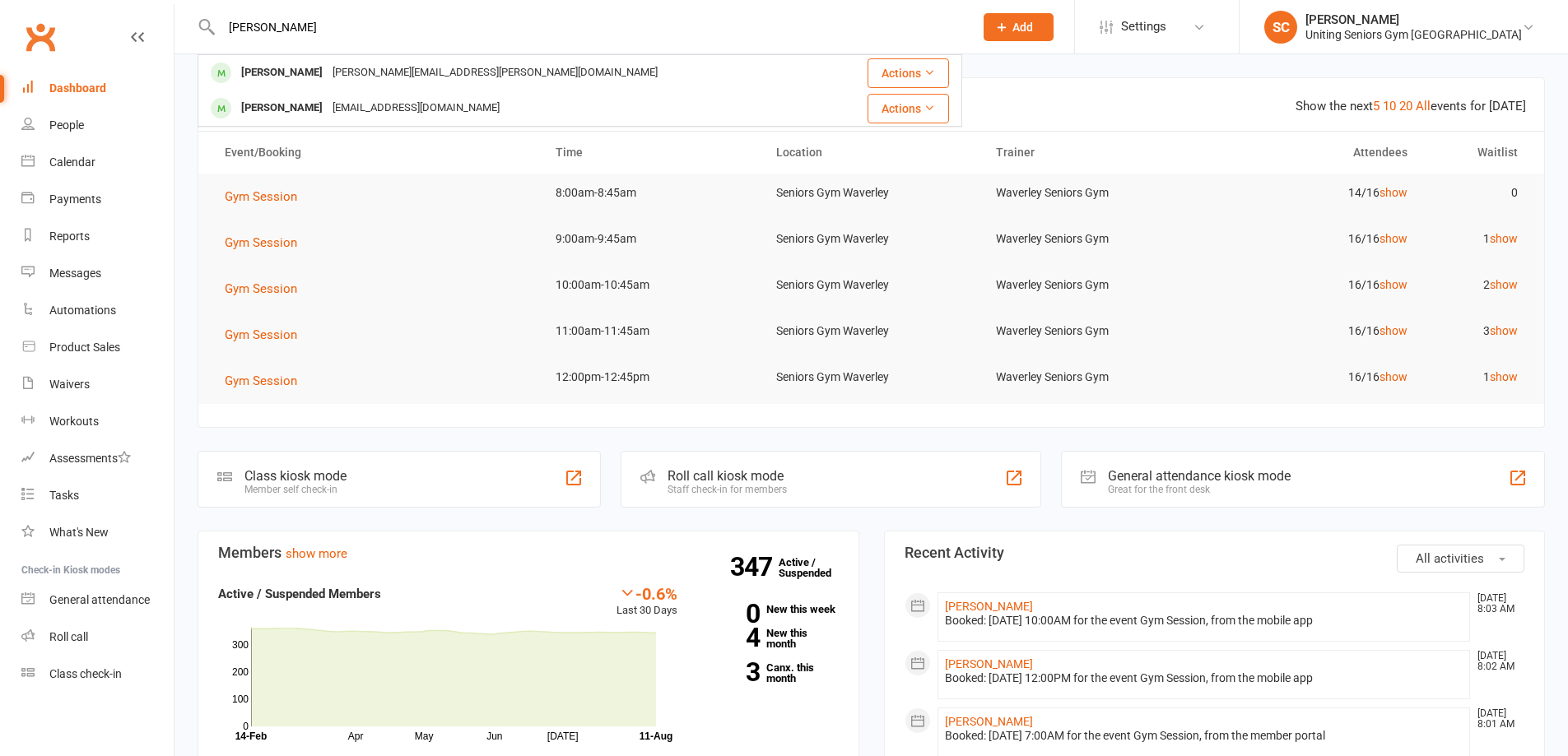
type input "[PERSON_NAME]"
click at [320, 69] on div "Hermina Scheeres" at bounding box center [281, 72] width 91 height 24
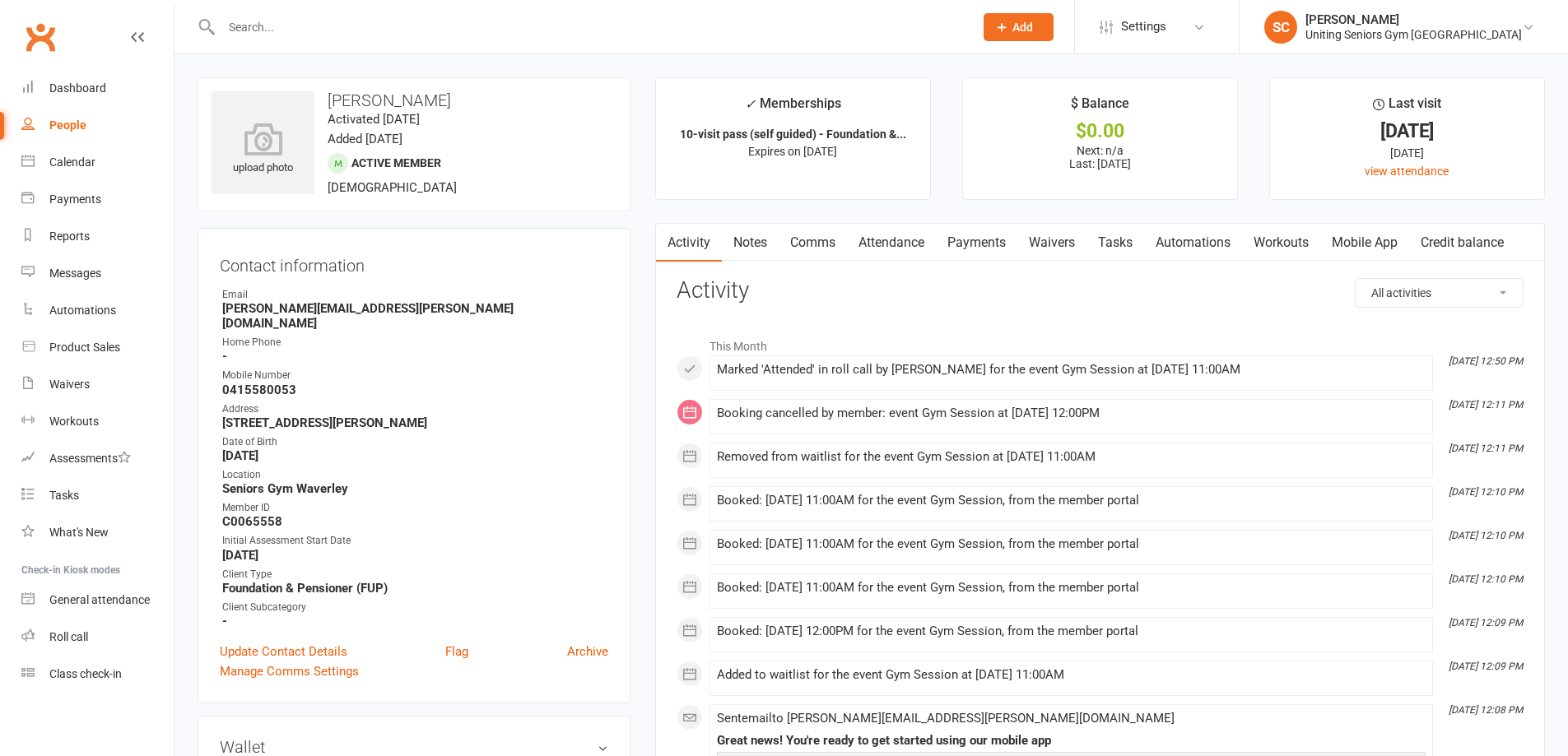
click at [892, 239] on link "Attendance" at bounding box center [891, 243] width 88 height 38
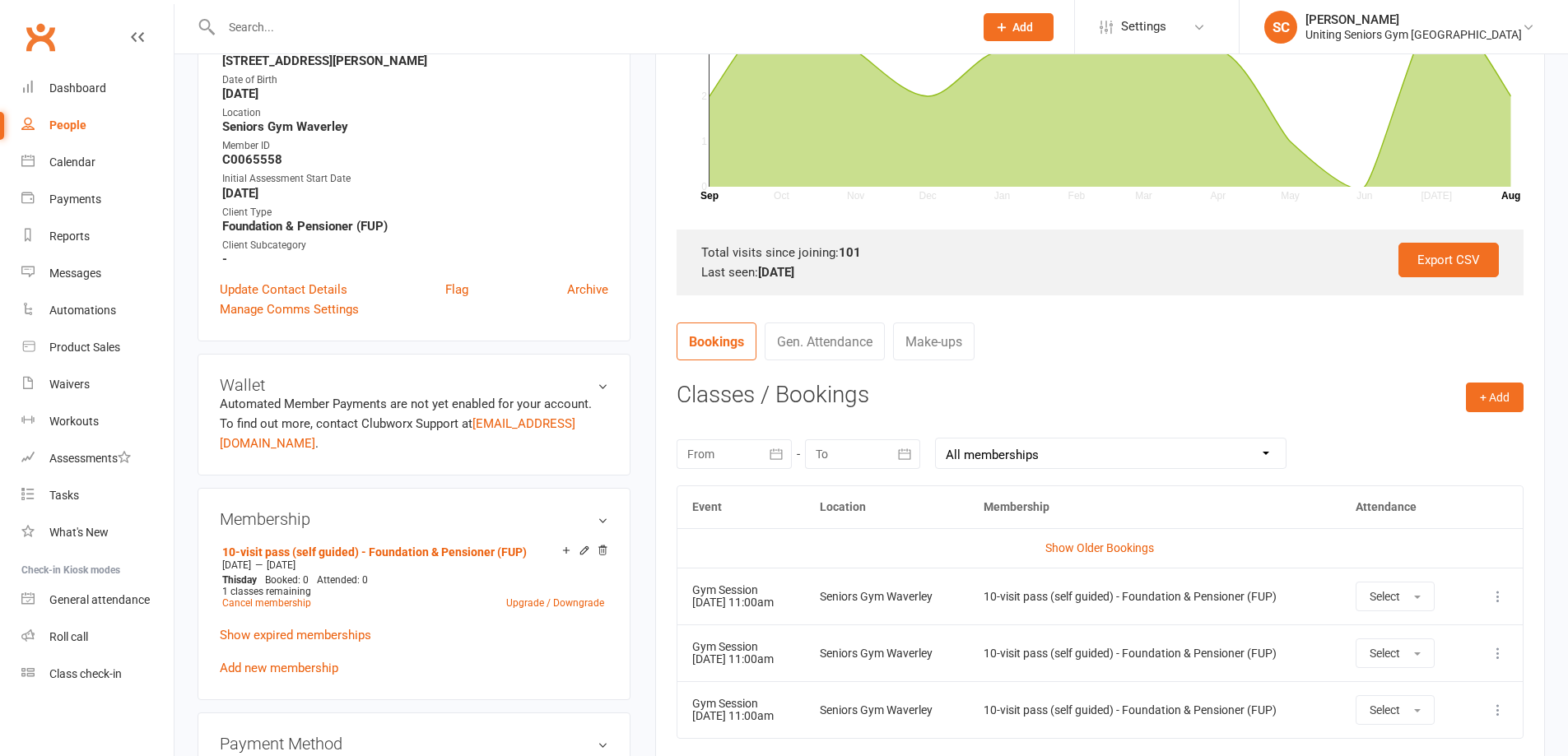
scroll to position [412, 0]
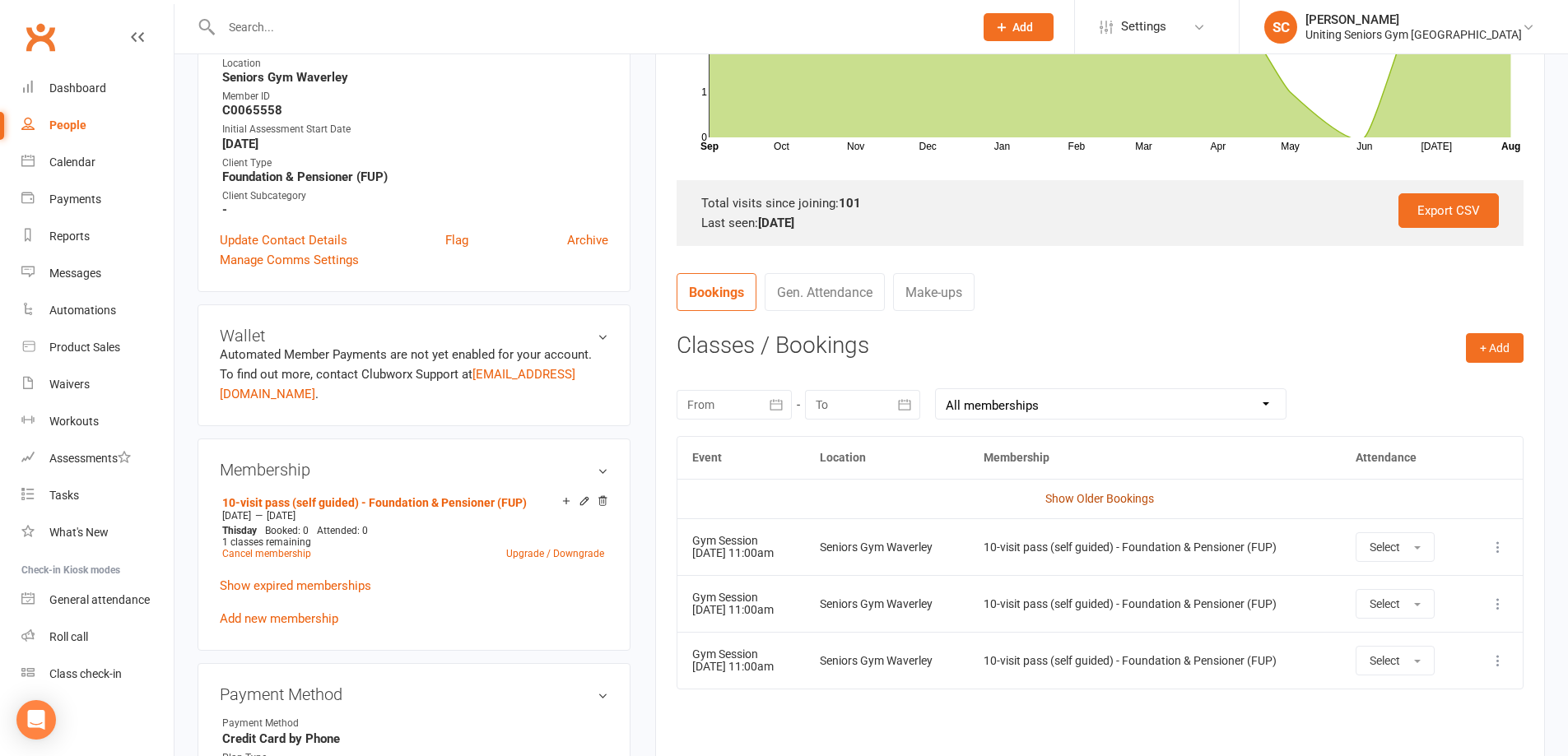
click at [1131, 499] on link "Show Older Bookings" at bounding box center [1100, 499] width 109 height 13
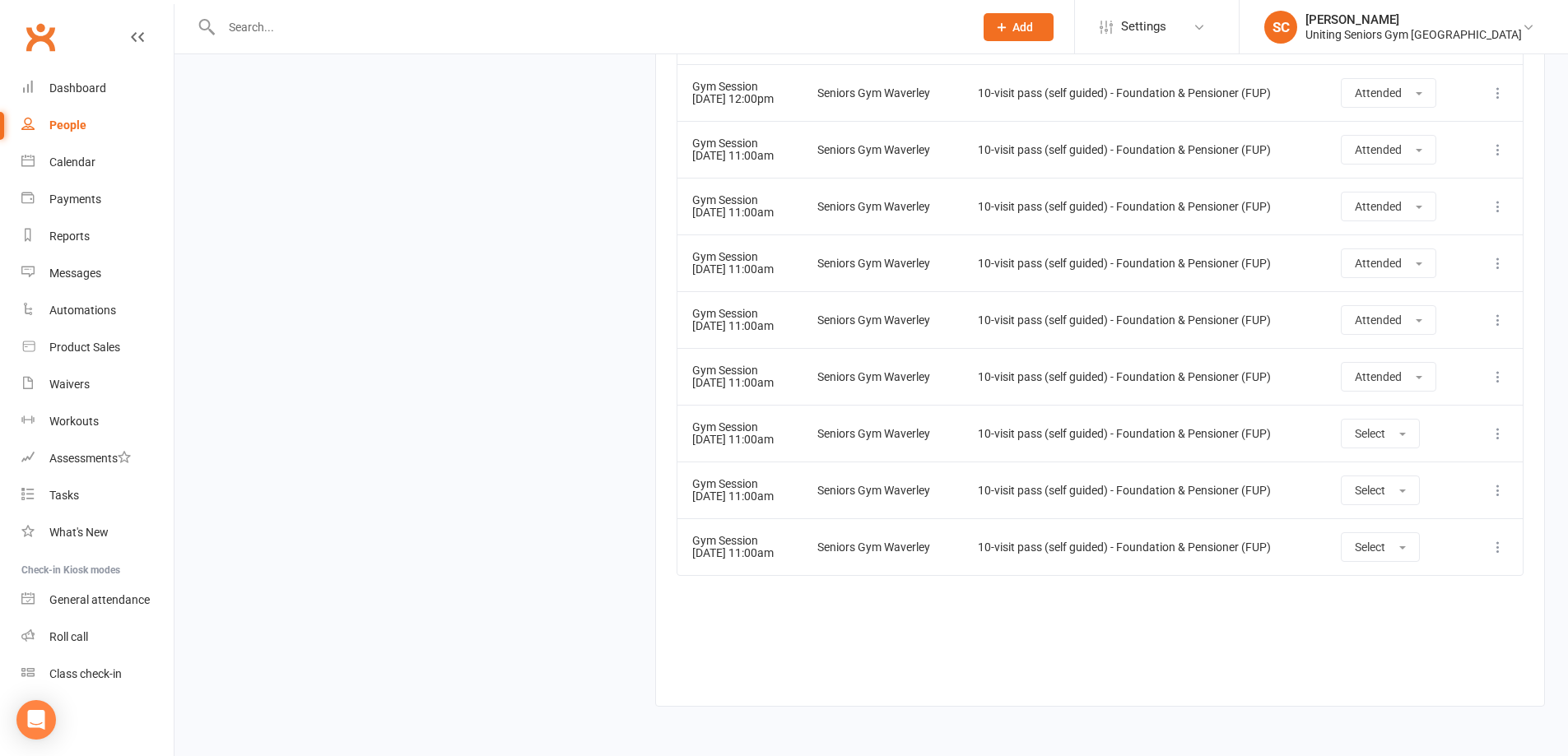
scroll to position [6405, 0]
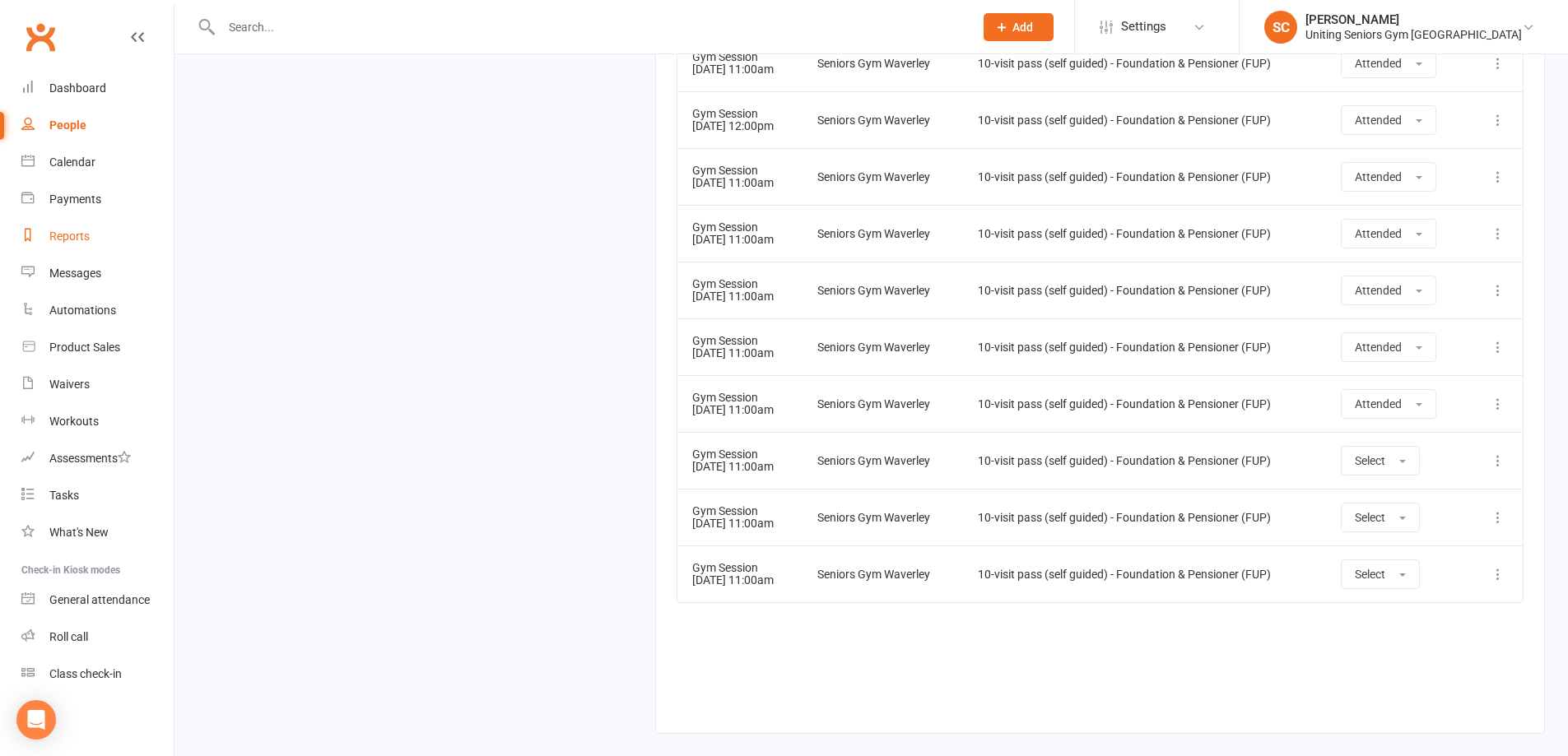
click at [76, 231] on div "Reports" at bounding box center [69, 236] width 40 height 13
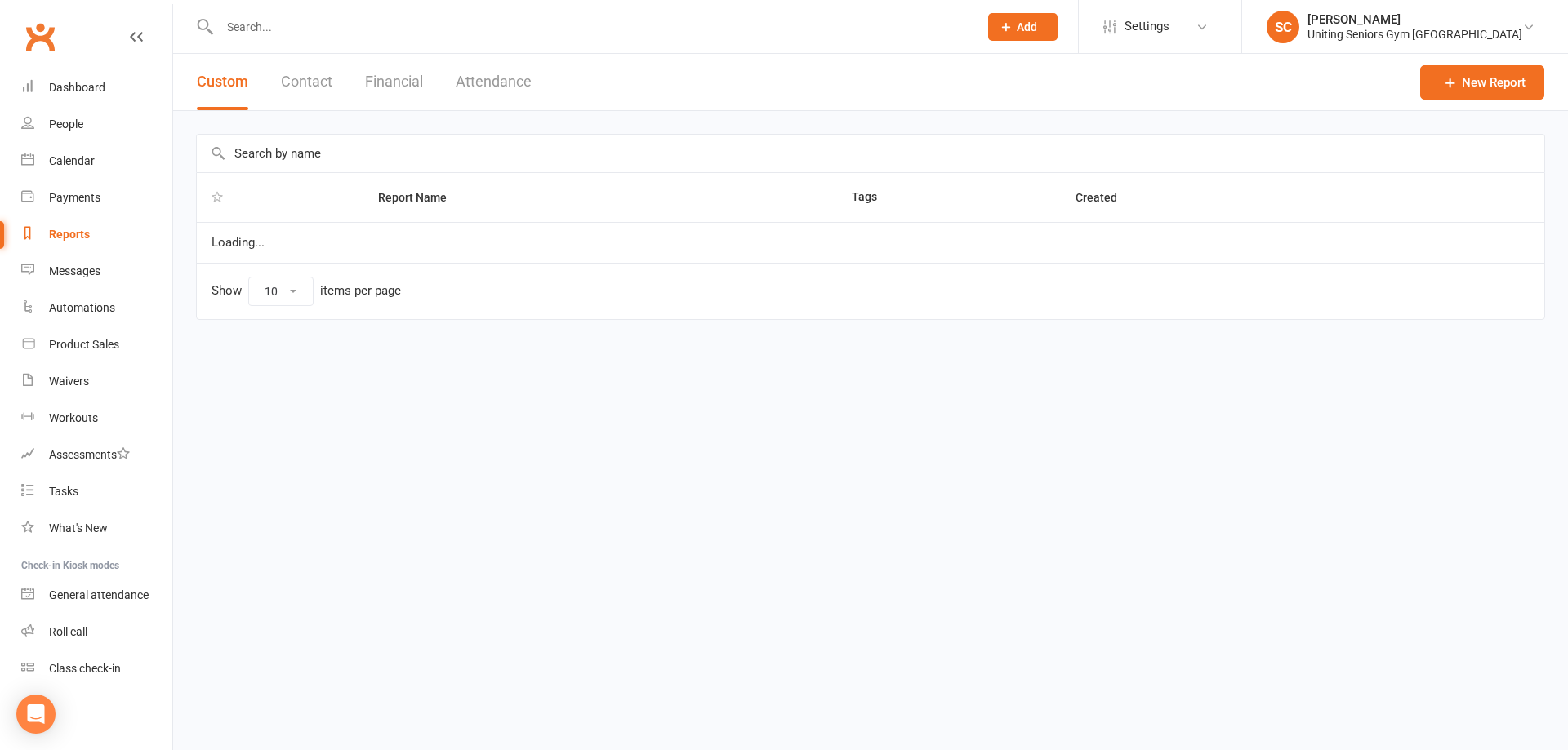
select select "100"
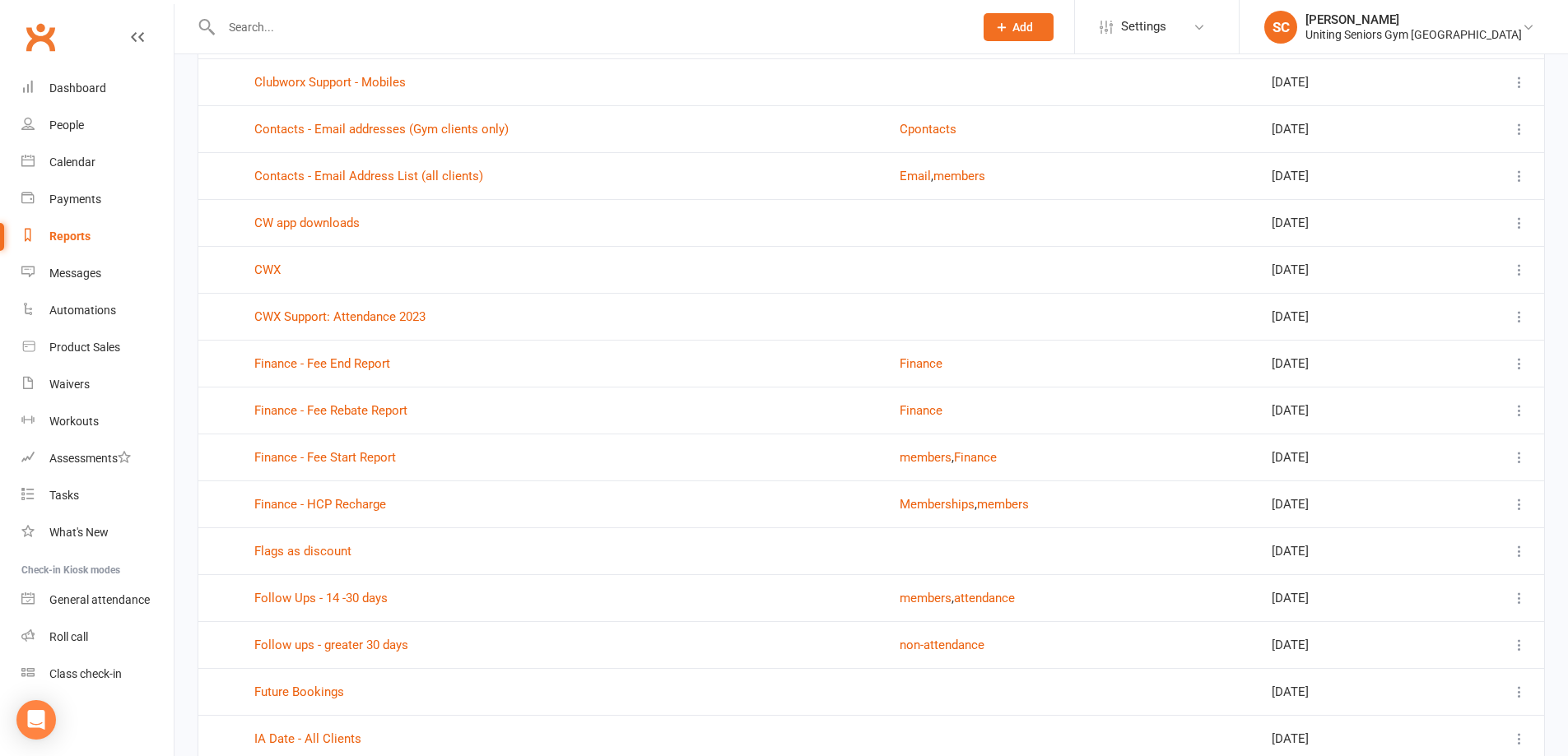
scroll to position [987, 0]
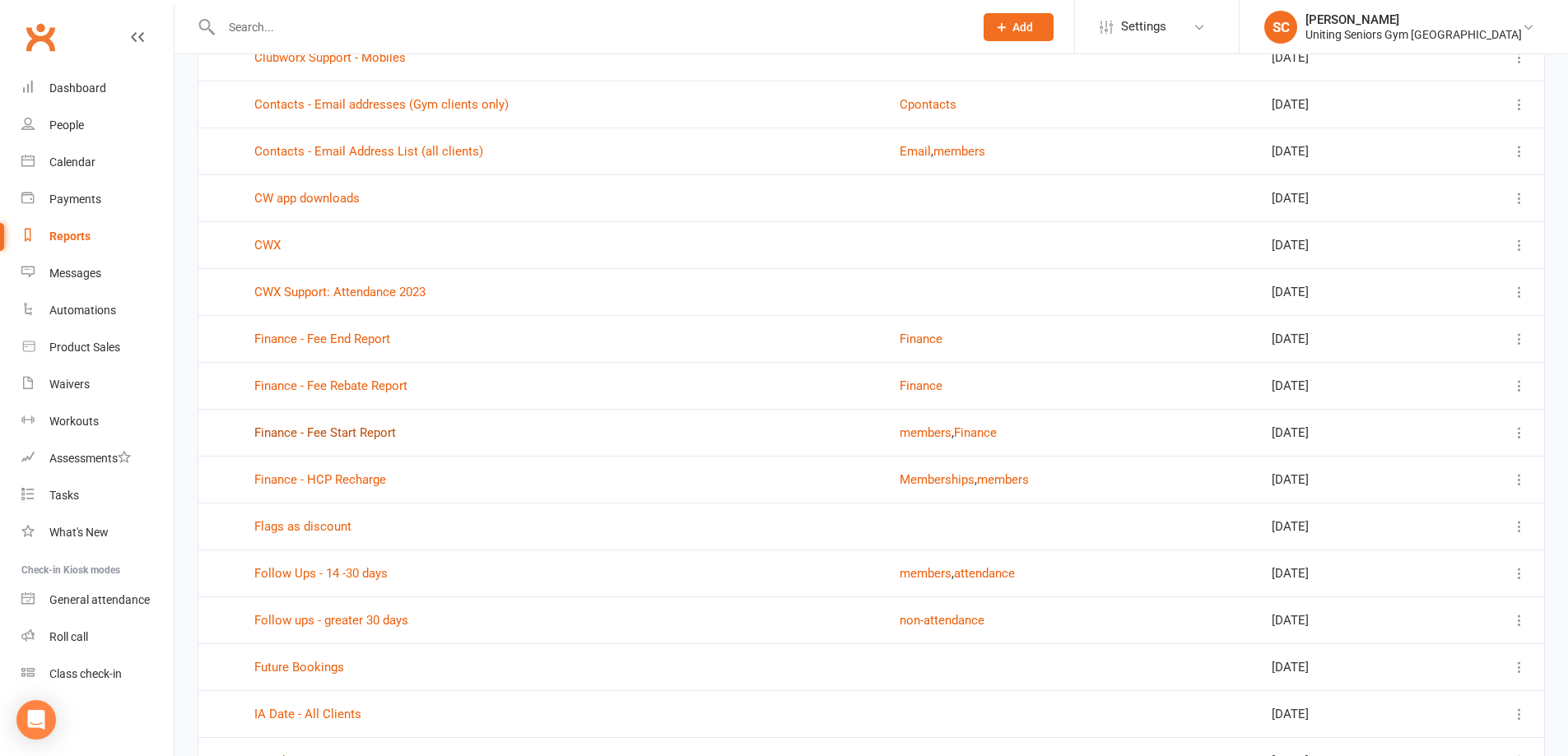
click at [331, 431] on link "Finance - Fee Start Report" at bounding box center [325, 433] width 141 height 15
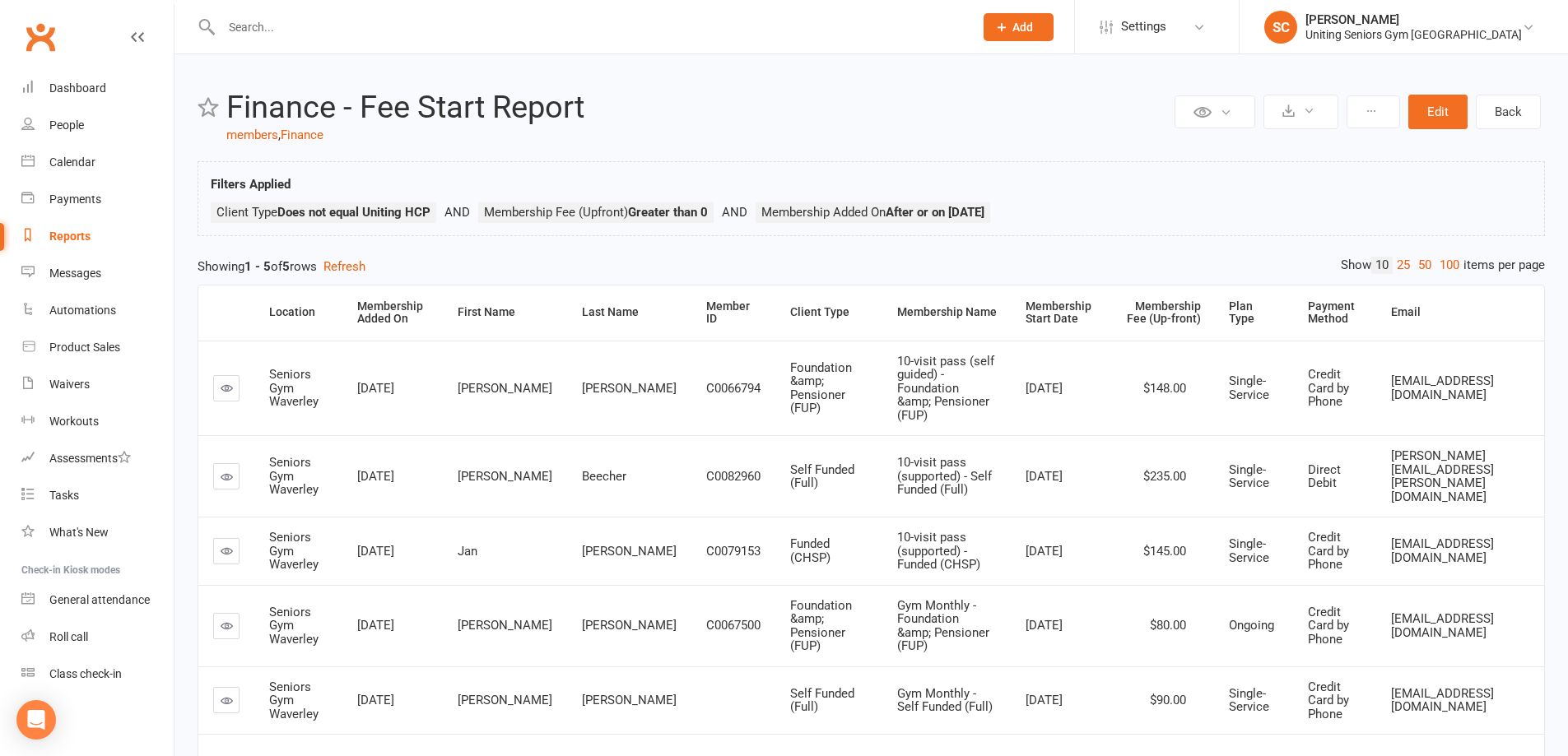
click at [287, 28] on input "text" at bounding box center [589, 28] width 745 height 23
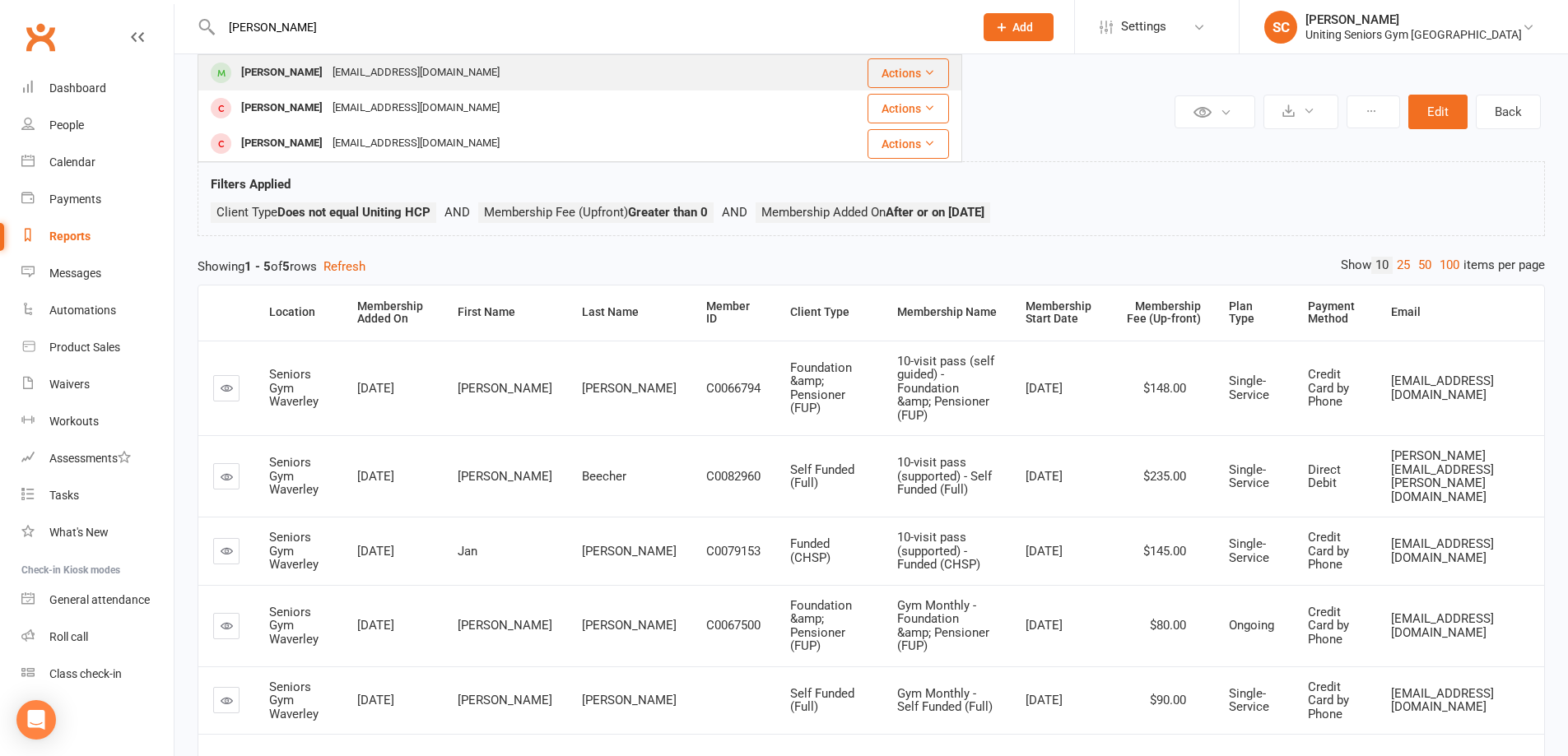
type input "rebecca ma"
click at [328, 73] on div "rebeccasm7@gmail.com" at bounding box center [416, 72] width 177 height 24
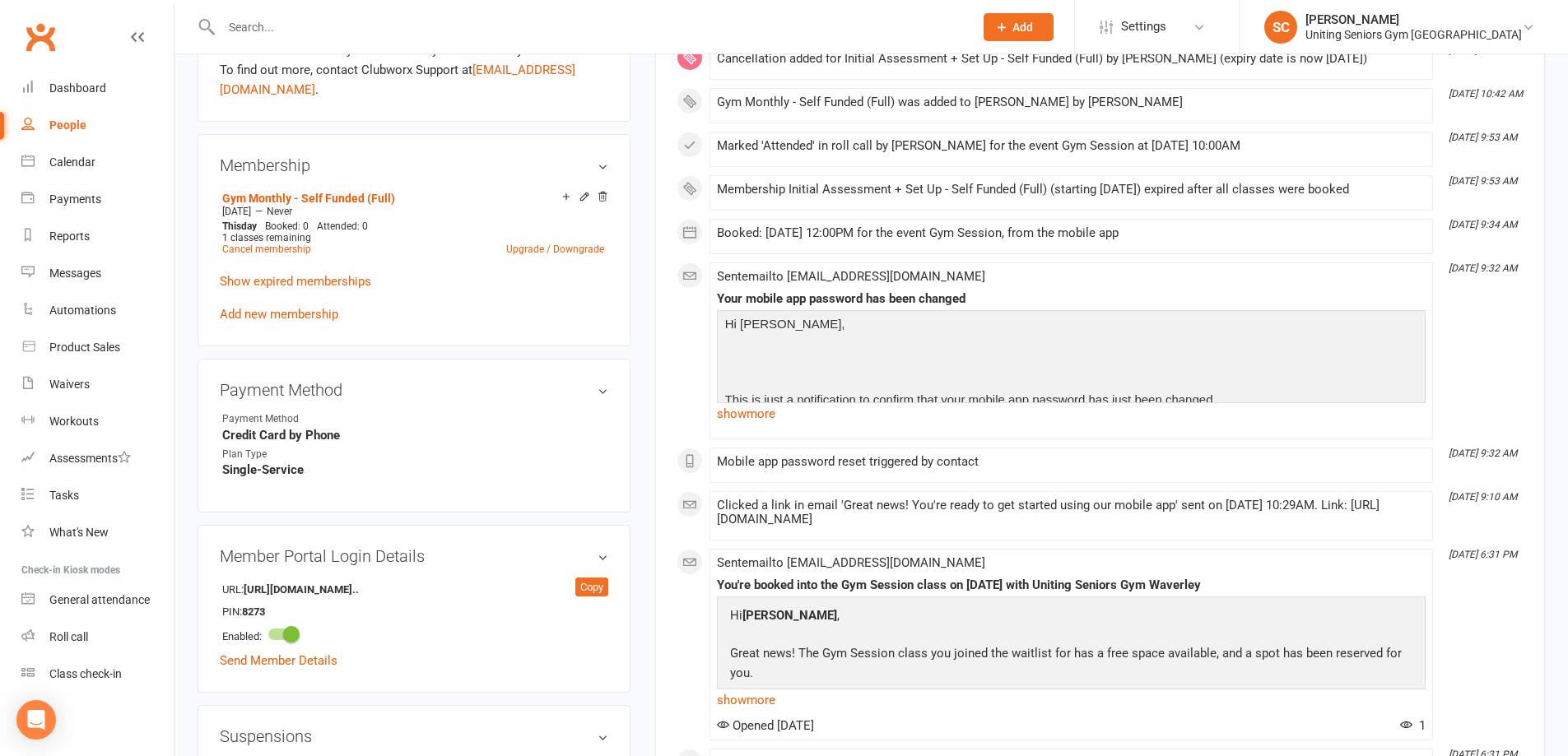
scroll to position [741, 0]
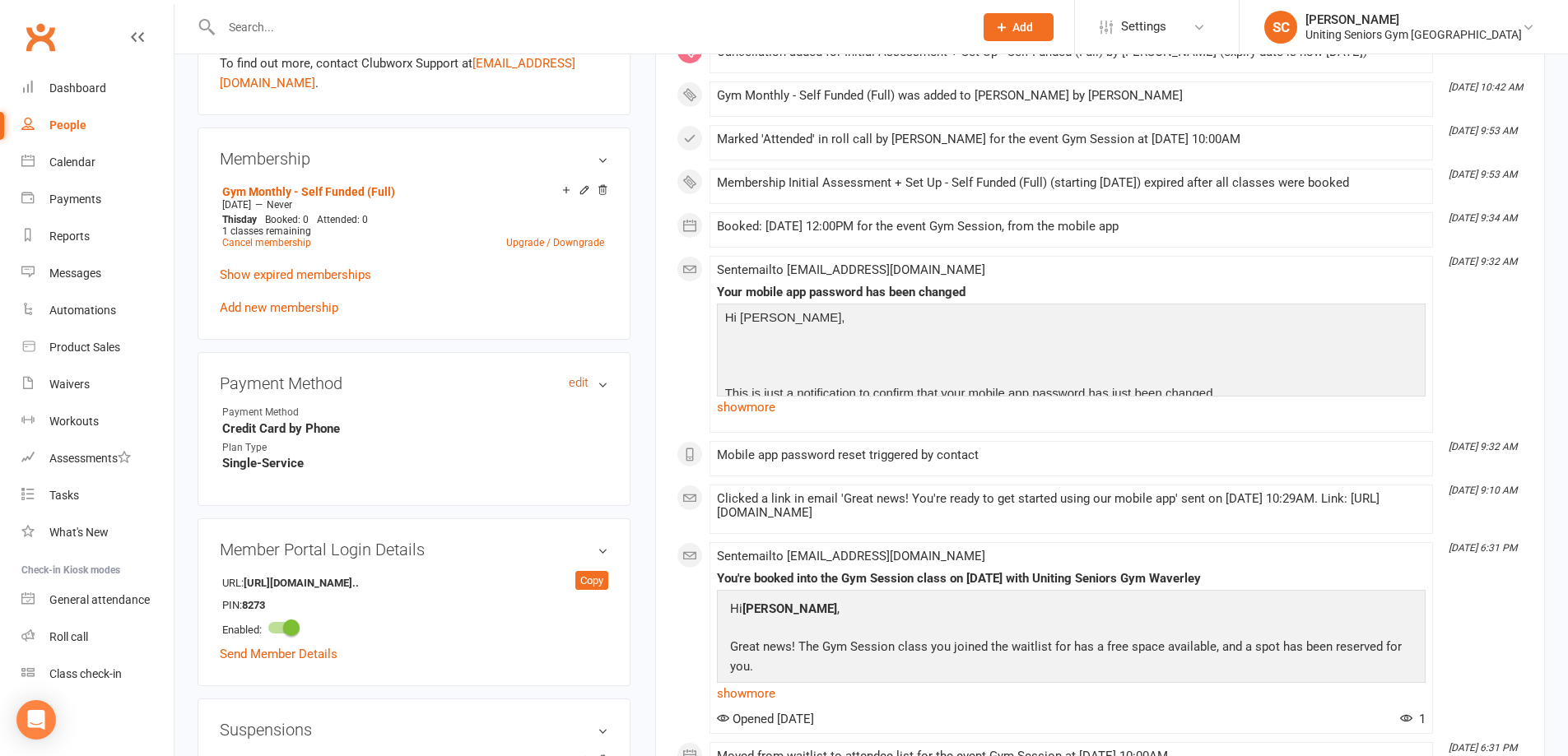
click at [572, 376] on link "edit" at bounding box center [578, 383] width 20 height 14
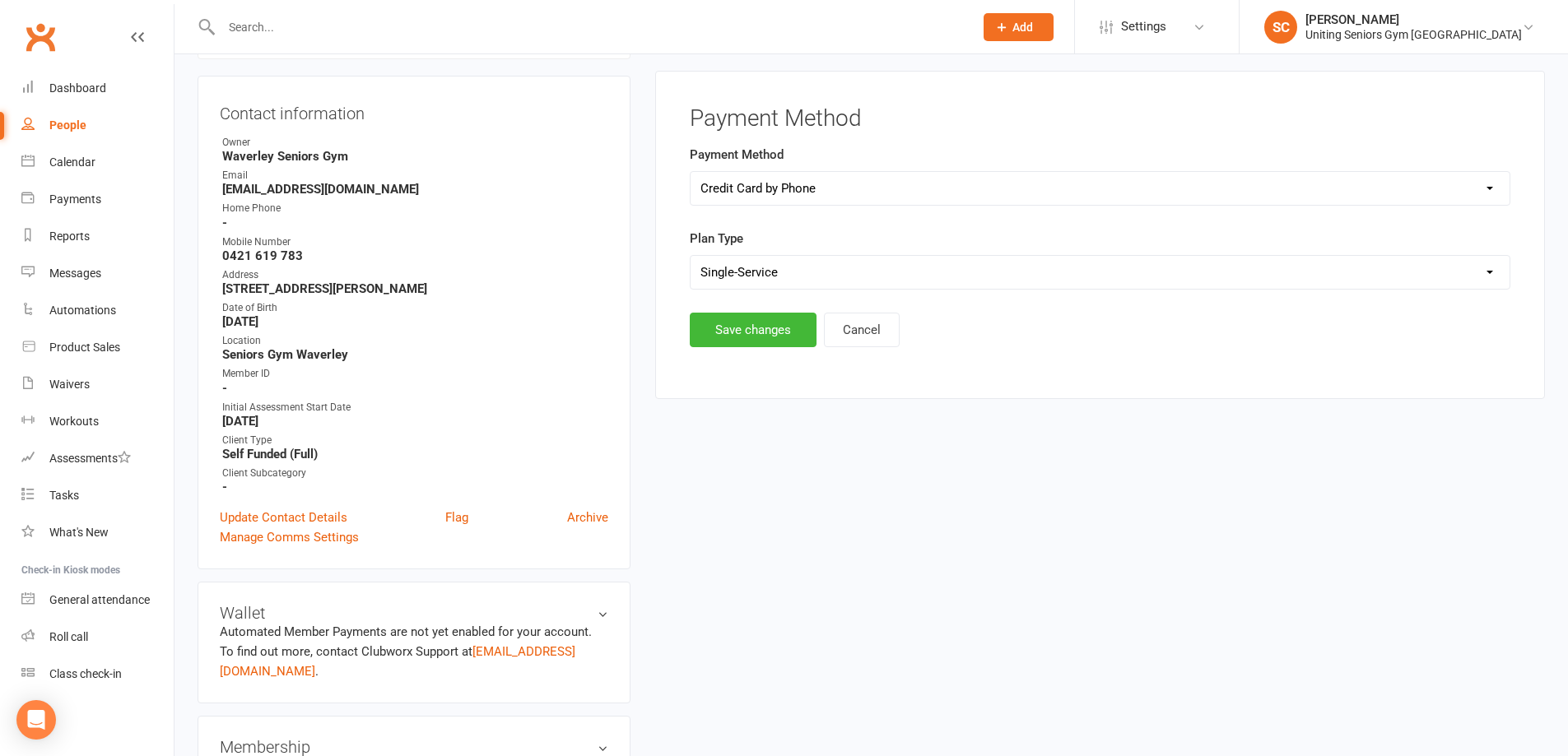
scroll to position [141, 0]
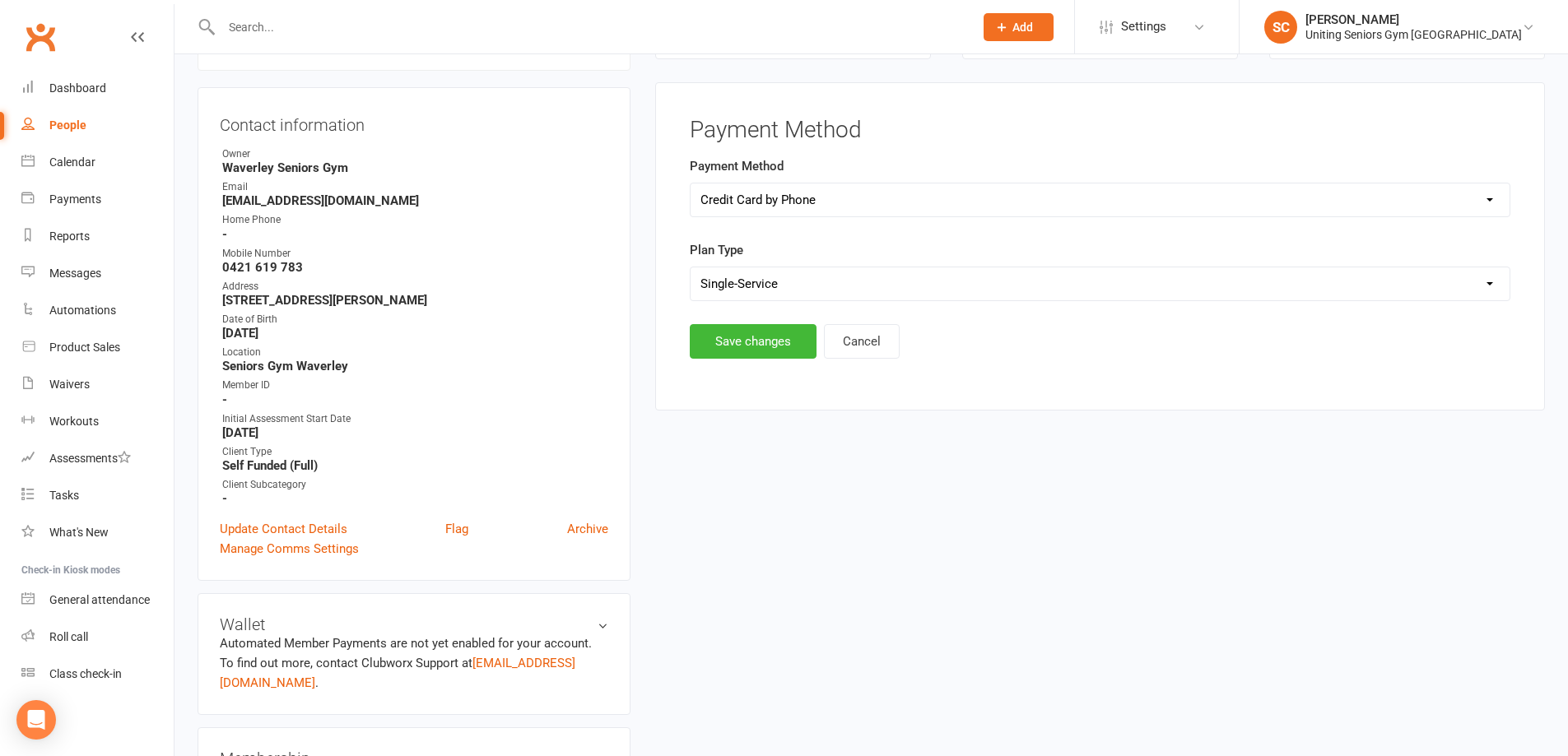
click at [782, 287] on select "Select Ongoing Single-Service" at bounding box center [1100, 283] width 818 height 33
select select "Ongoing"
click at [691, 267] on select "Select Ongoing Single-Service" at bounding box center [1100, 283] width 818 height 33
click at [759, 349] on button "Save changes" at bounding box center [753, 341] width 127 height 35
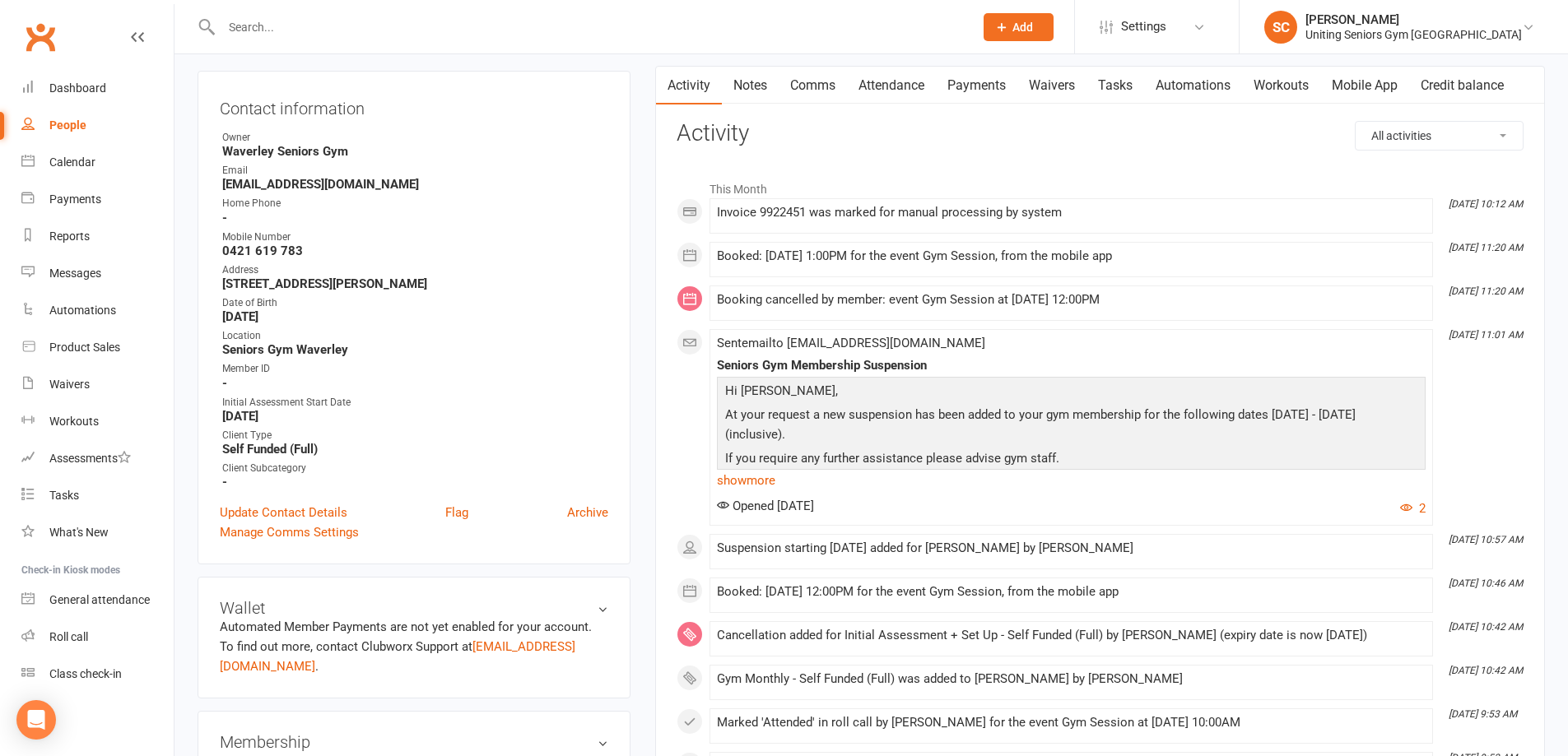
scroll to position [164, 0]
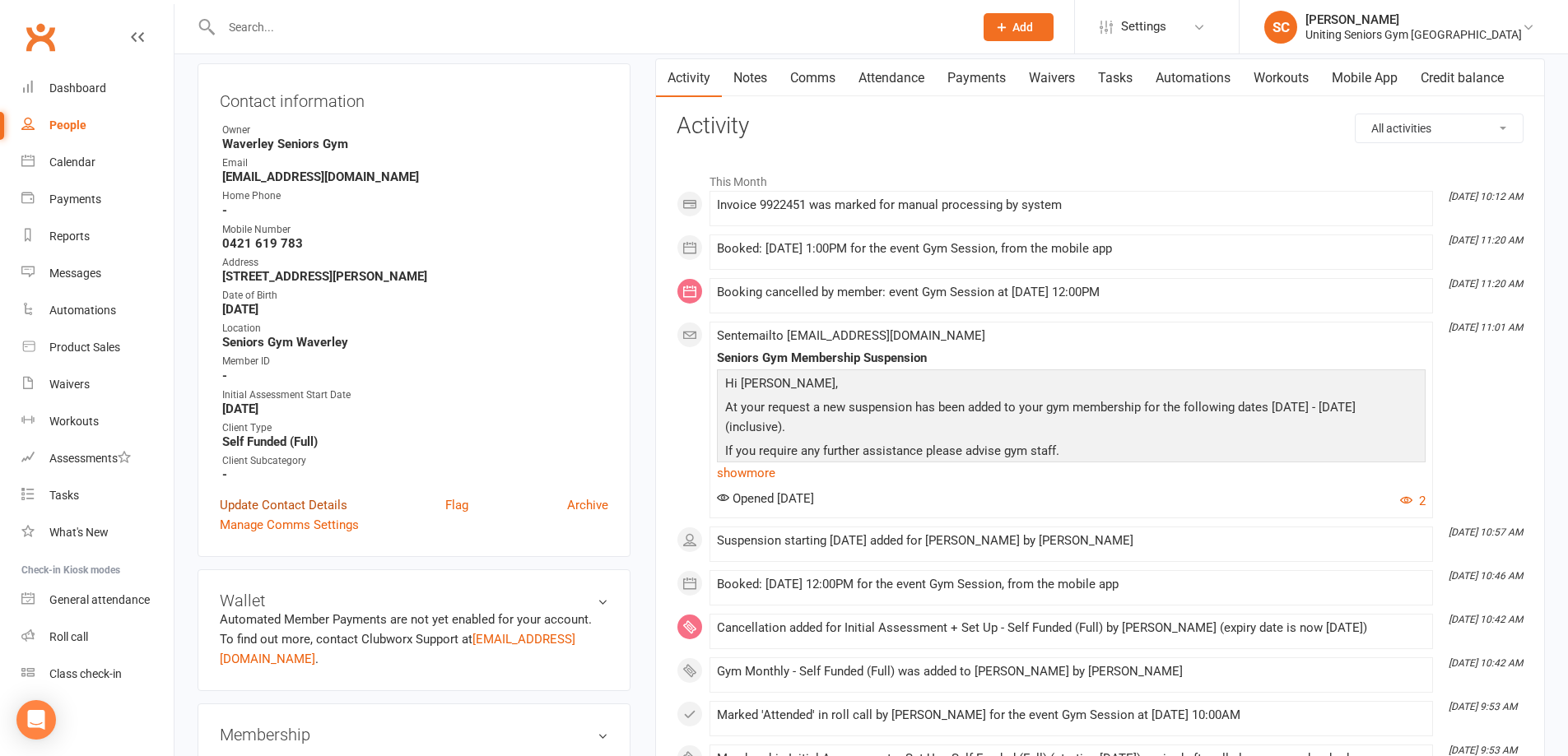
click at [289, 502] on link "Update Contact Details" at bounding box center [283, 505] width 128 height 20
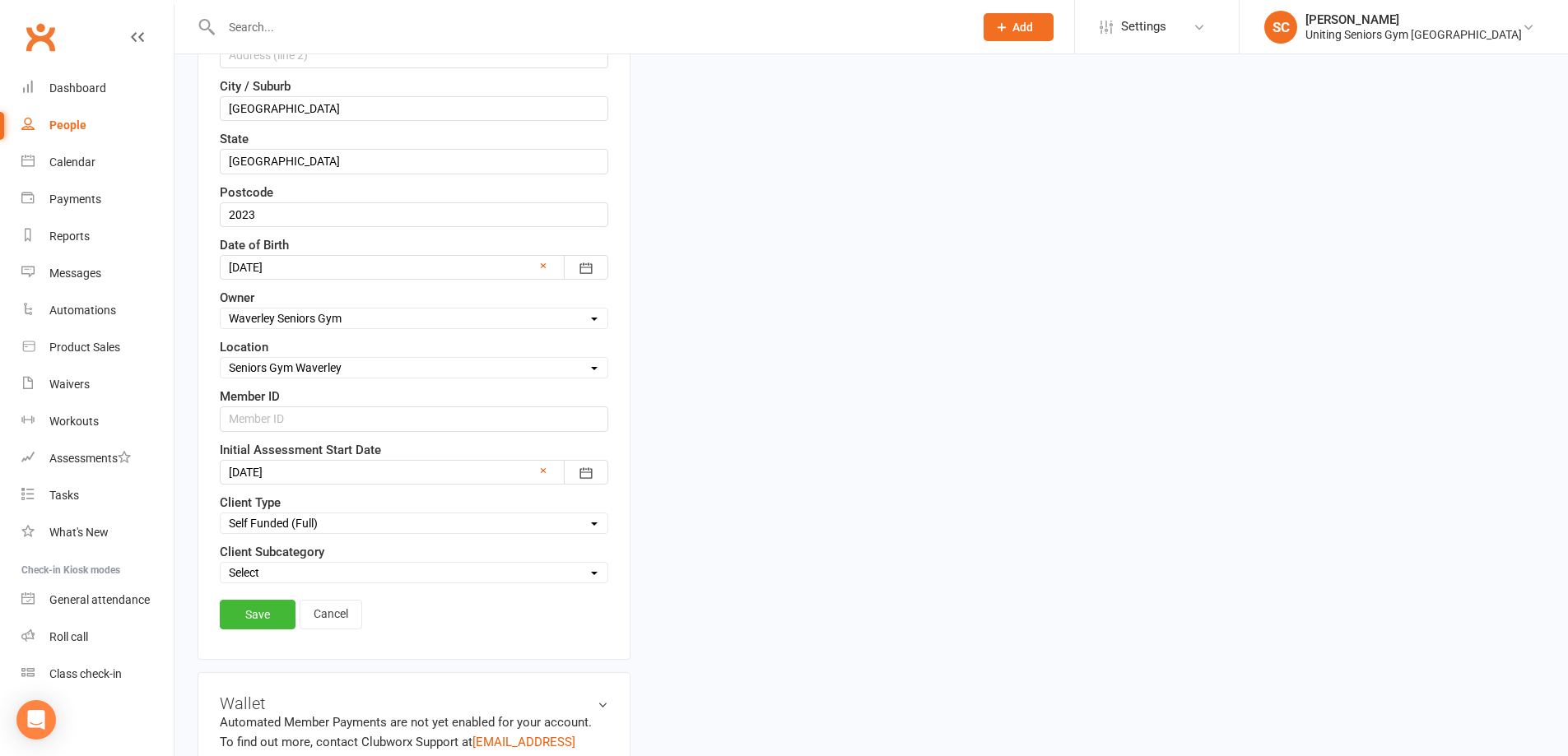
scroll to position [571, 0]
click at [304, 421] on input "text" at bounding box center [414, 417] width 389 height 25
paste input "C0112961"
type input "C0112961"
click at [263, 611] on link "Save" at bounding box center [257, 613] width 76 height 29
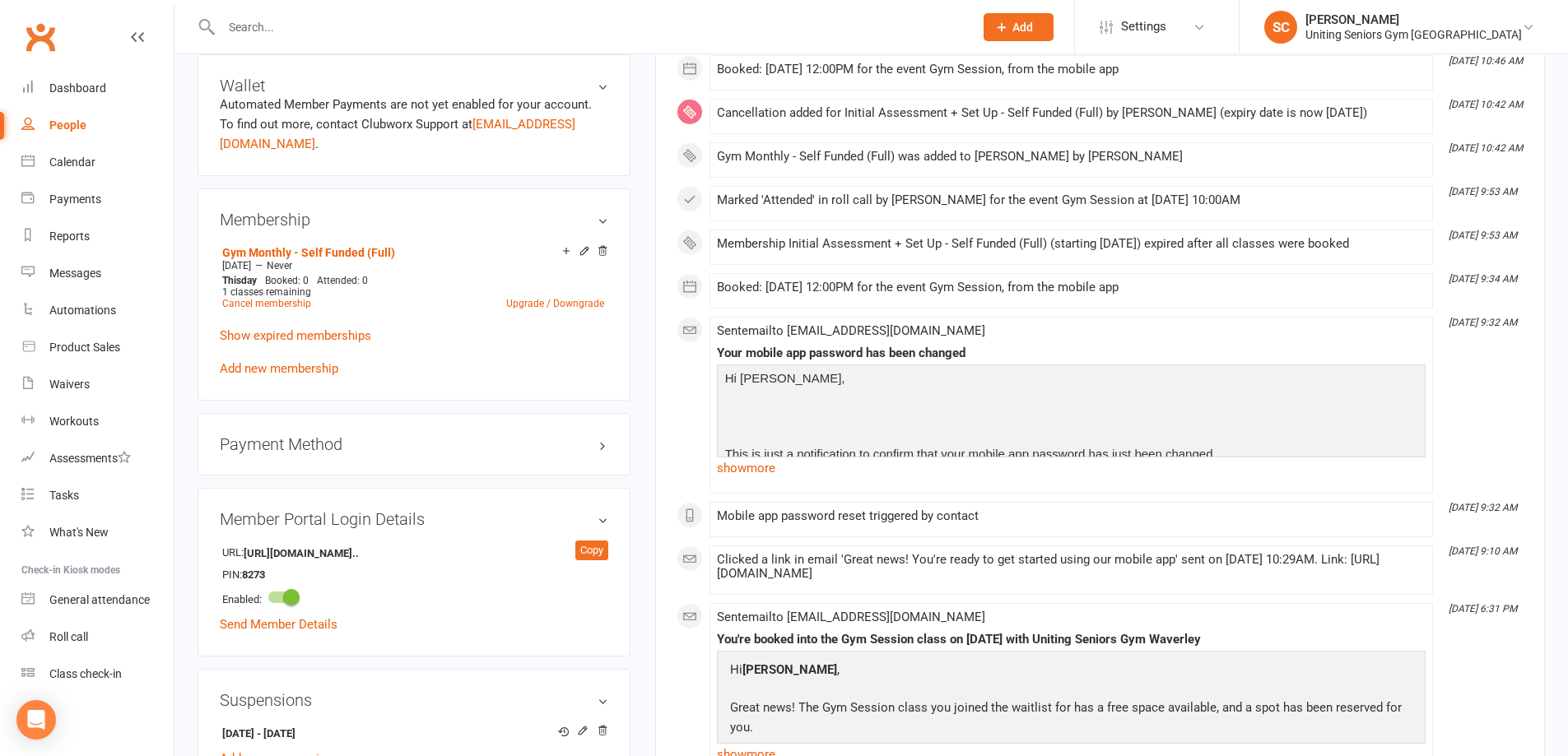
scroll to position [901, 0]
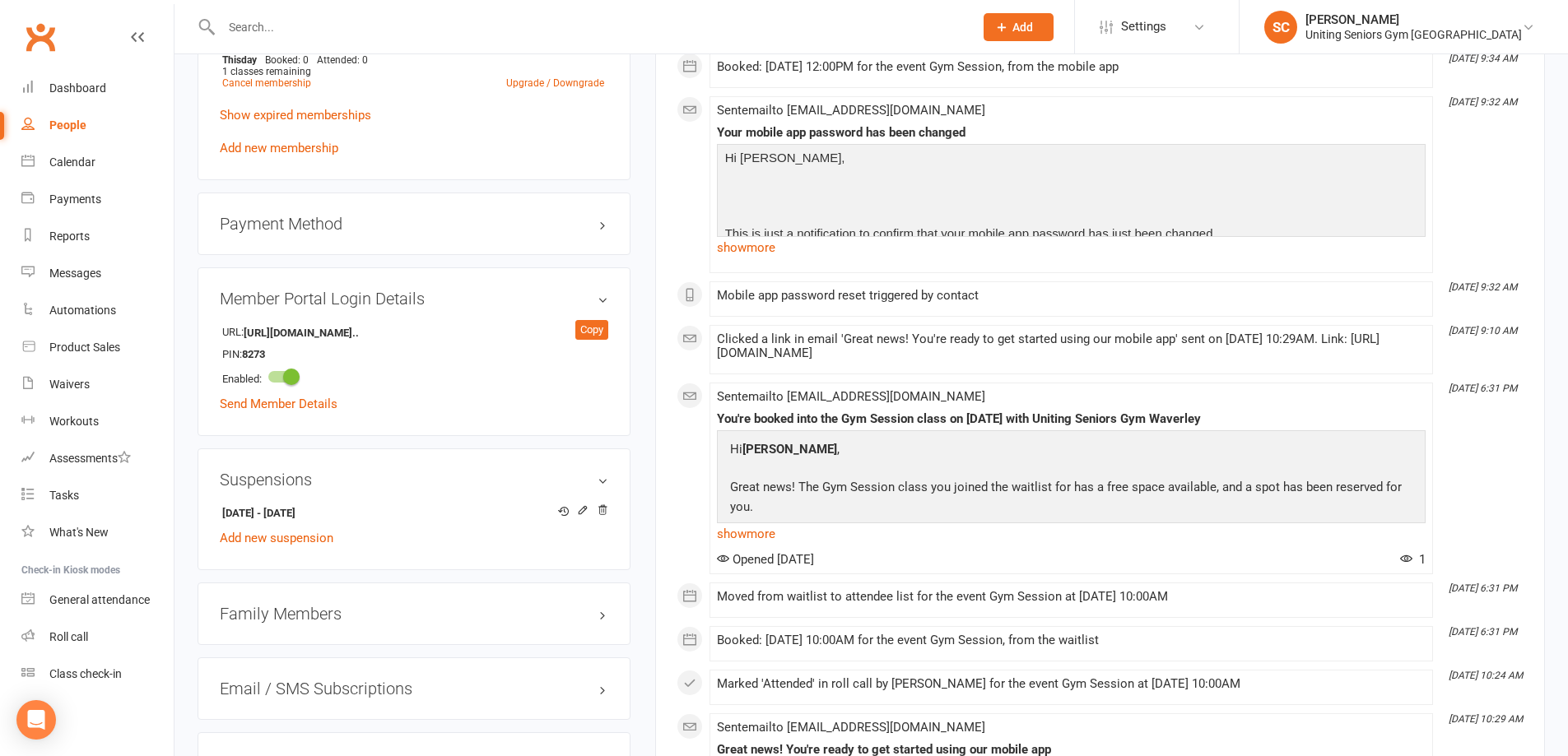
click at [482, 28] on input "text" at bounding box center [589, 28] width 745 height 23
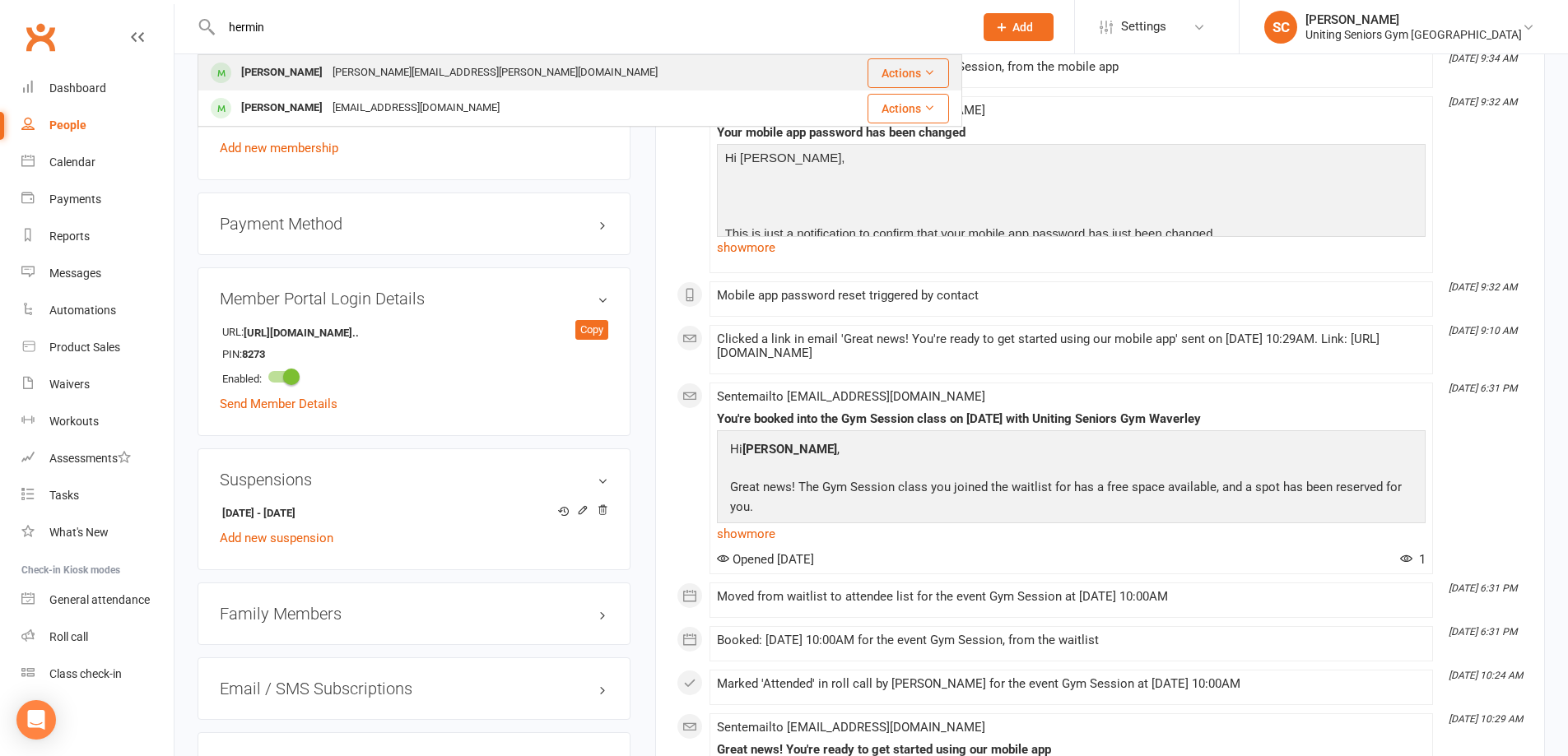
type input "hermin"
click at [470, 67] on div "[PERSON_NAME][EMAIL_ADDRESS][PERSON_NAME][DOMAIN_NAME]" at bounding box center [495, 72] width 335 height 24
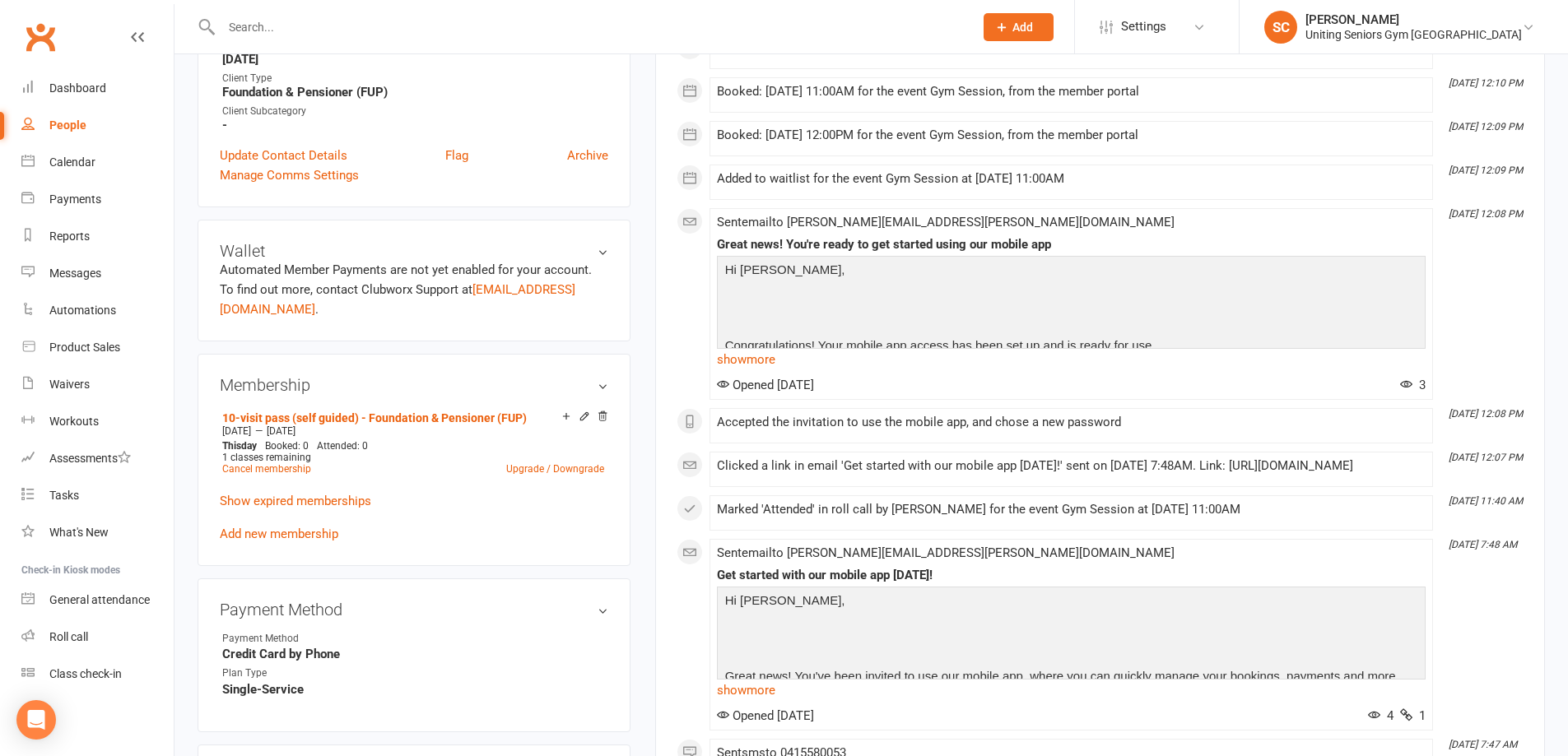
scroll to position [576, 0]
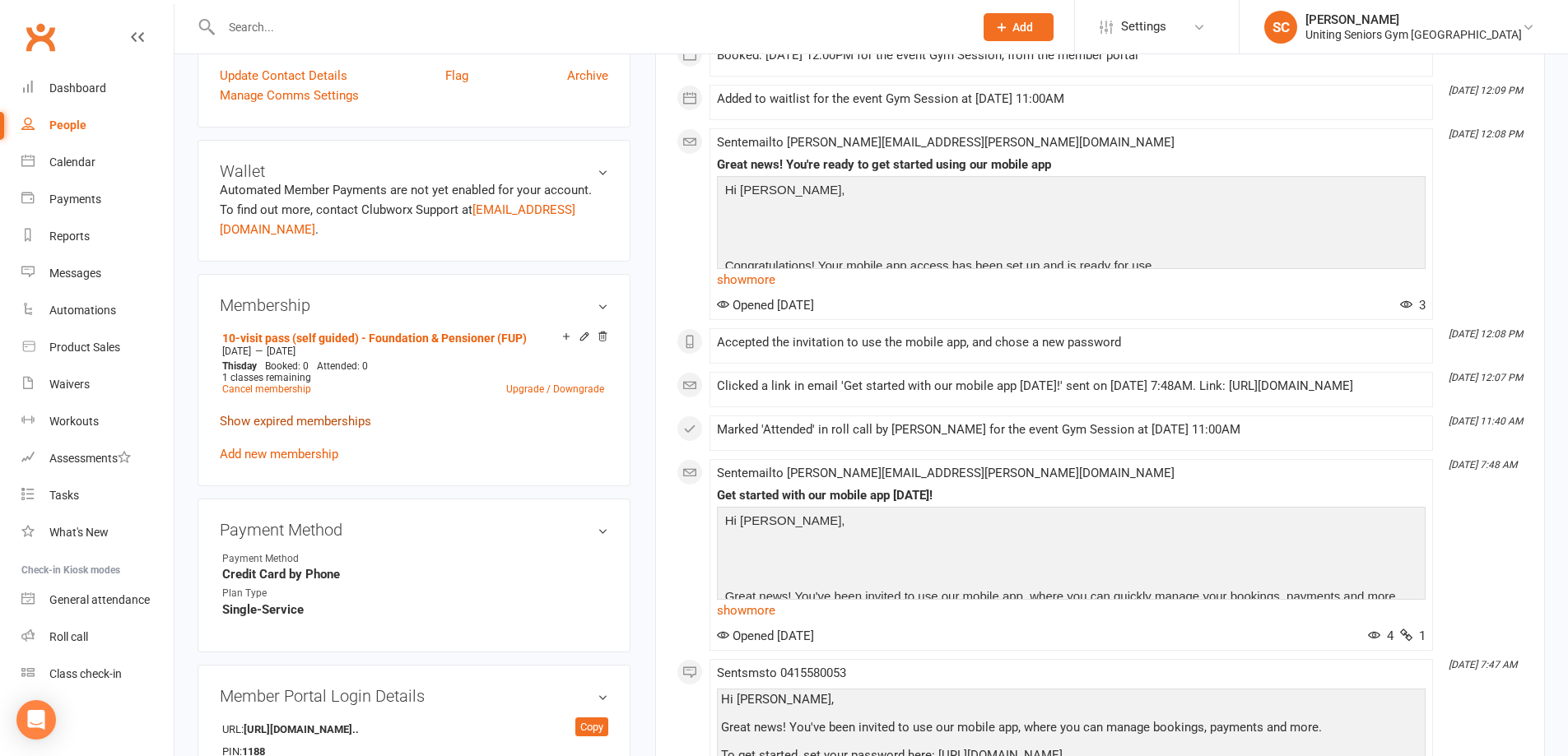
click at [276, 414] on link "Show expired memberships" at bounding box center [295, 421] width 151 height 15
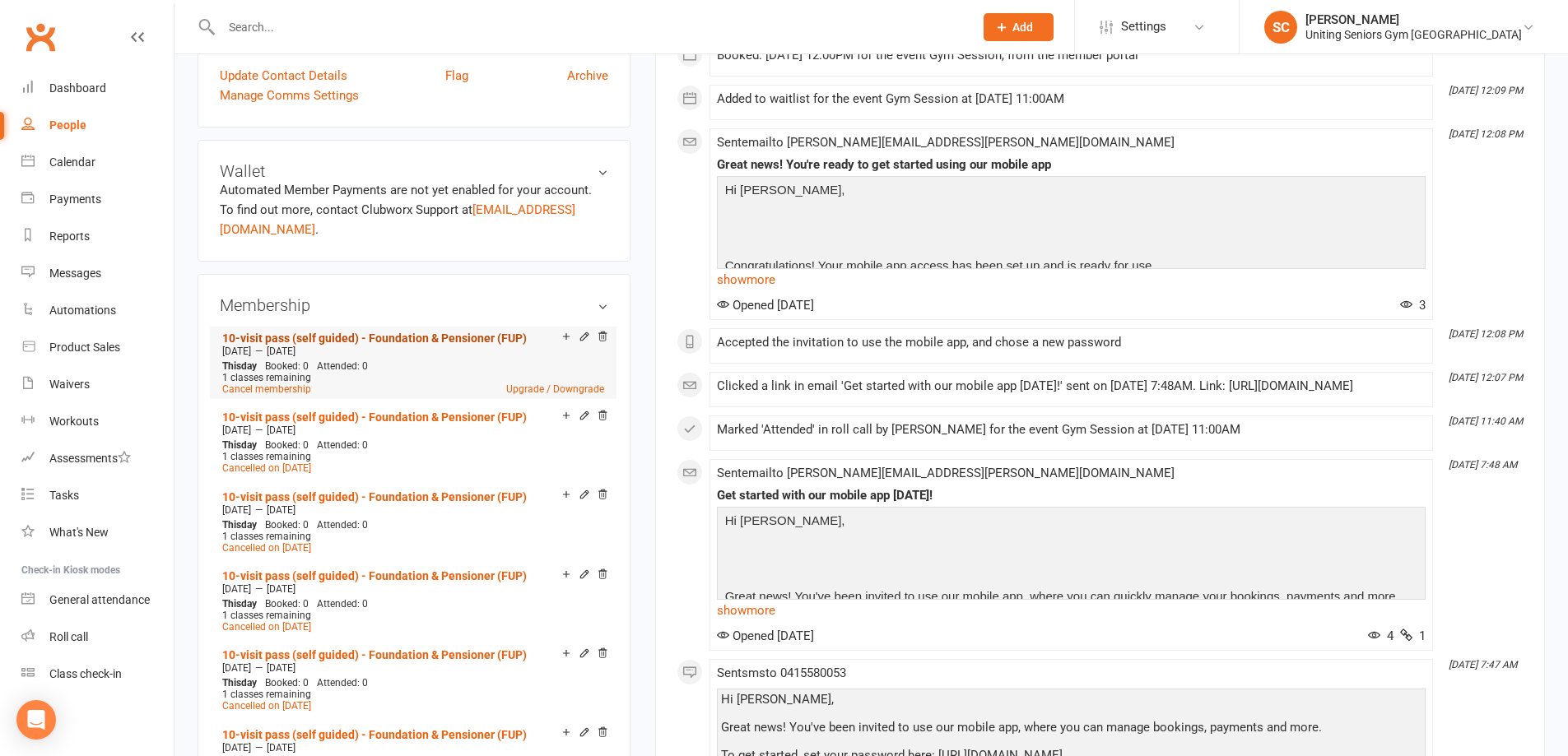
click at [391, 332] on link "10-visit pass (self guided) - Foundation & Pensioner (FUP)" at bounding box center [374, 338] width 305 height 13
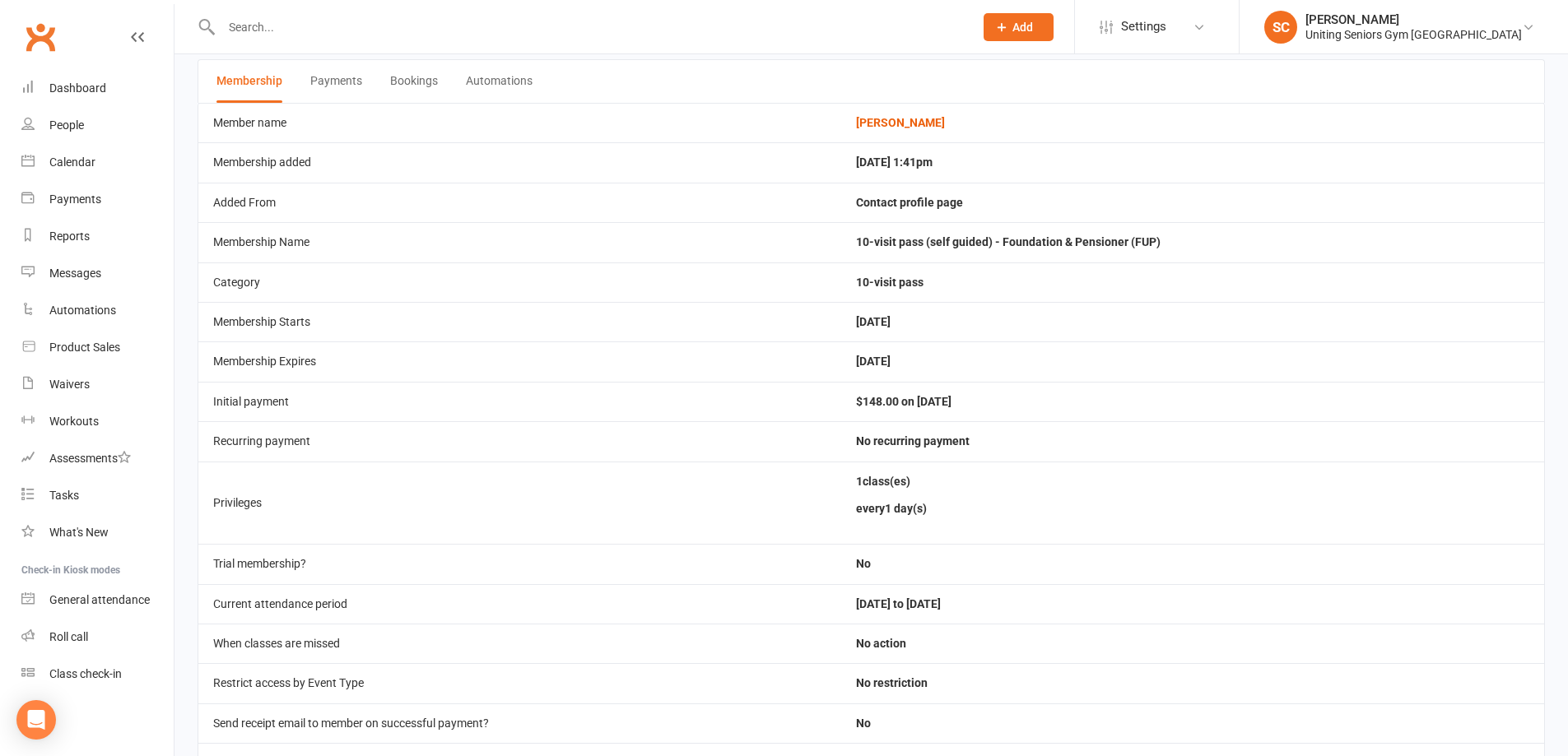
scroll to position [151, 0]
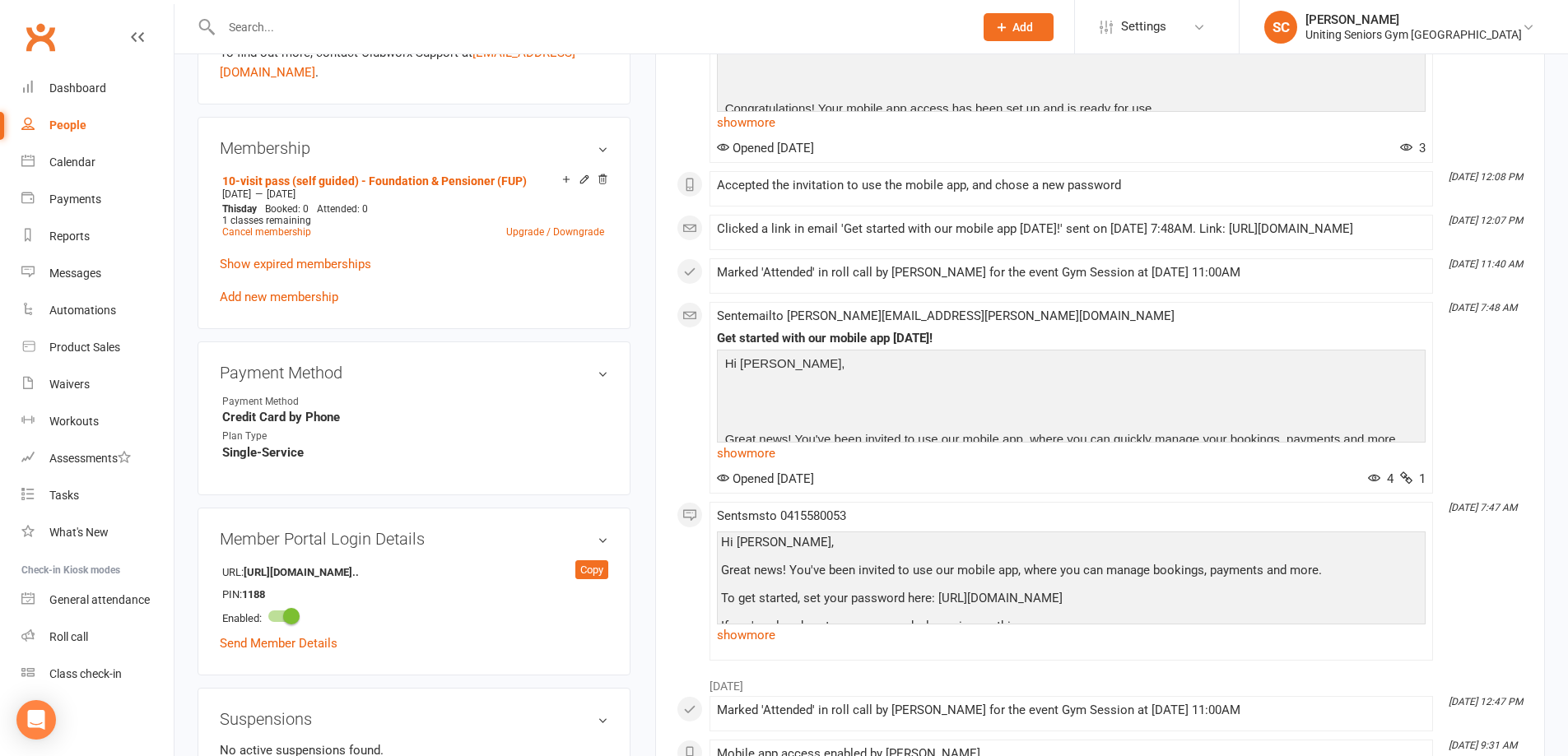
scroll to position [741, 0]
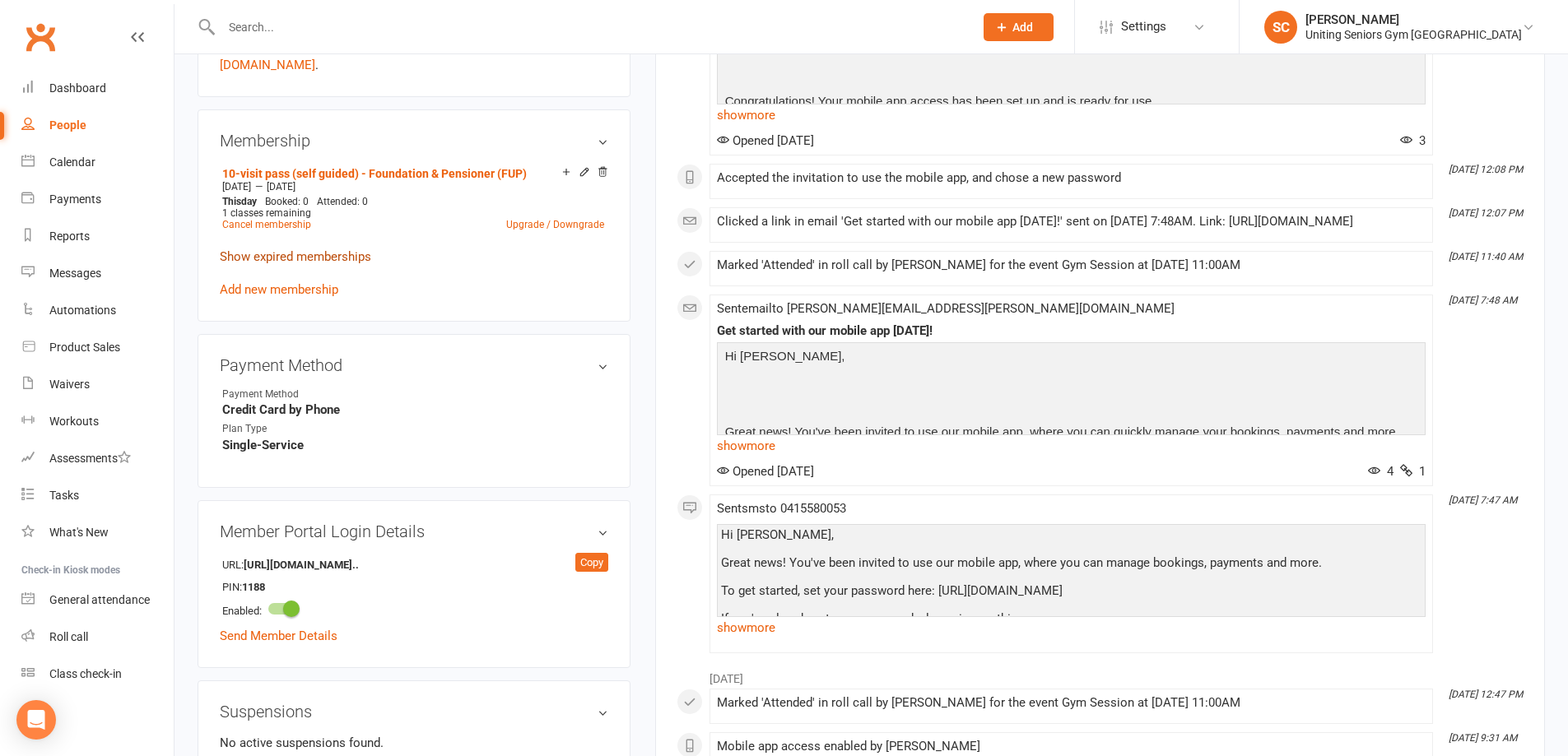
click at [289, 249] on link "Show expired memberships" at bounding box center [295, 256] width 151 height 15
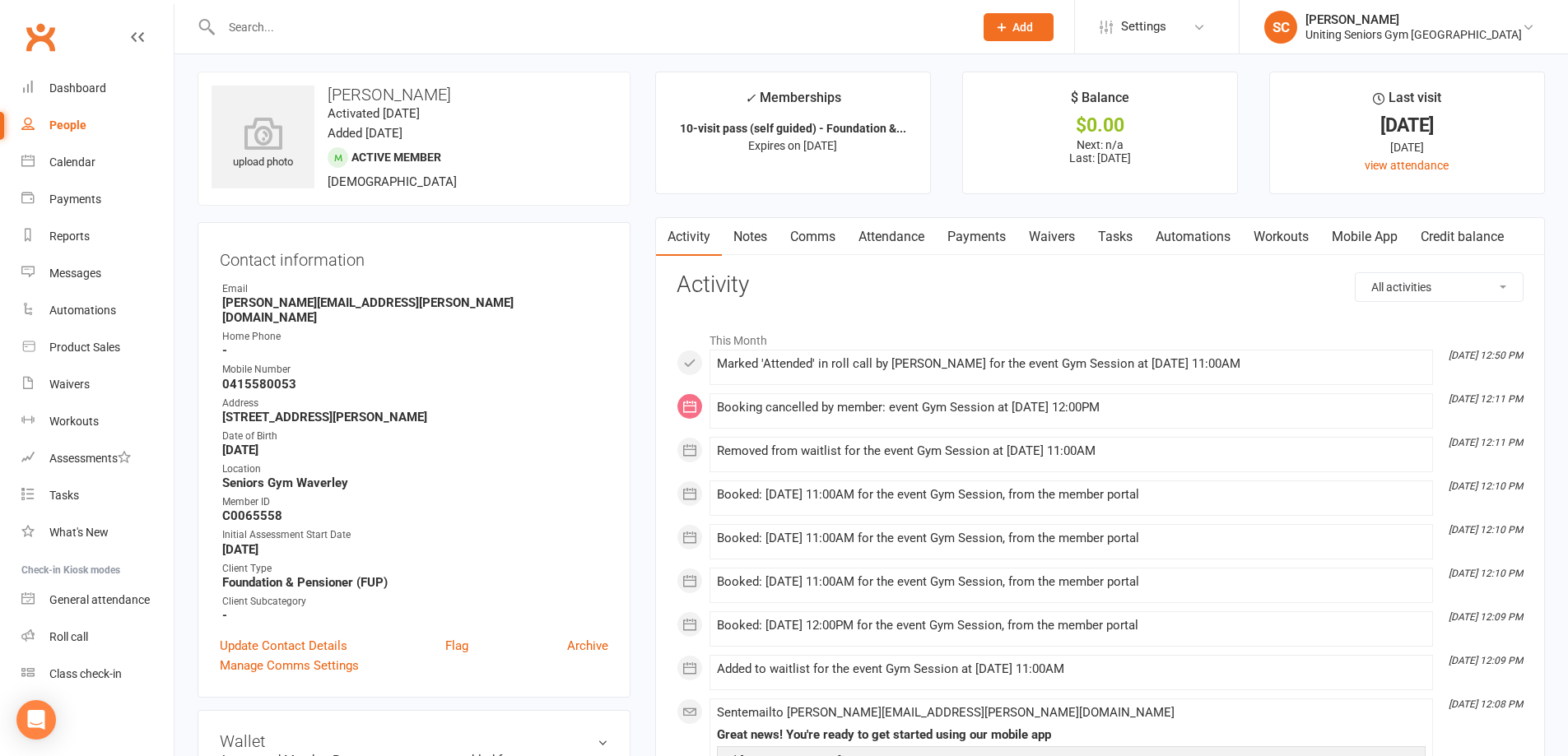
scroll to position [0, 0]
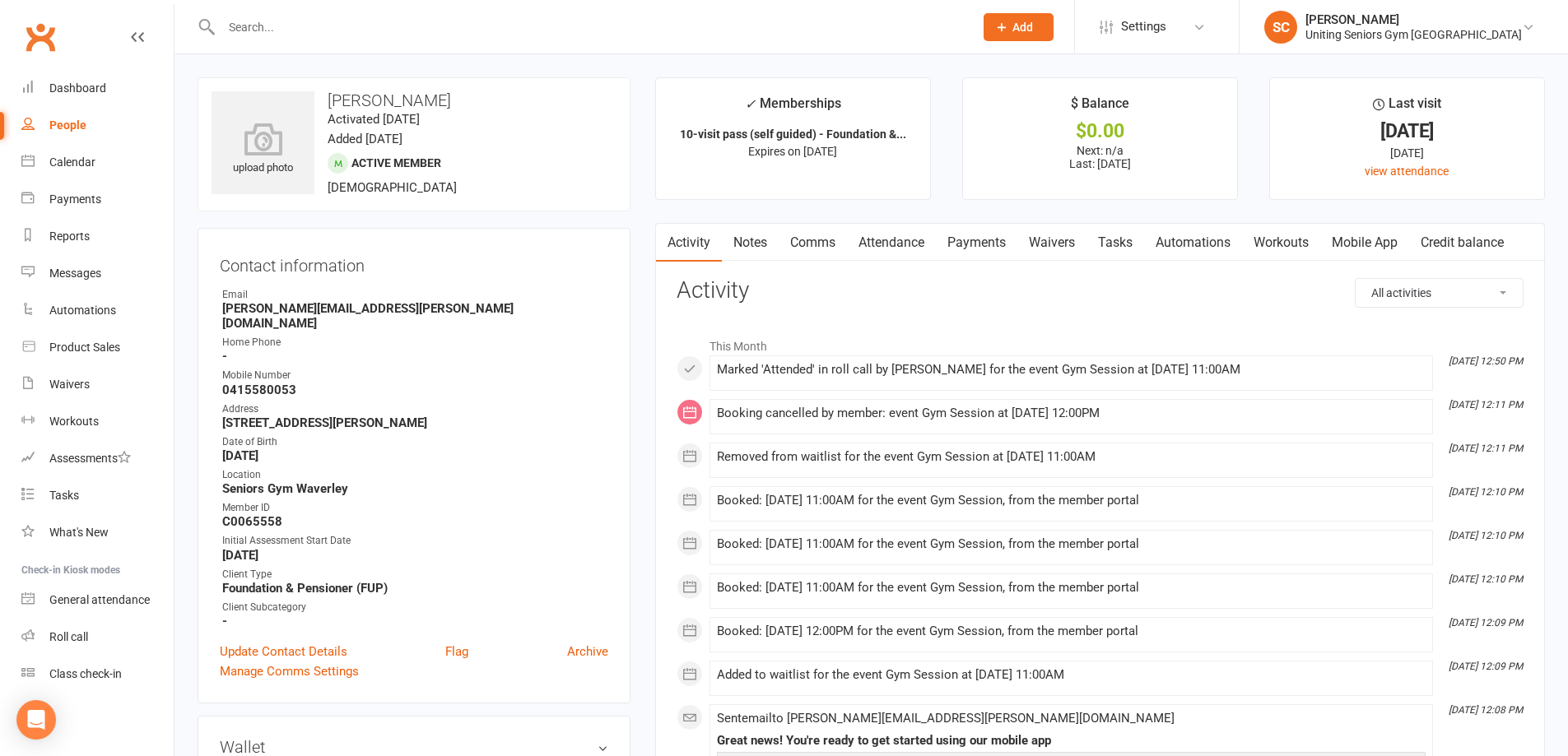
click at [901, 235] on link "Attendance" at bounding box center [891, 243] width 88 height 38
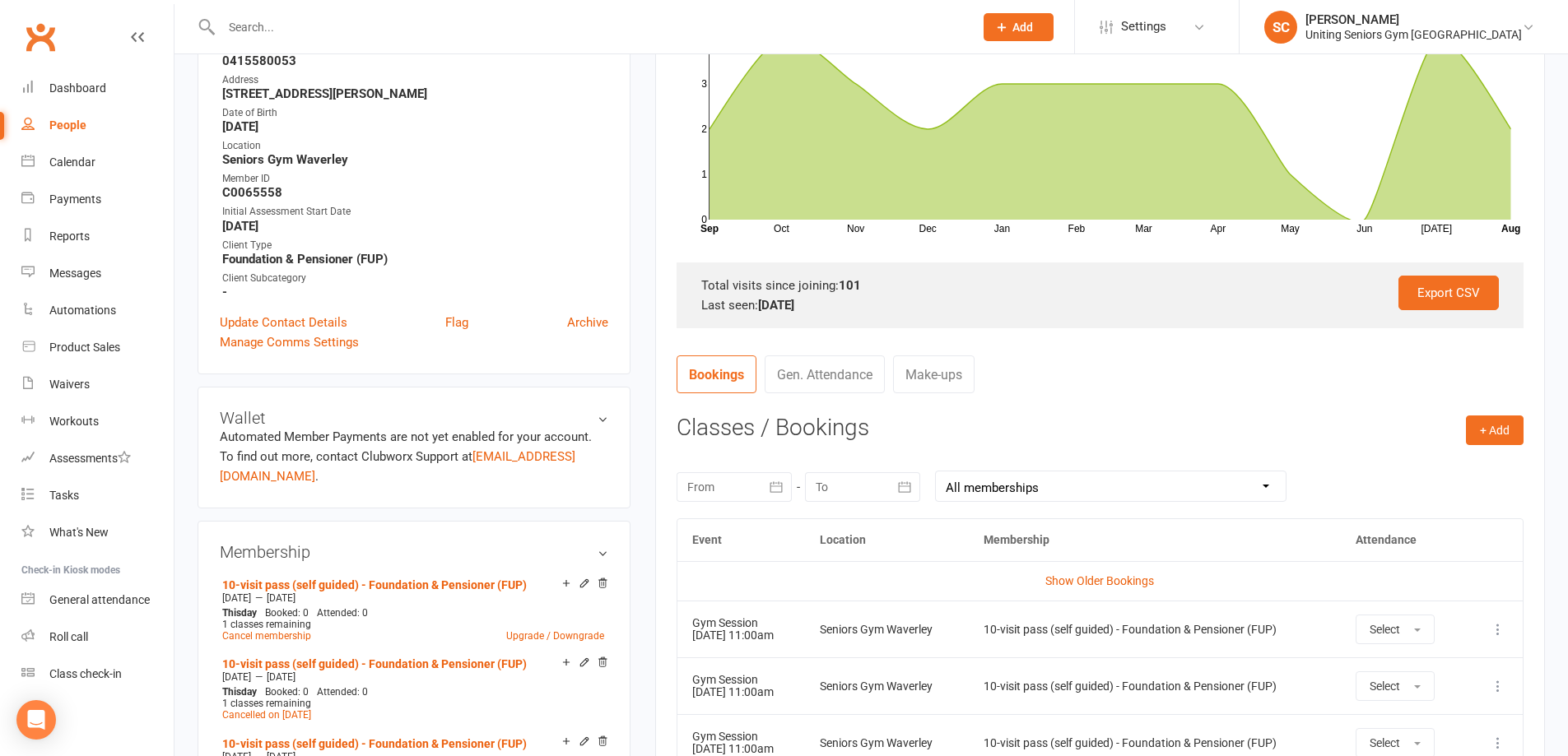
scroll to position [494, 0]
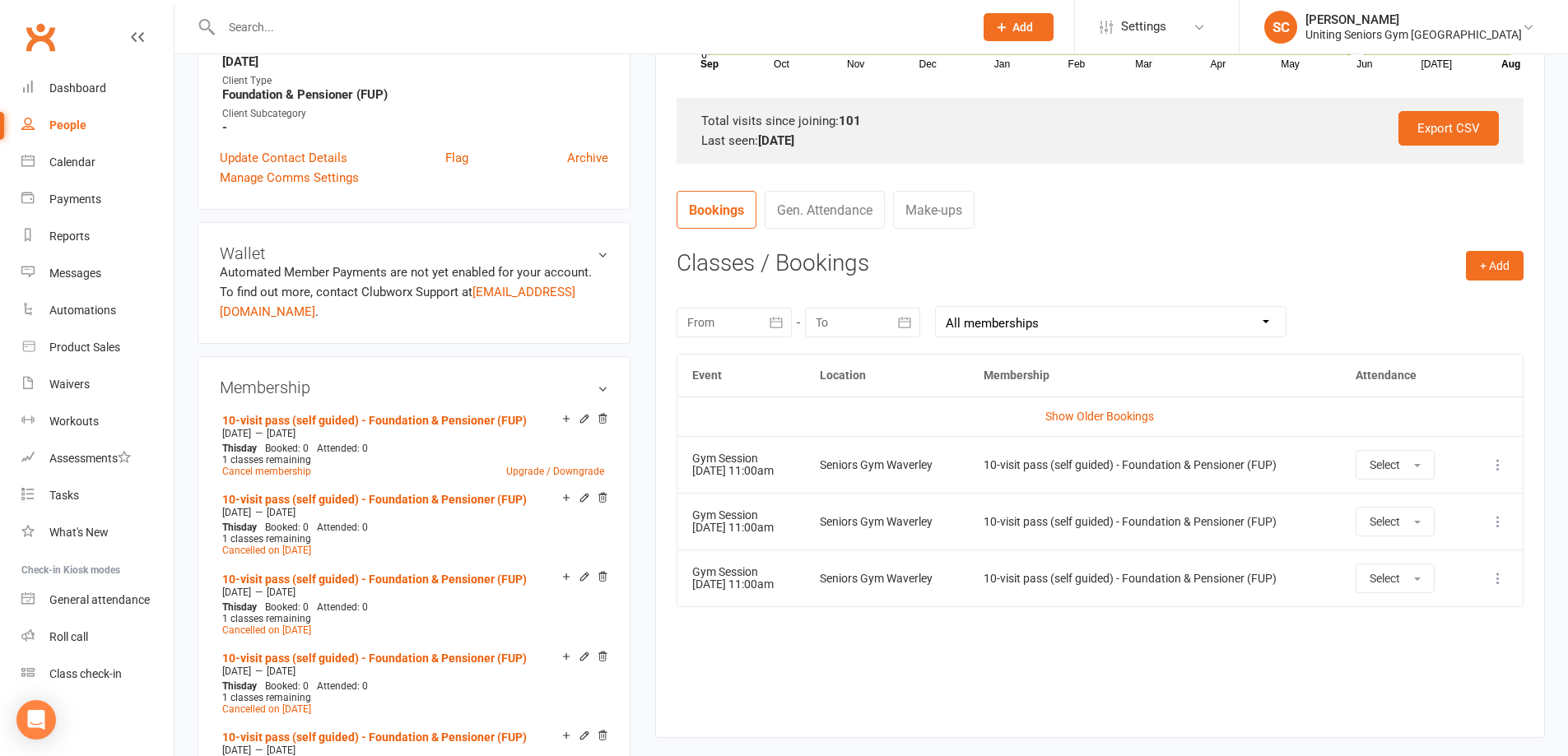
click at [1018, 682] on div "Event Location Membership Attendance Show Older Bookings Gym Session 15 Aug 202…" at bounding box center [1100, 533] width 847 height 360
click at [69, 236] on div "Reports" at bounding box center [69, 236] width 40 height 13
select select "100"
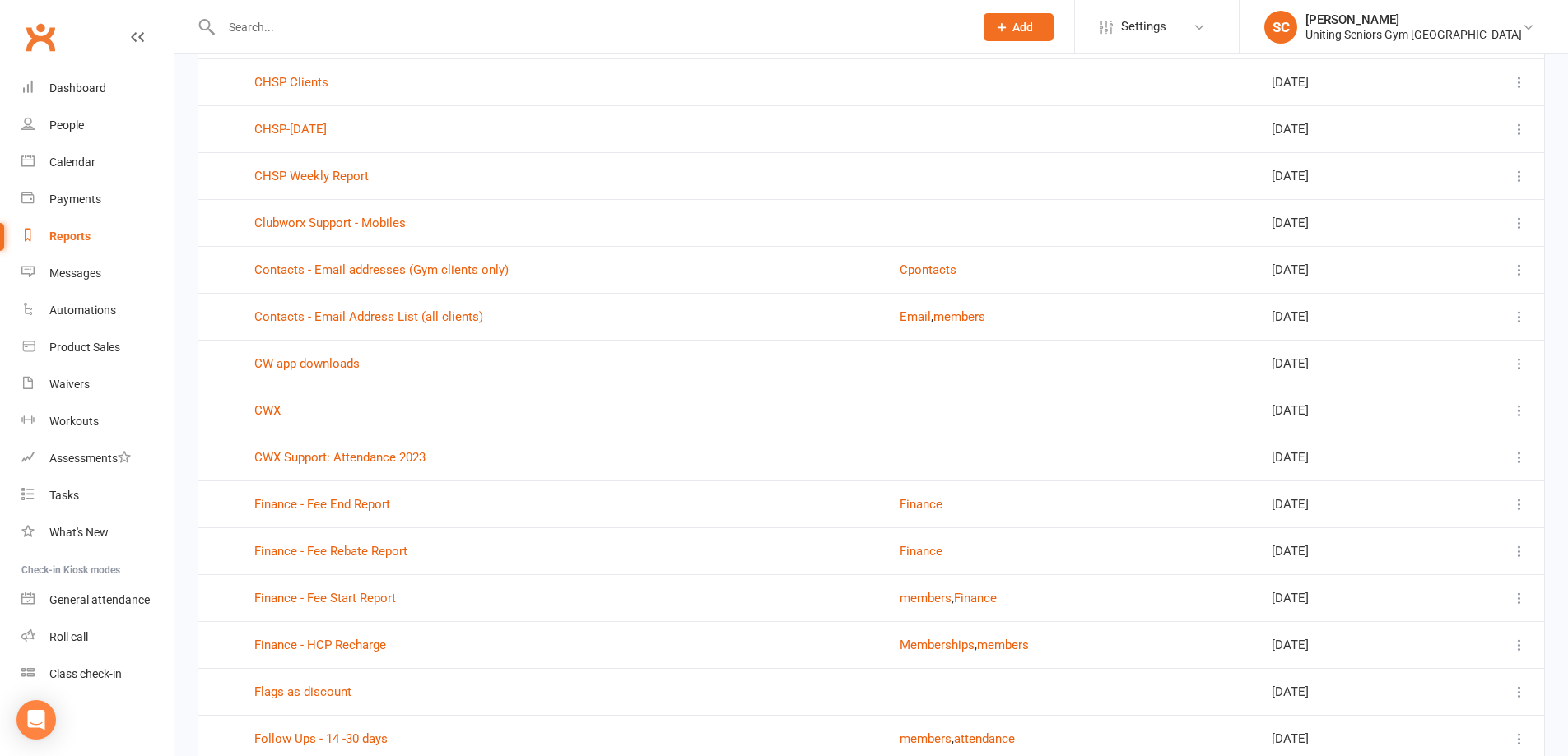
scroll to position [823, 0]
click at [348, 357] on link "CW app downloads" at bounding box center [307, 363] width 105 height 15
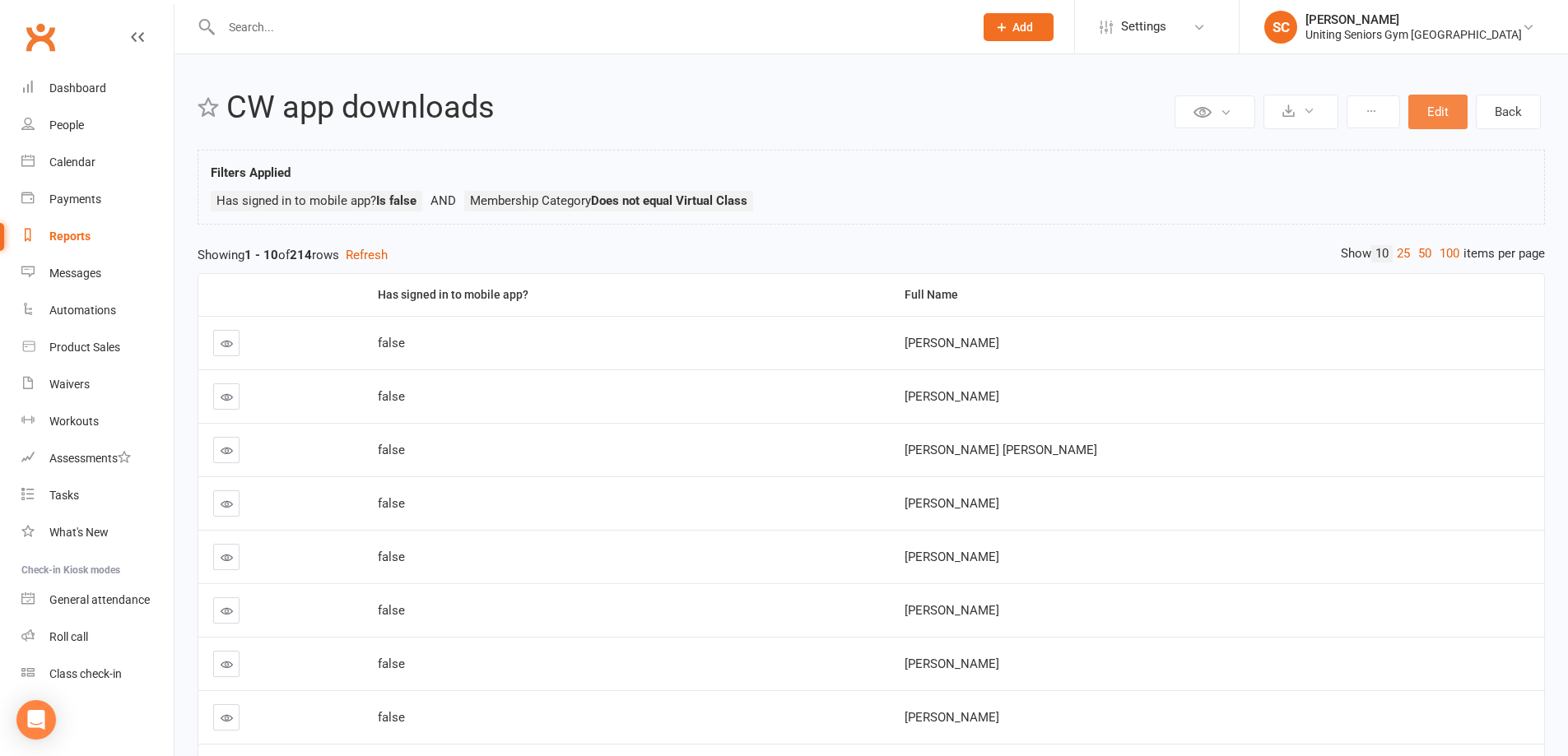
click at [1434, 110] on button "Edit" at bounding box center [1438, 112] width 59 height 35
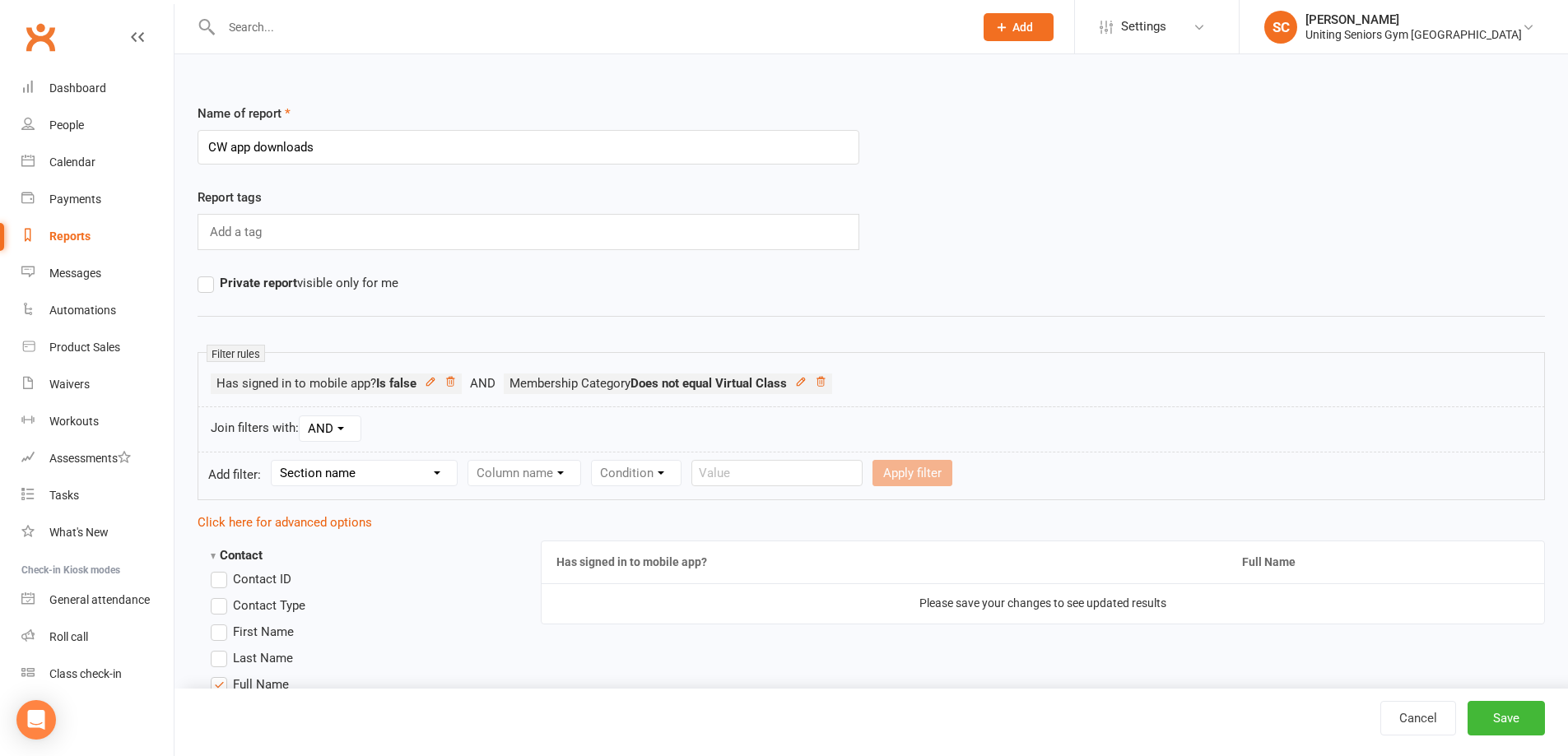
drag, startPoint x: 386, startPoint y: 464, endPoint x: 373, endPoint y: 464, distance: 13.0
click at [386, 464] on select "Section name Contact Attendance Aggregate Payment Booking Waitlist Attendees Ca…" at bounding box center [364, 474] width 185 height 25
select select "10"
click at [274, 461] on select "Section name Contact Attendance Aggregate Payment Booking Waitlist Attendees Ca…" at bounding box center [364, 474] width 185 height 25
click at [585, 485] on select "Column name Membership ID Membership Name Membership Category Membership Start …" at bounding box center [628, 474] width 321 height 25
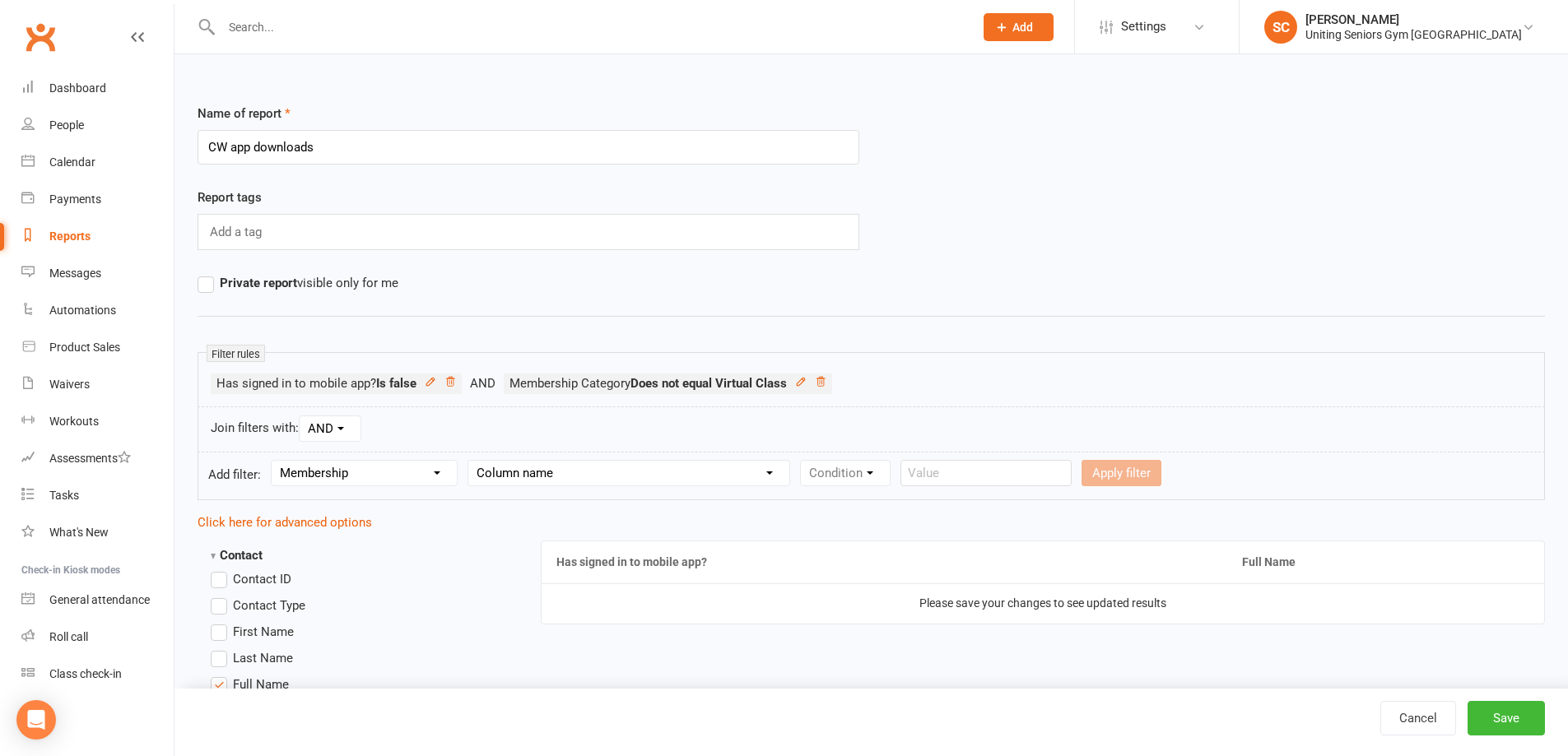
select select "2"
click at [469, 461] on select "Column name Membership ID Membership Name Membership Category Membership Start …" at bounding box center [628, 474] width 321 height 25
click at [897, 472] on select "Condition Equals Does not equal Contains Does not contain Is blank or does not …" at bounding box center [895, 474] width 189 height 25
select select "1"
click at [802, 461] on select "Condition Equals Does not equal Contains Does not contain Is blank or does not …" at bounding box center [895, 474] width 189 height 25
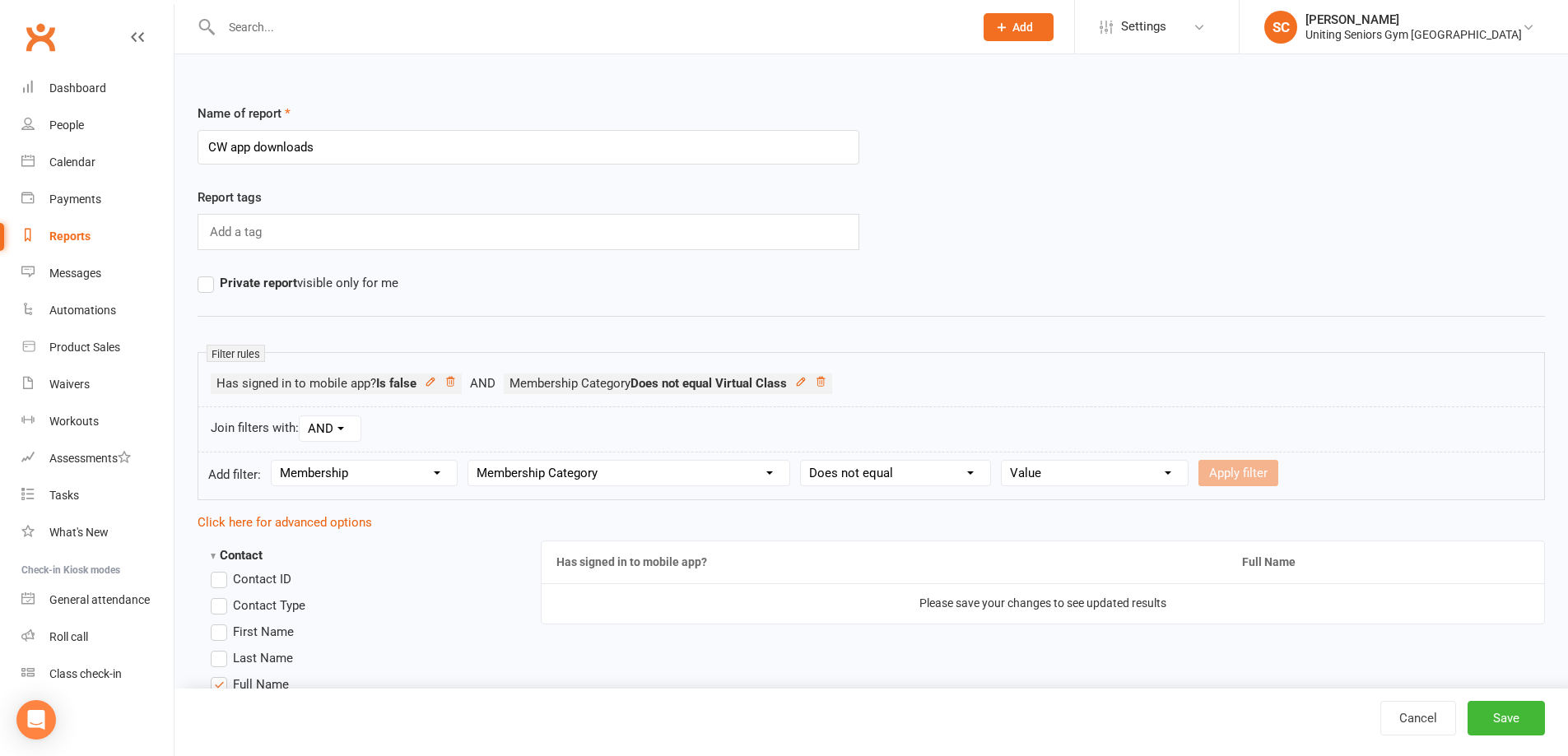
click at [1044, 467] on select "Value 10-visit pass 1:1 session General Gym Monthly Initial Assessment + set up…" at bounding box center [1094, 474] width 186 height 25
click at [901, 537] on div "Has signed in to mobile app? Full Name Please save your changes to see updated …" at bounding box center [1043, 594] width 1004 height 123
click at [1418, 722] on link "Cancel" at bounding box center [1418, 718] width 76 height 35
select select "100"
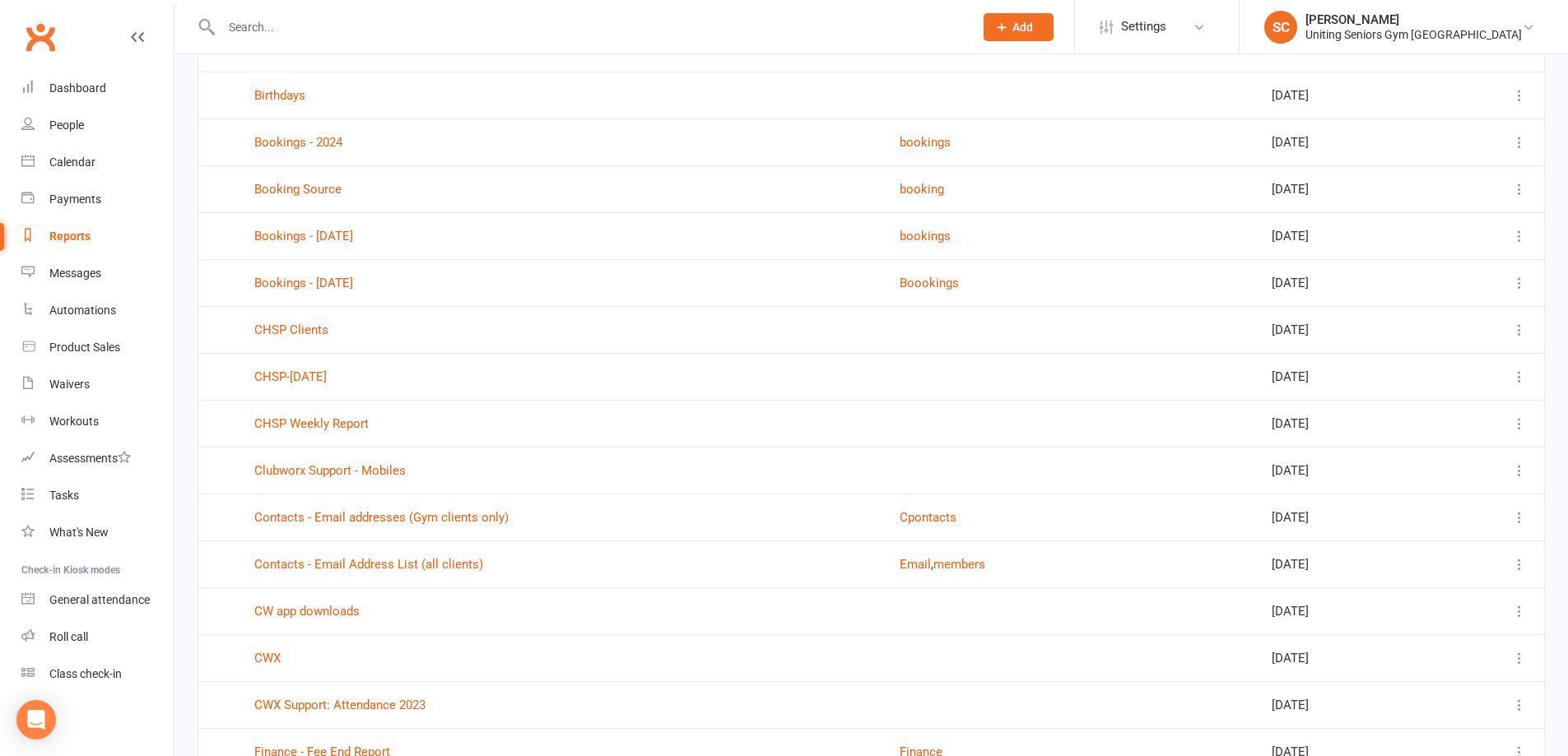
scroll to position [576, 0]
click at [316, 611] on link "CW app downloads" at bounding box center [307, 609] width 105 height 15
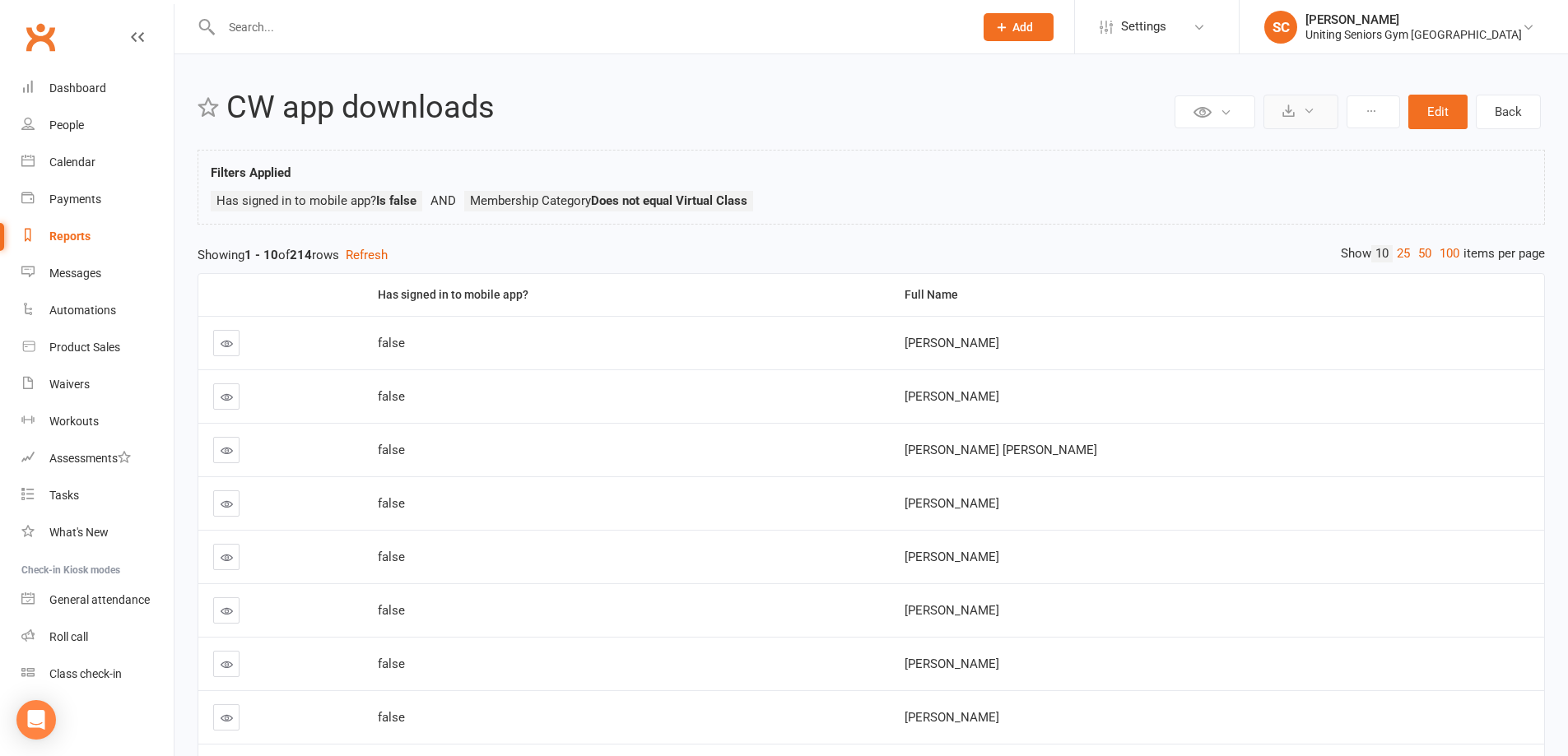
click at [1308, 107] on icon at bounding box center [1309, 111] width 13 height 13
click at [1433, 108] on button "Edit" at bounding box center [1438, 112] width 59 height 35
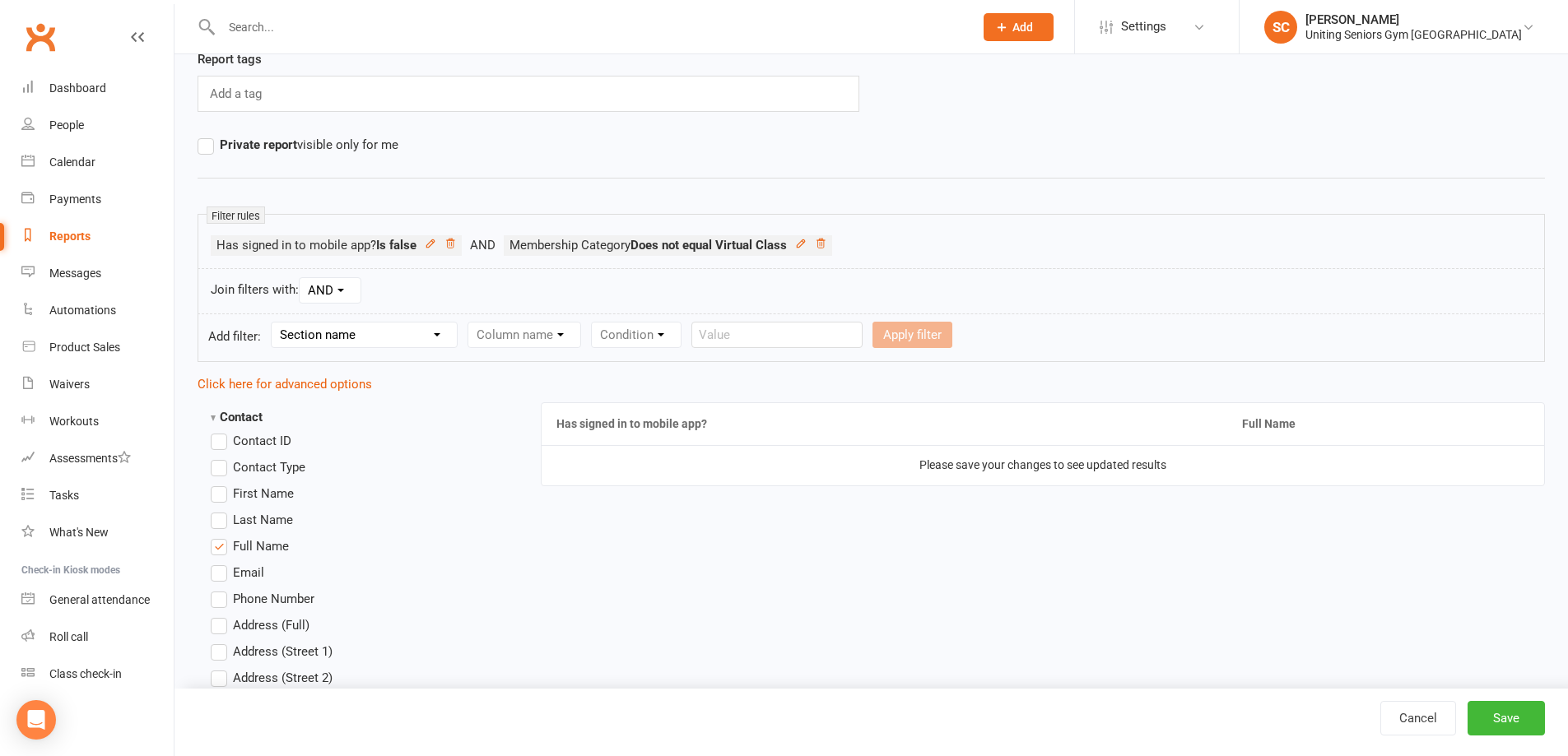
scroll to position [164, 0]
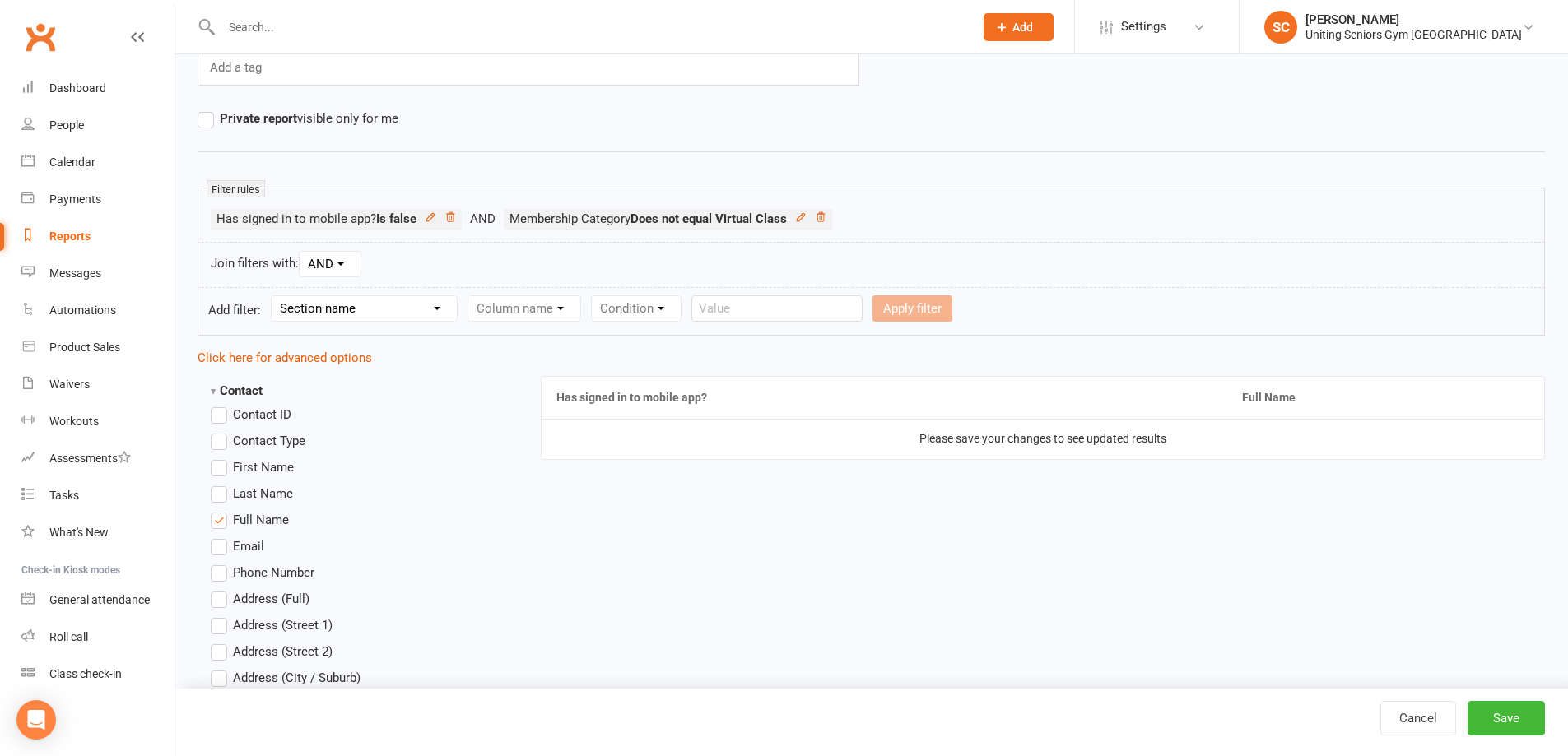
click at [412, 299] on select "Section name Contact Attendance Aggregate Payment Booking Waitlist Attendees Ca…" at bounding box center [364, 309] width 185 height 25
select select "10"
click at [274, 297] on select "Section name Contact Attendance Aggregate Payment Booking Waitlist Attendees Ca…" at bounding box center [364, 309] width 185 height 25
click at [546, 290] on form "Add filter: Section name Contact Attendance Aggregate Payment Booking Waitlist …" at bounding box center [871, 311] width 1347 height 48
click at [550, 308] on select "Column name Membership ID Membership Name Membership Category Membership Start …" at bounding box center [628, 309] width 321 height 25
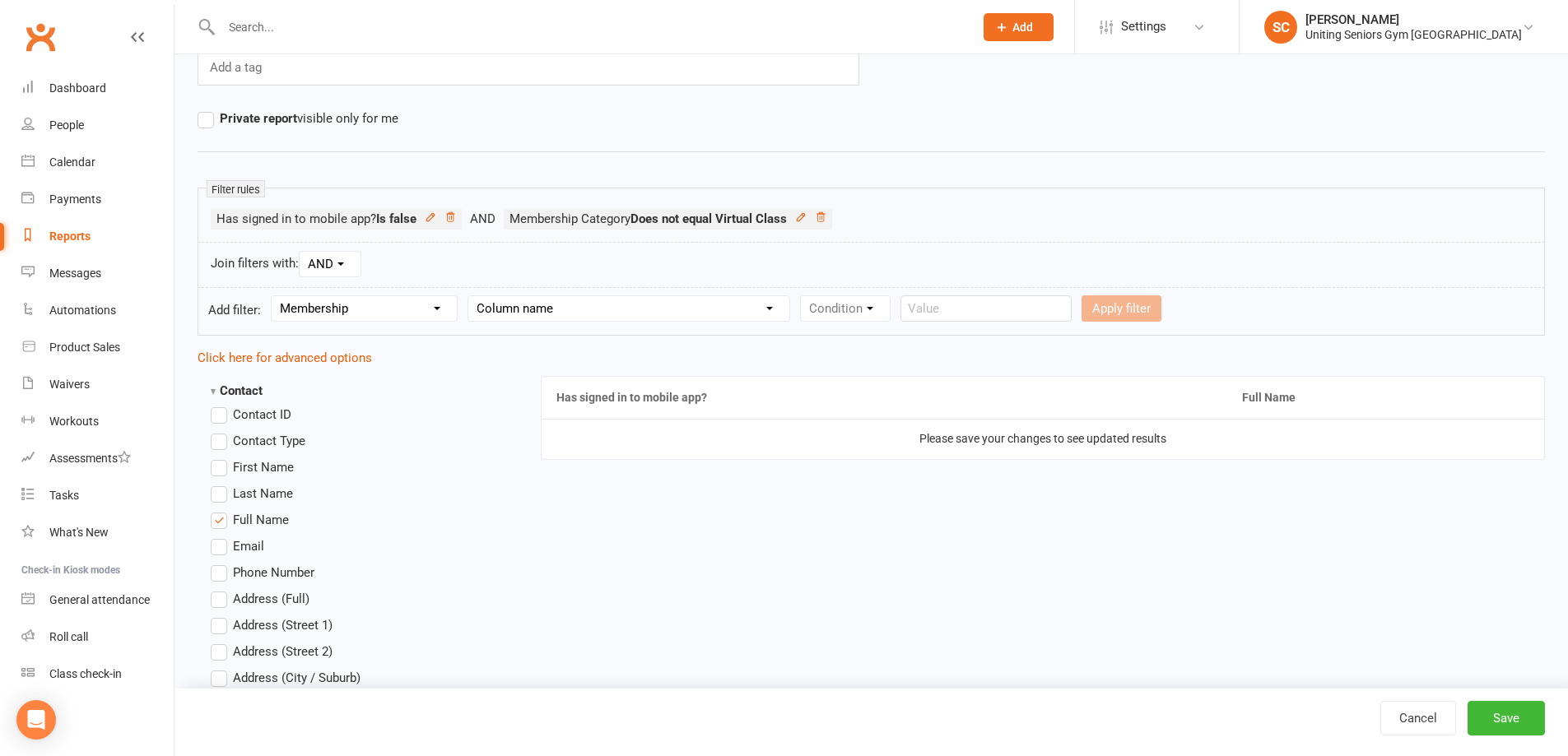
click at [950, 253] on div "Join filters with: AND OR" at bounding box center [871, 265] width 1347 height 46
click at [710, 313] on select "Column name Membership ID Membership Name Membership Category Membership Start …" at bounding box center [628, 309] width 321 height 25
select select "2"
click at [469, 297] on select "Column name Membership ID Membership Name Membership Category Membership Start …" at bounding box center [628, 309] width 321 height 25
click at [945, 307] on select "Condition Equals Does not equal Contains Does not contain Is blank or does not …" at bounding box center [895, 309] width 189 height 25
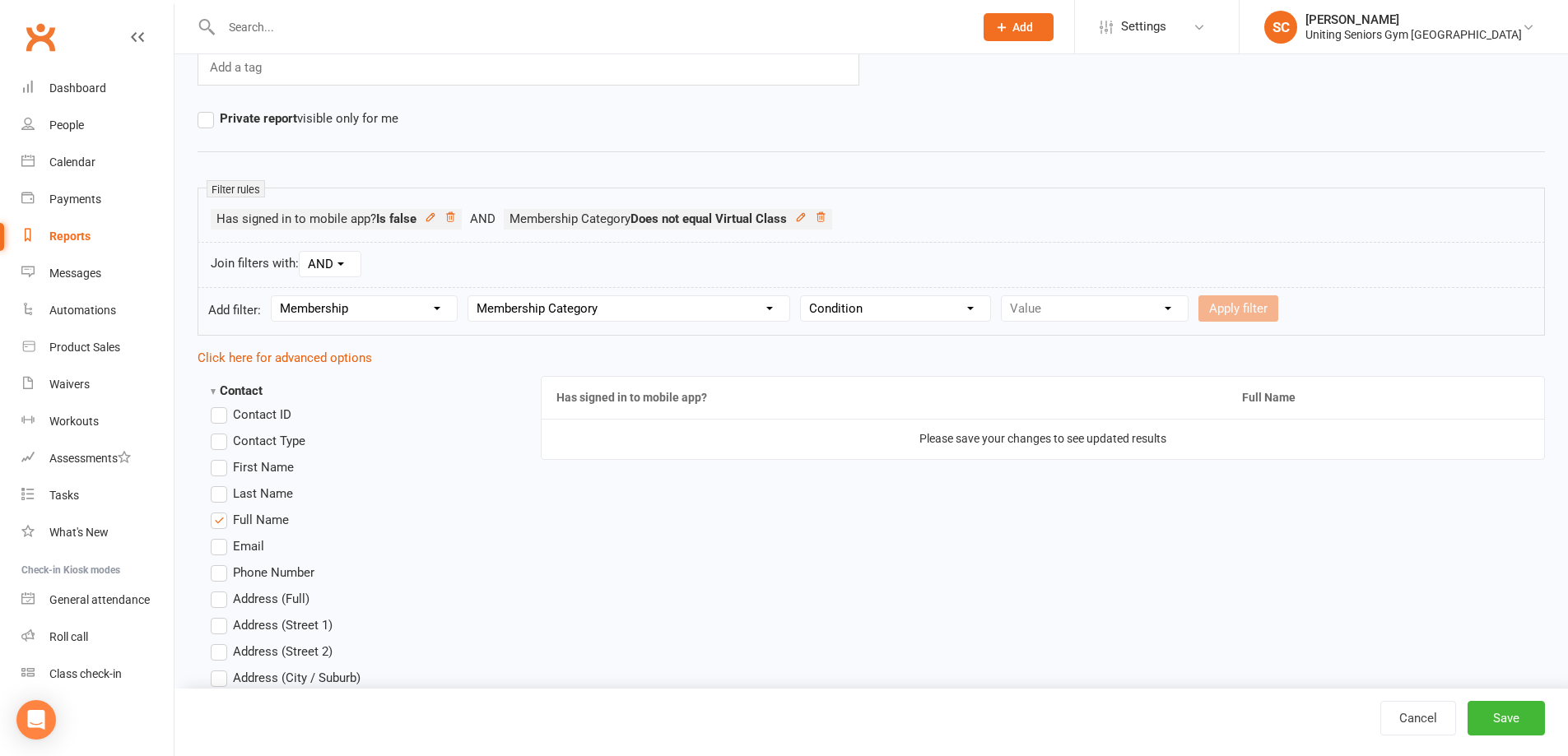
select select "1"
click at [802, 297] on select "Condition Equals Does not equal Contains Does not contain Is blank or does not …" at bounding box center [895, 309] width 189 height 25
click at [1055, 304] on select "Value 10-visit pass 1:1 session General Gym Monthly Initial Assessment + set up…" at bounding box center [1094, 309] width 186 height 25
select select "0"
click at [1002, 297] on select "Value 10-visit pass 1:1 session General Gym Monthly Initial Assessment + set up…" at bounding box center [1094, 309] width 186 height 25
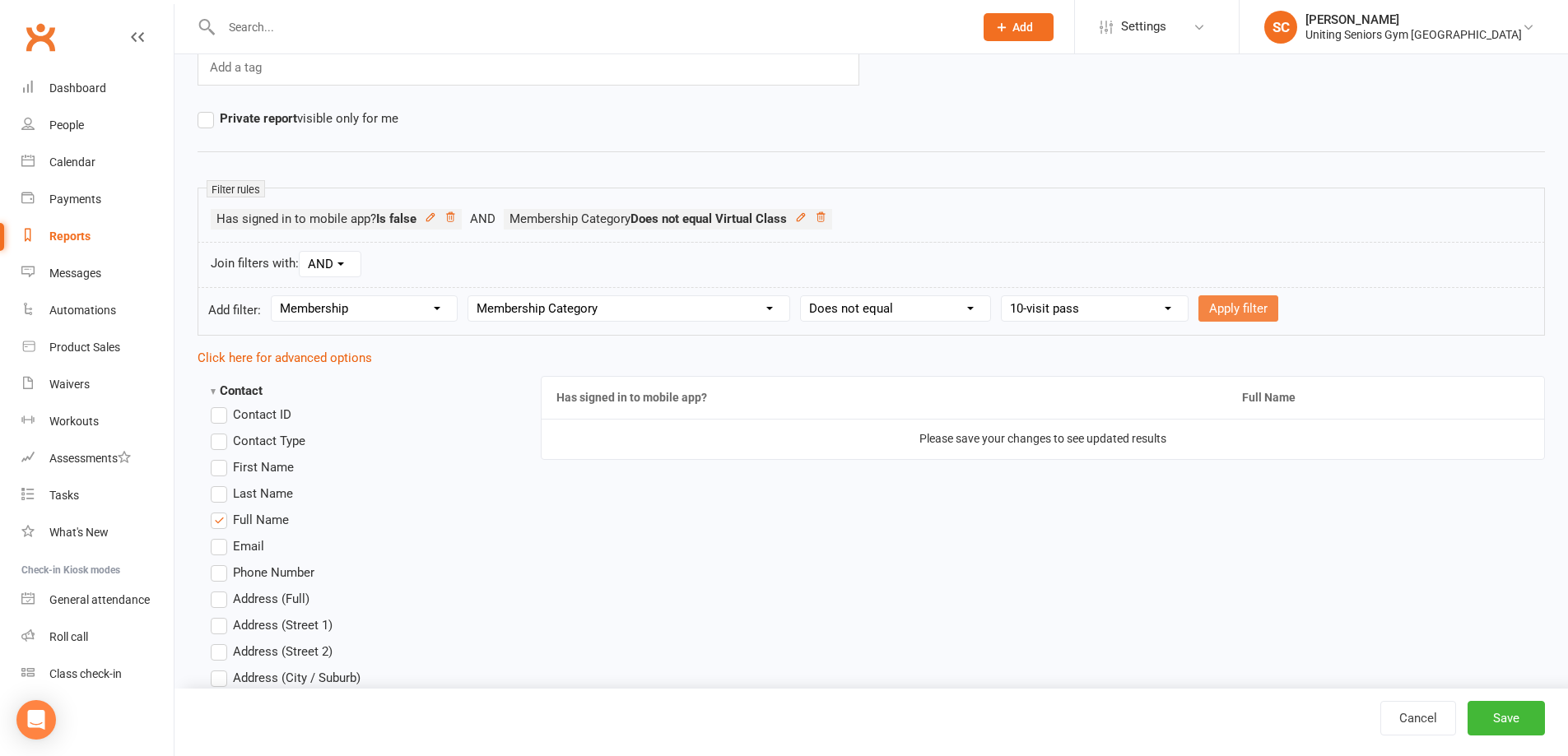
click at [1247, 298] on button "Apply filter" at bounding box center [1237, 308] width 80 height 26
select select
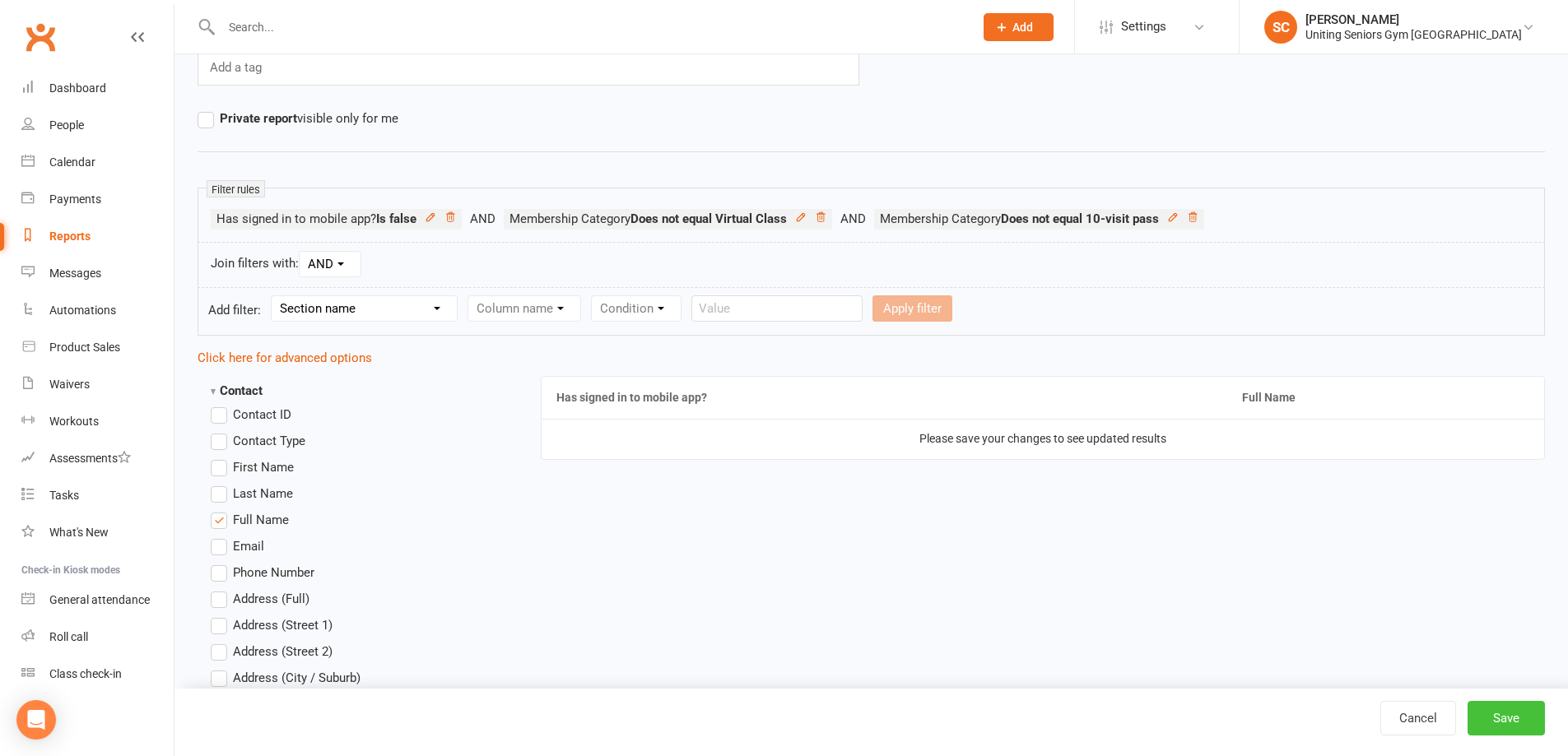
click at [1498, 723] on button "Save" at bounding box center [1505, 718] width 78 height 35
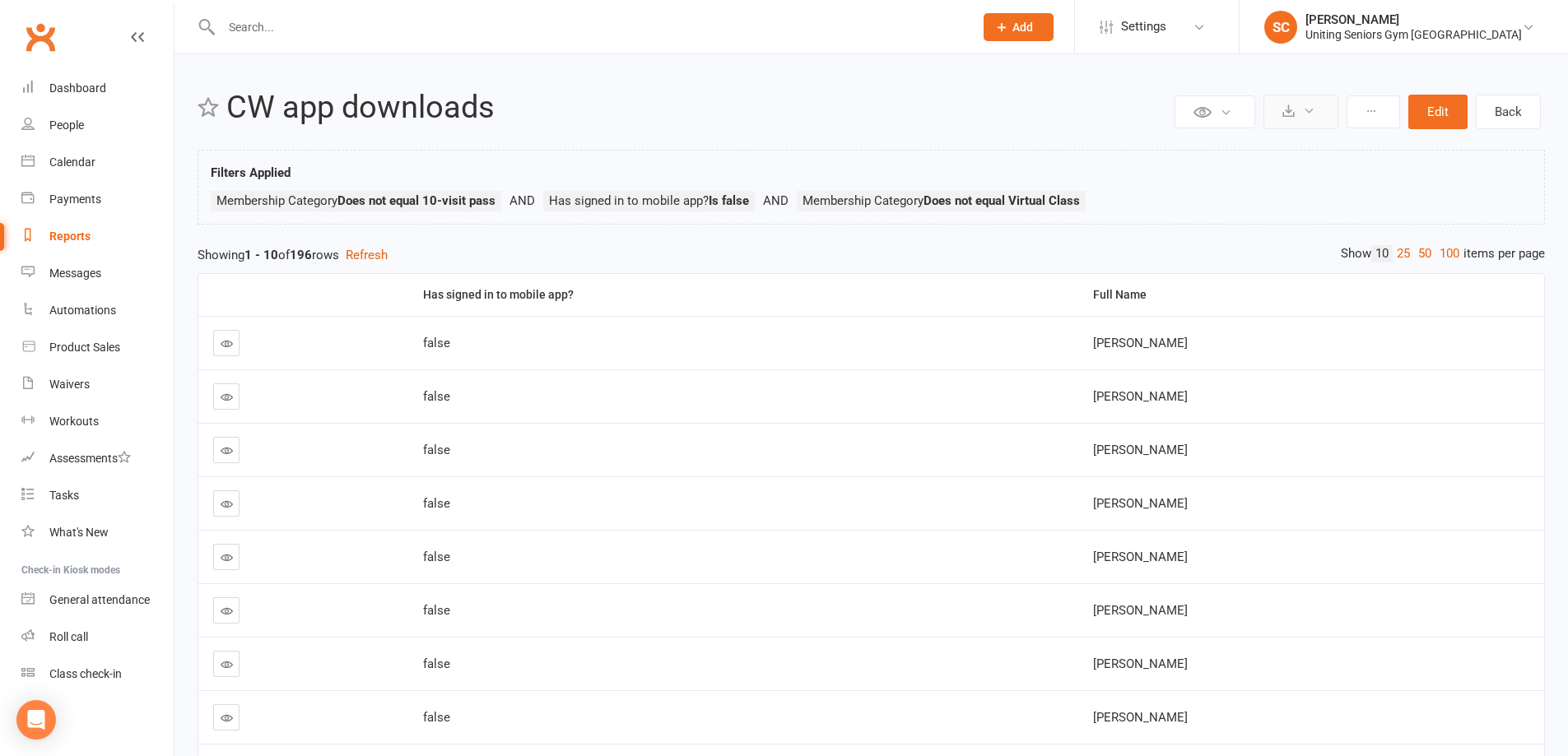
click at [1308, 120] on button at bounding box center [1301, 112] width 75 height 35
click at [1396, 486] on td "James Beecher" at bounding box center [1311, 503] width 465 height 54
click at [1294, 113] on icon at bounding box center [1288, 111] width 13 height 13
click at [1444, 111] on button "Edit" at bounding box center [1438, 112] width 59 height 35
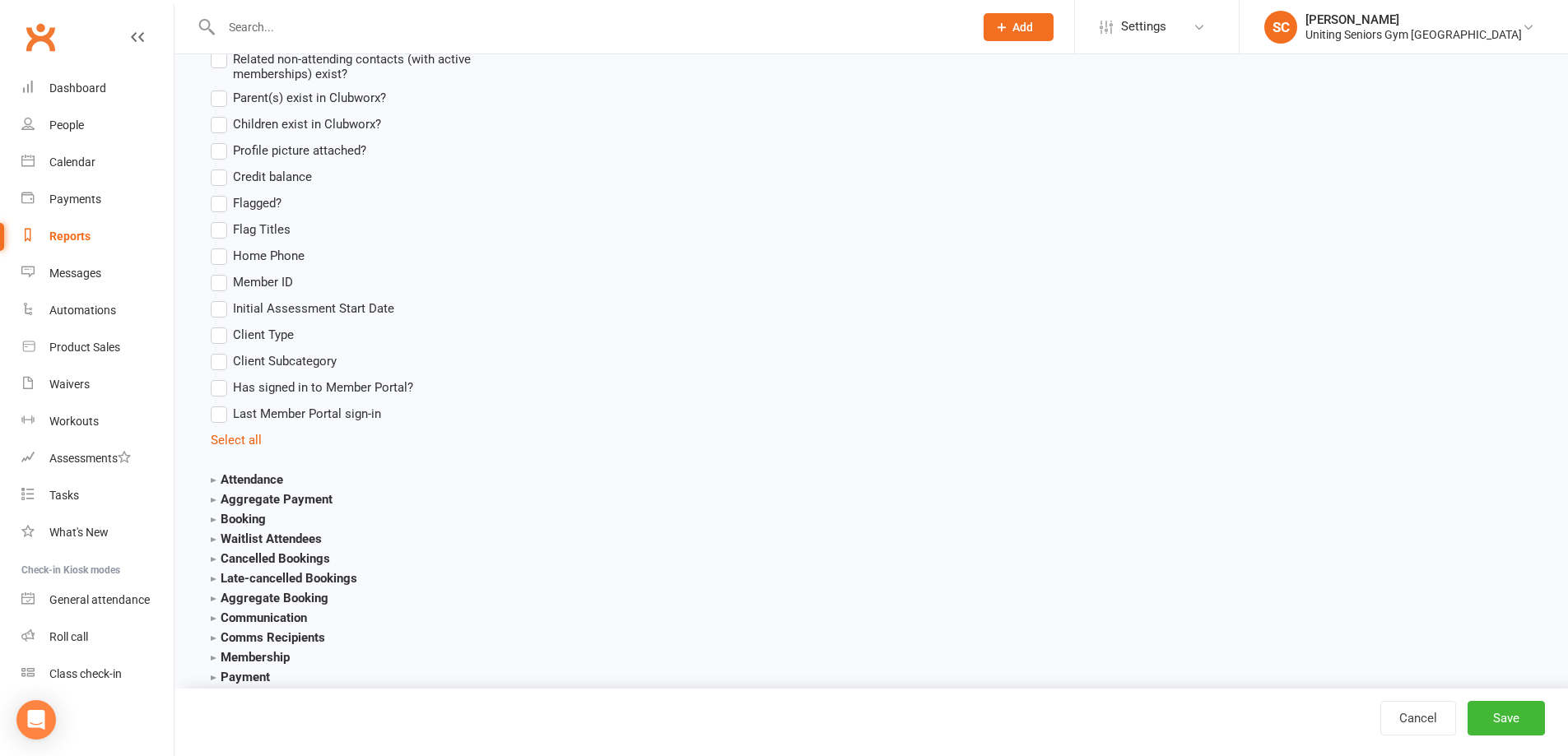
scroll to position [1728, 0]
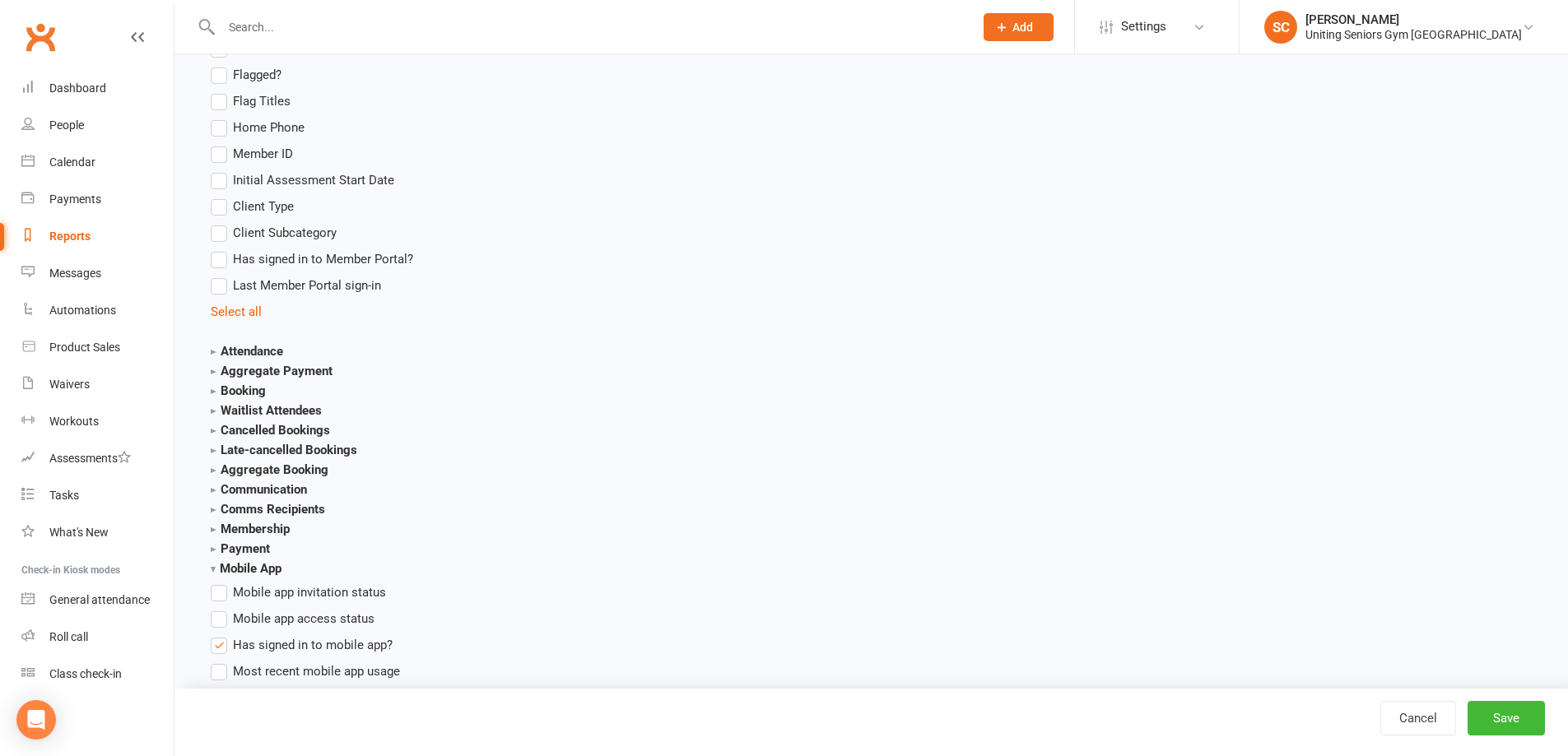
click at [213, 349] on strong "Attendance" at bounding box center [247, 351] width 72 height 15
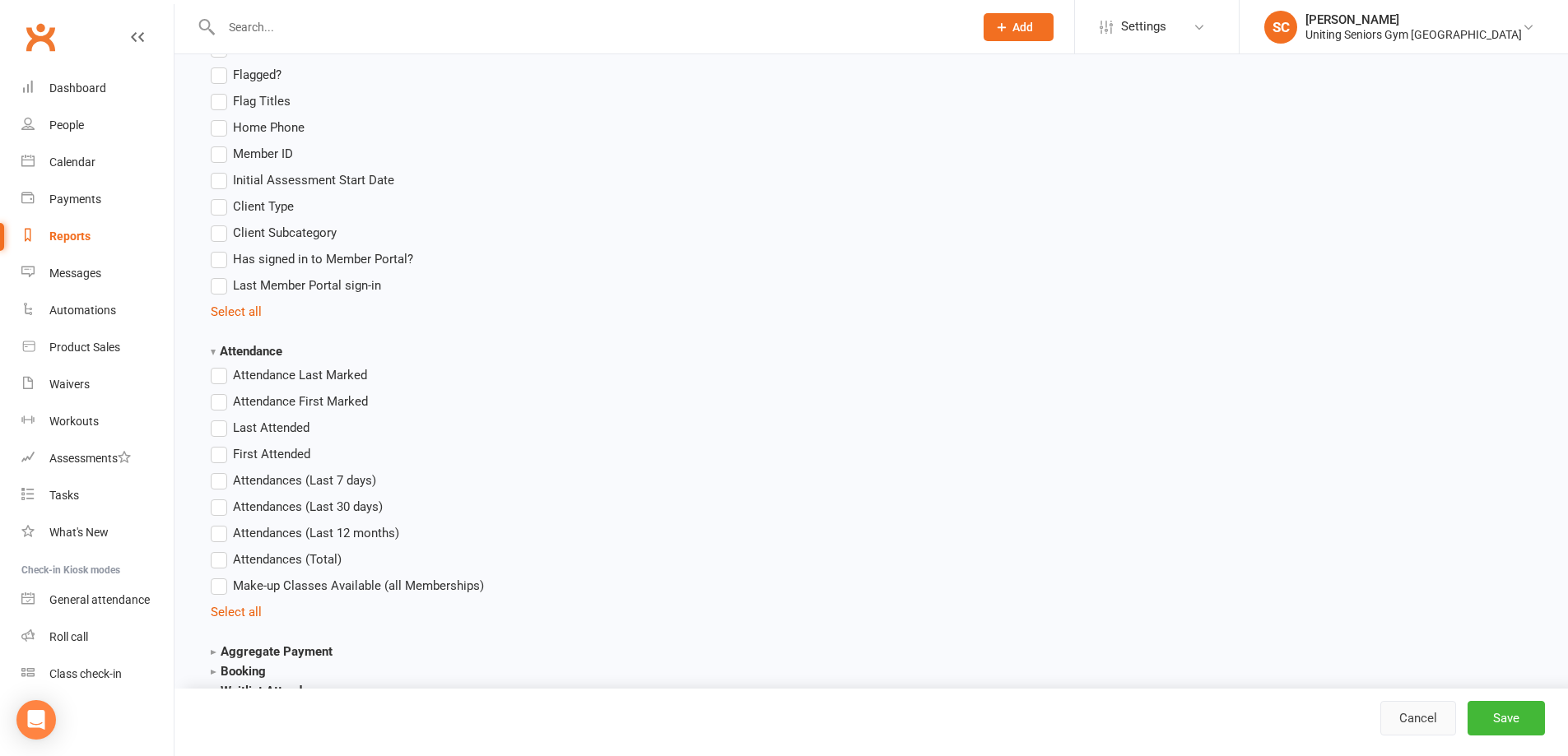
click at [1423, 719] on link "Cancel" at bounding box center [1418, 718] width 76 height 35
select select "100"
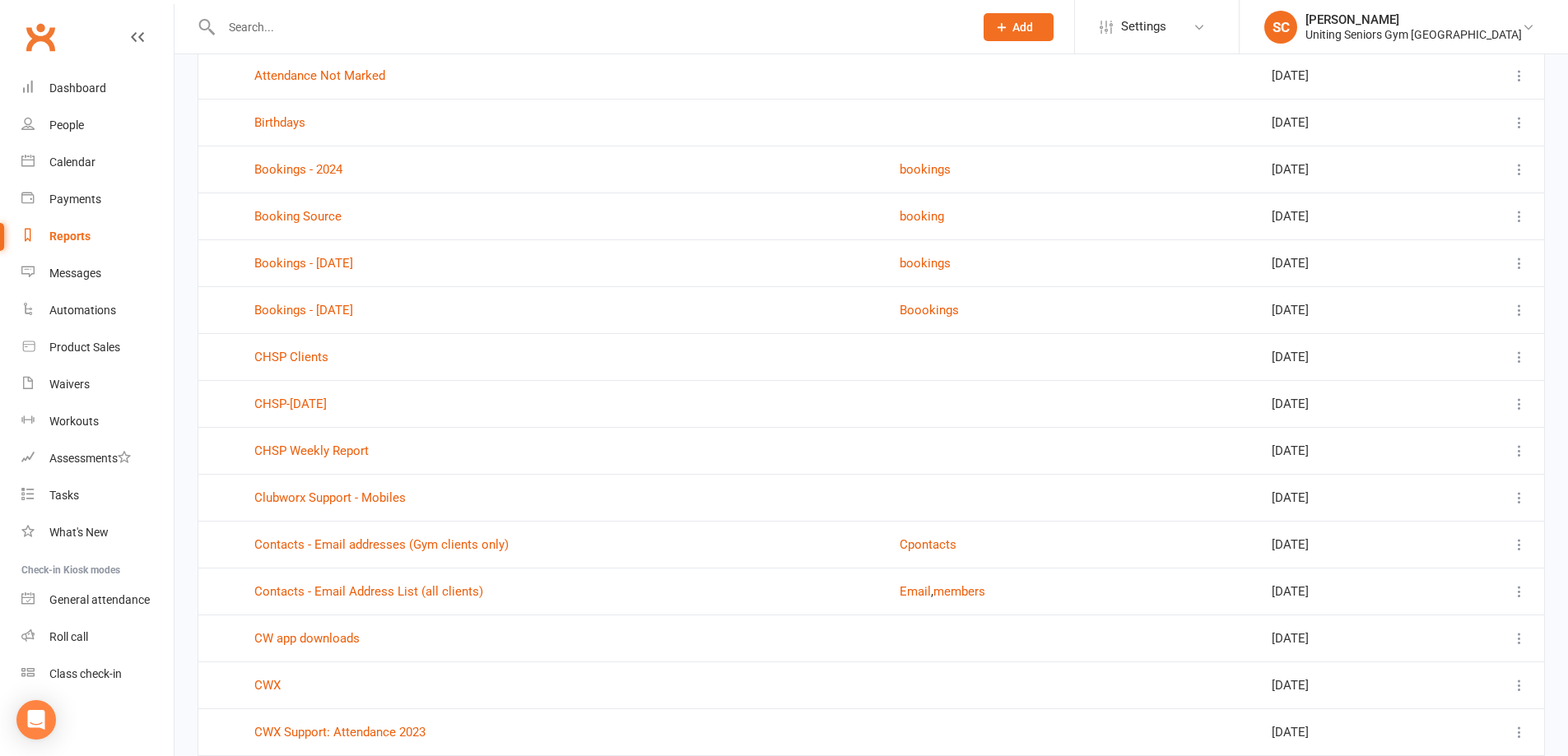
scroll to position [576, 0]
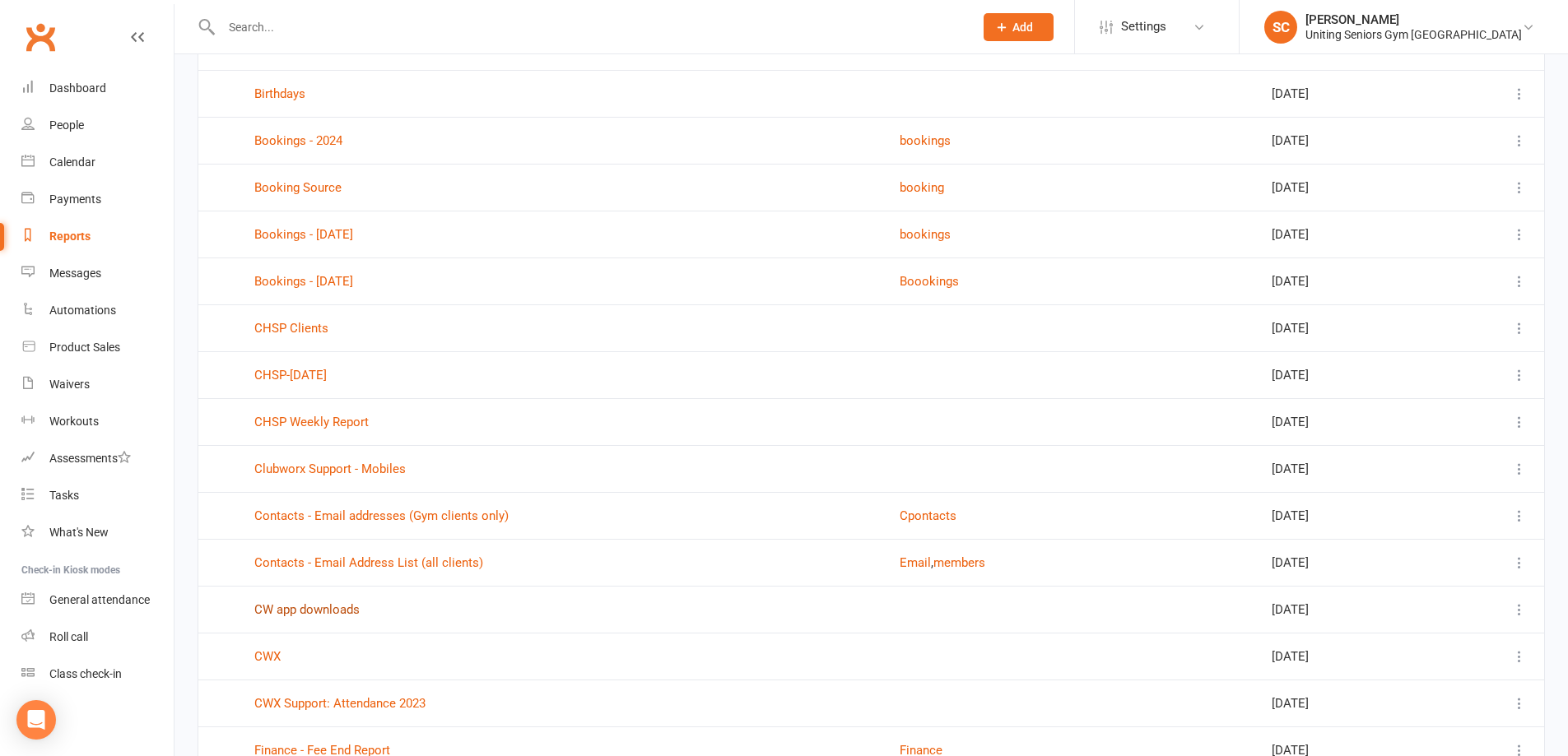
click at [328, 606] on link "CW app downloads" at bounding box center [307, 609] width 105 height 15
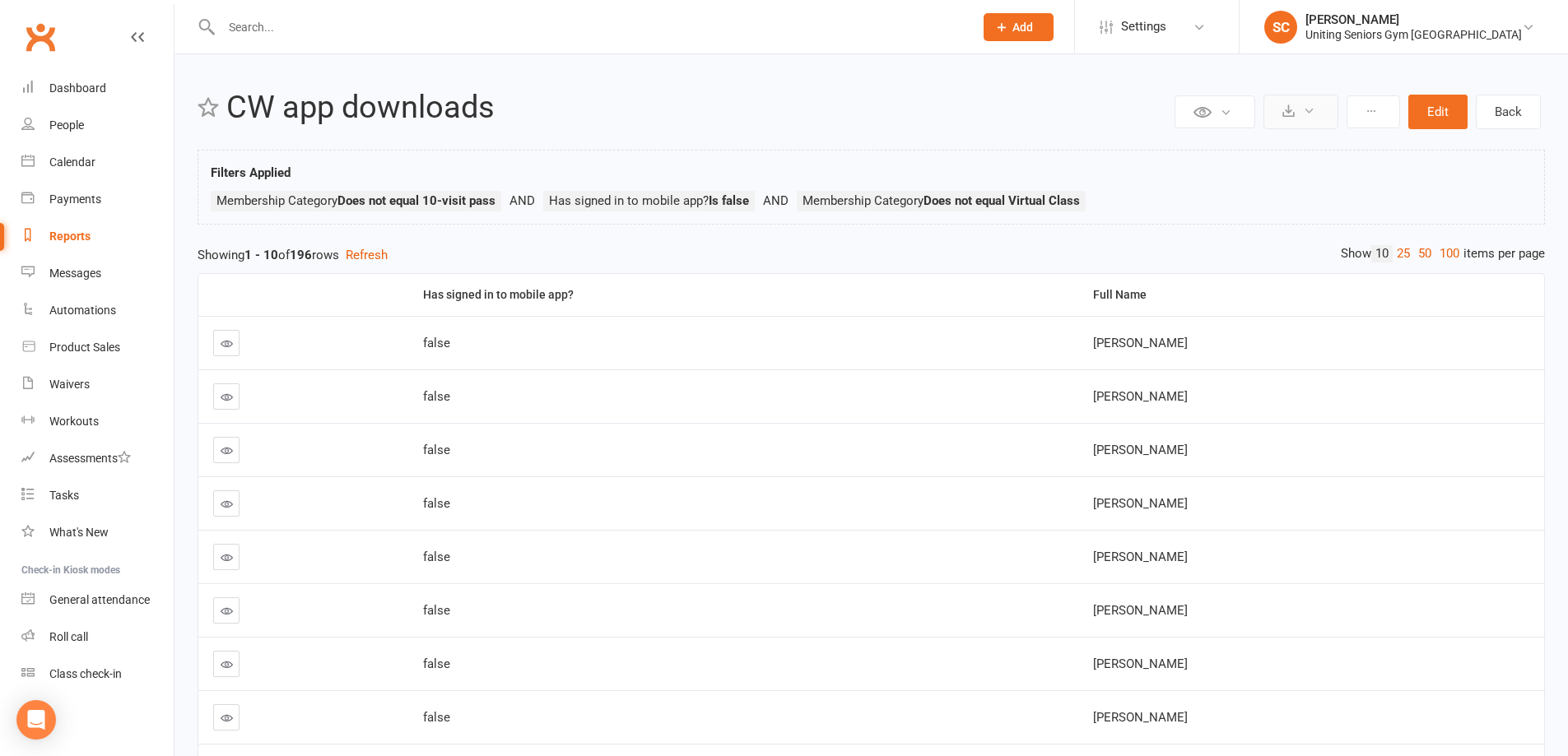
click at [1301, 115] on button at bounding box center [1301, 112] width 75 height 35
click at [1287, 147] on link "Export to CSV" at bounding box center [1250, 151] width 172 height 33
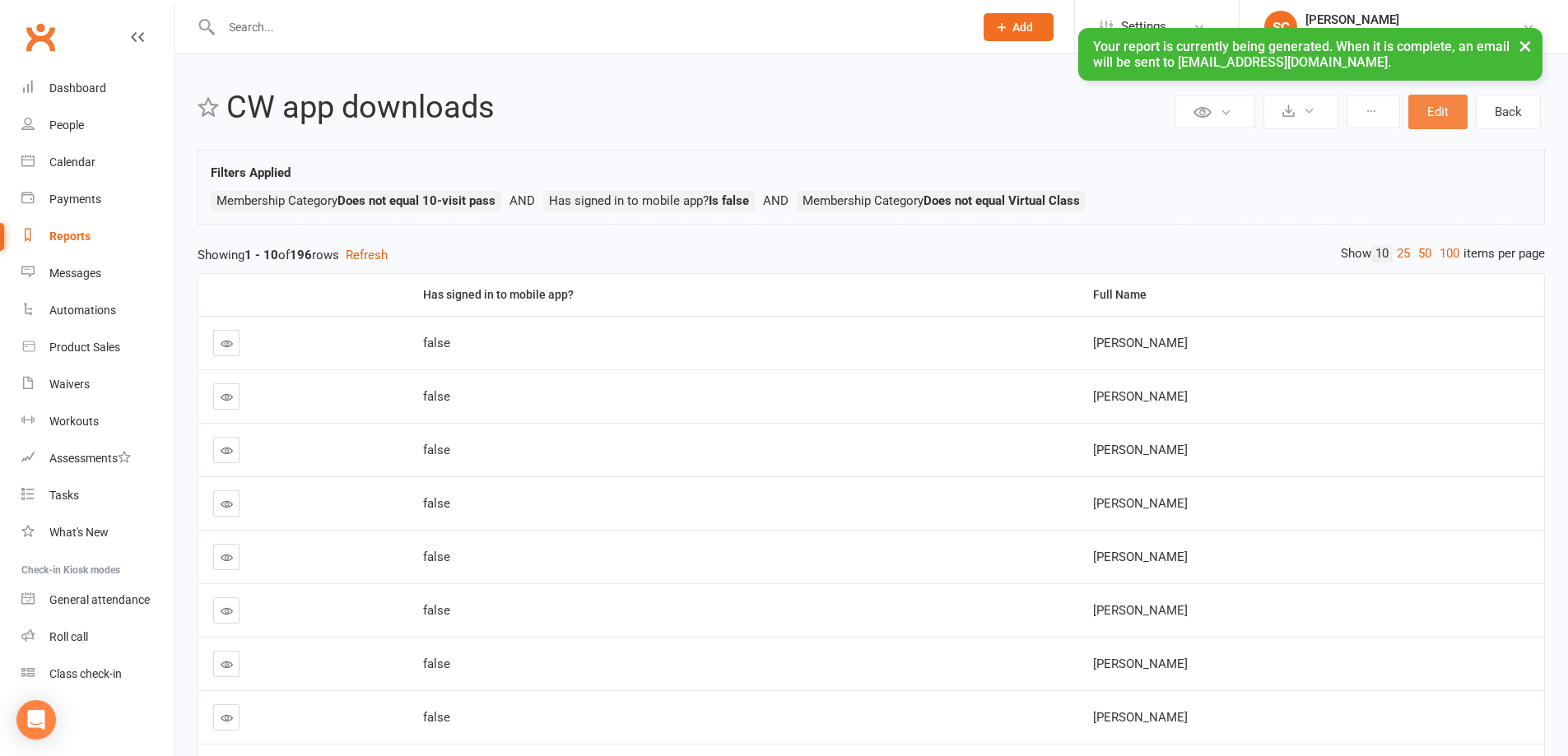
click at [1444, 110] on button "Edit" at bounding box center [1438, 112] width 59 height 35
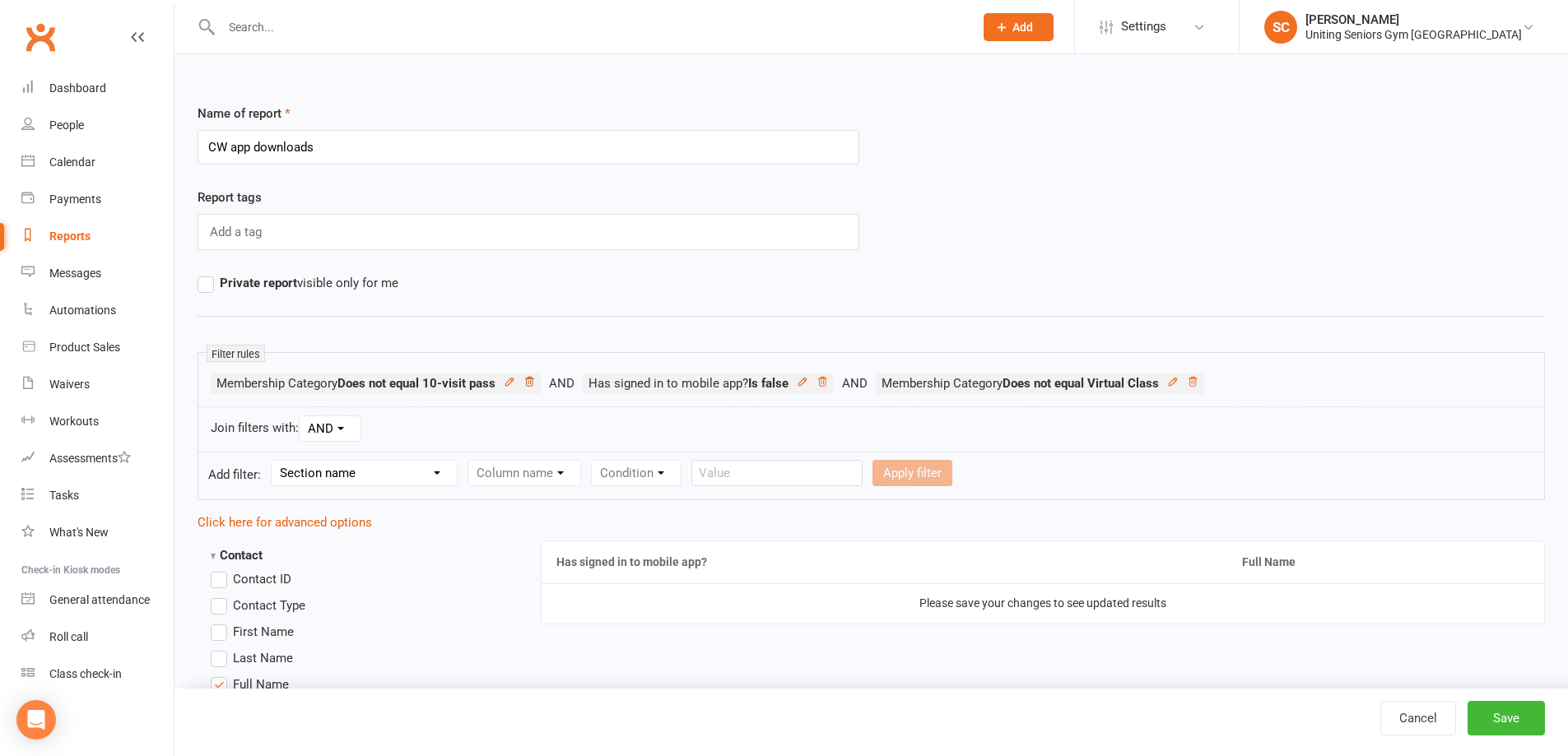
click at [533, 381] on icon at bounding box center [529, 382] width 8 height 9
click at [432, 467] on select "Section name Contact Attendance Aggregate Payment Booking Waitlist Attendees Ca…" at bounding box center [364, 474] width 185 height 25
select select "10"
click at [274, 461] on select "Section name Contact Attendance Aggregate Payment Booking Waitlist Attendees Ca…" at bounding box center [364, 474] width 185 height 25
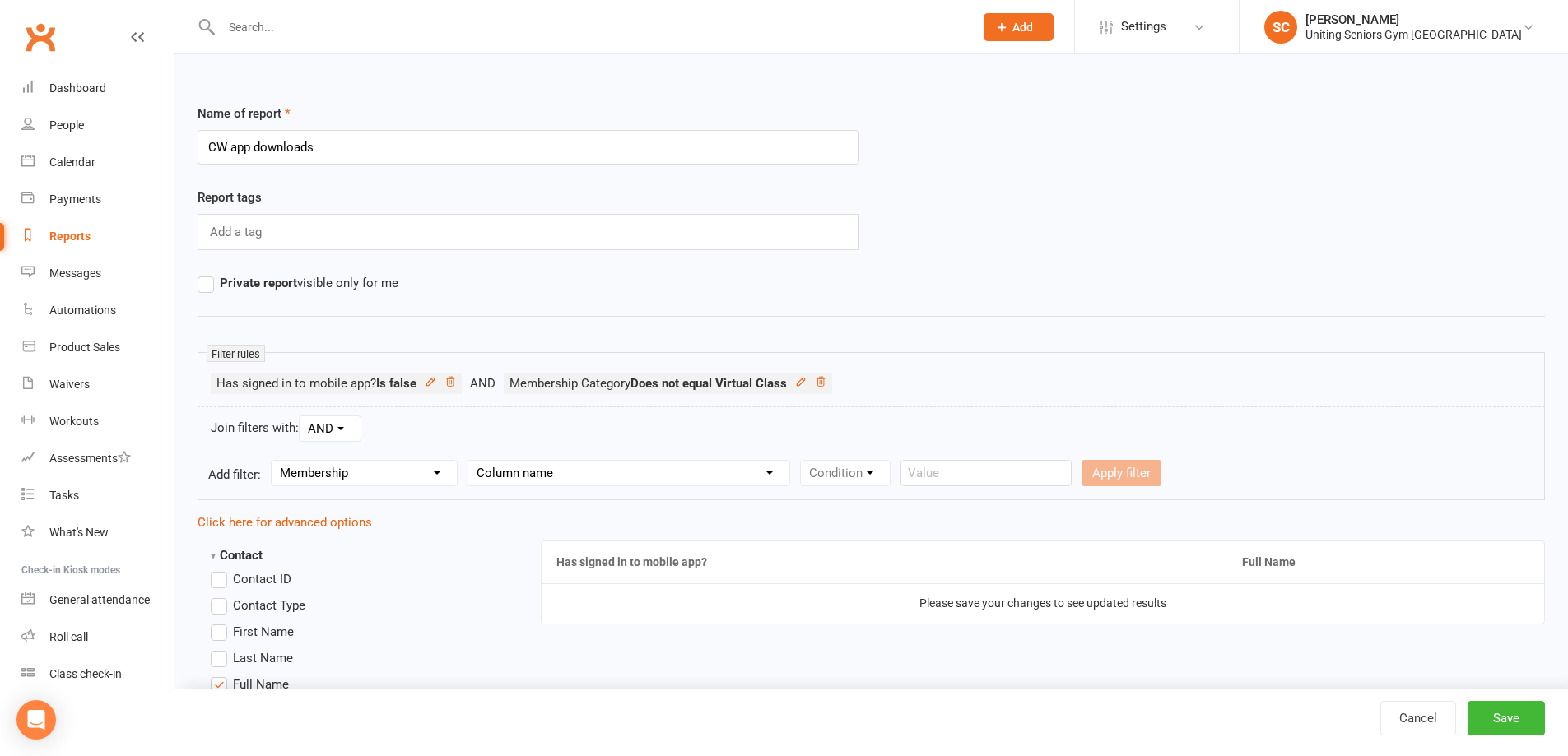
click at [561, 466] on select "Column name Membership ID Membership Name Membership Category Membership Start …" at bounding box center [628, 474] width 321 height 25
select select "2"
click at [469, 461] on select "Column name Membership ID Membership Name Membership Category Membership Start …" at bounding box center [628, 474] width 321 height 25
click at [881, 469] on select "Condition Equals Does not equal Contains Does not contain Is blank or does not …" at bounding box center [895, 474] width 189 height 25
select select "0"
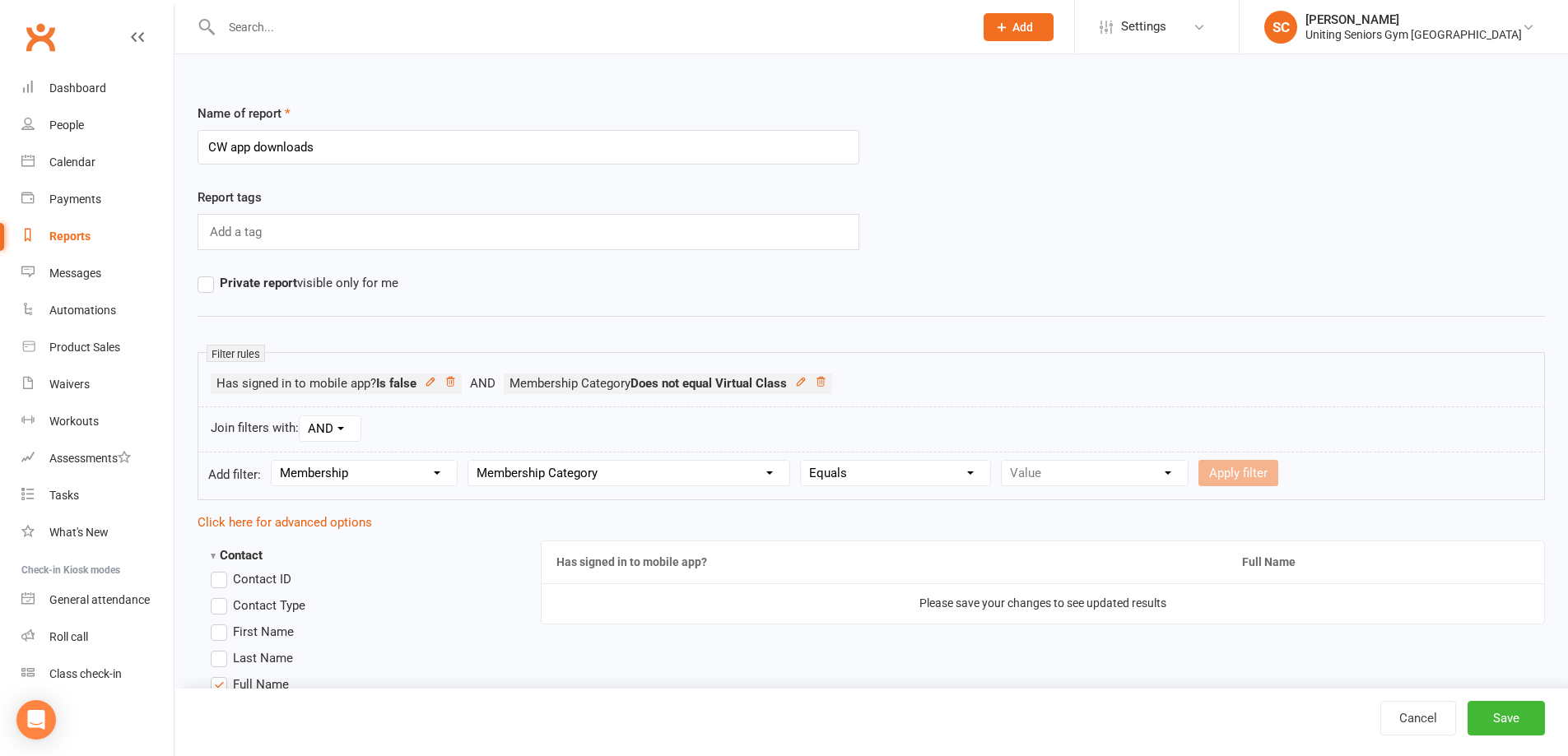
click at [802, 461] on select "Condition Equals Does not equal Contains Does not contain Is blank or does not …" at bounding box center [895, 474] width 189 height 25
click at [1021, 466] on select "Value 10-visit pass 1:1 session General Gym Monthly Initial Assessment + set up…" at bounding box center [1094, 474] width 186 height 25
select select "0"
click at [1002, 461] on select "Value 10-visit pass 1:1 session General Gym Monthly Initial Assessment + set up…" at bounding box center [1094, 474] width 186 height 25
click at [1241, 464] on button "Apply filter" at bounding box center [1237, 473] width 80 height 26
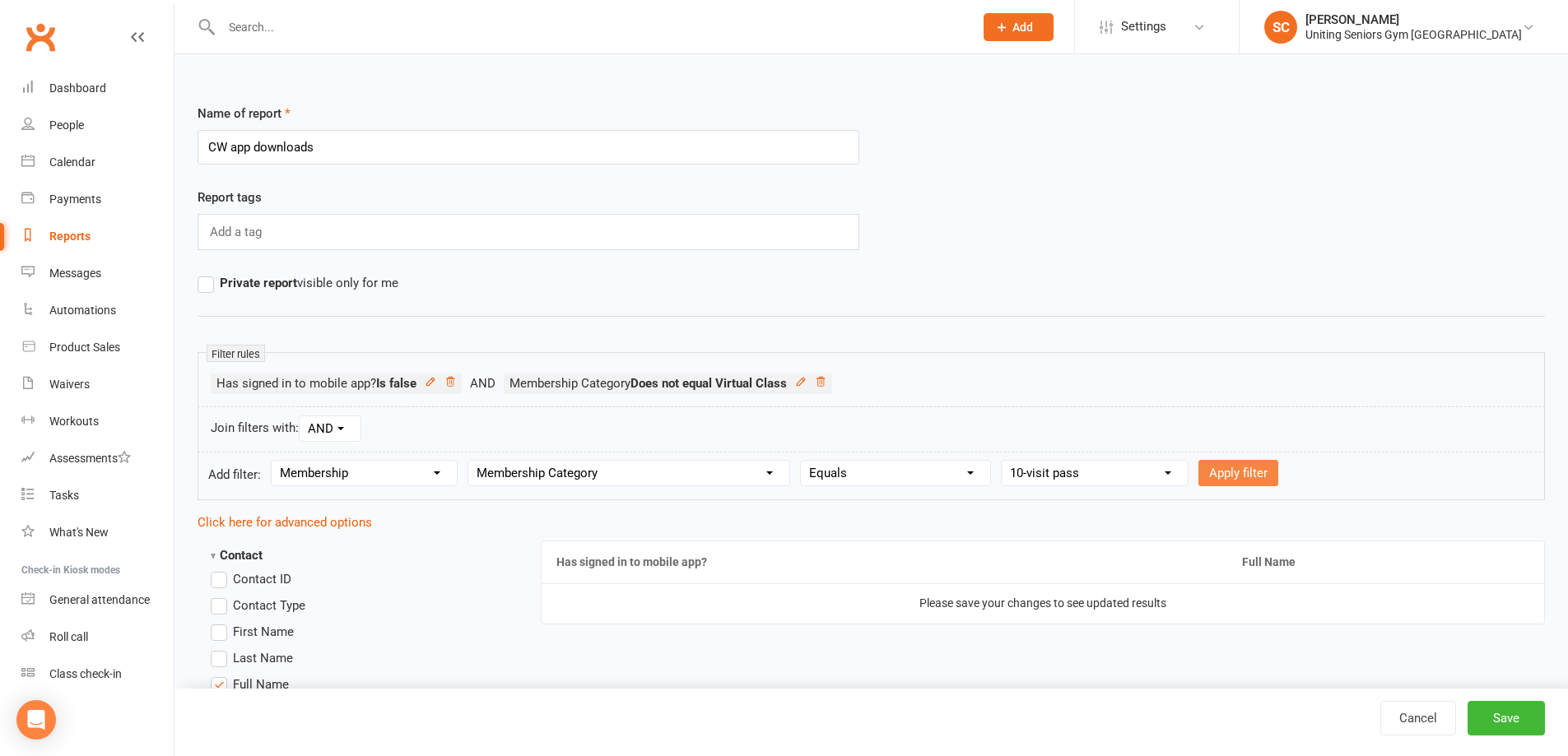
select select
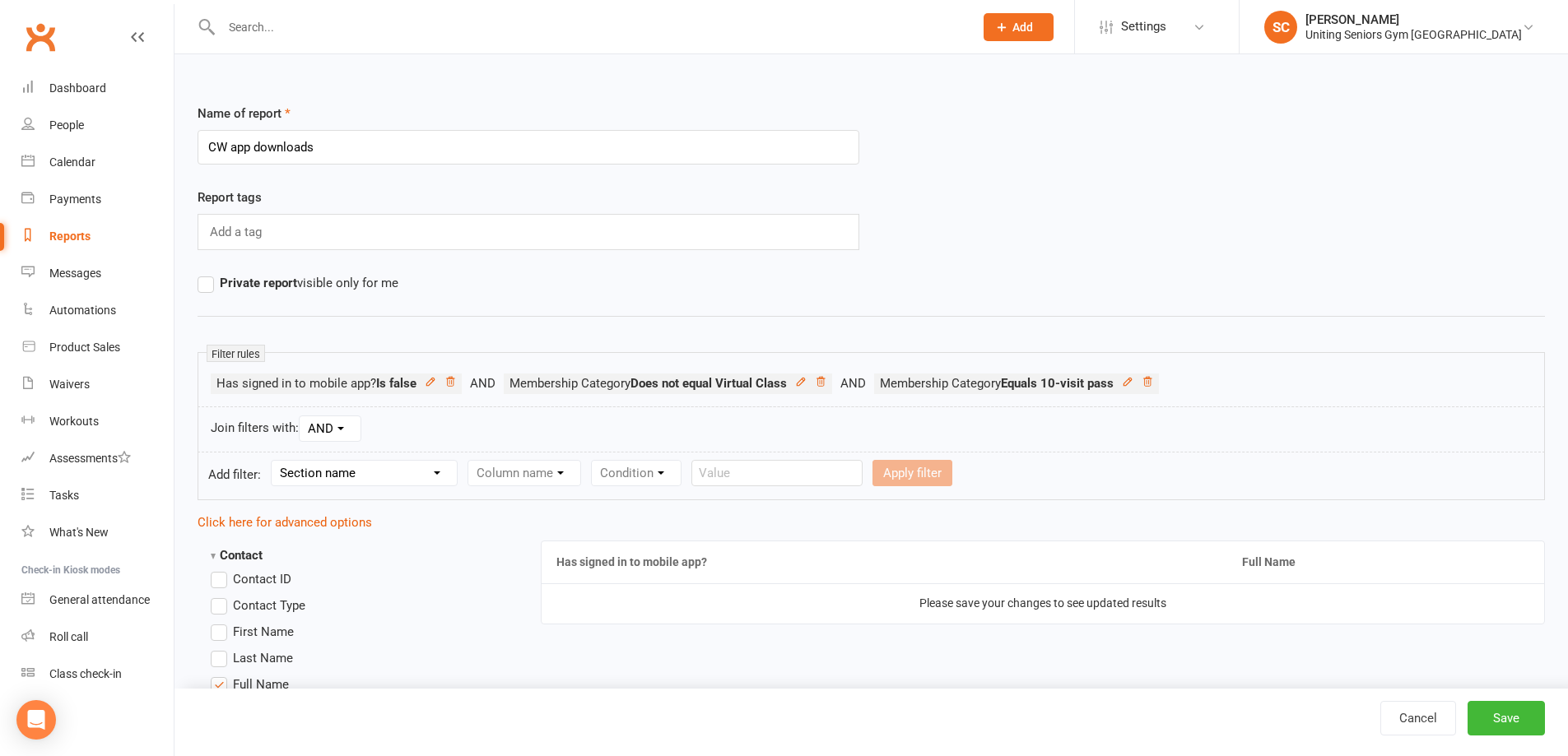
click at [382, 466] on select "Section name Contact Attendance Aggregate Payment Booking Waitlist Attendees Ca…" at bounding box center [364, 474] width 185 height 25
click at [274, 461] on select "Section name Contact Attendance Aggregate Payment Booking Waitlist Attendees Ca…" at bounding box center [364, 474] width 185 height 25
drag, startPoint x: 401, startPoint y: 478, endPoint x: 405, endPoint y: 464, distance: 14.6
click at [401, 478] on select "Section name Contact Attendance Aggregate Payment Booking Waitlist Attendees Ca…" at bounding box center [364, 474] width 185 height 25
select select "10"
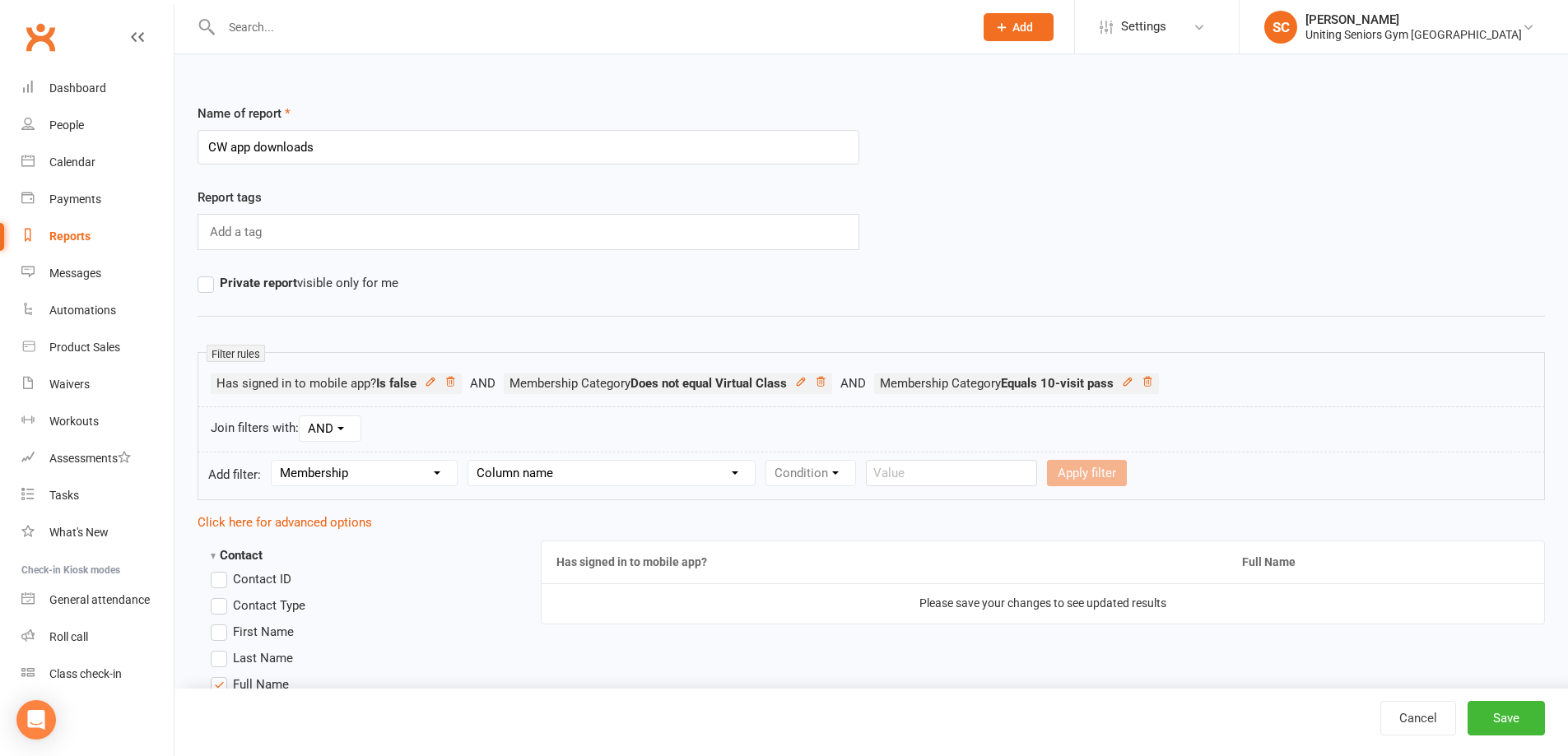
click at [274, 461] on select "Section name Contact Attendance Aggregate Payment Booking Waitlist Attendees Ca…" at bounding box center [364, 474] width 185 height 25
click at [753, 479] on select "Column name Membership ID Membership Name Membership Category Membership Start …" at bounding box center [628, 474] width 321 height 25
select select "2"
click at [469, 461] on select "Column name Membership ID Membership Name Membership Category Membership Start …" at bounding box center [628, 474] width 321 height 25
click at [885, 472] on select "Condition Equals Does not equal Contains Does not contain Is blank or does not …" at bounding box center [895, 474] width 189 height 25
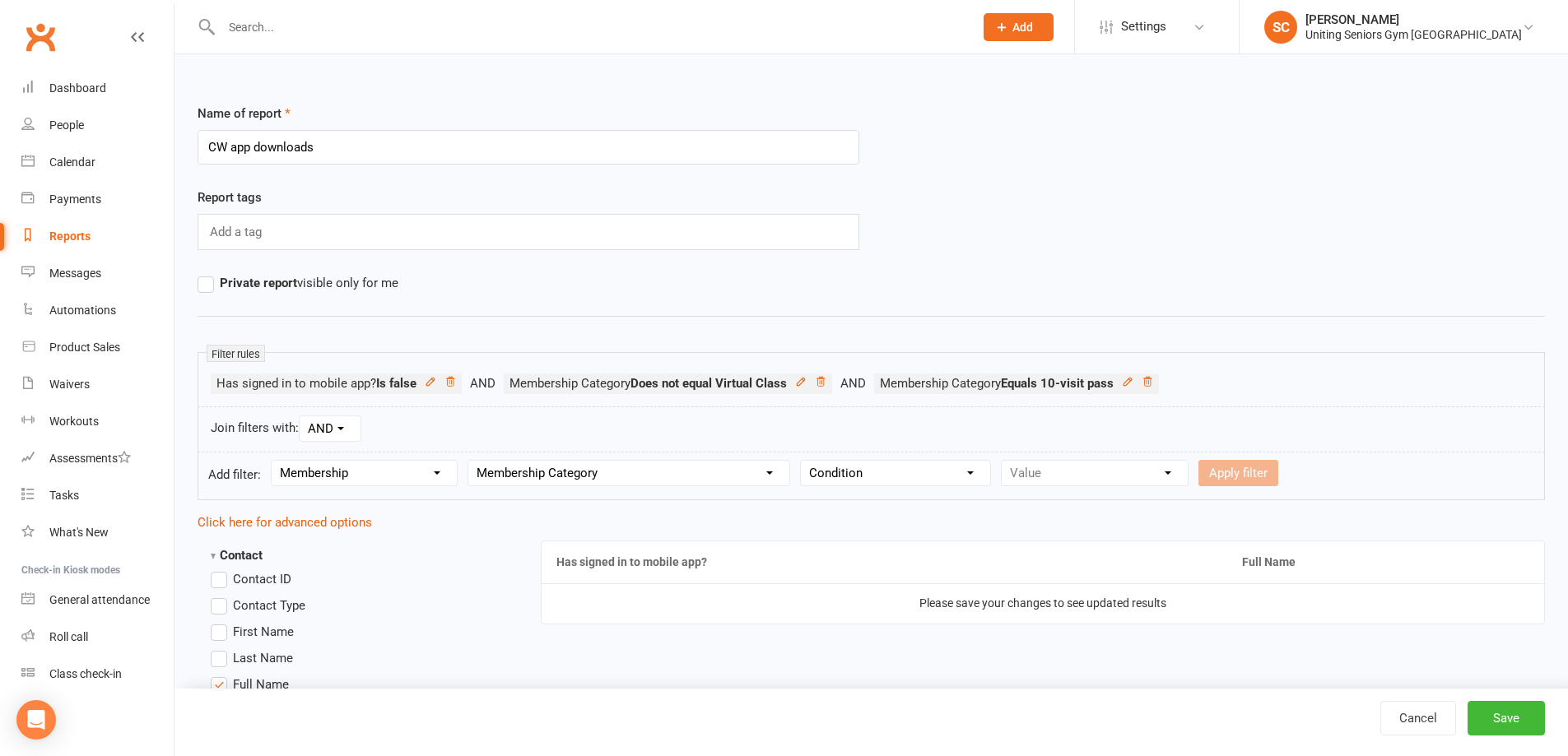
select select "3"
click at [802, 461] on select "Condition Equals Does not equal Contains Does not contain Is blank or does not …" at bounding box center [895, 474] width 189 height 25
click at [1027, 470] on input "text" at bounding box center [1086, 473] width 172 height 26
drag, startPoint x: 1074, startPoint y: 468, endPoint x: 1012, endPoint y: 472, distance: 62.1
click at [1012, 472] on input "(self guided)" at bounding box center [1086, 473] width 172 height 26
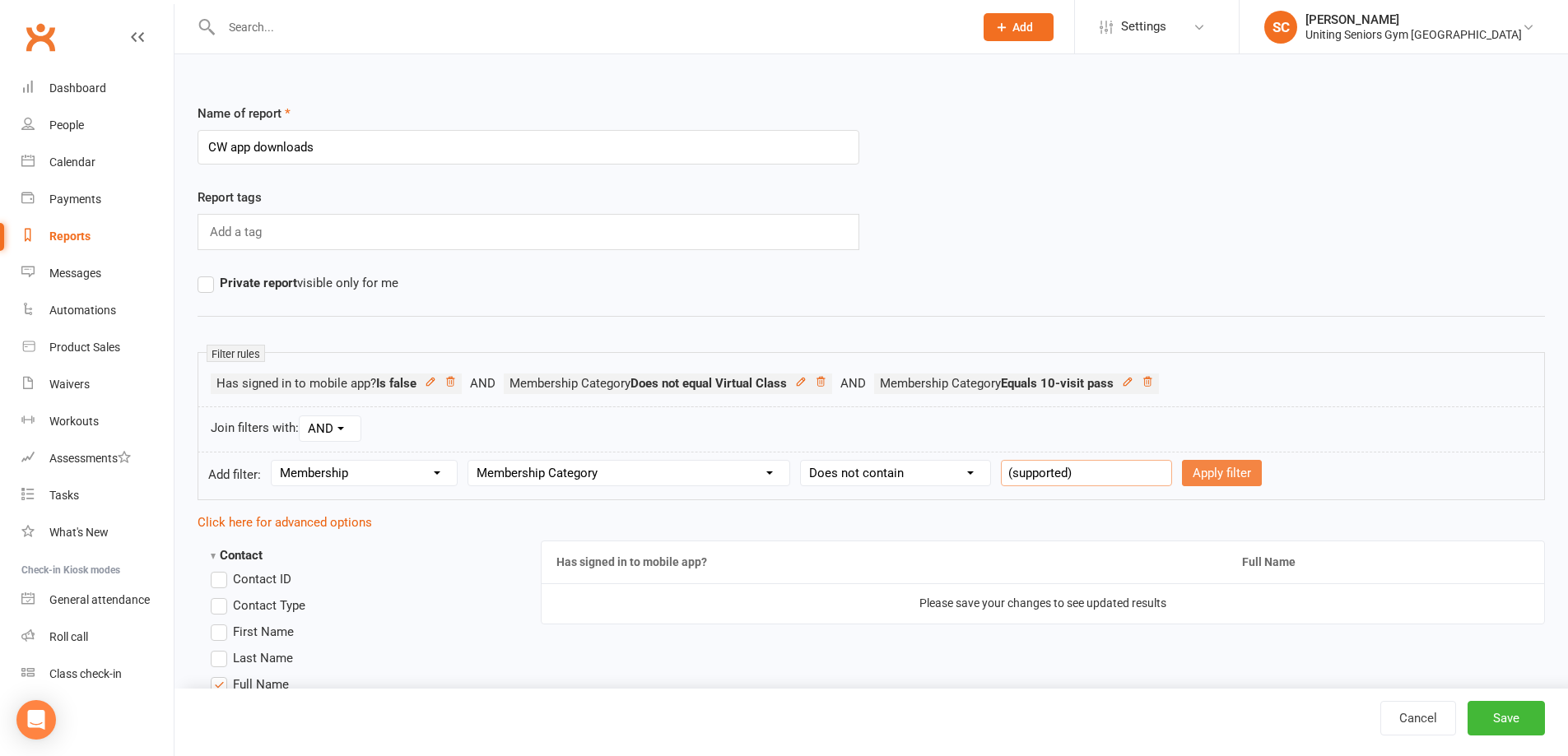
type input "(supported)"
click at [1205, 474] on button "Apply filter" at bounding box center [1221, 473] width 80 height 26
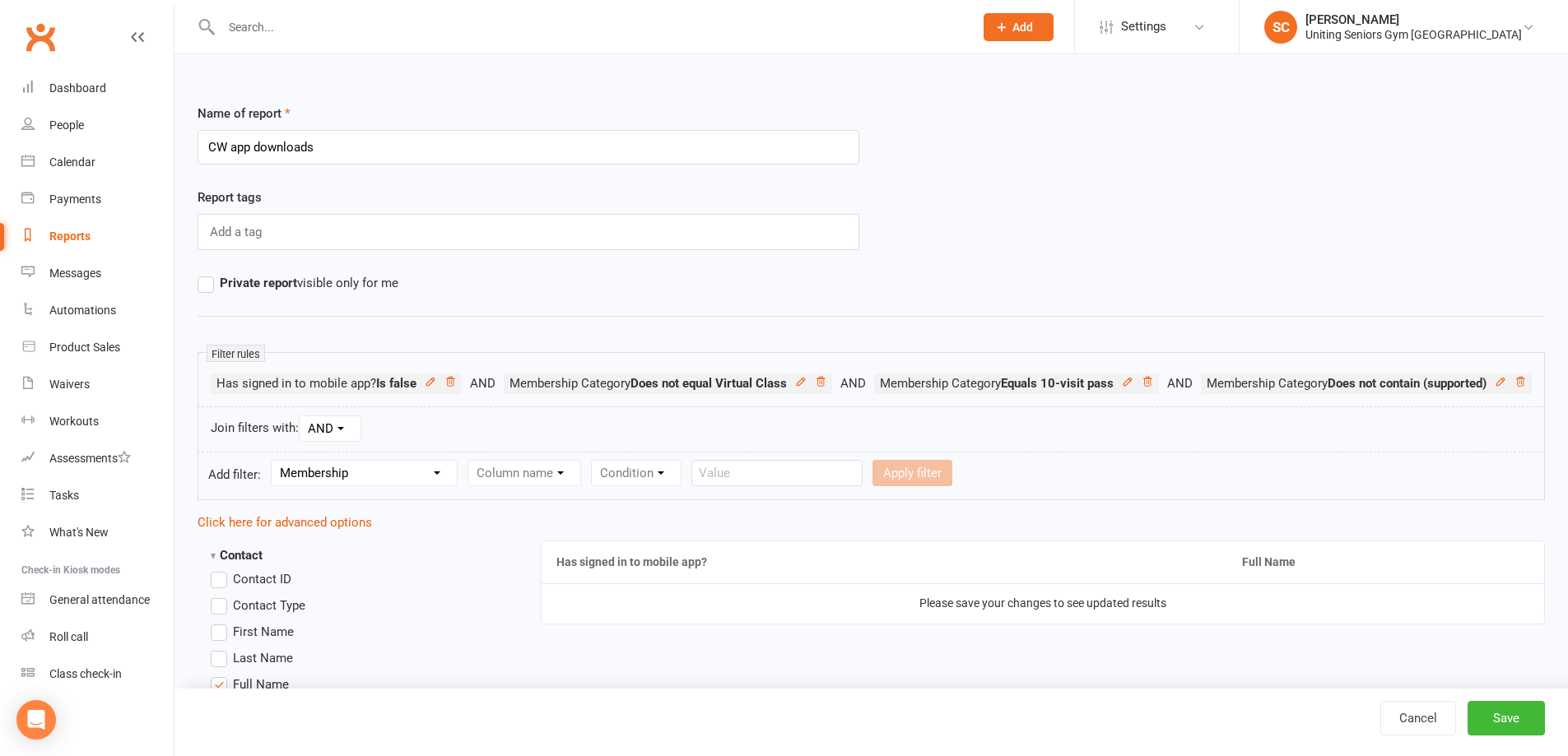
select select
click at [1510, 718] on button "Save" at bounding box center [1505, 718] width 78 height 35
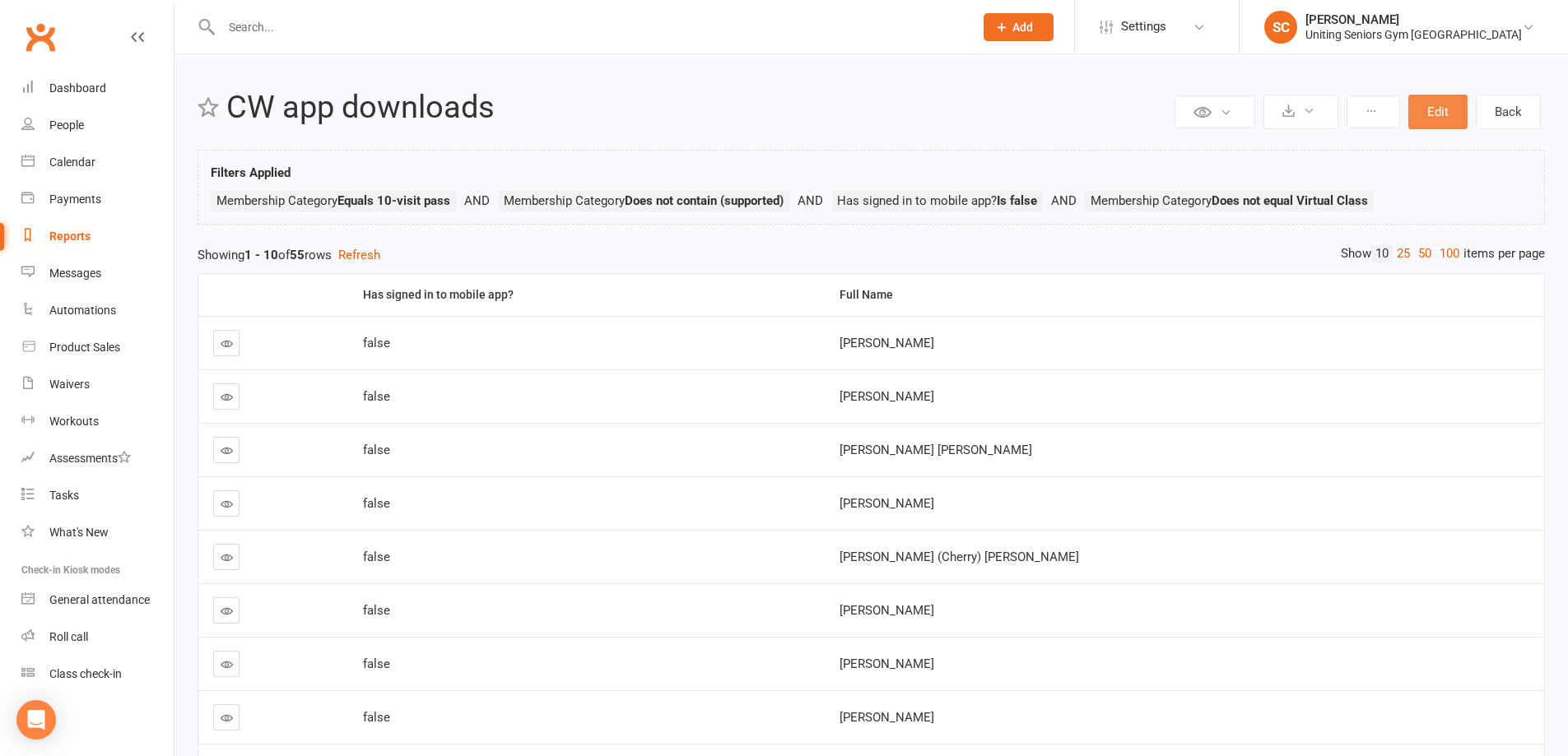
click at [1458, 110] on button "Edit" at bounding box center [1438, 112] width 59 height 35
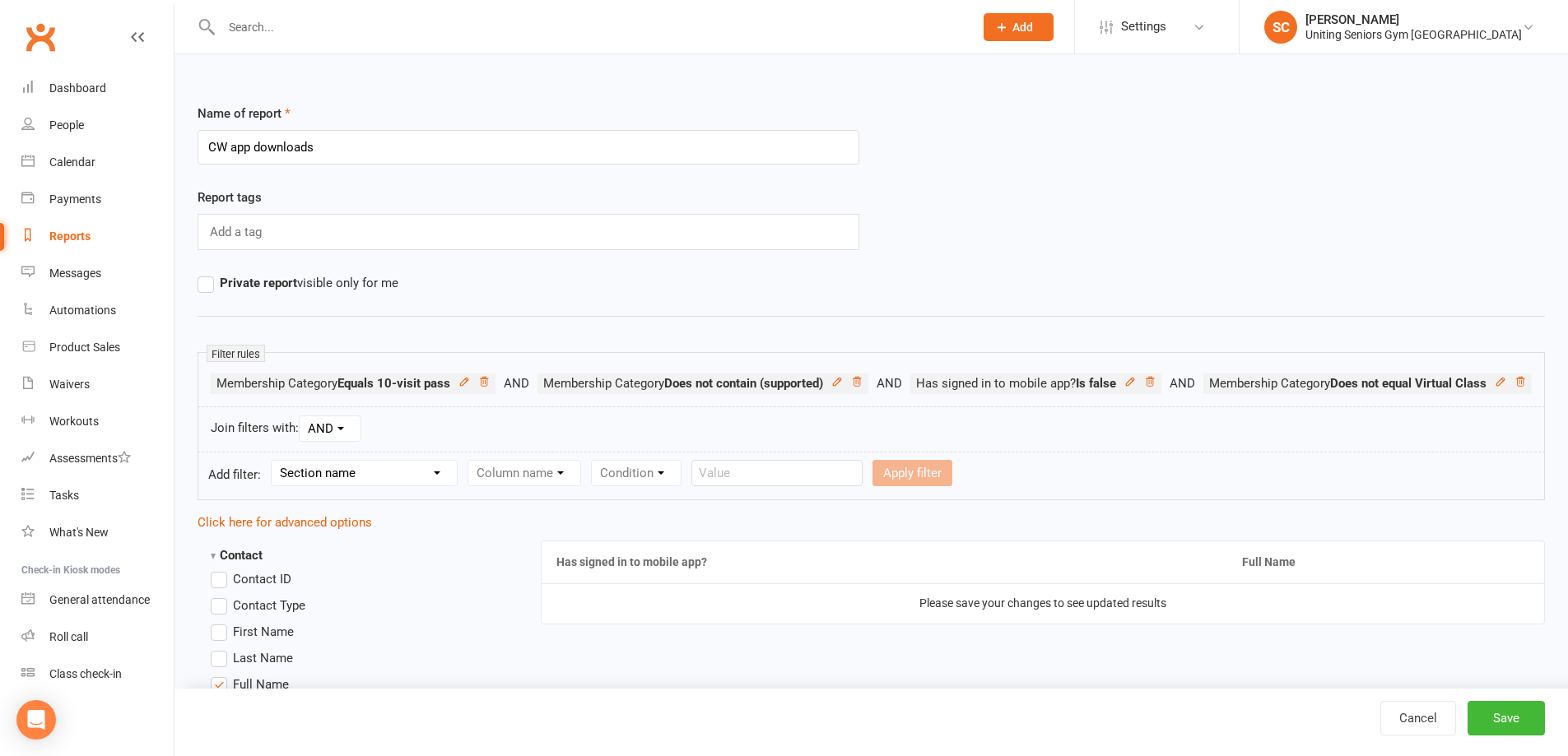
click at [376, 485] on select "Section name Contact Attendance Aggregate Payment Booking Waitlist Attendees Ca…" at bounding box center [364, 474] width 185 height 25
drag, startPoint x: 1031, startPoint y: 465, endPoint x: 1184, endPoint y: 554, distance: 177.0
click at [1031, 453] on div "Join filters with: AND OR" at bounding box center [871, 430] width 1347 height 46
click at [1416, 717] on link "Cancel" at bounding box center [1418, 718] width 76 height 35
select select "100"
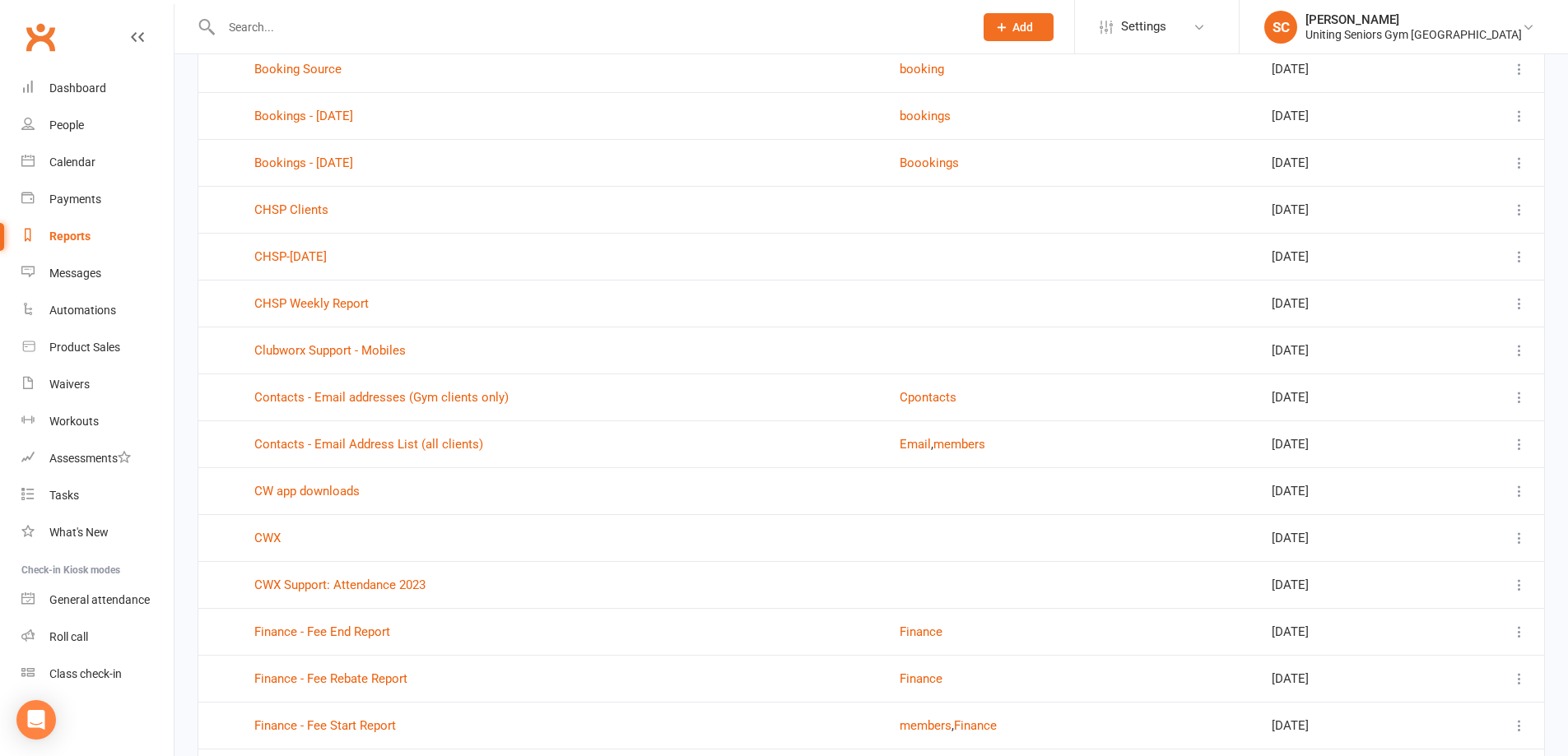
scroll to position [741, 0]
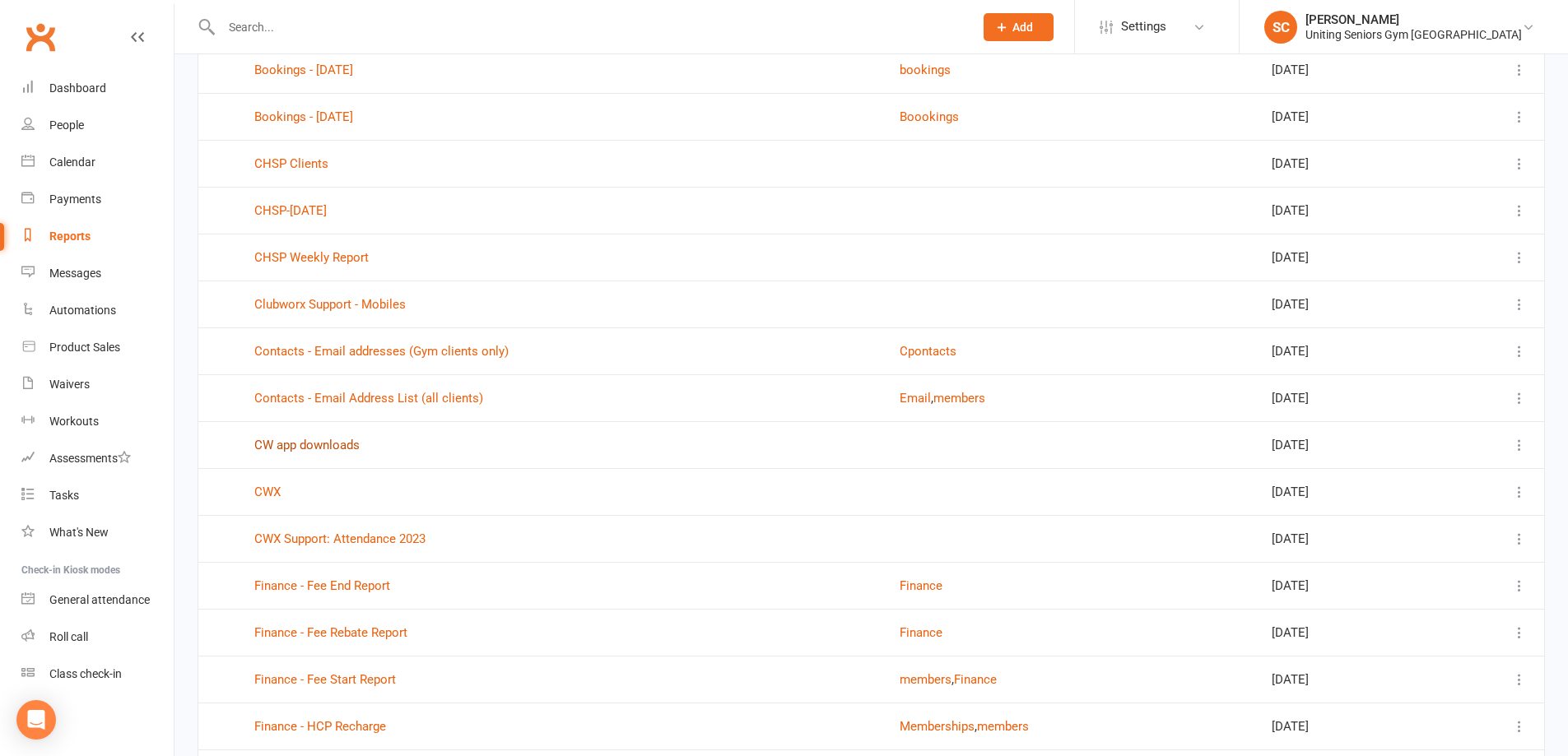
click at [323, 441] on link "CW app downloads" at bounding box center [307, 445] width 105 height 15
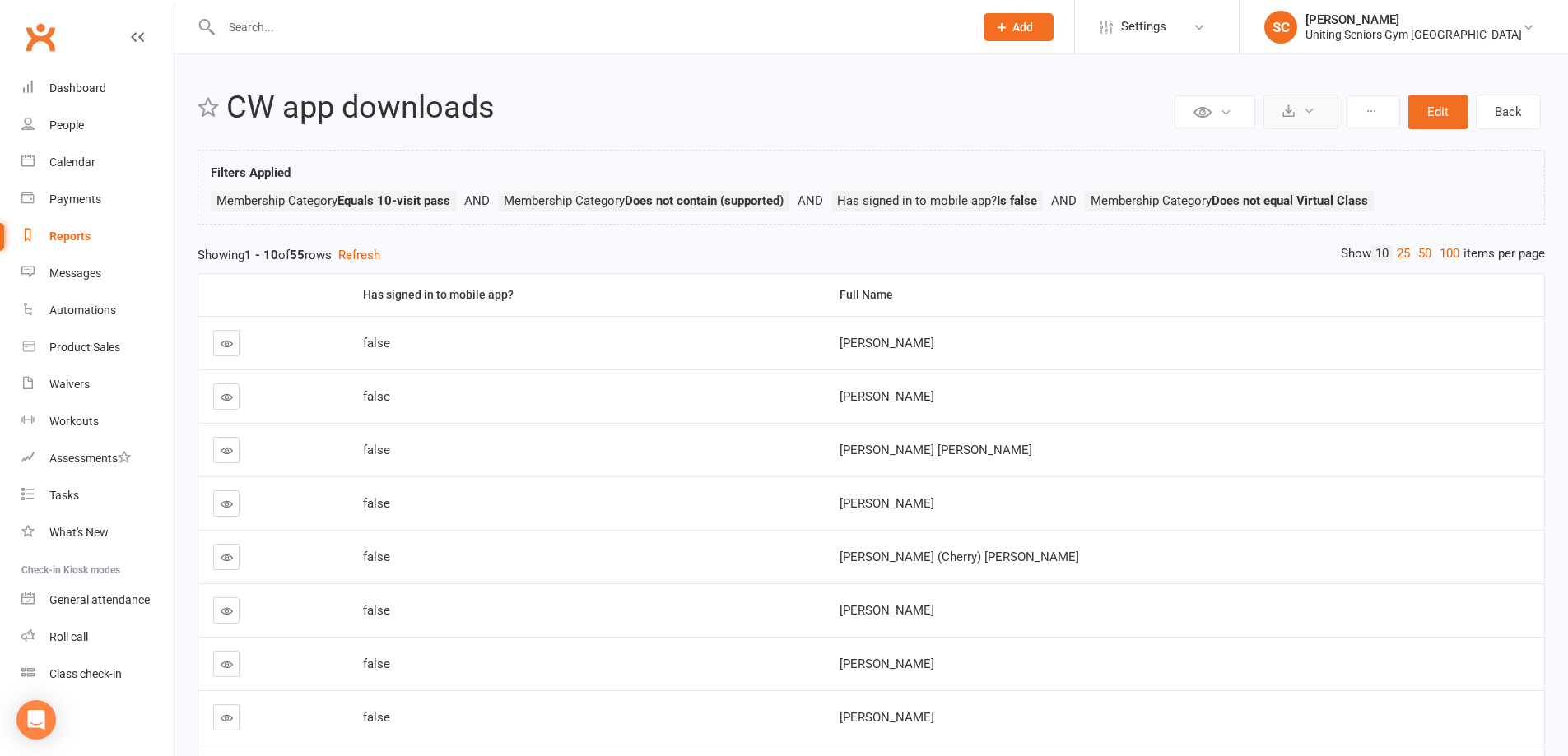
click at [1296, 113] on button at bounding box center [1301, 112] width 75 height 35
click at [1289, 142] on link "Export to CSV" at bounding box center [1250, 151] width 172 height 33
click at [1431, 100] on button "Edit" at bounding box center [1438, 112] width 59 height 35
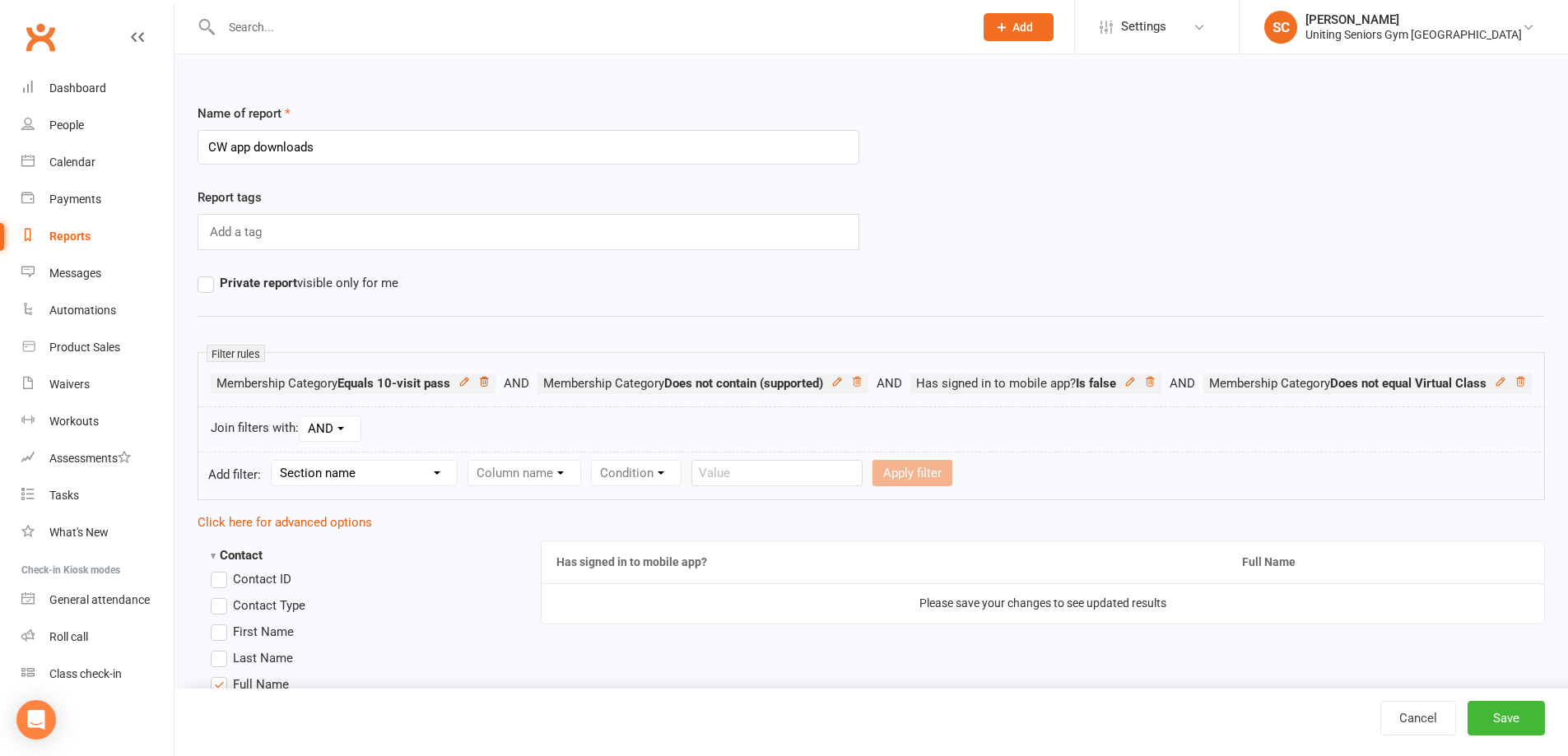
click at [485, 381] on icon at bounding box center [483, 382] width 8 height 9
click at [534, 379] on icon at bounding box center [530, 382] width 8 height 9
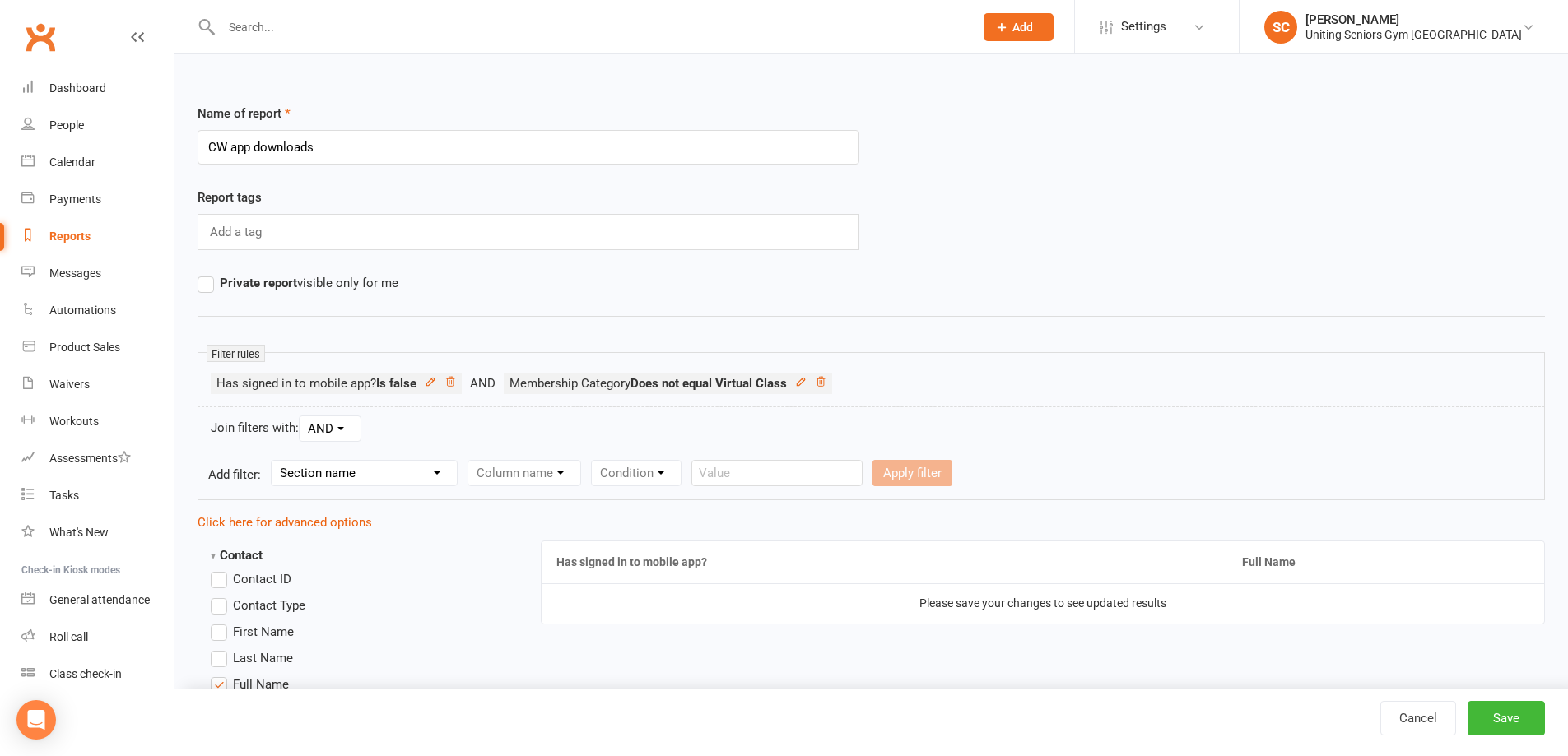
click at [413, 466] on select "Section name Contact Attendance Aggregate Payment Booking Waitlist Attendees Ca…" at bounding box center [364, 474] width 185 height 25
select select "10"
click at [274, 461] on select "Section name Contact Attendance Aggregate Payment Booking Waitlist Attendees Ca…" at bounding box center [364, 474] width 185 height 25
click at [515, 470] on select "Column name Membership ID Membership Name Membership Category Membership Start …" at bounding box center [628, 474] width 321 height 25
select select "1"
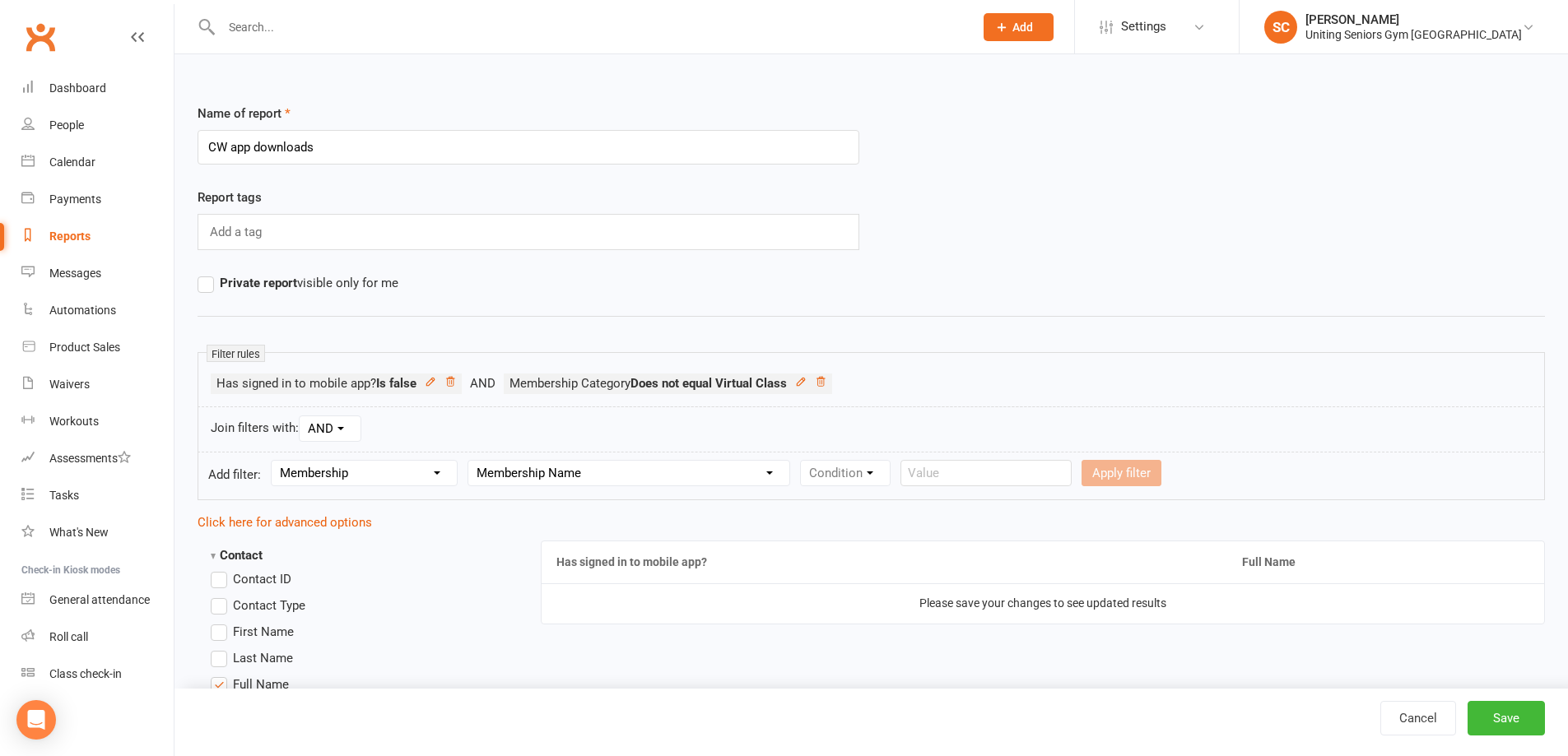
click at [469, 461] on select "Column name Membership ID Membership Name Membership Category Membership Start …" at bounding box center [628, 474] width 321 height 25
click at [857, 475] on select "Condition Equals Does not equal Contains Does not contain Is blank or does not …" at bounding box center [895, 474] width 189 height 25
select select "1"
click at [802, 461] on select "Condition Equals Does not equal Contains Does not contain Is blank or does not …" at bounding box center [895, 474] width 189 height 25
drag, startPoint x: 736, startPoint y: 469, endPoint x: 725, endPoint y: 467, distance: 11.2
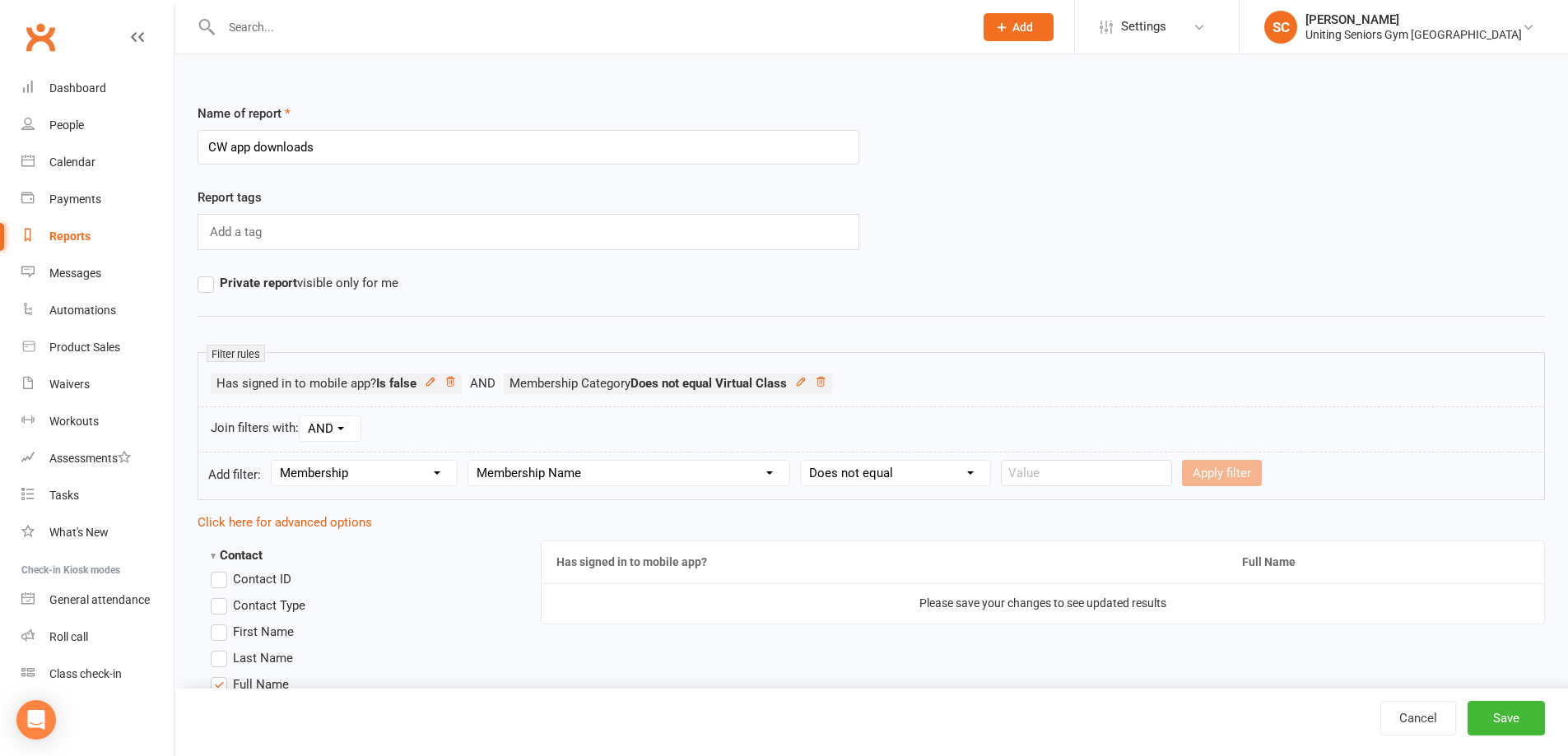
click at [736, 469] on select "Column name Membership ID Membership Name Membership Category Membership Start …" at bounding box center [628, 474] width 321 height 25
select select "2"
click at [469, 461] on select "Column name Membership ID Membership Name Membership Category Membership Start …" at bounding box center [628, 474] width 321 height 25
click at [960, 468] on select "Condition Equals Does not equal Contains Does not contain Is blank or does not …" at bounding box center [895, 474] width 189 height 25
select select "1"
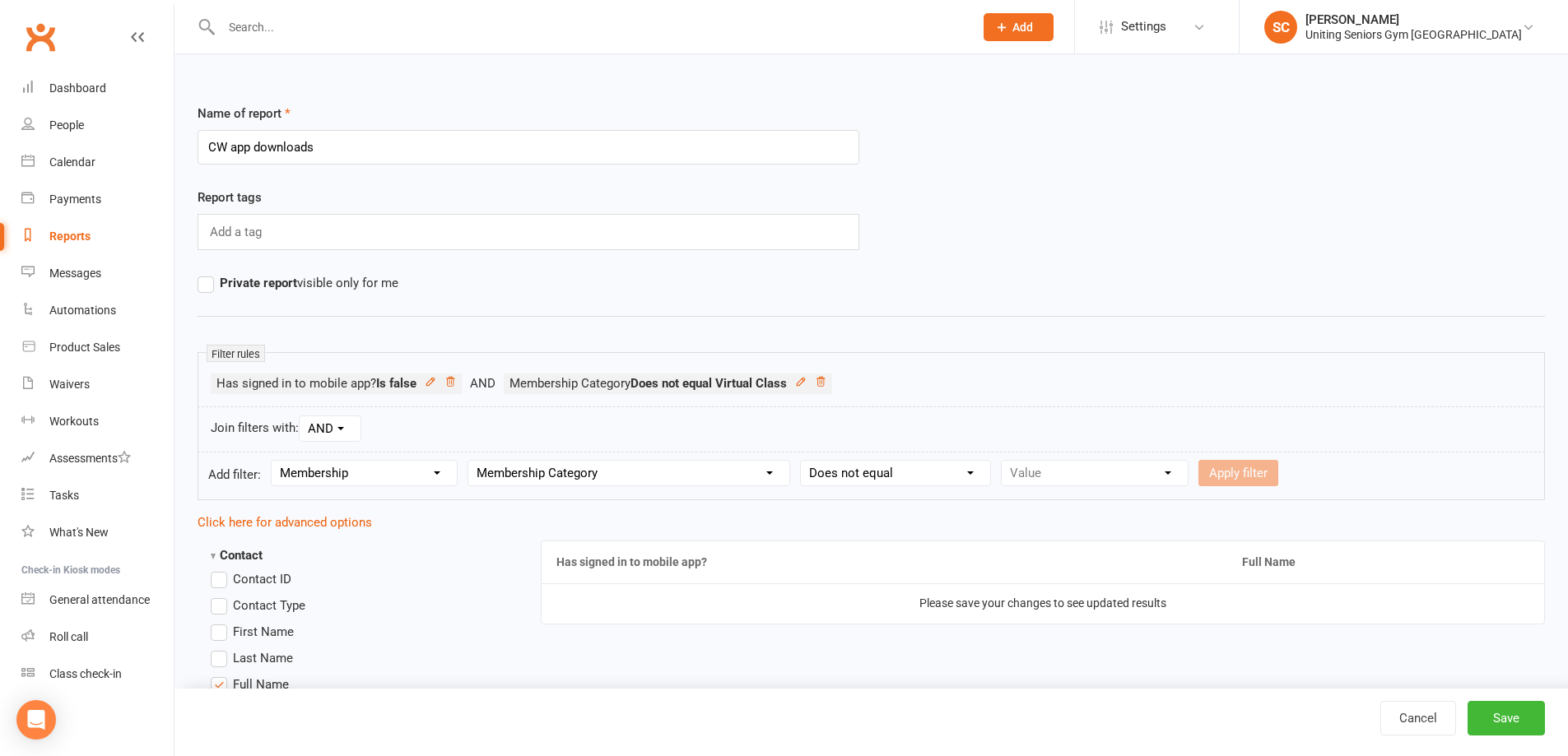
click at [802, 461] on select "Condition Equals Does not equal Contains Does not contain Is blank or does not …" at bounding box center [895, 474] width 189 height 25
click at [1034, 476] on select "Value 10-visit pass 1:1 session General Gym Monthly Initial Assessment + set up…" at bounding box center [1094, 474] width 186 height 25
select select "0"
click at [1002, 461] on select "Value 10-visit pass 1:1 session General Gym Monthly Initial Assessment + set up…" at bounding box center [1094, 474] width 186 height 25
click at [1229, 472] on button "Apply filter" at bounding box center [1237, 473] width 80 height 26
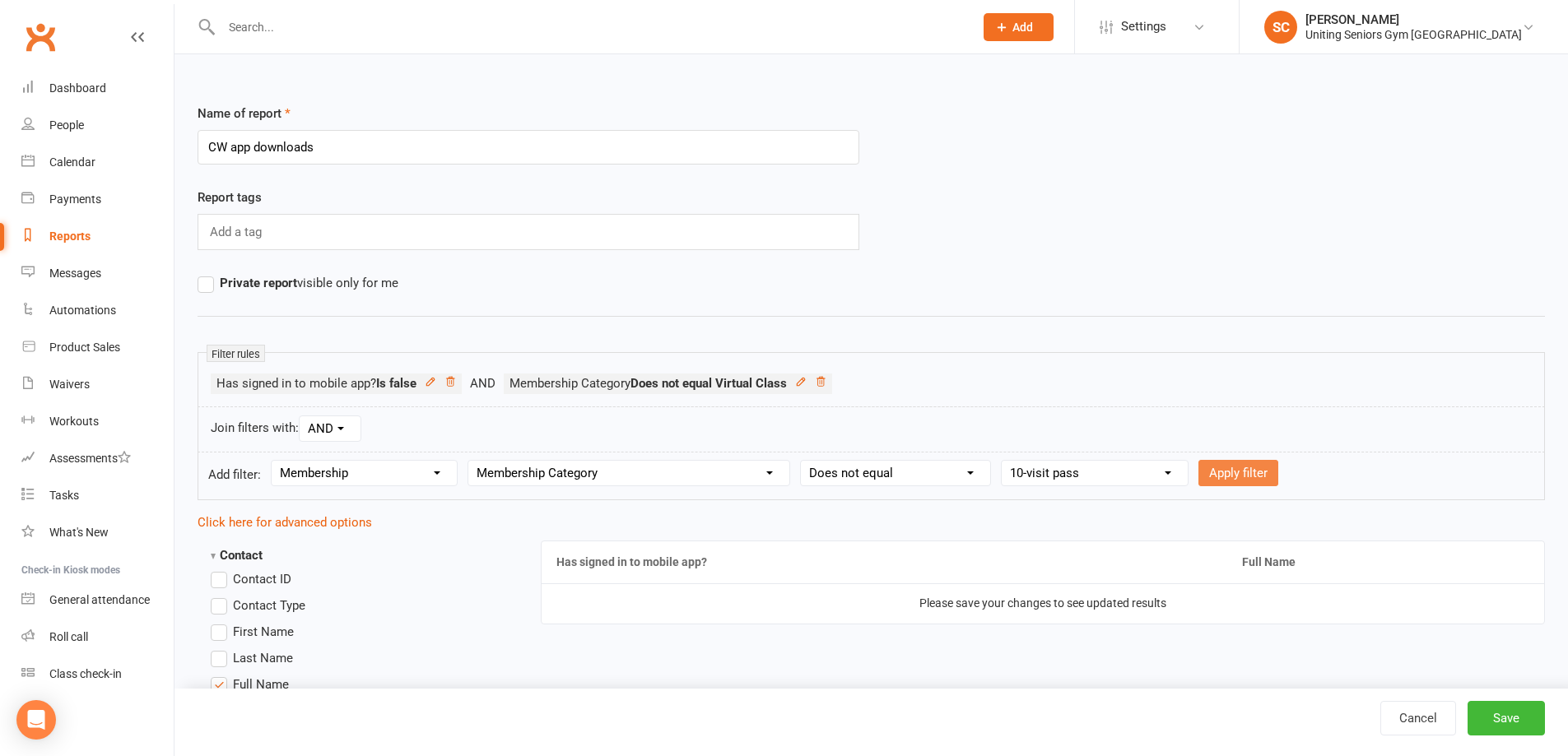
select select
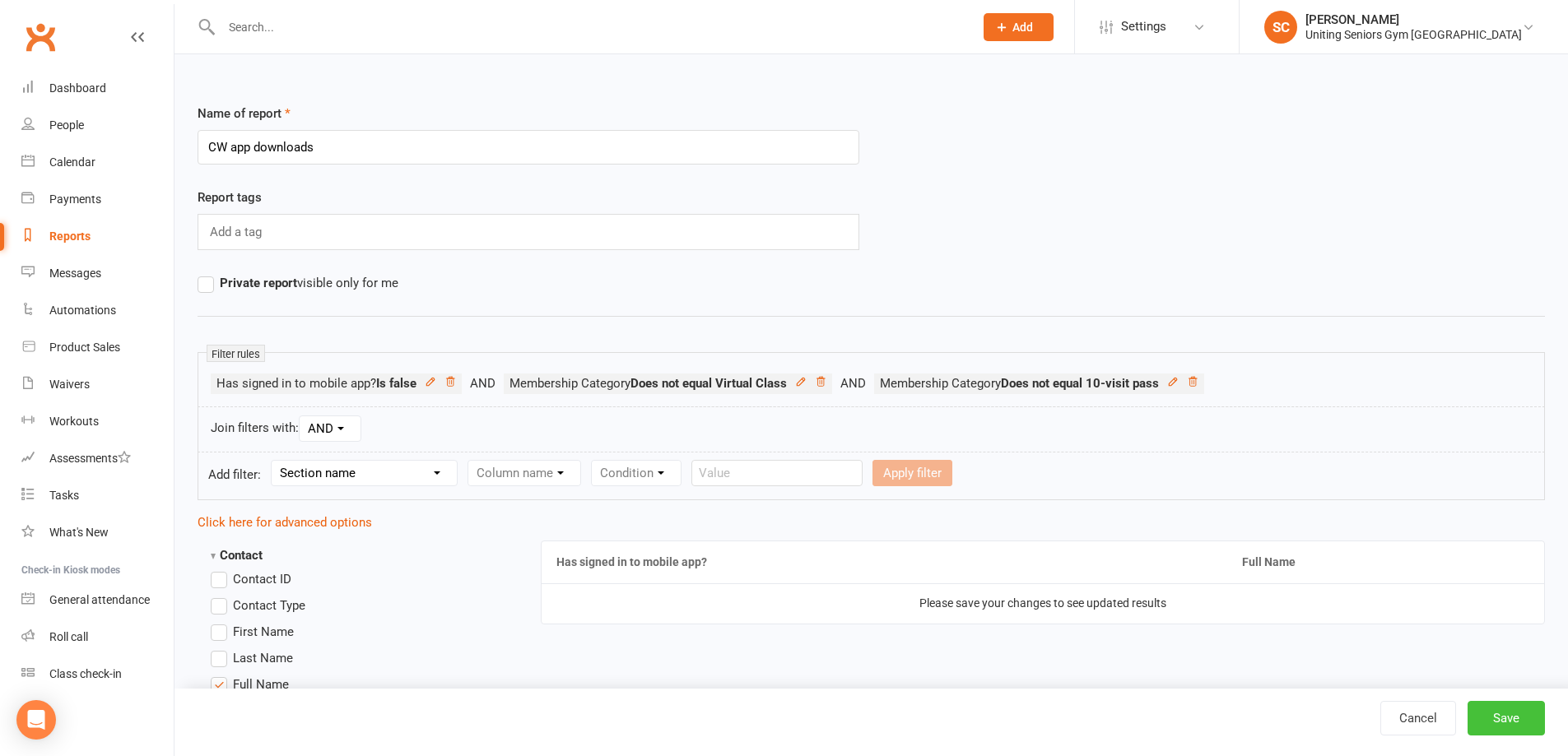
click at [1505, 715] on button "Save" at bounding box center [1505, 718] width 78 height 35
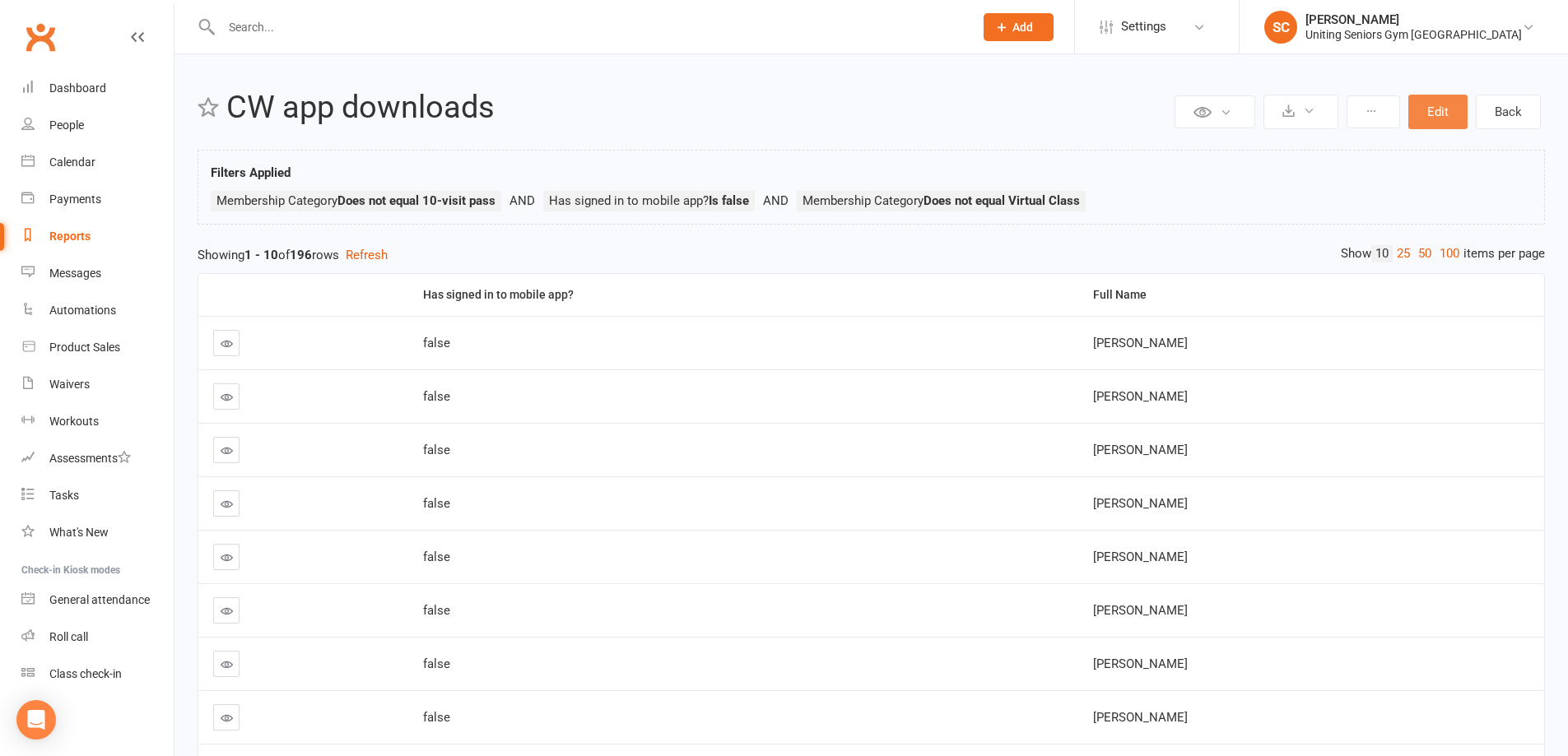
click at [1434, 106] on button "Edit" at bounding box center [1438, 112] width 59 height 35
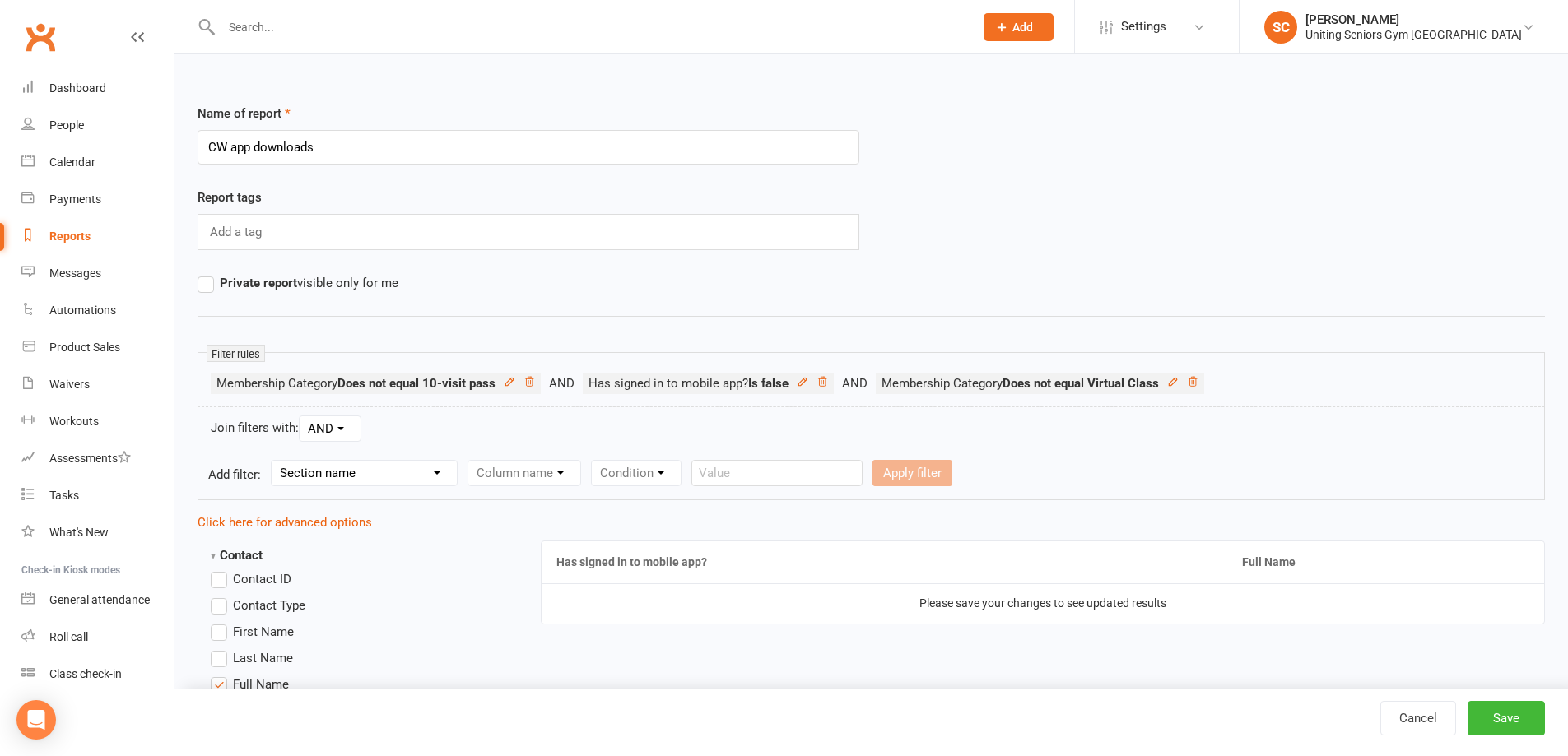
click at [420, 473] on select "Section name Contact Attendance Aggregate Payment Booking Waitlist Attendees Ca…" at bounding box center [364, 474] width 185 height 25
select select "10"
click at [274, 461] on select "Section name Contact Attendance Aggregate Payment Booking Waitlist Attendees Ca…" at bounding box center [364, 474] width 185 height 25
click at [540, 477] on select "Column name Membership ID Membership Name Membership Category Membership Start …" at bounding box center [628, 474] width 321 height 25
select select "1"
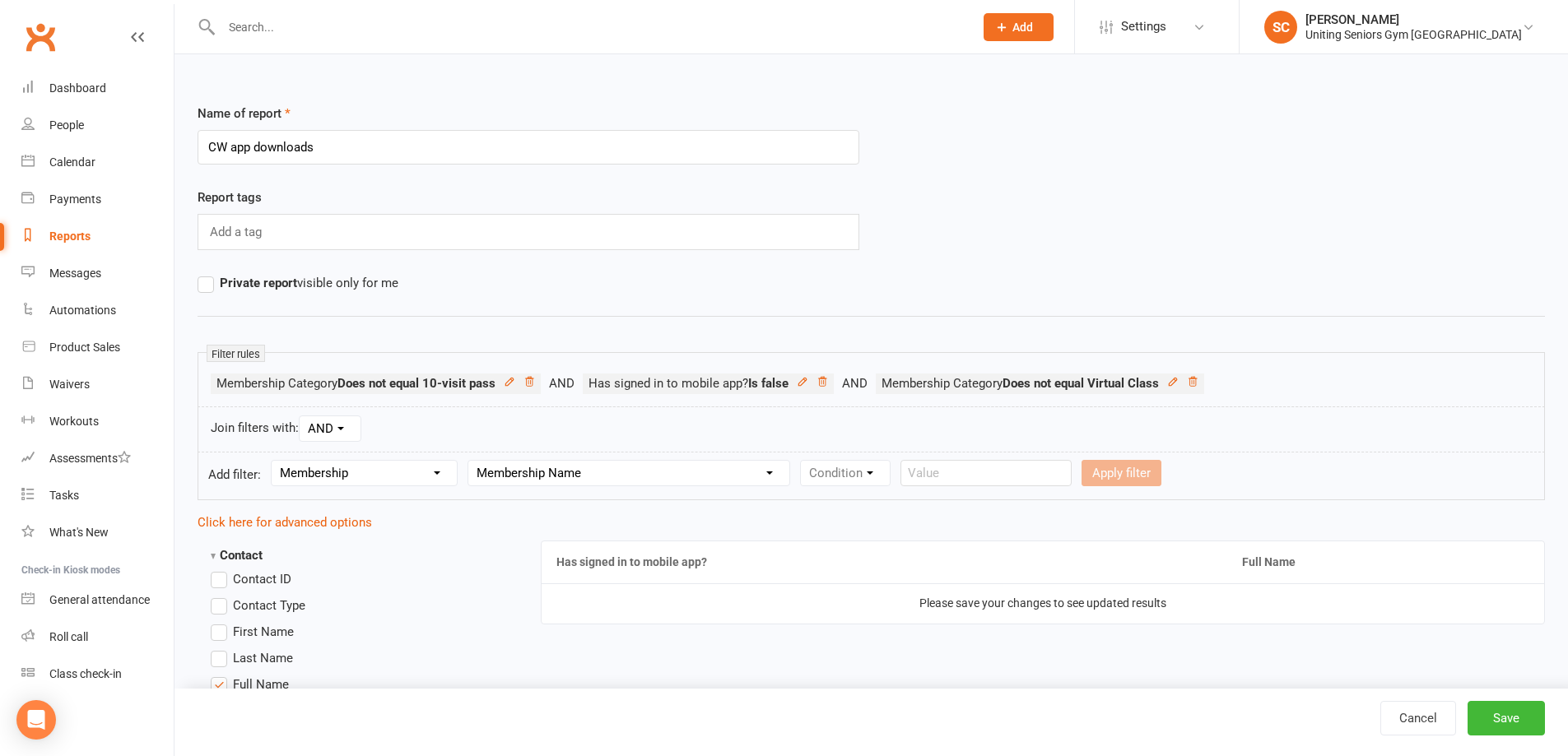
click at [469, 461] on select "Column name Membership ID Membership Name Membership Category Membership Start …" at bounding box center [628, 474] width 321 height 25
click at [879, 473] on select "Condition Equals Does not equal Contains Does not contain Is blank or does not …" at bounding box center [895, 474] width 189 height 25
select select "1"
click at [802, 461] on select "Condition Equals Does not equal Contains Does not contain Is blank or does not …" at bounding box center [895, 474] width 189 height 25
click at [1040, 475] on input "text" at bounding box center [1086, 473] width 172 height 26
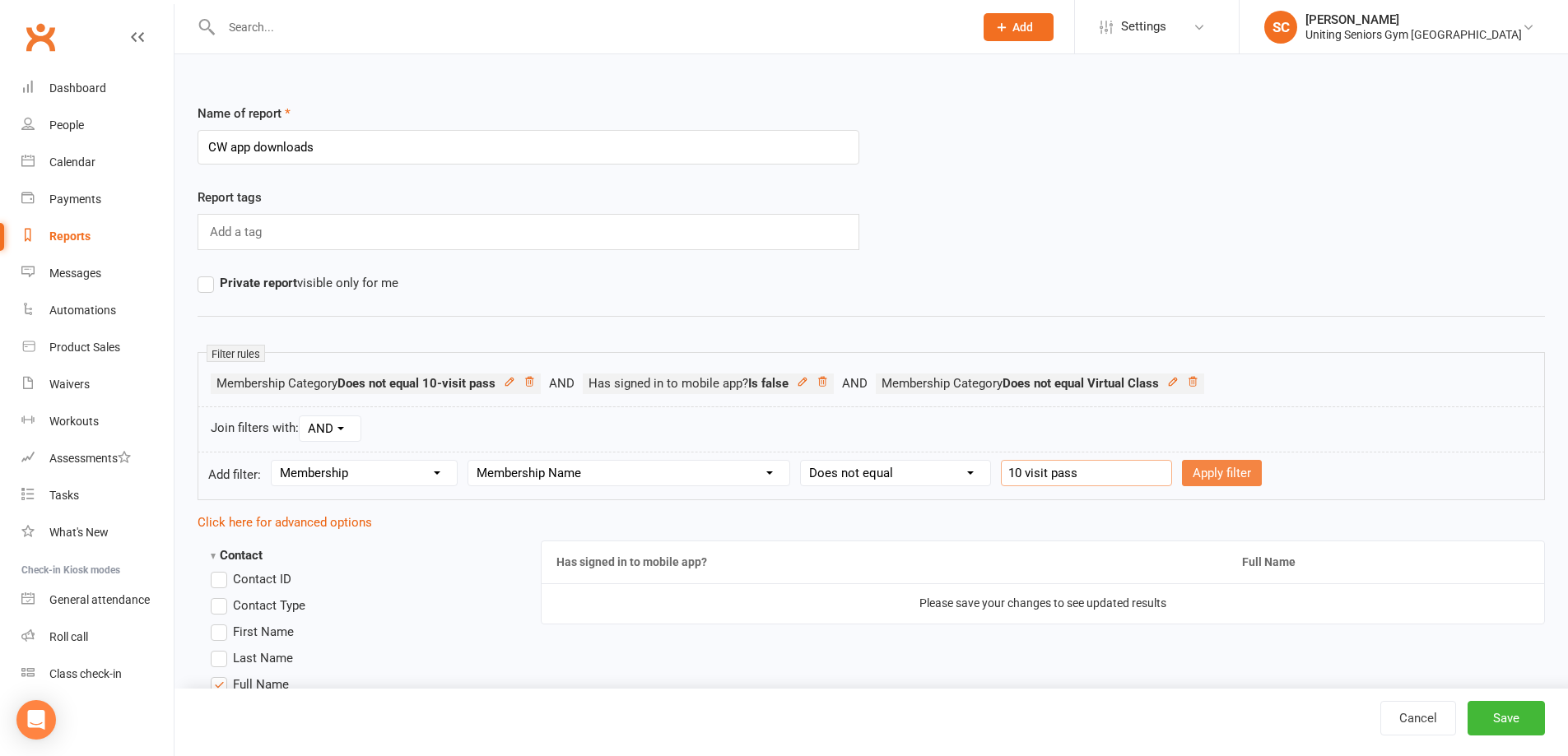
type input "10 visit pass"
click at [1205, 466] on button "Apply filter" at bounding box center [1221, 473] width 80 height 26
select select
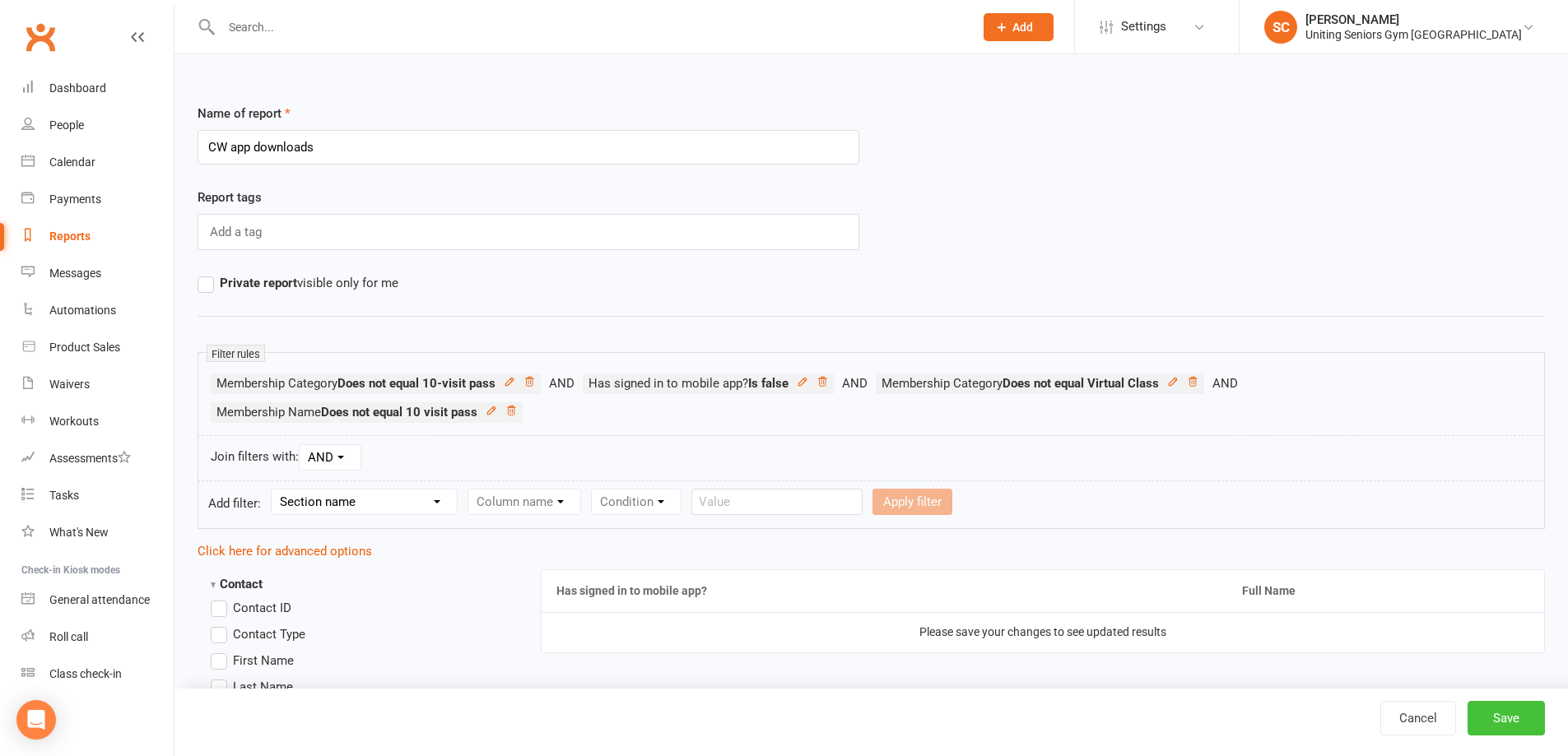
click at [1511, 713] on button "Save" at bounding box center [1505, 718] width 78 height 35
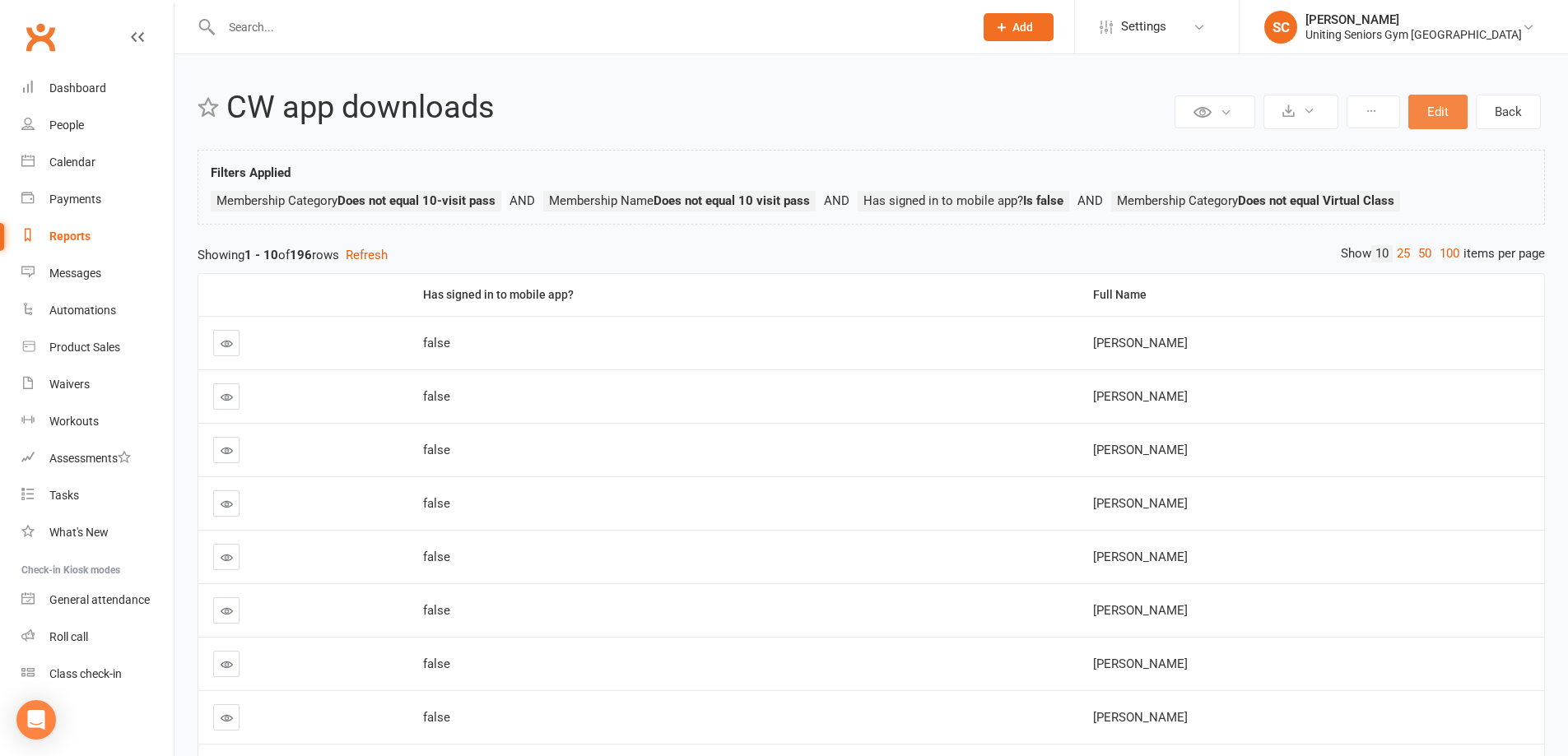
click at [1441, 111] on button "Edit" at bounding box center [1438, 112] width 59 height 35
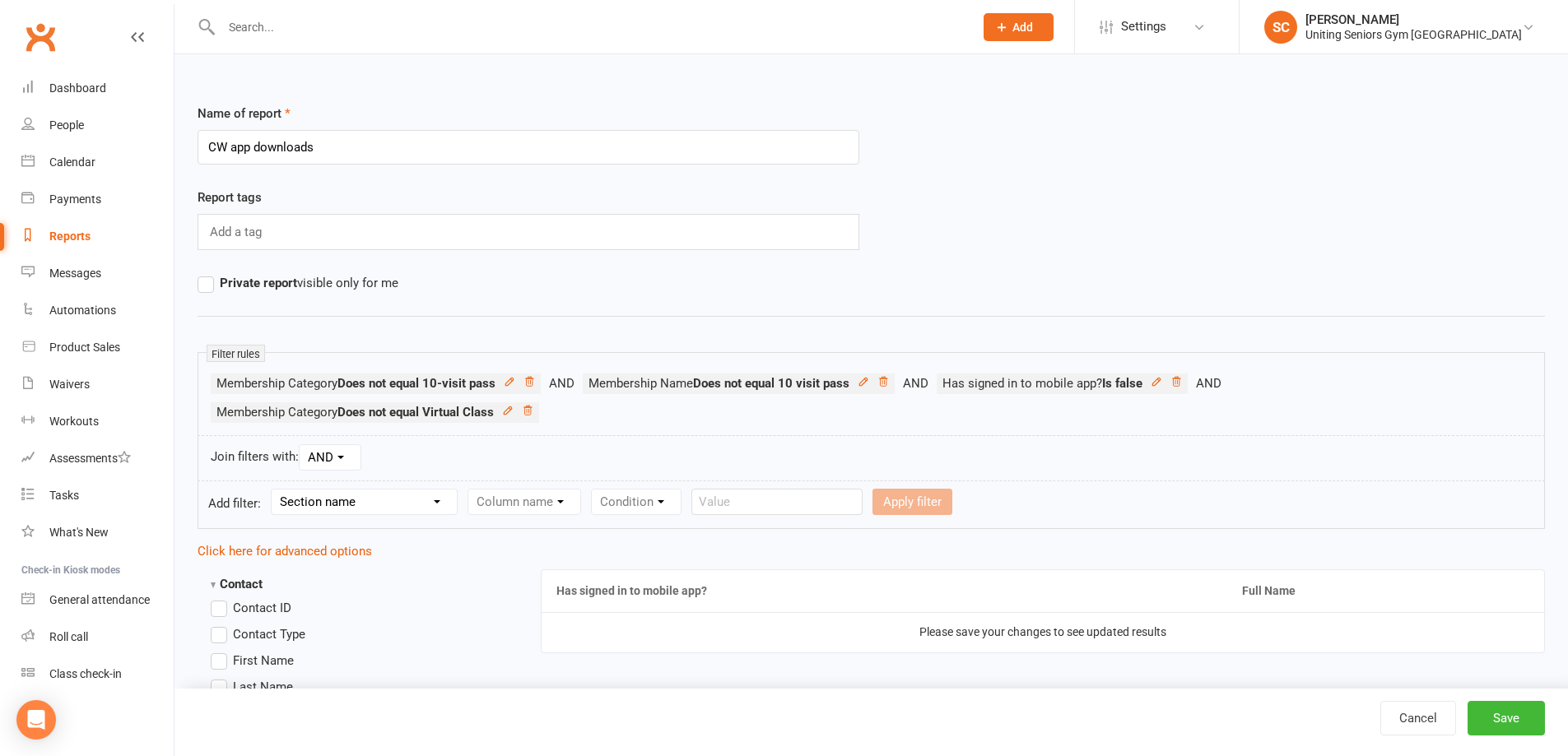
click at [284, 28] on input "text" at bounding box center [589, 28] width 745 height 23
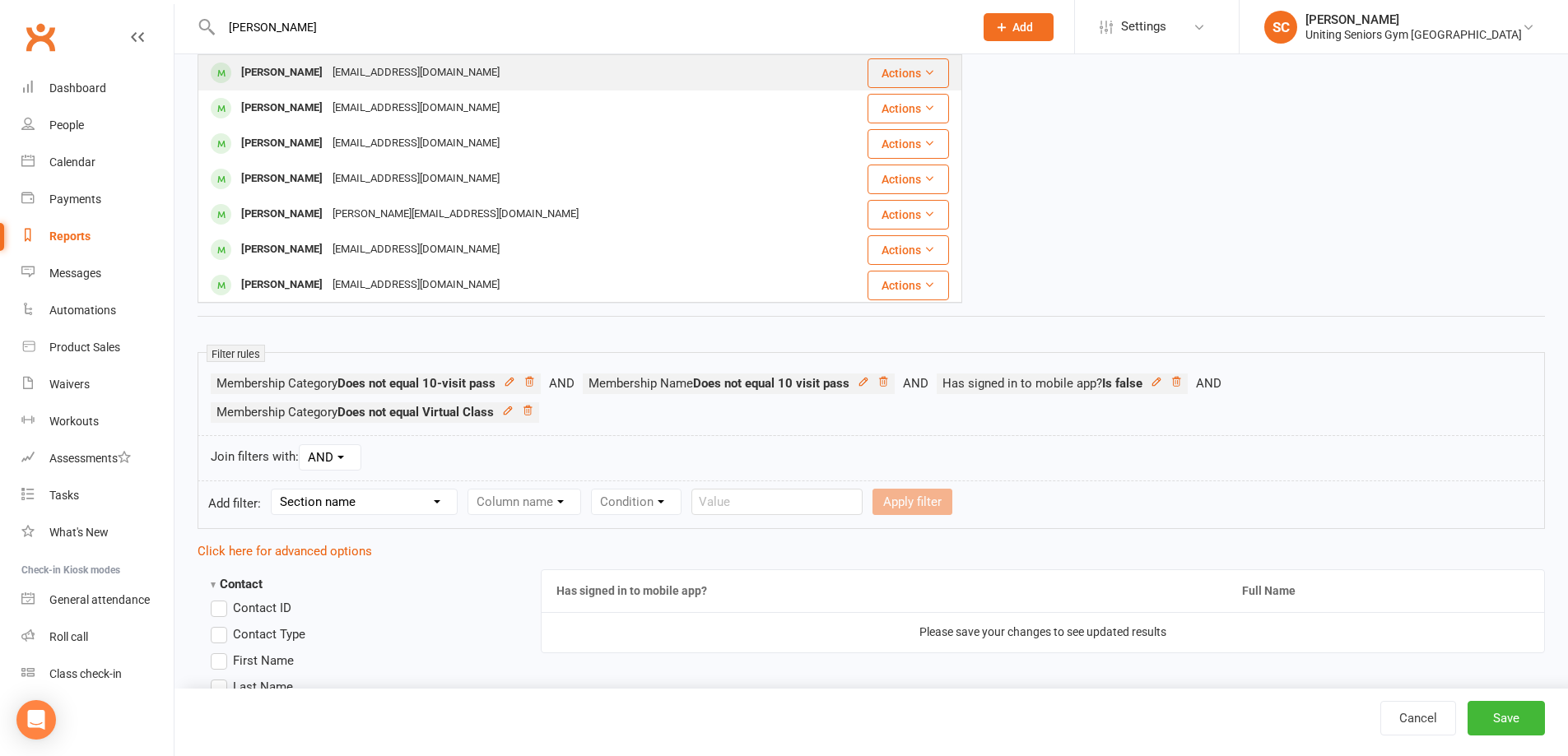
type input "mary abr"
click at [291, 73] on div "Mary Abraham" at bounding box center [281, 72] width 91 height 24
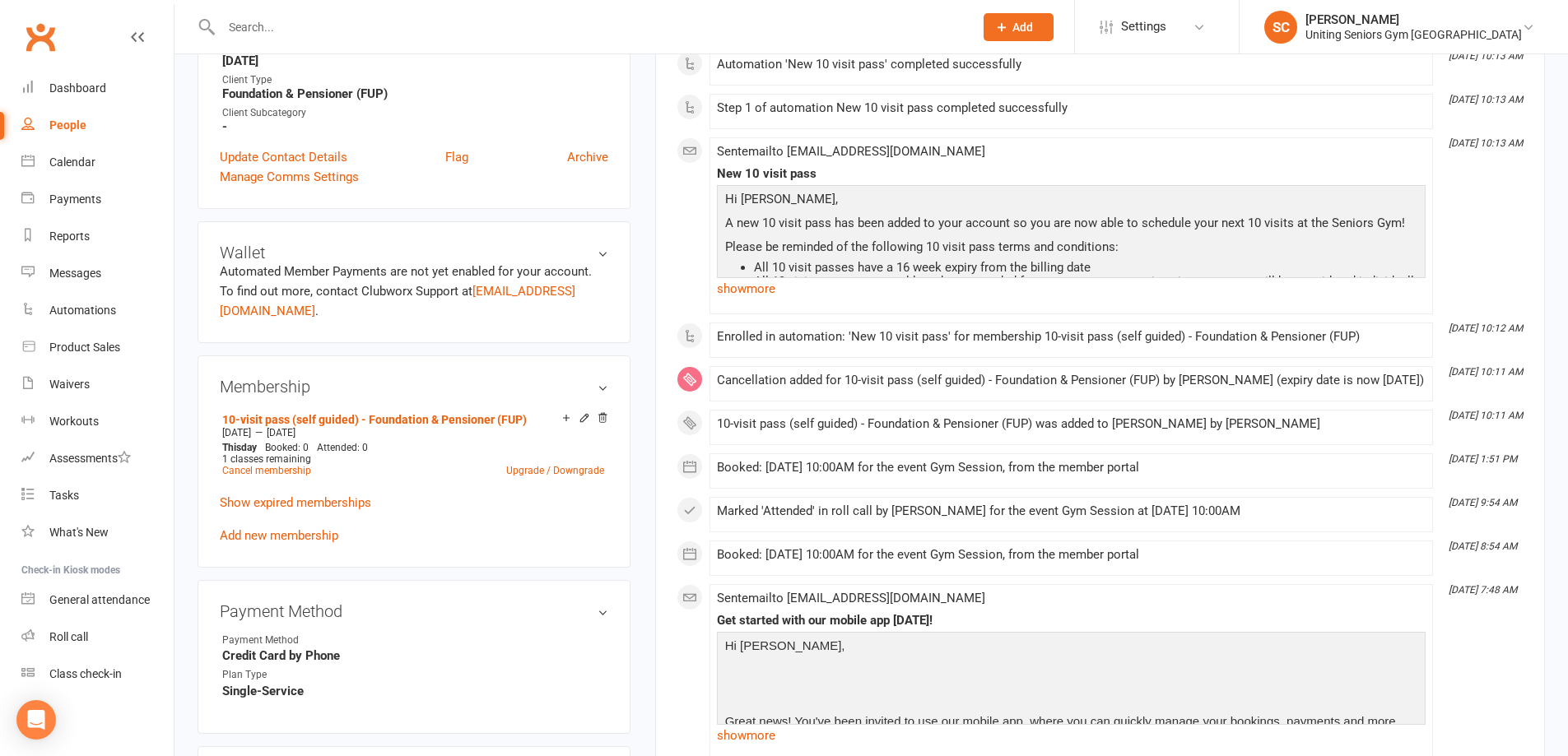
scroll to position [494, 0]
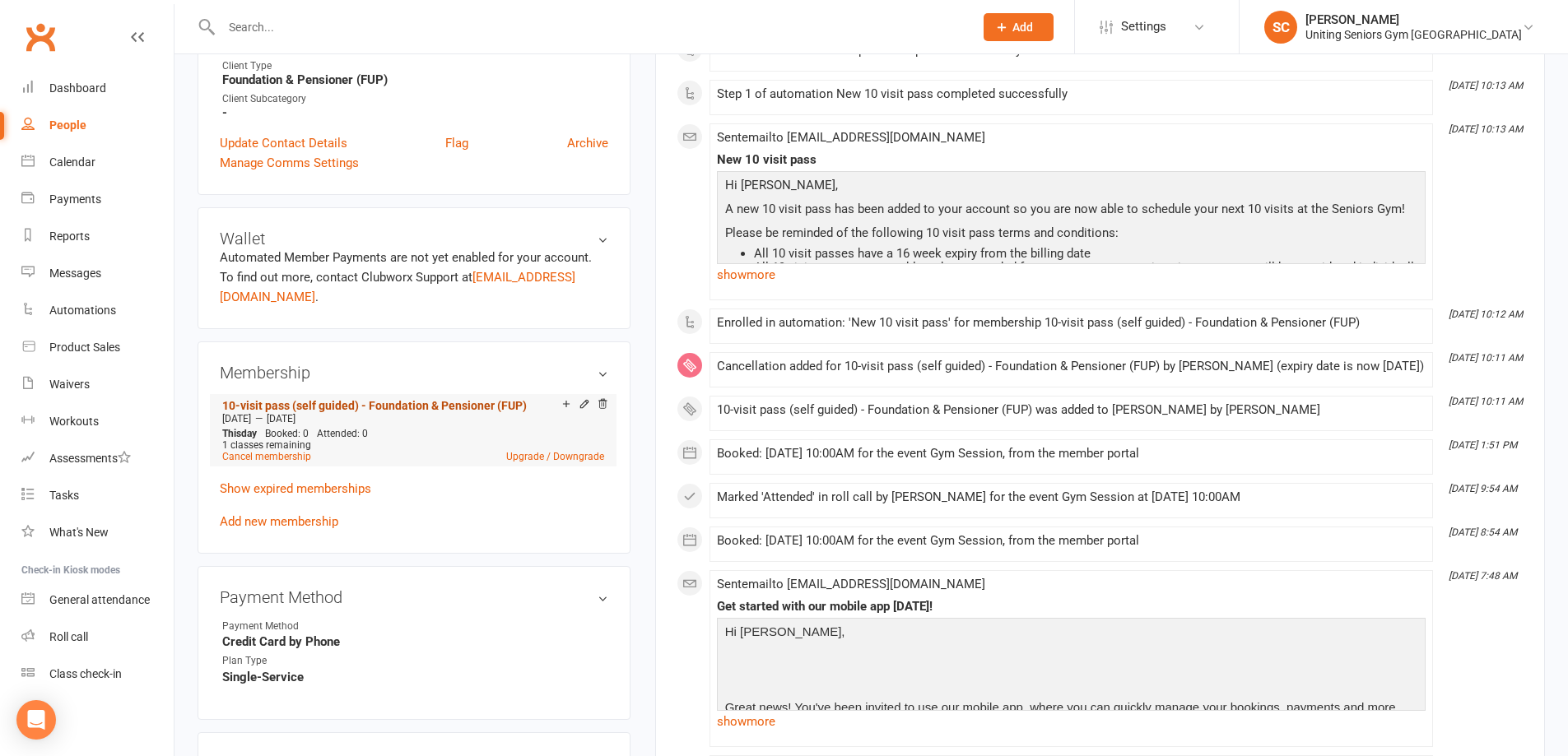
click at [414, 399] on link "10-visit pass (self guided) - Foundation & Pensioner (FUP)" at bounding box center [374, 406] width 305 height 13
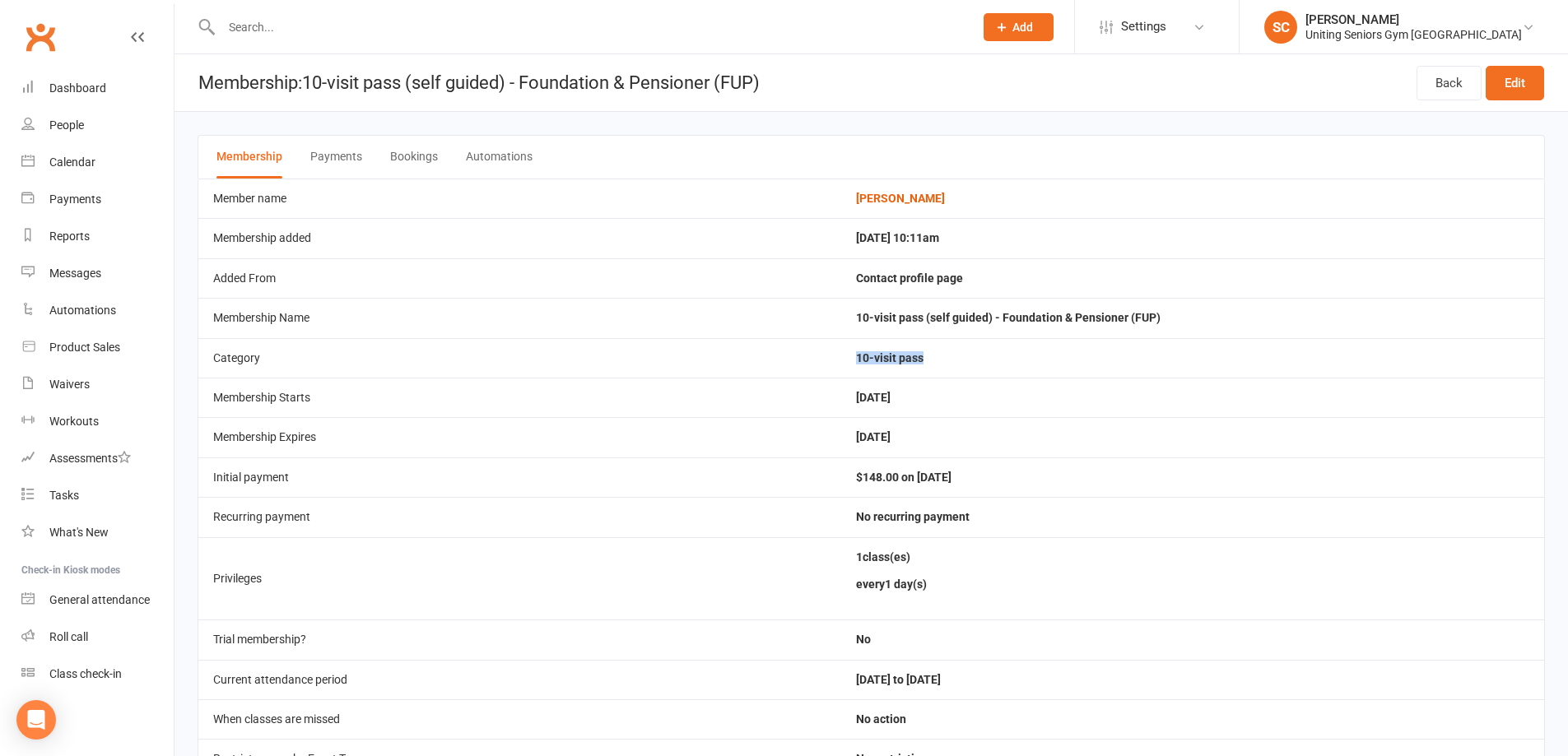
drag, startPoint x: 940, startPoint y: 358, endPoint x: 867, endPoint y: 357, distance: 73.0
click at [867, 357] on td "10-visit pass" at bounding box center [1192, 358] width 703 height 39
copy td "10-visit pass"
click at [73, 237] on div "Reports" at bounding box center [69, 236] width 40 height 13
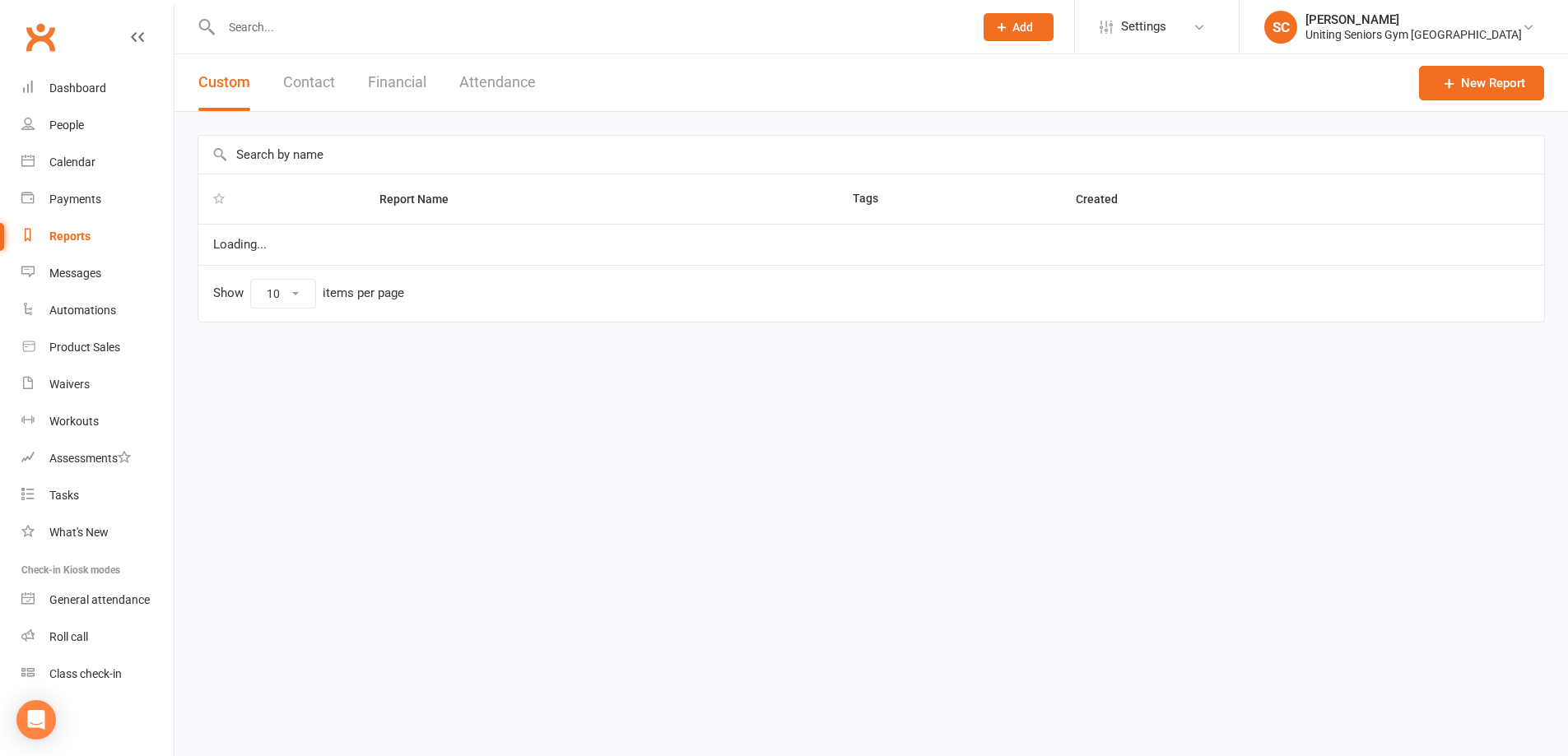
select select "100"
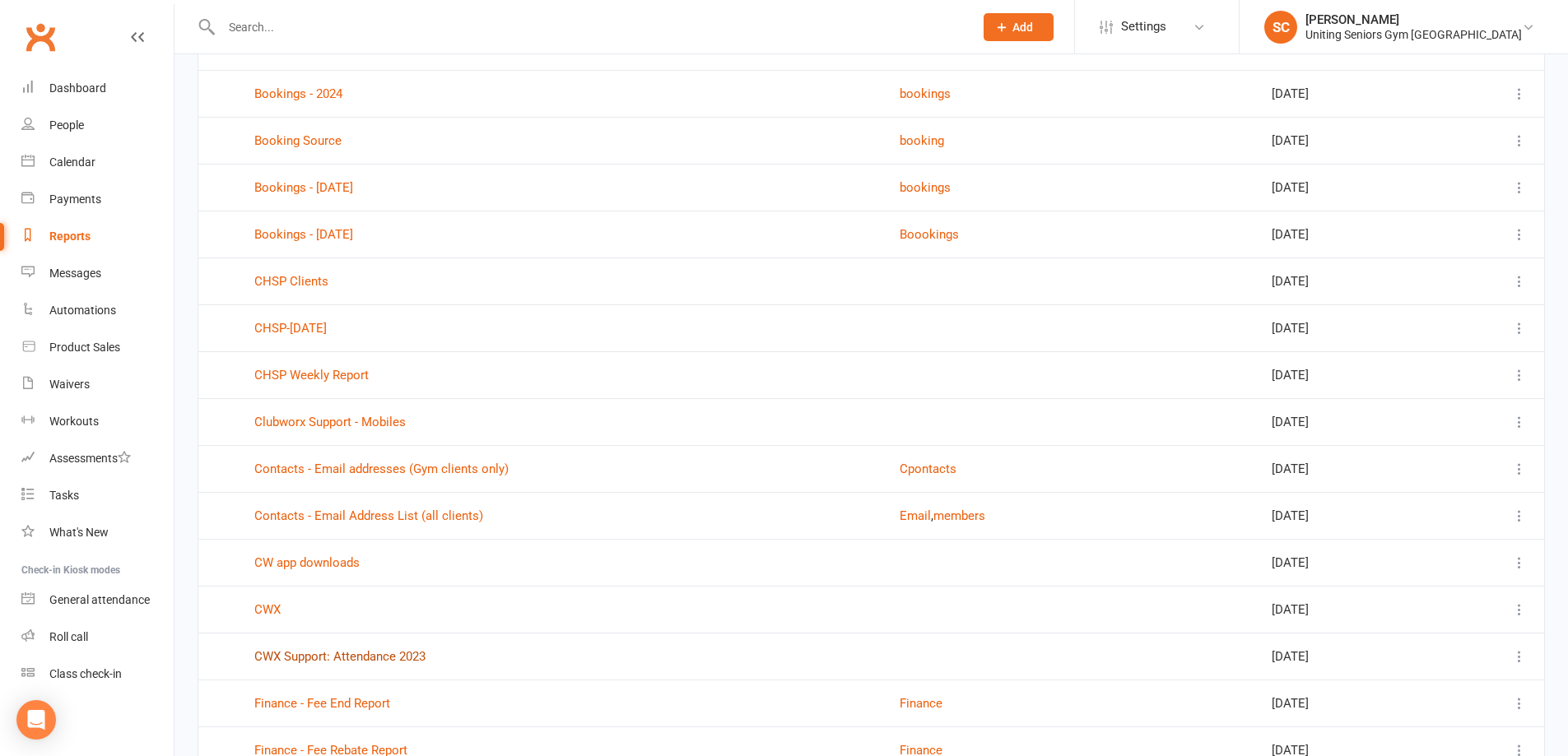
scroll to position [741, 0]
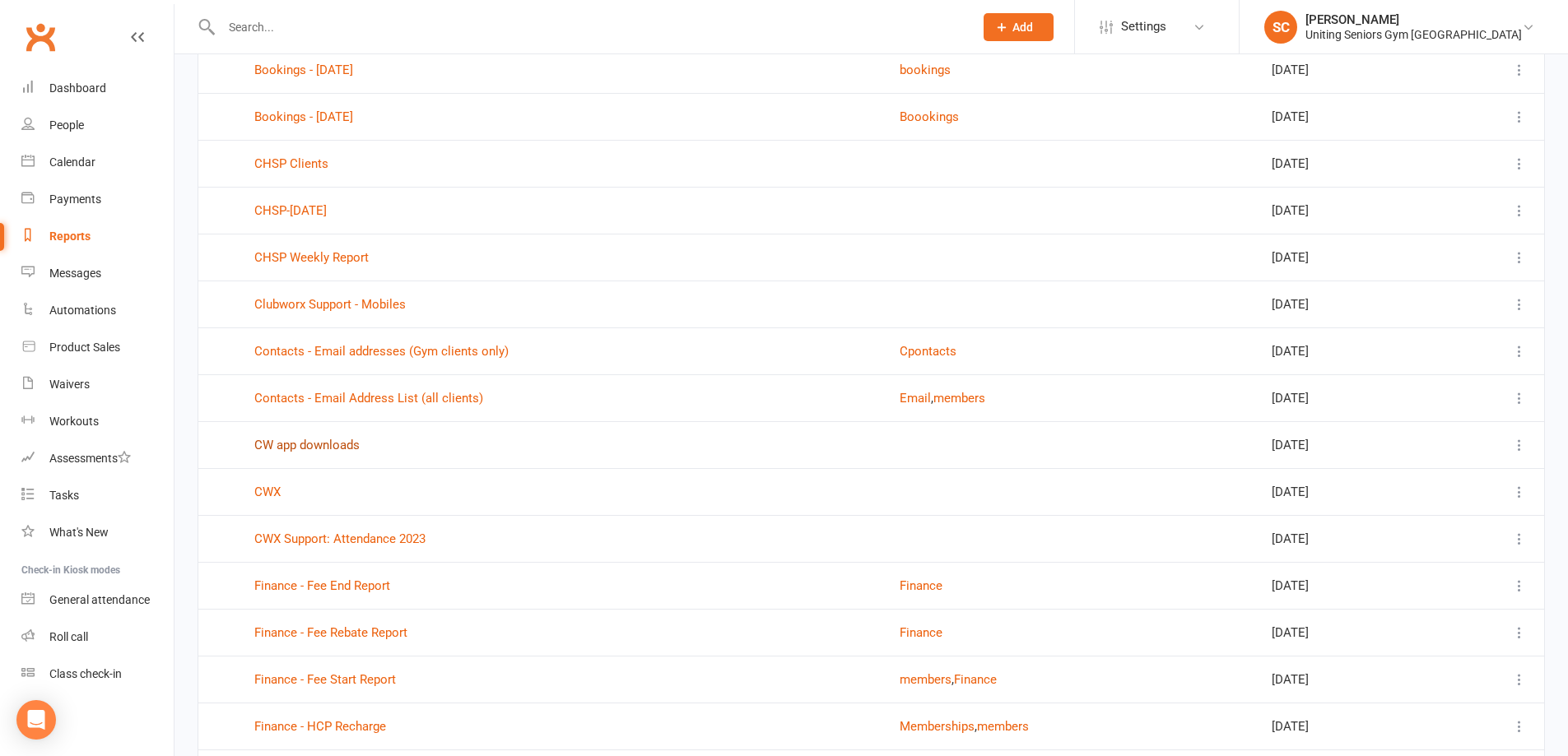
click at [324, 441] on link "CW app downloads" at bounding box center [307, 445] width 105 height 15
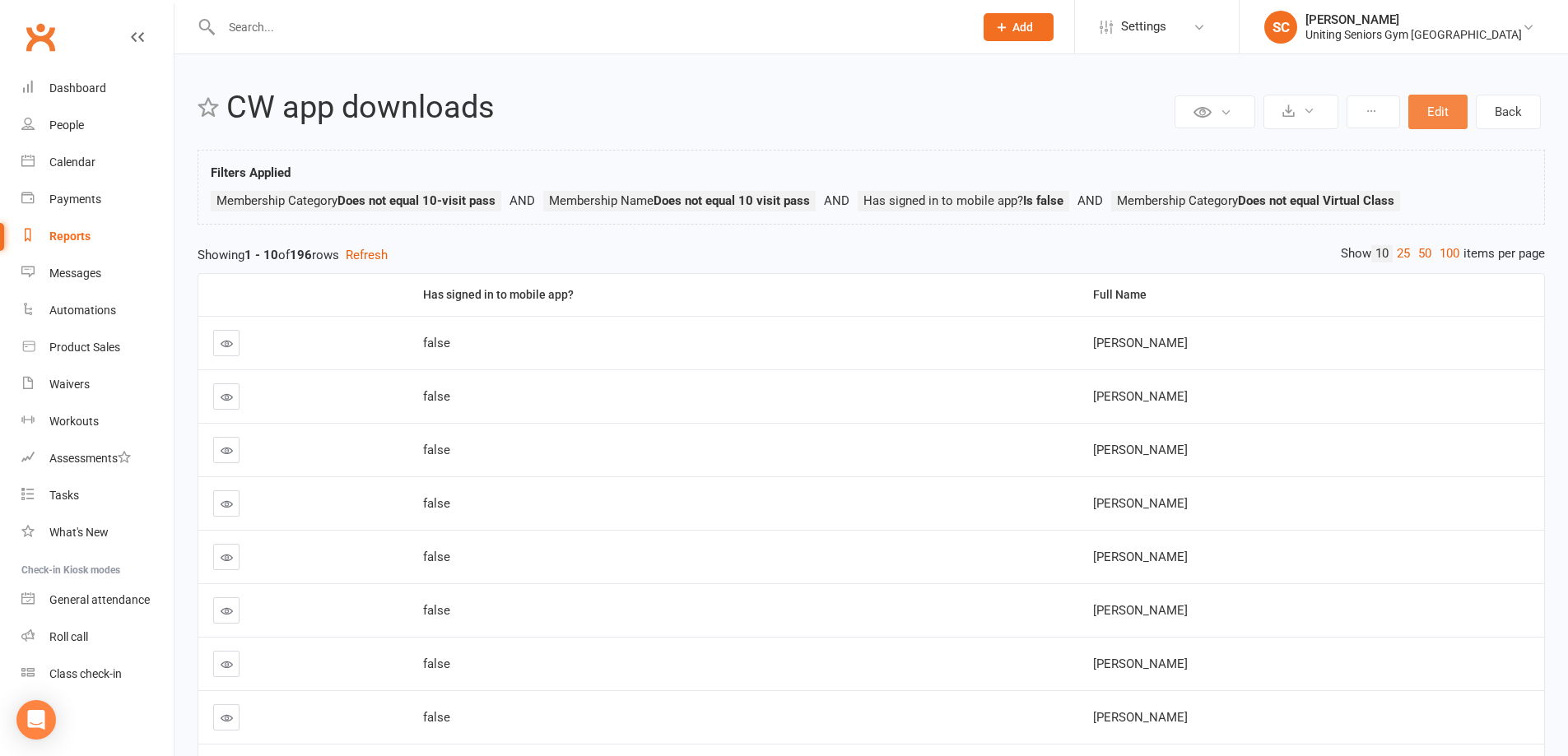
click at [1433, 101] on button "Edit" at bounding box center [1438, 112] width 59 height 35
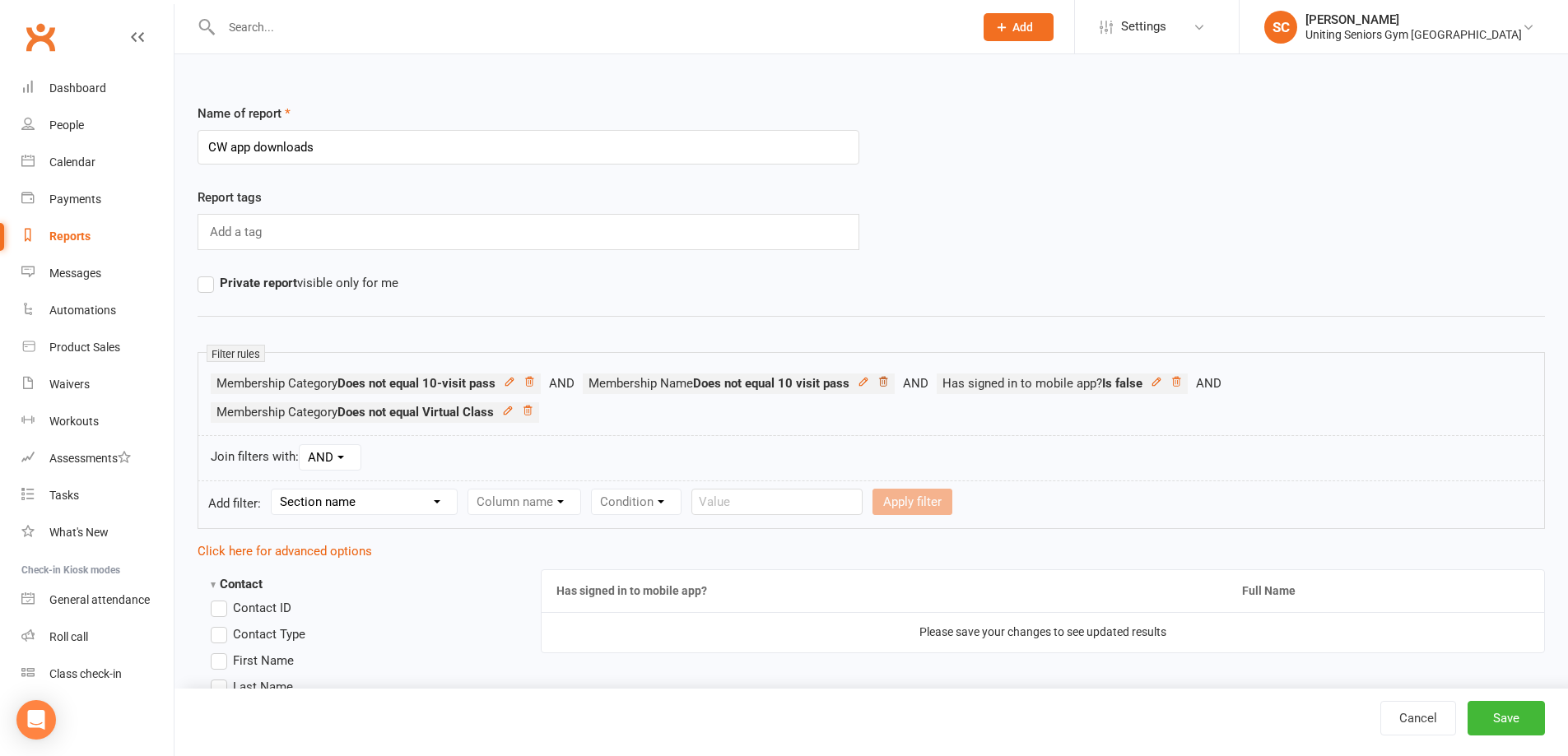
click at [884, 381] on icon at bounding box center [883, 382] width 12 height 12
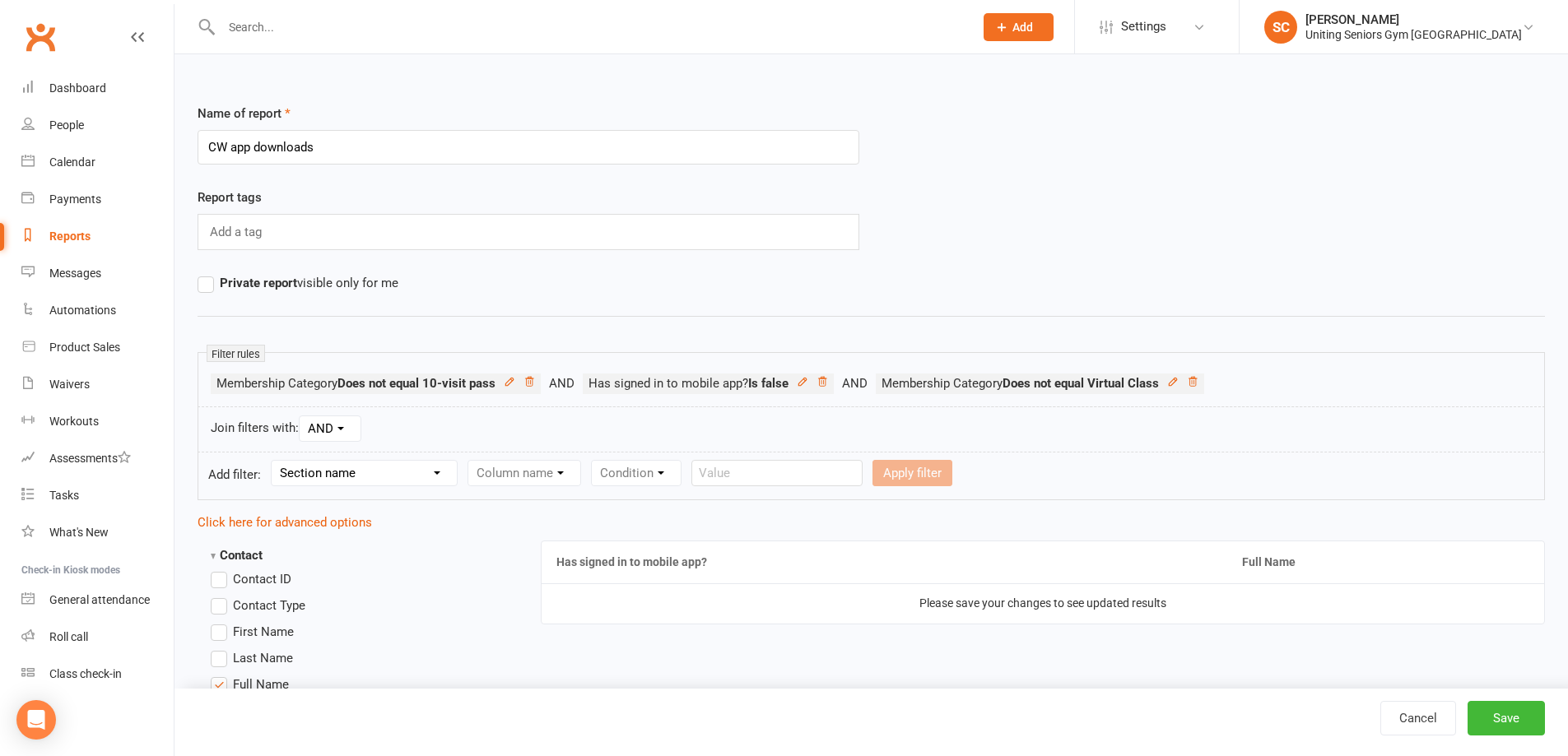
click at [424, 472] on select "Section name Contact Attendance Aggregate Payment Booking Waitlist Attendees Ca…" at bounding box center [364, 474] width 185 height 25
click at [274, 461] on select "Section name Contact Attendance Aggregate Payment Booking Waitlist Attendees Ca…" at bounding box center [364, 474] width 185 height 25
click at [399, 474] on select "Section name Contact Attendance Aggregate Payment Booking Waitlist Attendees Ca…" at bounding box center [364, 474] width 185 height 25
select select "10"
click at [274, 461] on select "Section name Contact Attendance Aggregate Payment Booking Waitlist Attendees Ca…" at bounding box center [364, 474] width 185 height 25
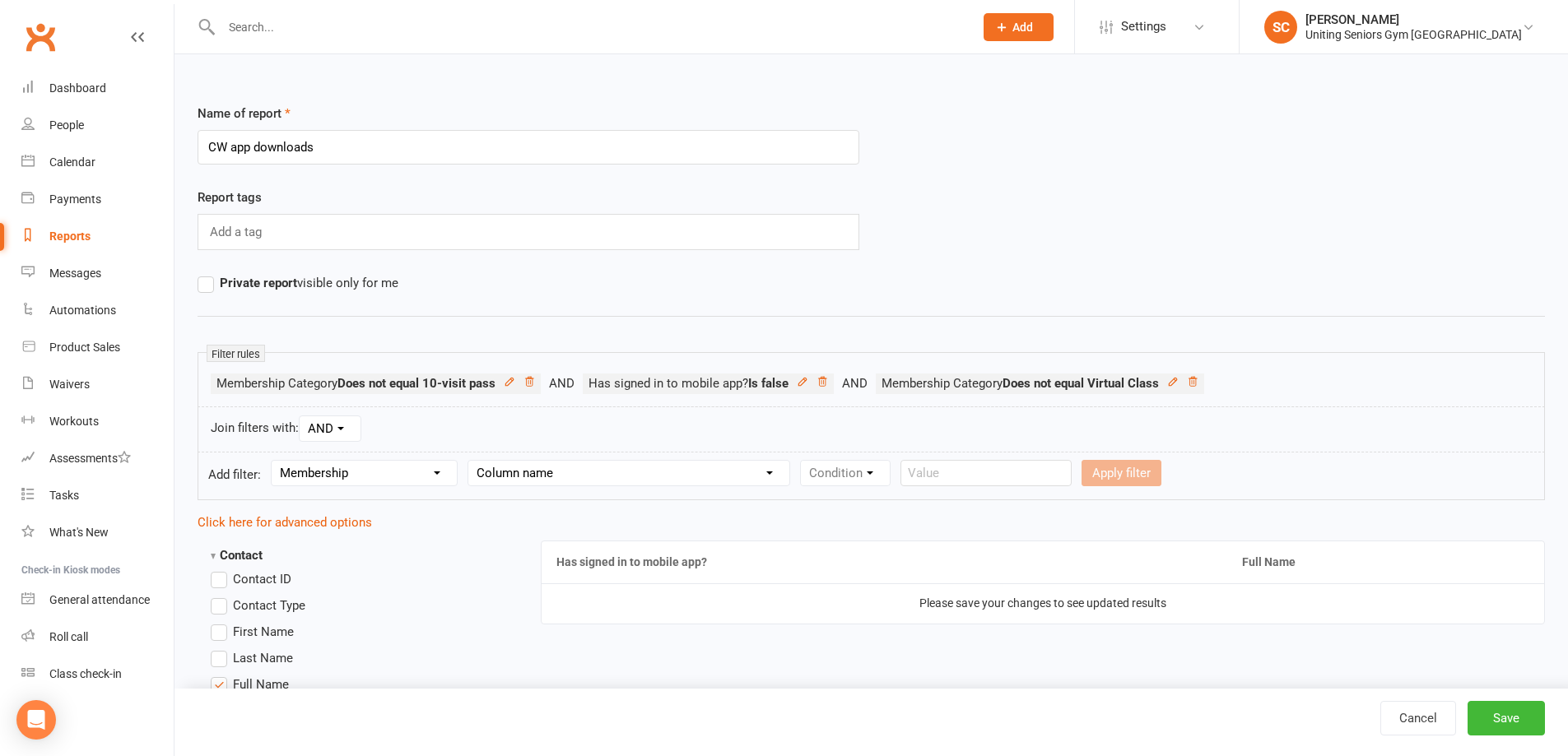
click at [545, 478] on select "Column name Membership ID Membership Name Membership Category Membership Start …" at bounding box center [628, 474] width 321 height 25
select select "2"
click at [469, 461] on select "Column name Membership ID Membership Name Membership Category Membership Start …" at bounding box center [628, 474] width 321 height 25
click at [927, 474] on select "Condition Equals Does not equal Contains Does not contain Is blank or does not …" at bounding box center [895, 474] width 189 height 25
select select "1"
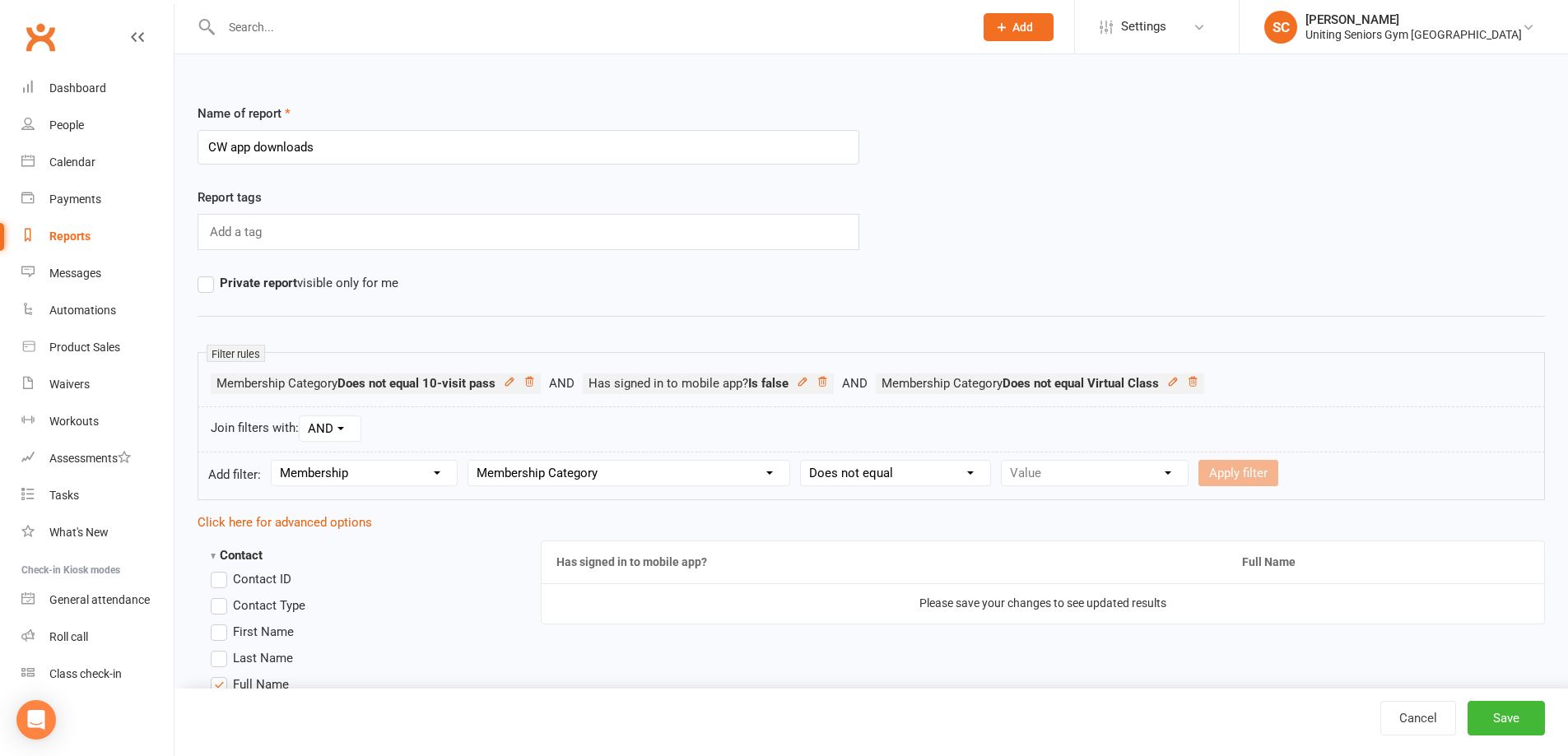
click at [802, 461] on select "Condition Equals Does not equal Contains Does not contain Is blank or does not …" at bounding box center [895, 474] width 189 height 25
click at [1037, 475] on select "Value 10-visit pass 1:1 session General Gym Monthly Initial Assessment + set up…" at bounding box center [1094, 474] width 186 height 25
select select "0"
click at [1002, 461] on select "Value 10-visit pass 1:1 session General Gym Monthly Initial Assessment + set up…" at bounding box center [1094, 474] width 186 height 25
click at [954, 469] on select "Condition Equals Does not equal Contains Does not contain Is blank or does not …" at bounding box center [895, 474] width 189 height 25
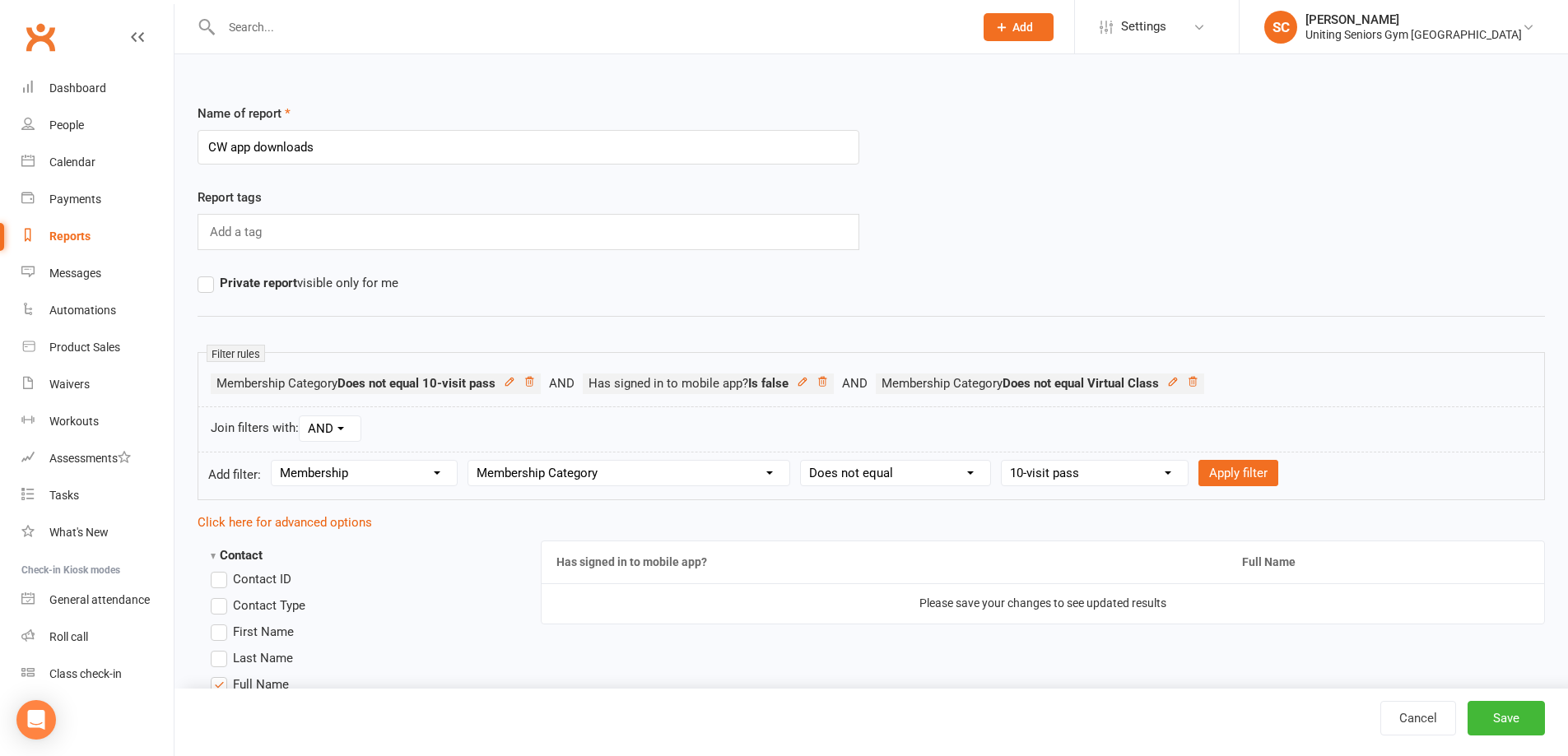
select select "3"
click at [802, 461] on select "Condition Equals Does not equal Contains Does not contain Is blank or does not …" at bounding box center [895, 474] width 189 height 25
click at [1083, 466] on input "text" at bounding box center [1086, 473] width 172 height 26
paste input "10-visit pass"
type input "10-visit pass"
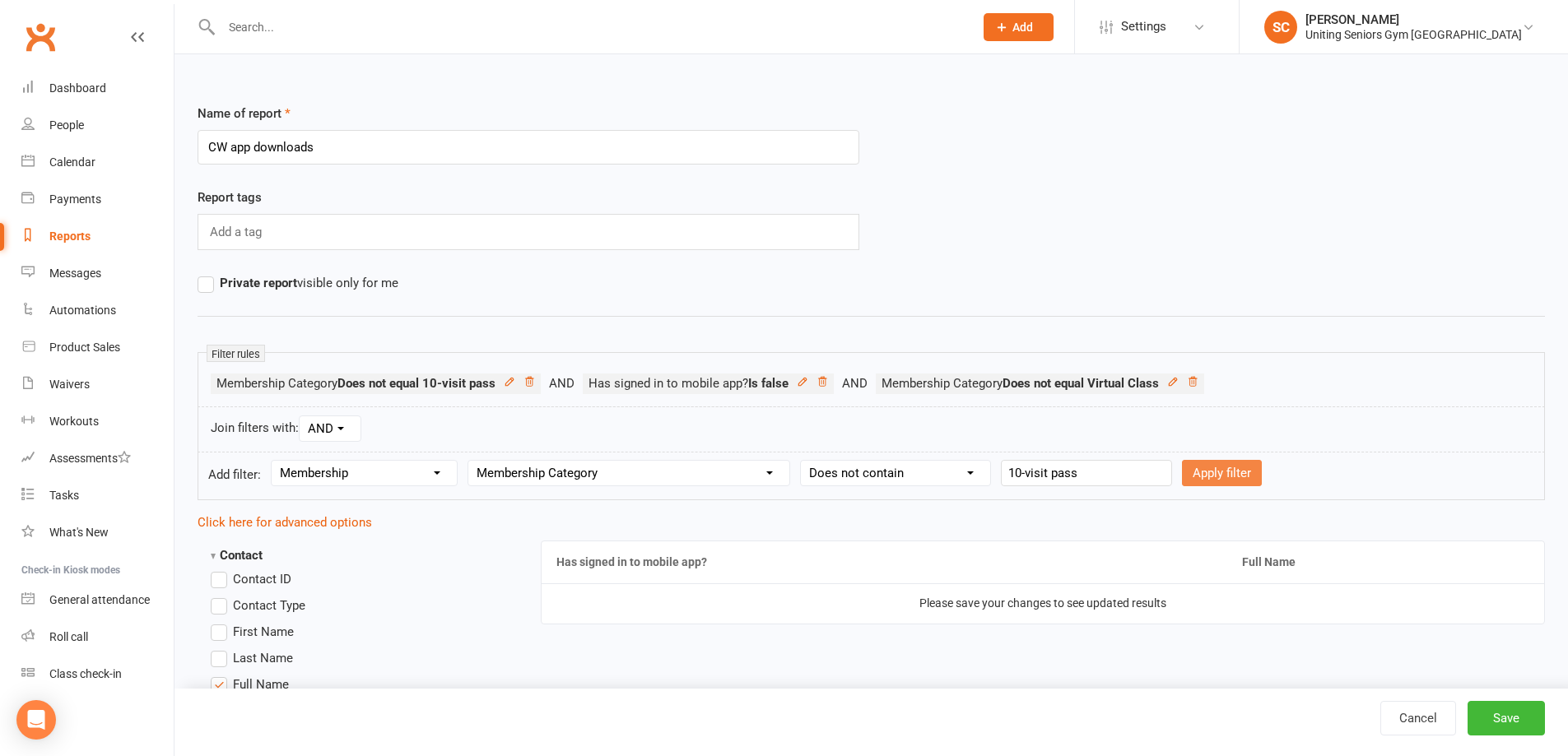
click at [1200, 475] on button "Apply filter" at bounding box center [1221, 473] width 80 height 26
select select
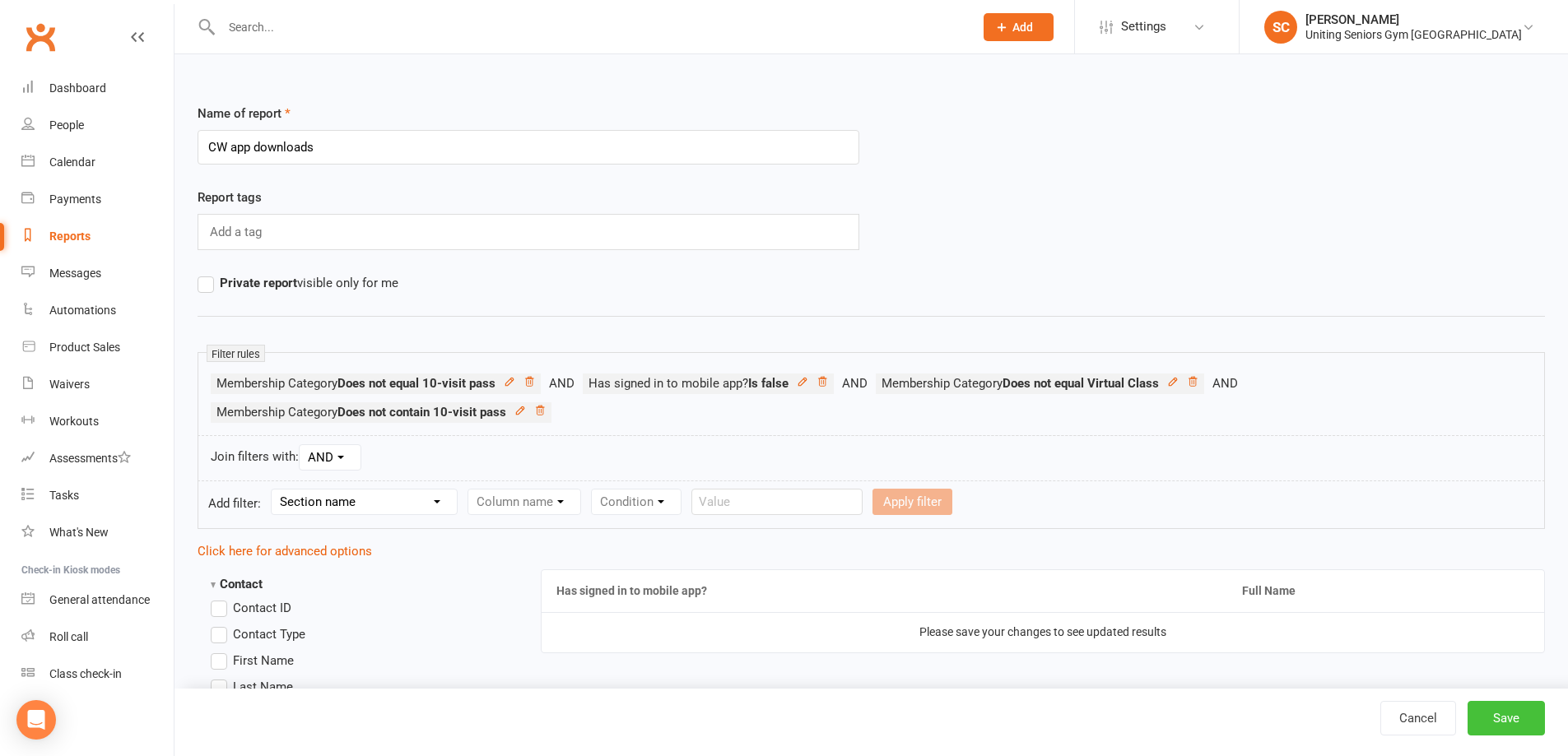
click at [1499, 714] on button "Save" at bounding box center [1505, 718] width 78 height 35
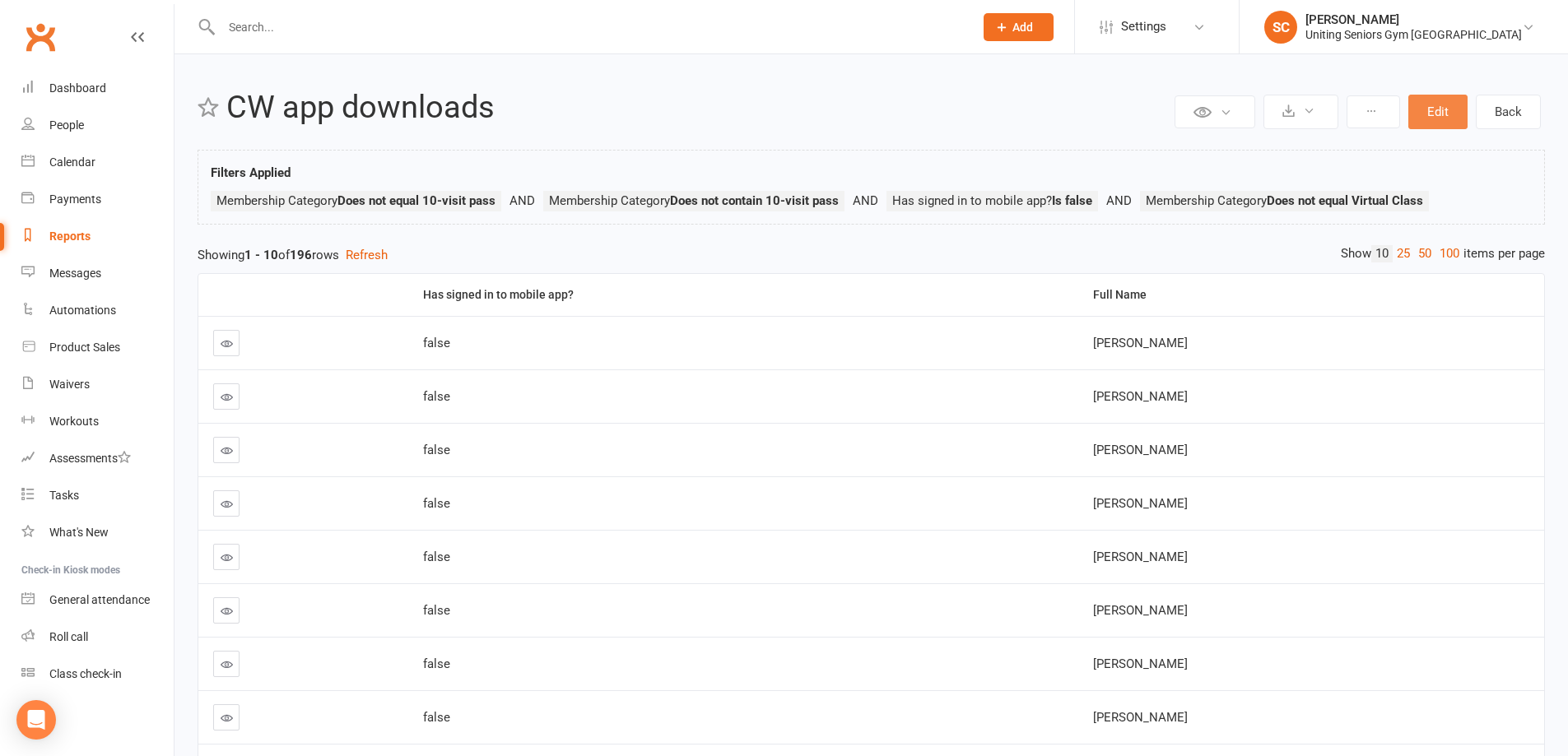
click at [1421, 102] on button "Edit" at bounding box center [1438, 112] width 59 height 35
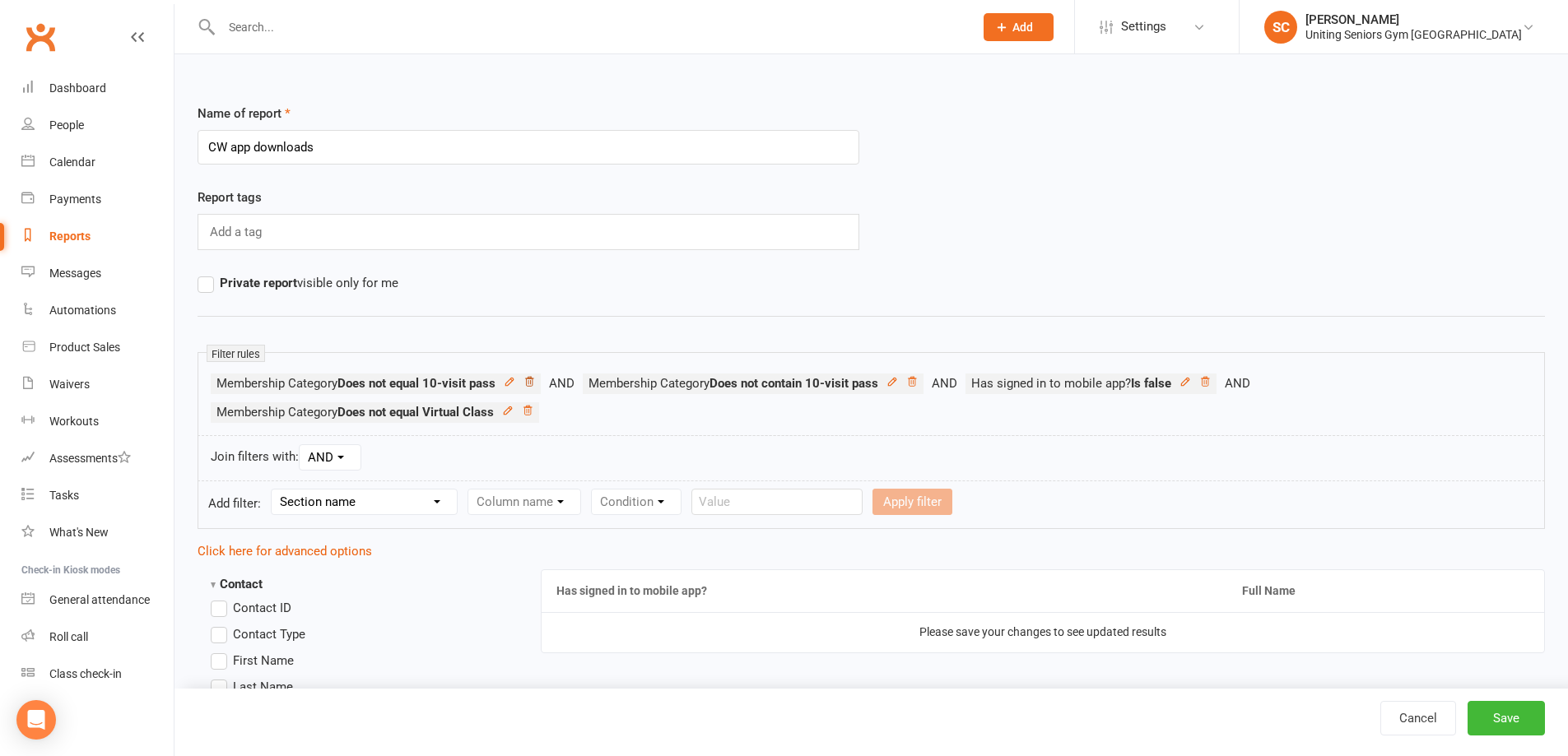
click at [533, 378] on icon at bounding box center [529, 382] width 12 height 12
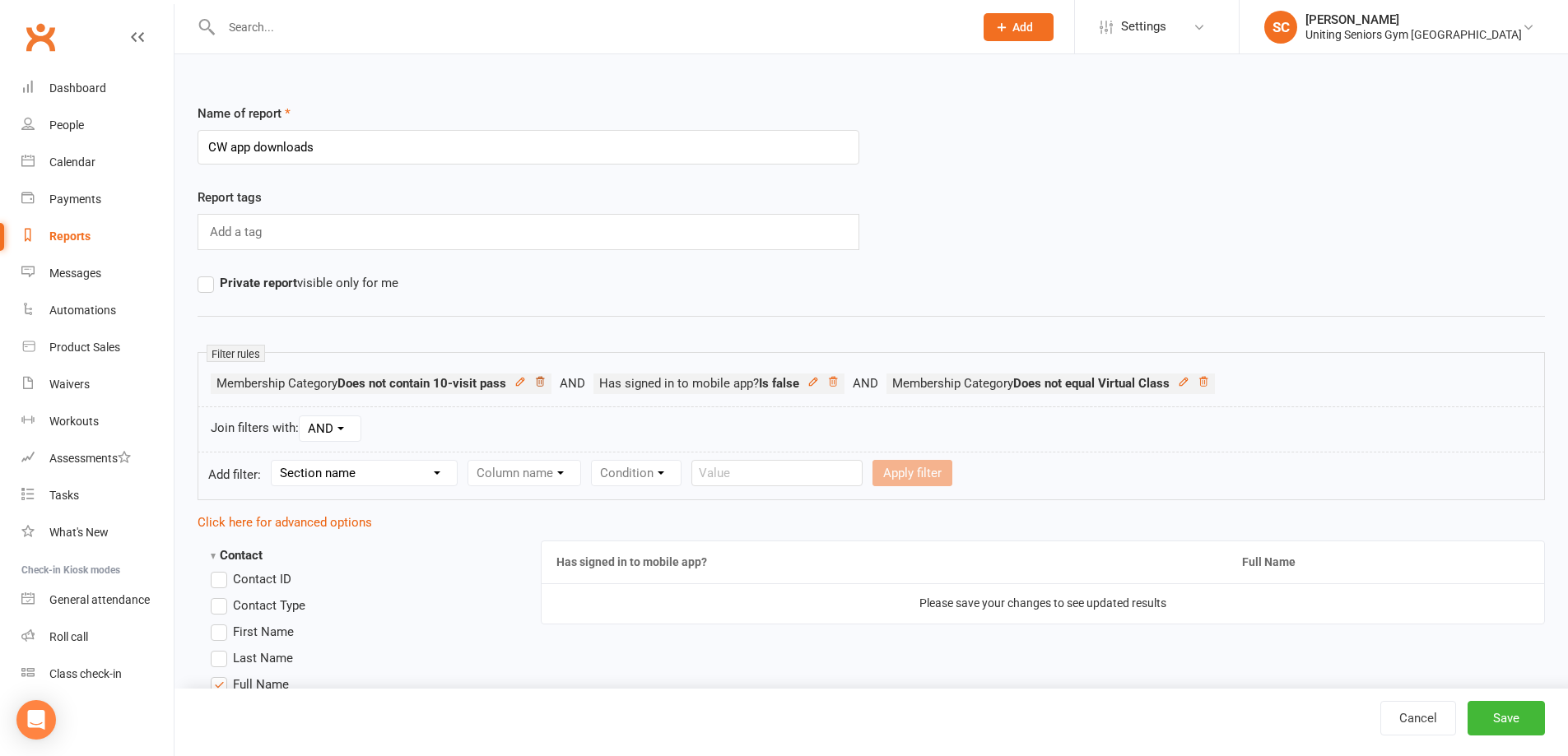
click at [546, 382] on icon at bounding box center [540, 382] width 12 height 12
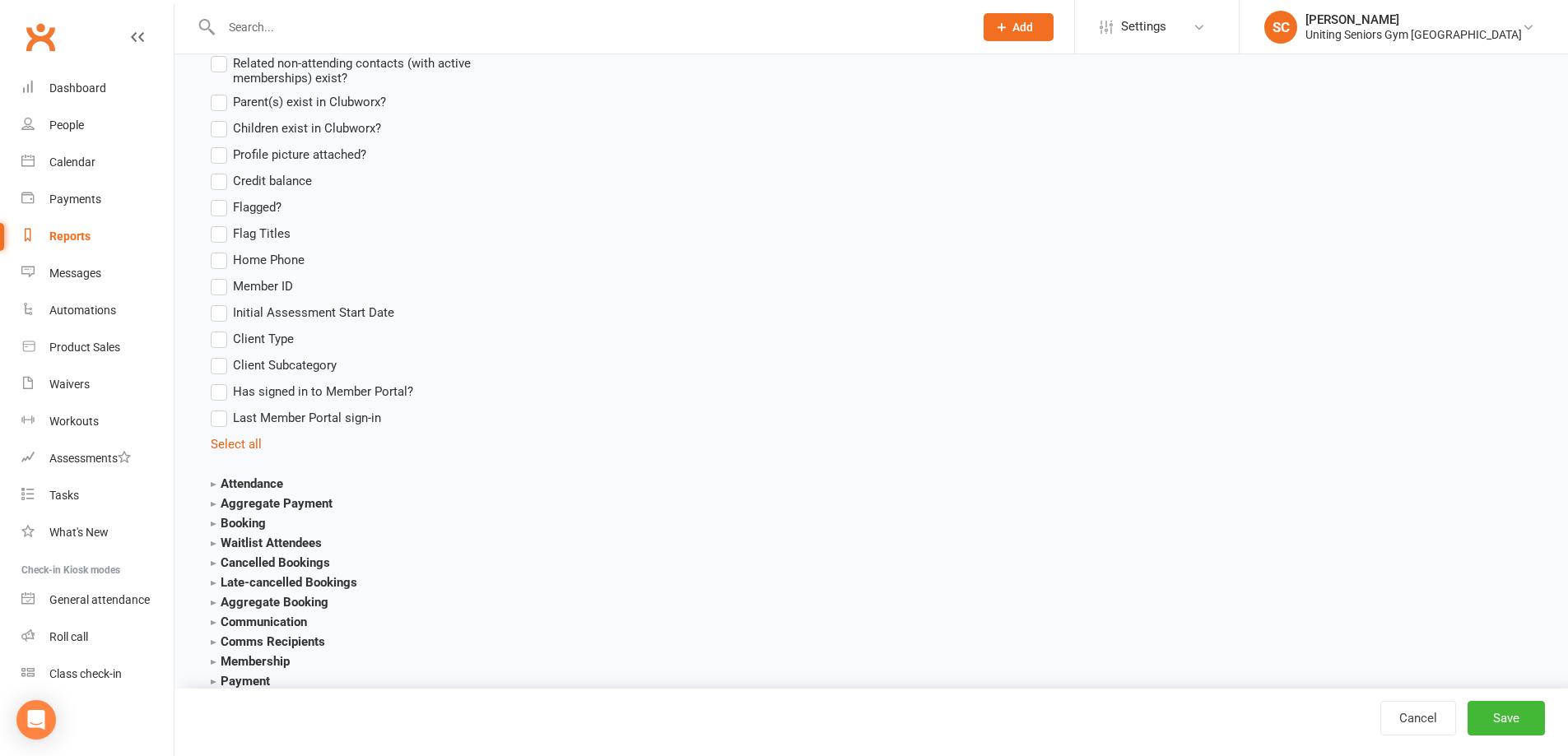
scroll to position [1646, 0]
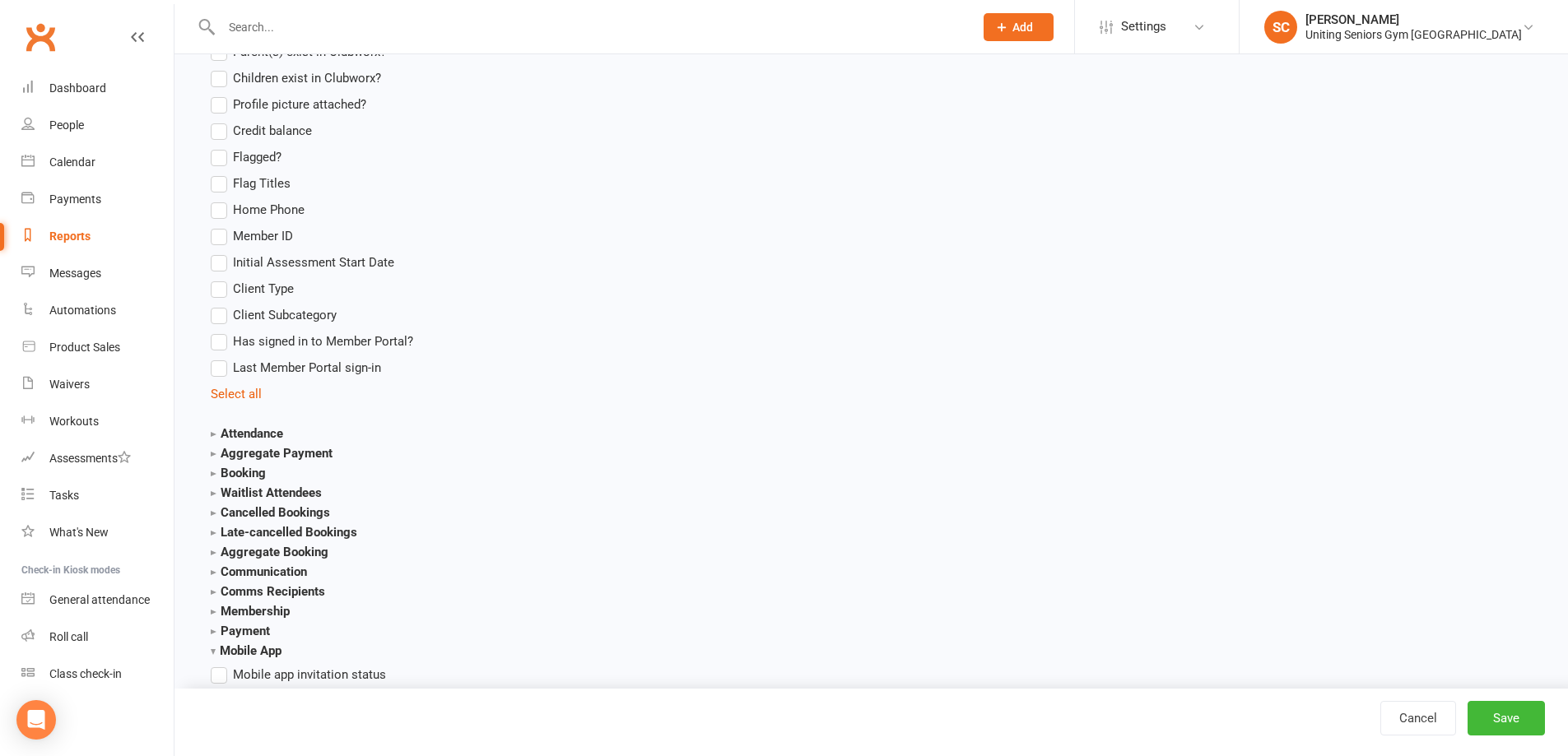
click at [215, 610] on strong "Membership" at bounding box center [250, 611] width 79 height 15
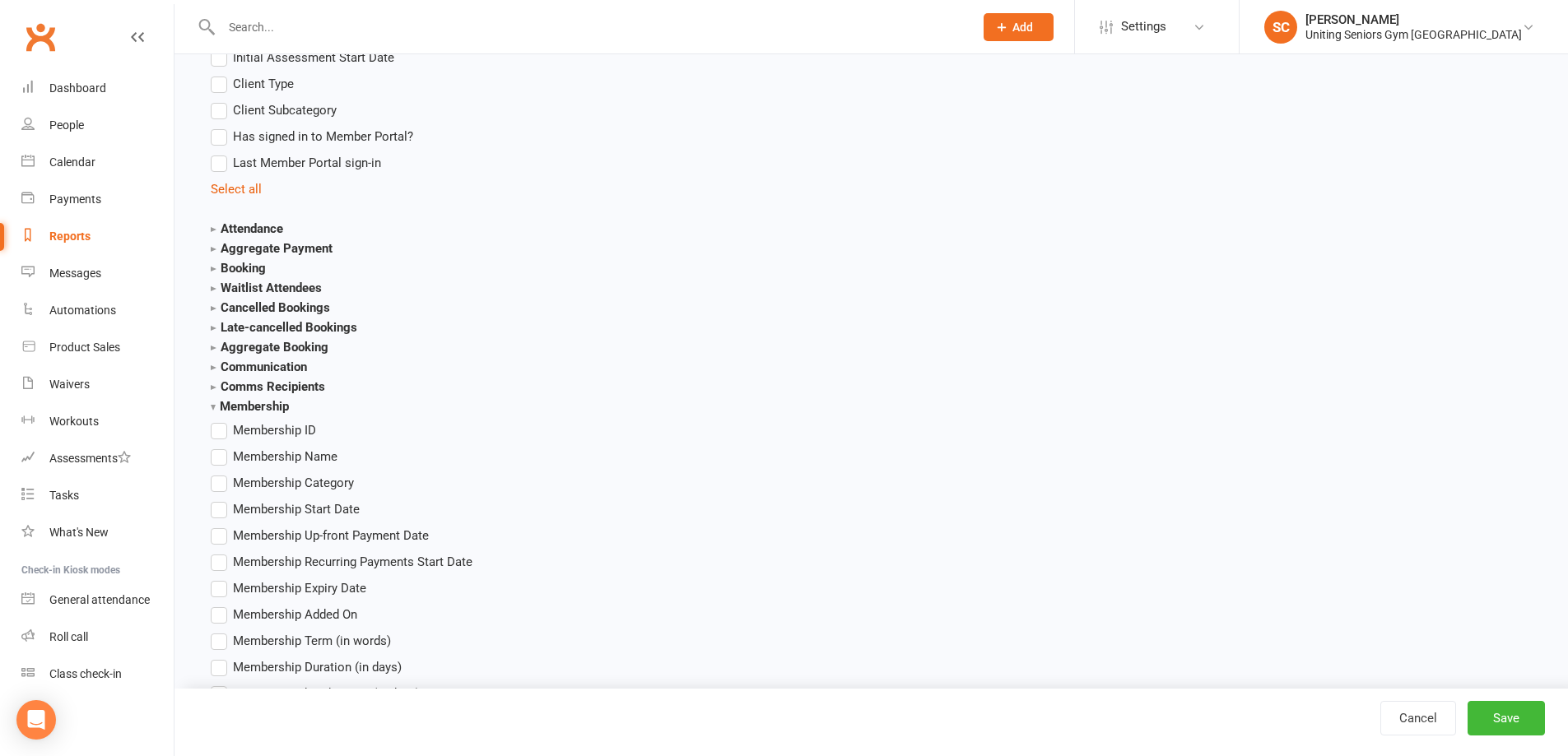
scroll to position [1893, 0]
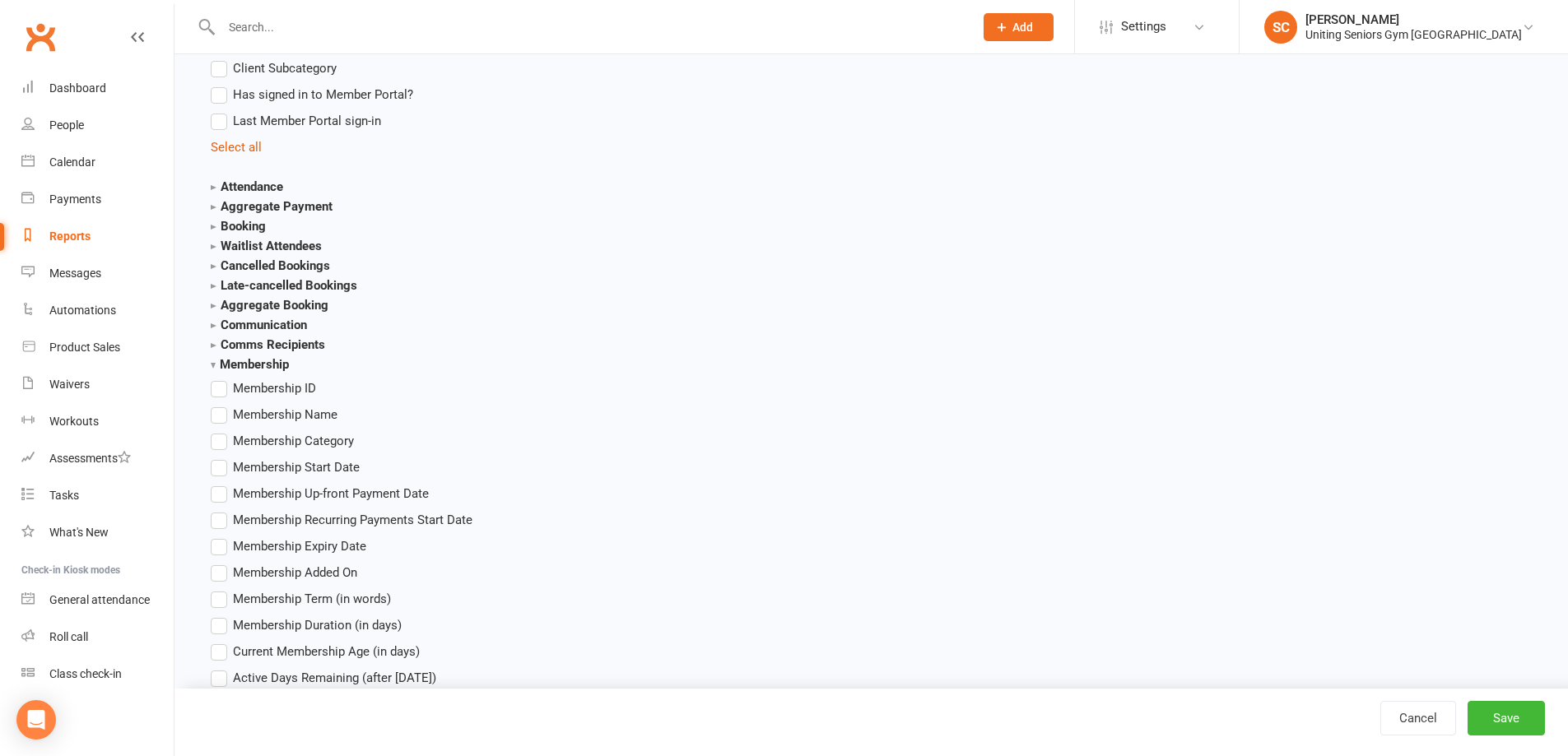
click at [214, 440] on label "Membership Category" at bounding box center [282, 441] width 143 height 20
click at [214, 432] on input "Membership Category" at bounding box center [216, 432] width 11 height 0
click at [1499, 708] on button "Save" at bounding box center [1505, 718] width 78 height 35
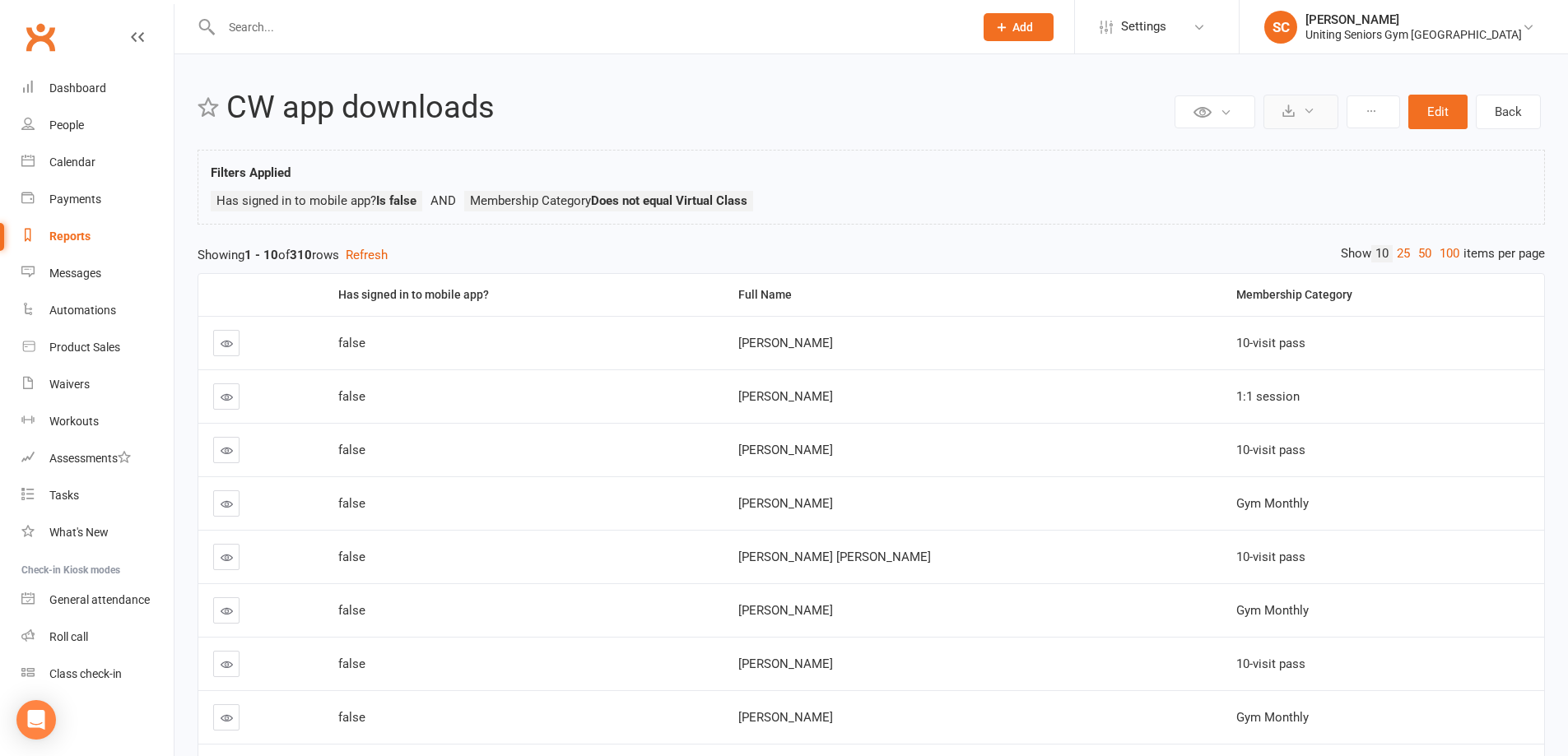
click at [1314, 105] on icon at bounding box center [1309, 111] width 13 height 13
click at [1300, 145] on link "Export to CSV" at bounding box center [1250, 151] width 172 height 33
click at [71, 160] on div "Calendar" at bounding box center [72, 162] width 46 height 13
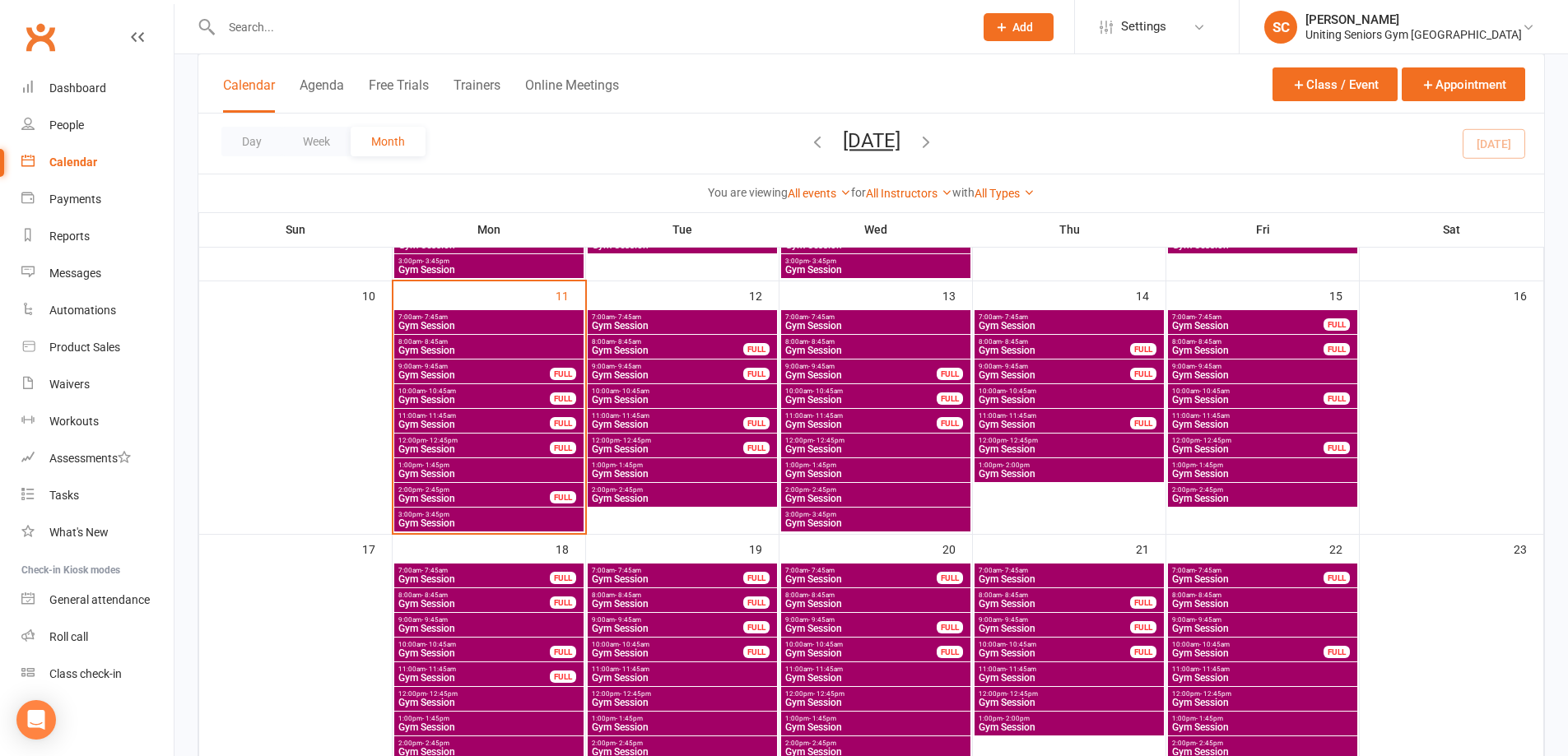
scroll to position [576, 0]
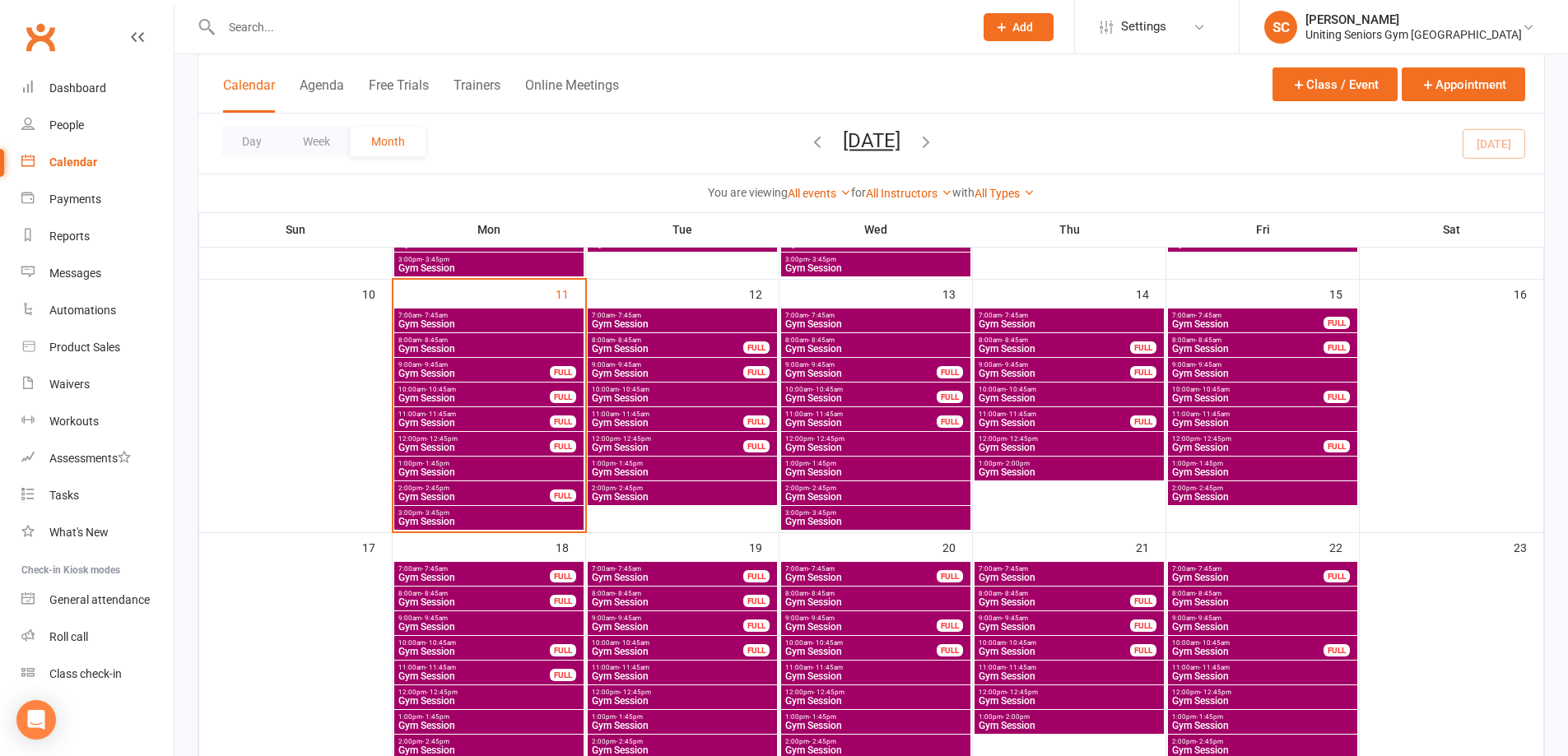
click at [463, 439] on span "12:00pm - 12:45pm" at bounding box center [474, 439] width 153 height 7
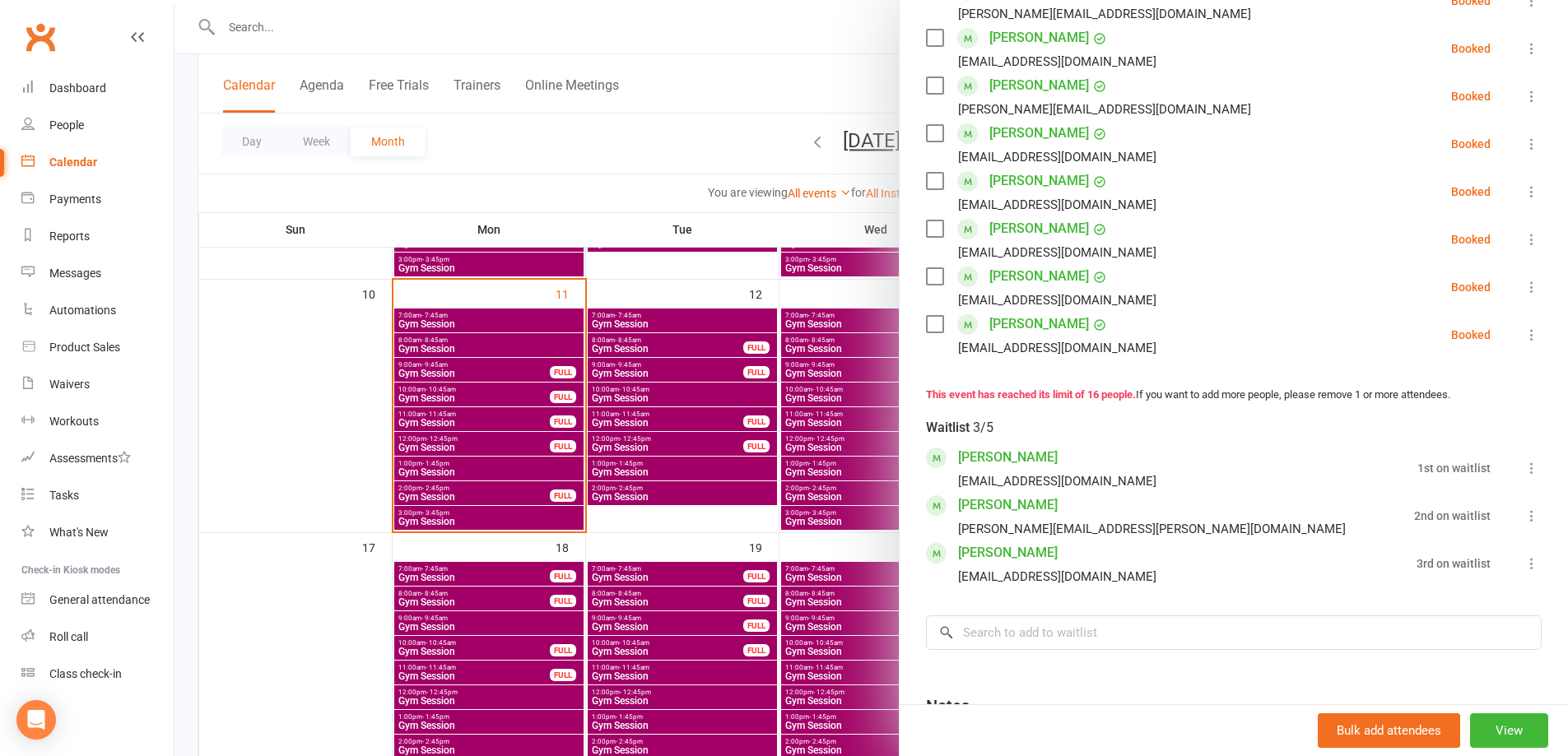
scroll to position [741, 0]
click at [978, 537] on link "[PERSON_NAME]" at bounding box center [1007, 550] width 99 height 26
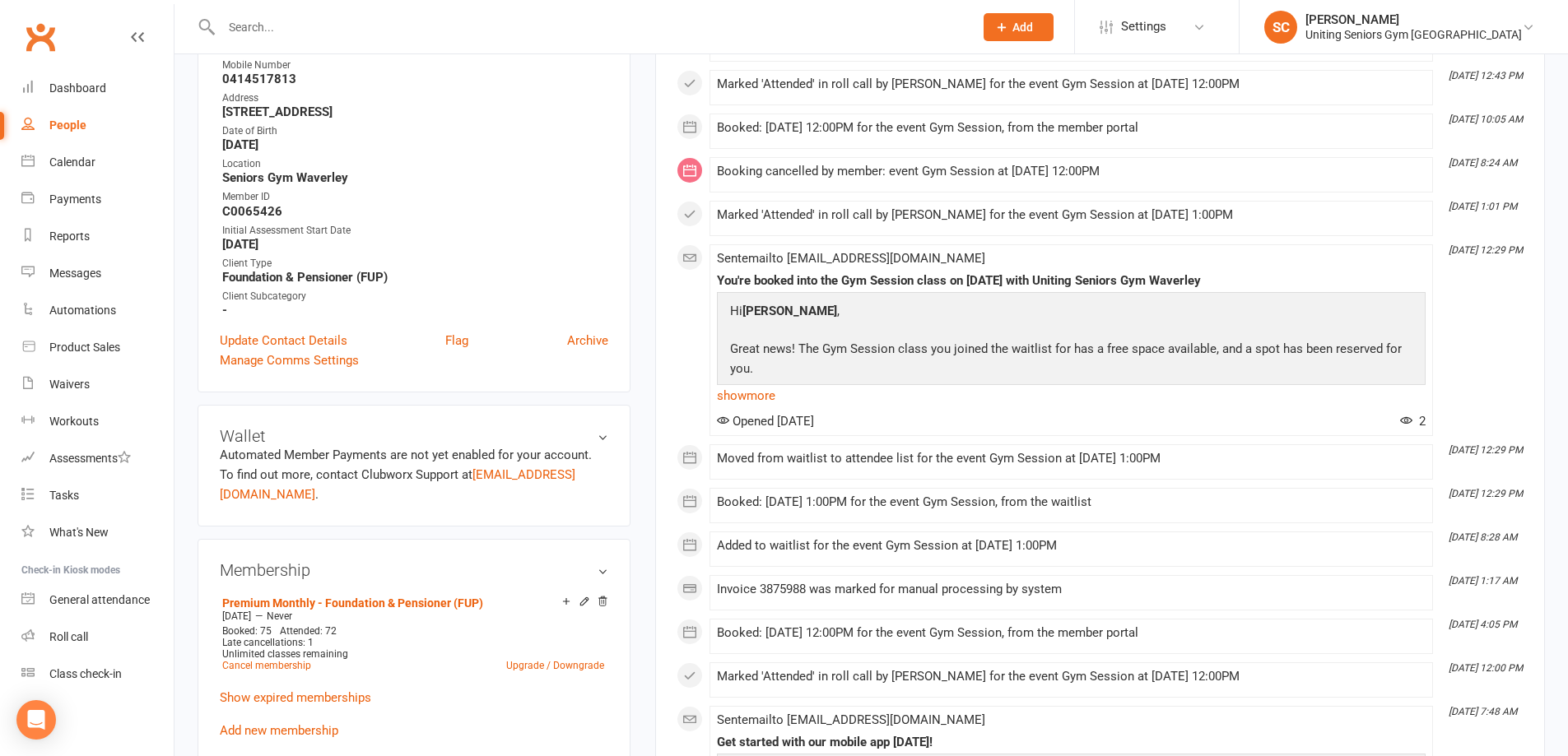
scroll to position [247, 0]
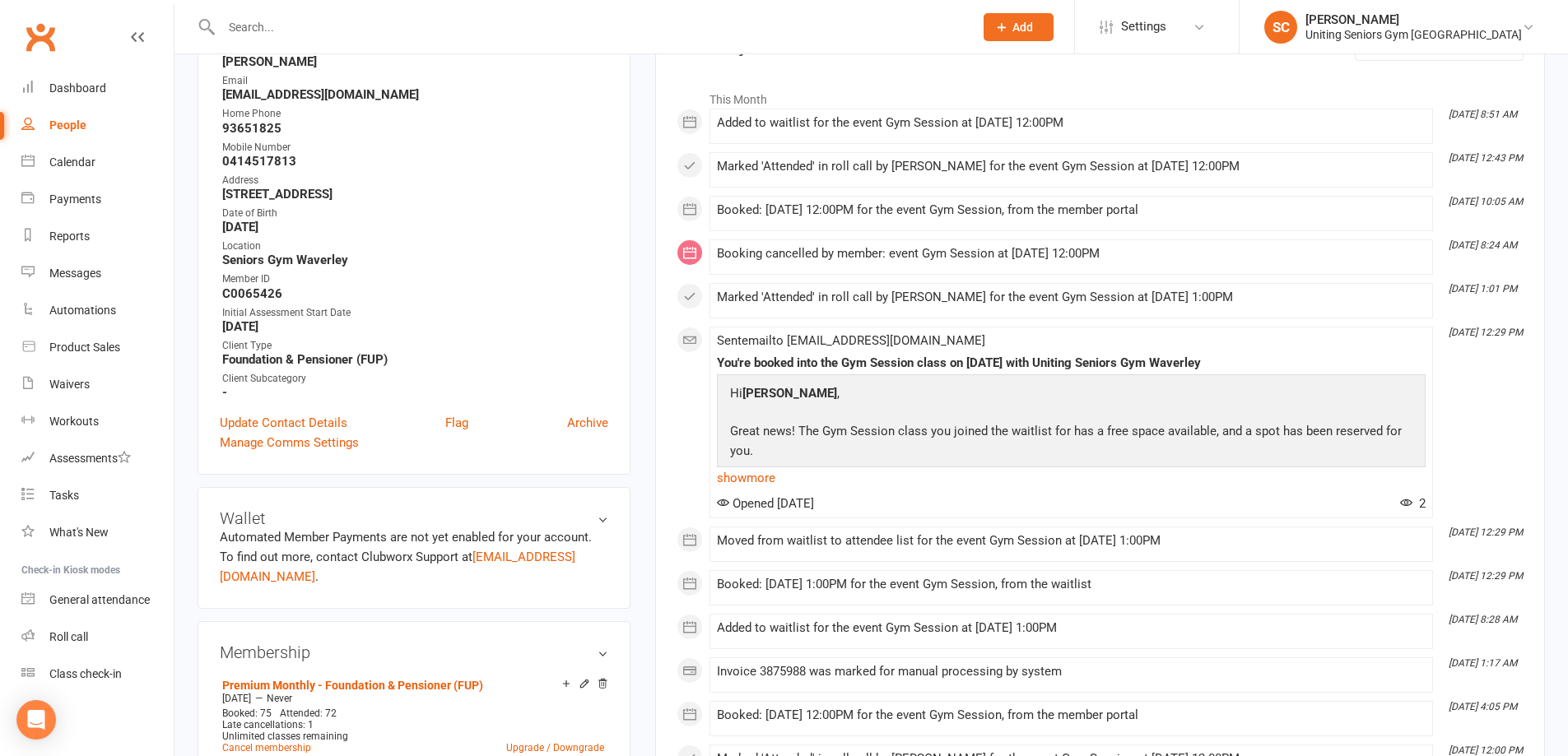
click at [1111, 508] on div "Opened 7 days ago 2" at bounding box center [1070, 503] width 709 height 15
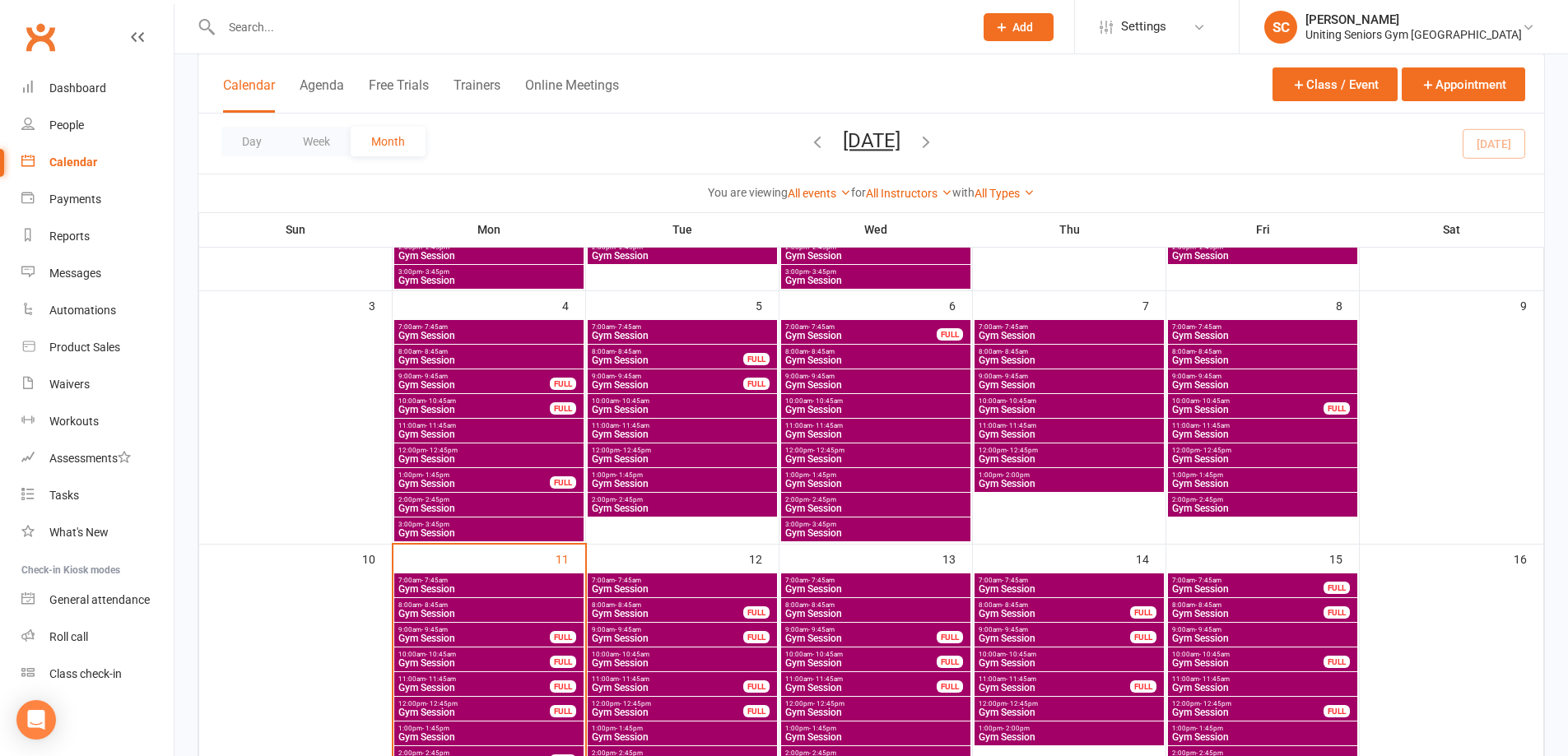
scroll to position [329, 0]
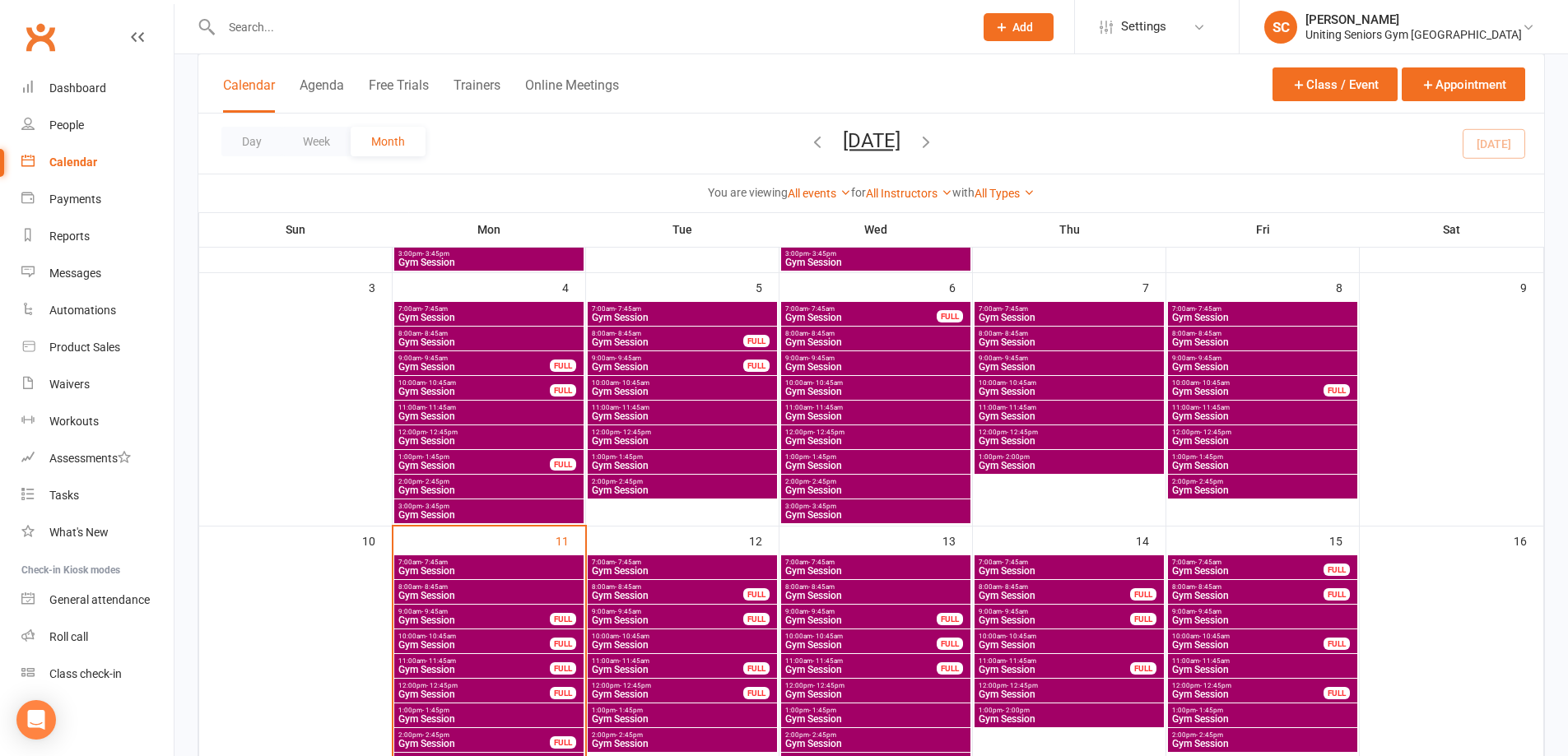
click at [423, 692] on span "Gym Session" at bounding box center [474, 694] width 153 height 10
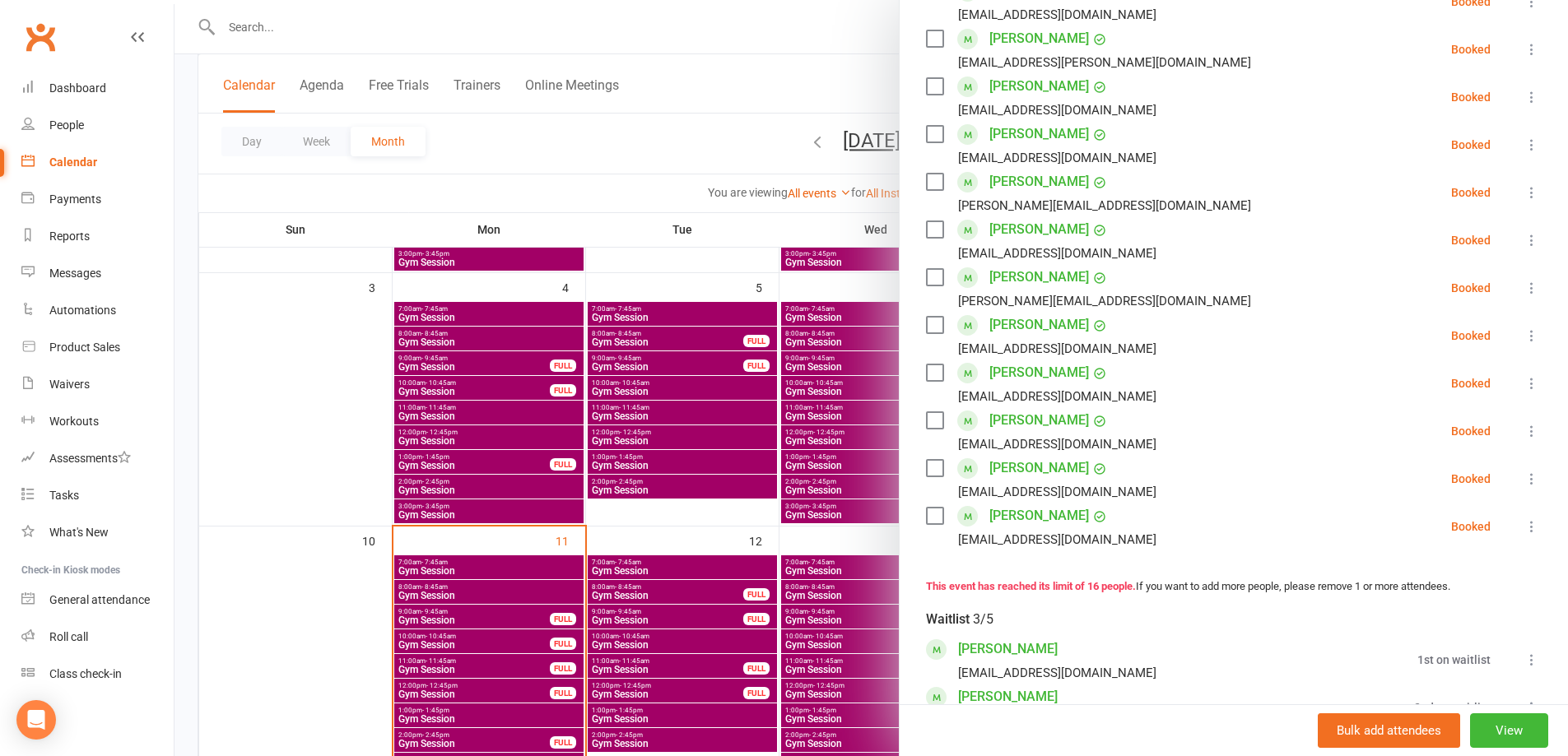
scroll to position [576, 0]
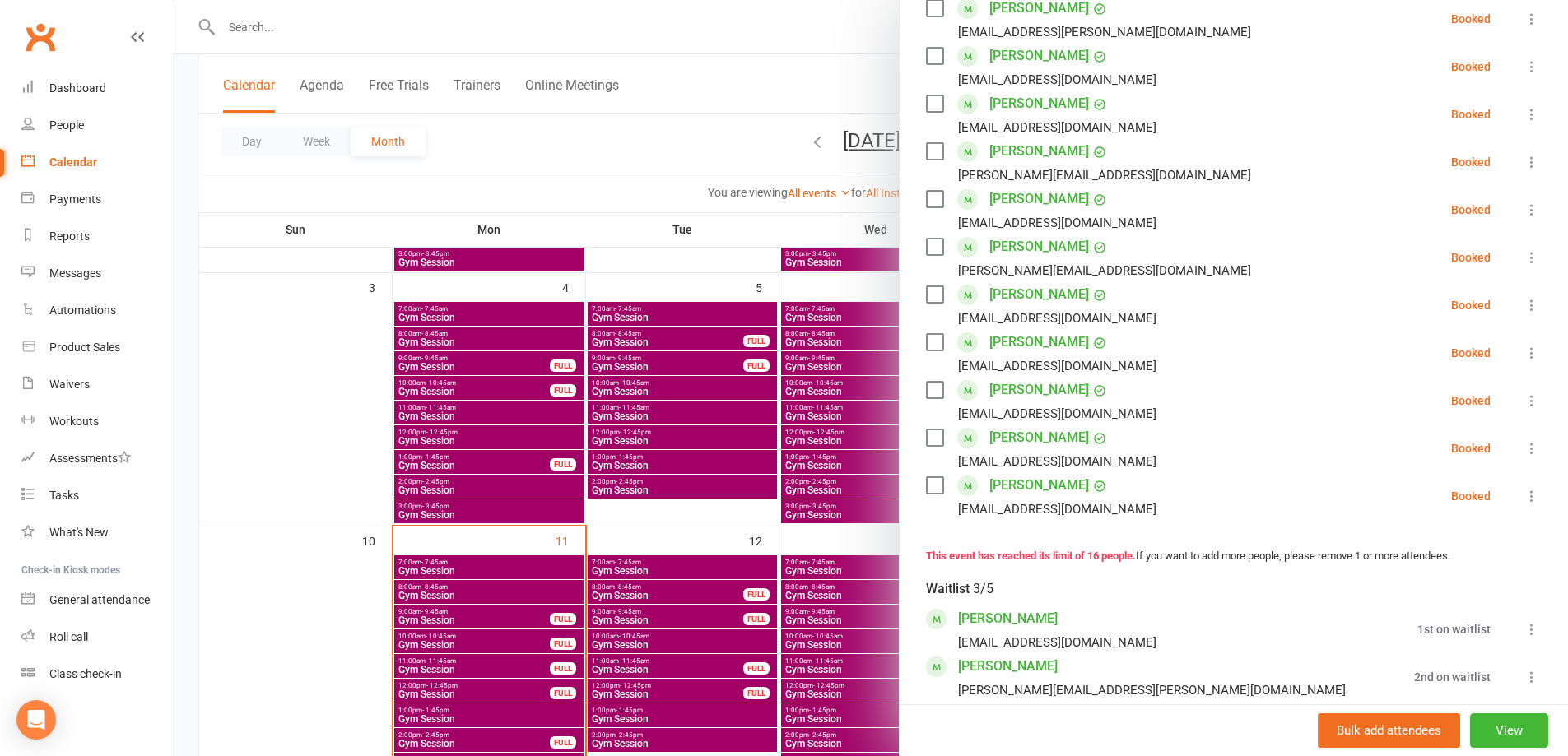
click at [425, 714] on div at bounding box center [870, 378] width 1393 height 756
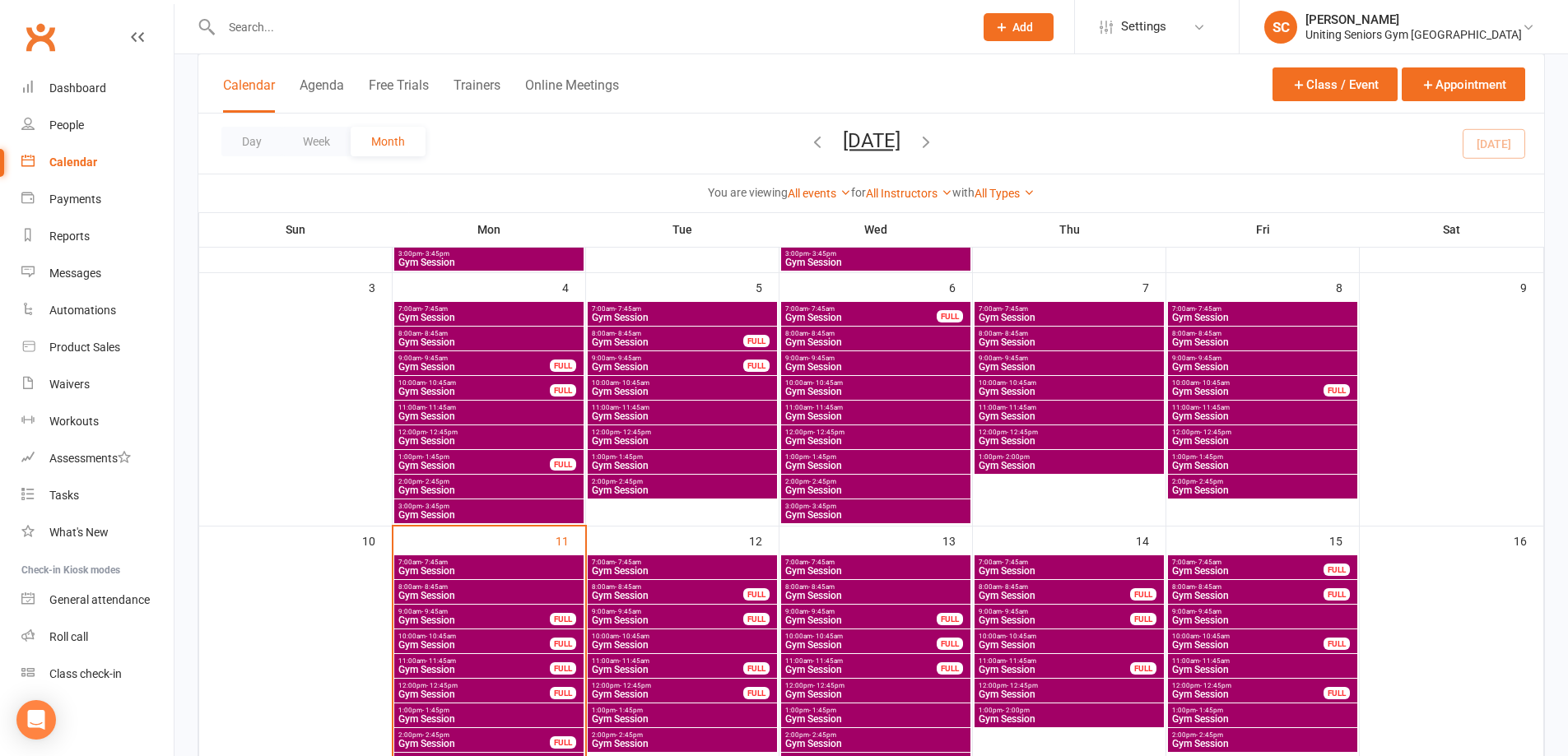
click at [440, 714] on span "Gym Session" at bounding box center [489, 718] width 182 height 10
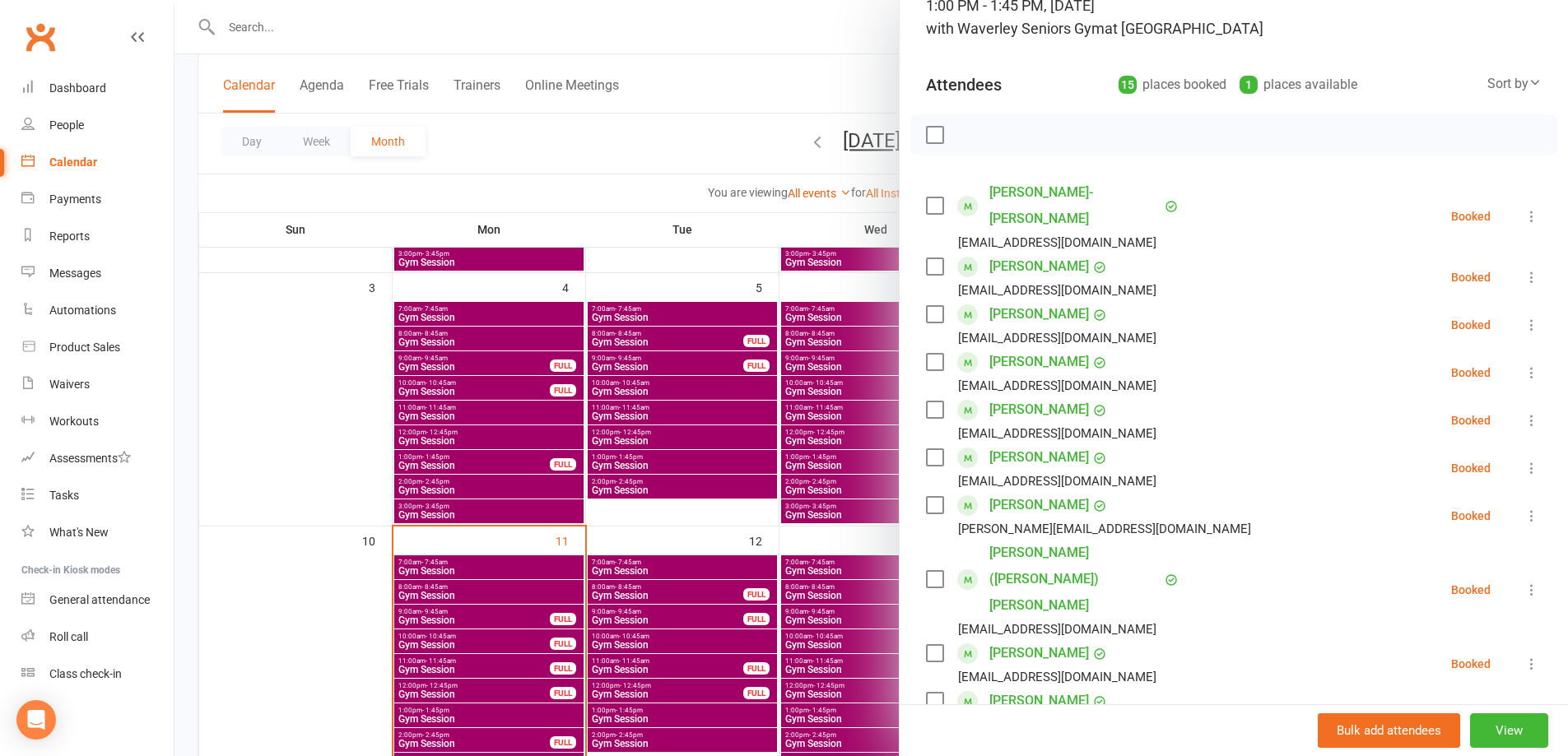
scroll to position [0, 0]
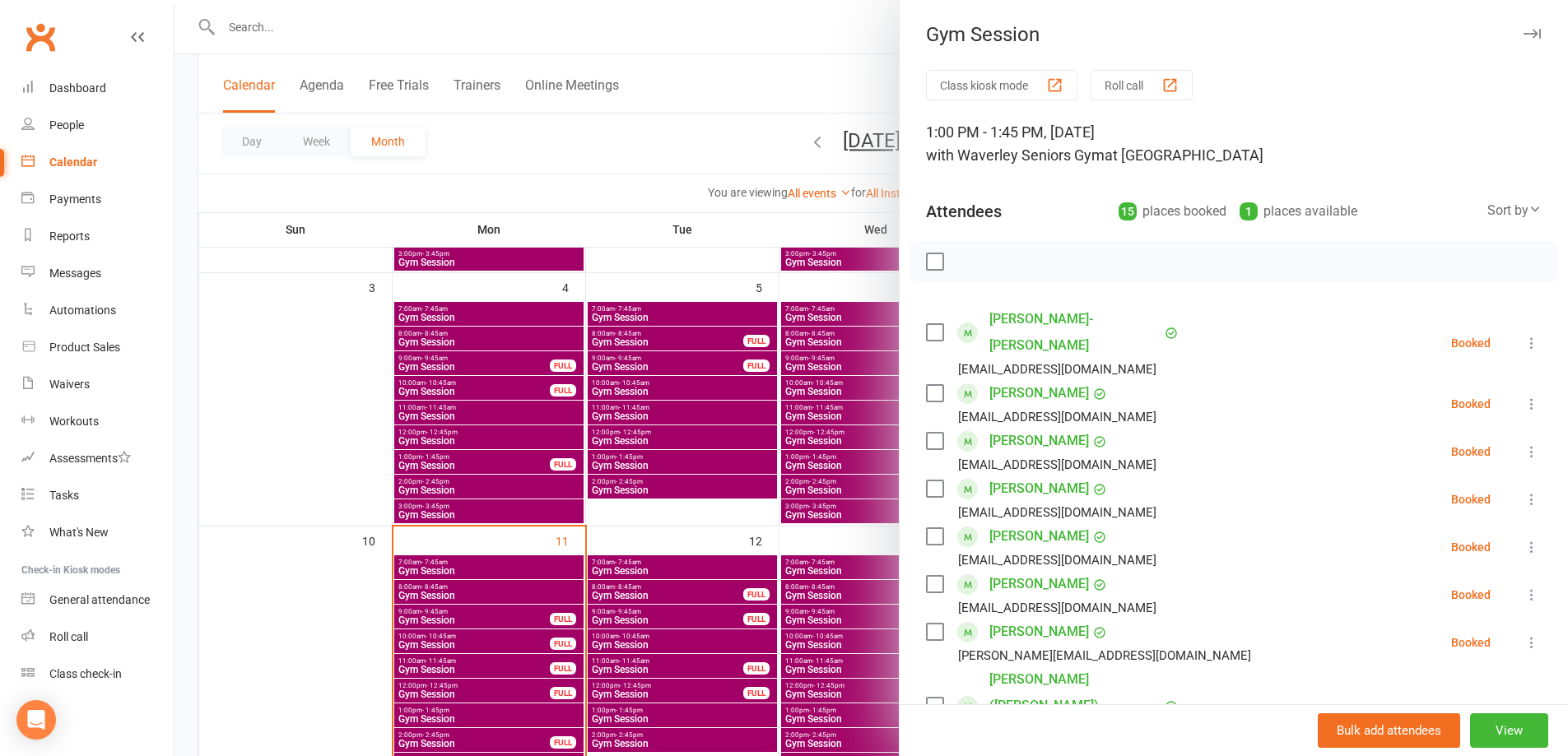
click at [733, 156] on div at bounding box center [870, 378] width 1393 height 756
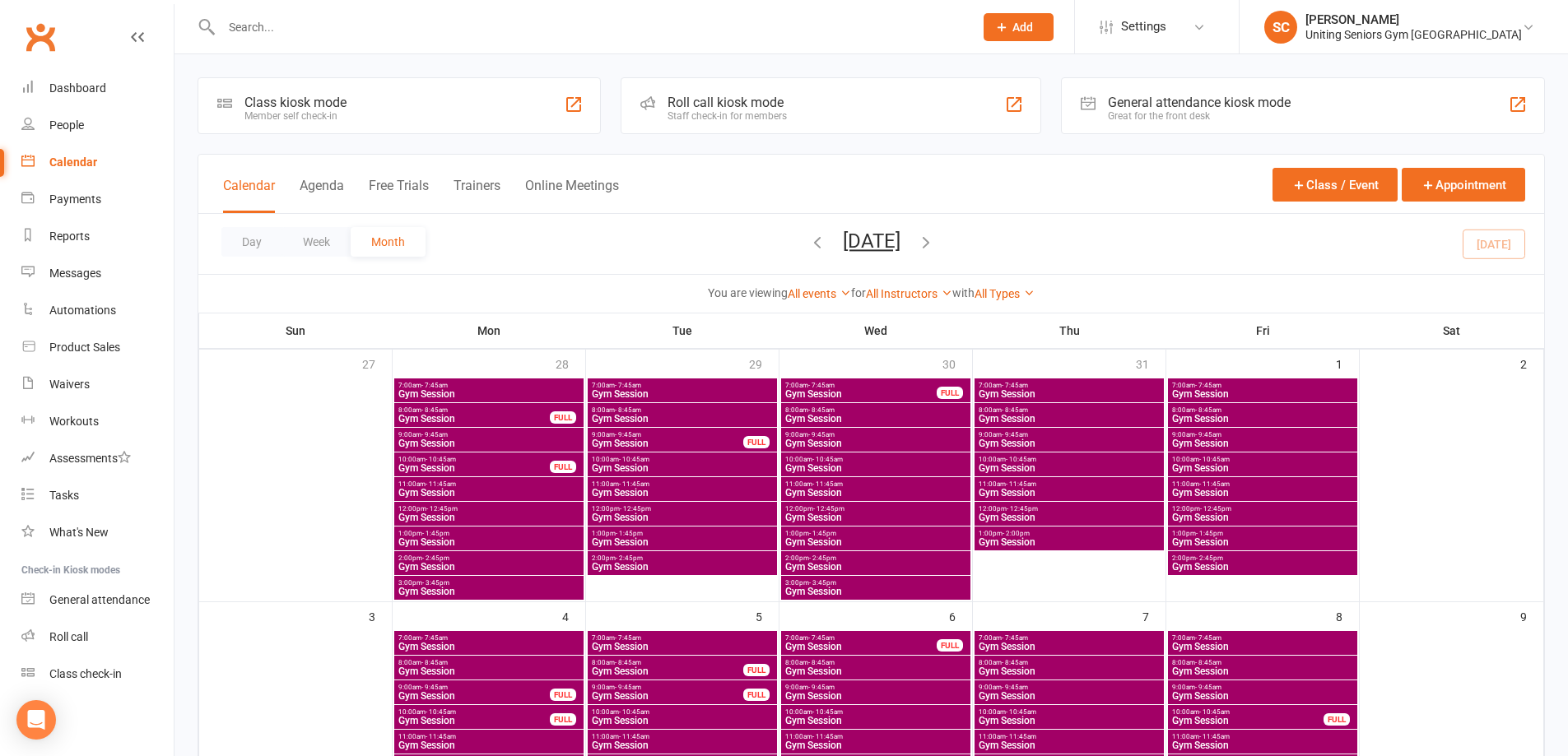
click at [391, 33] on input "text" at bounding box center [589, 28] width 745 height 23
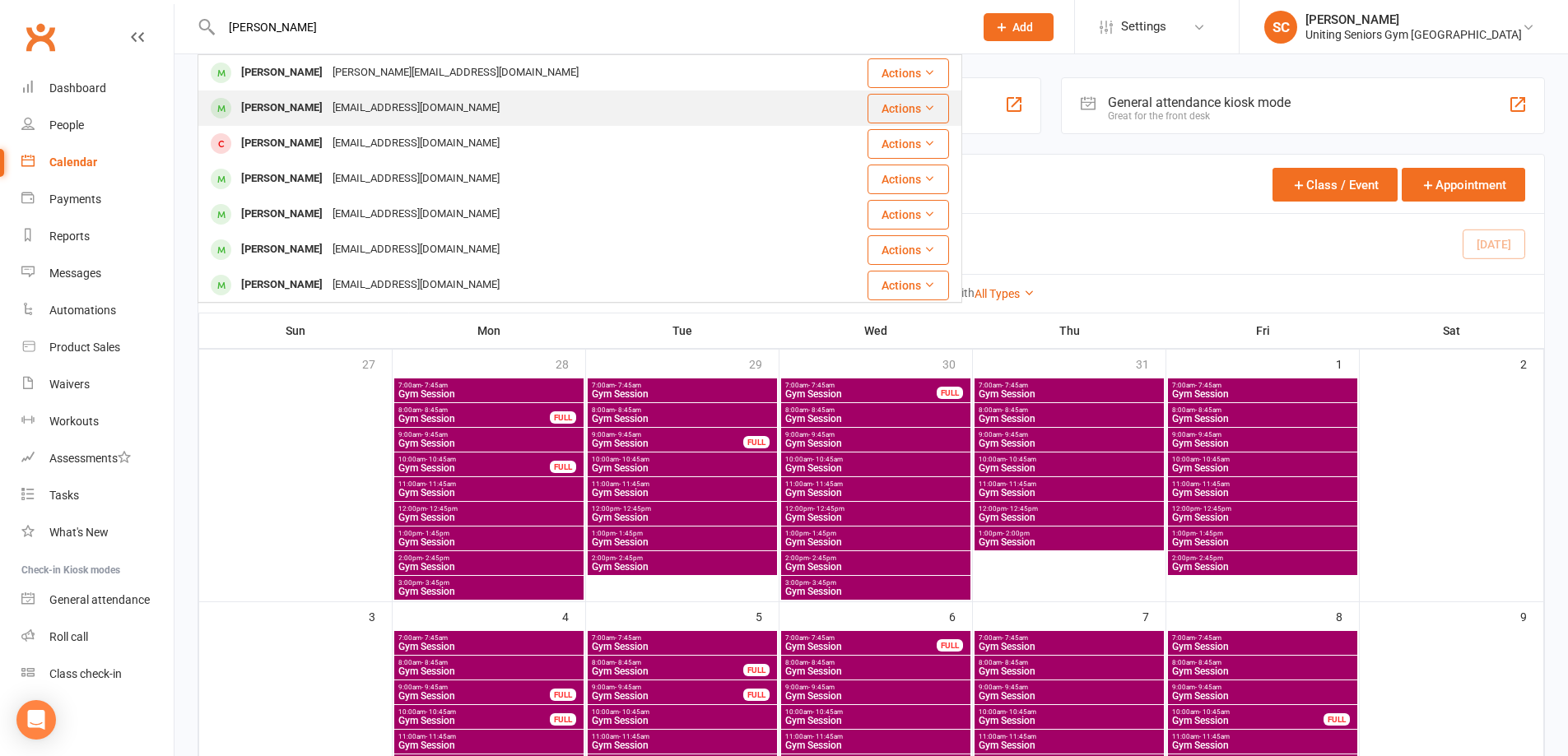
type input "vera r"
click at [294, 103] on div "[PERSON_NAME]" at bounding box center [281, 108] width 91 height 24
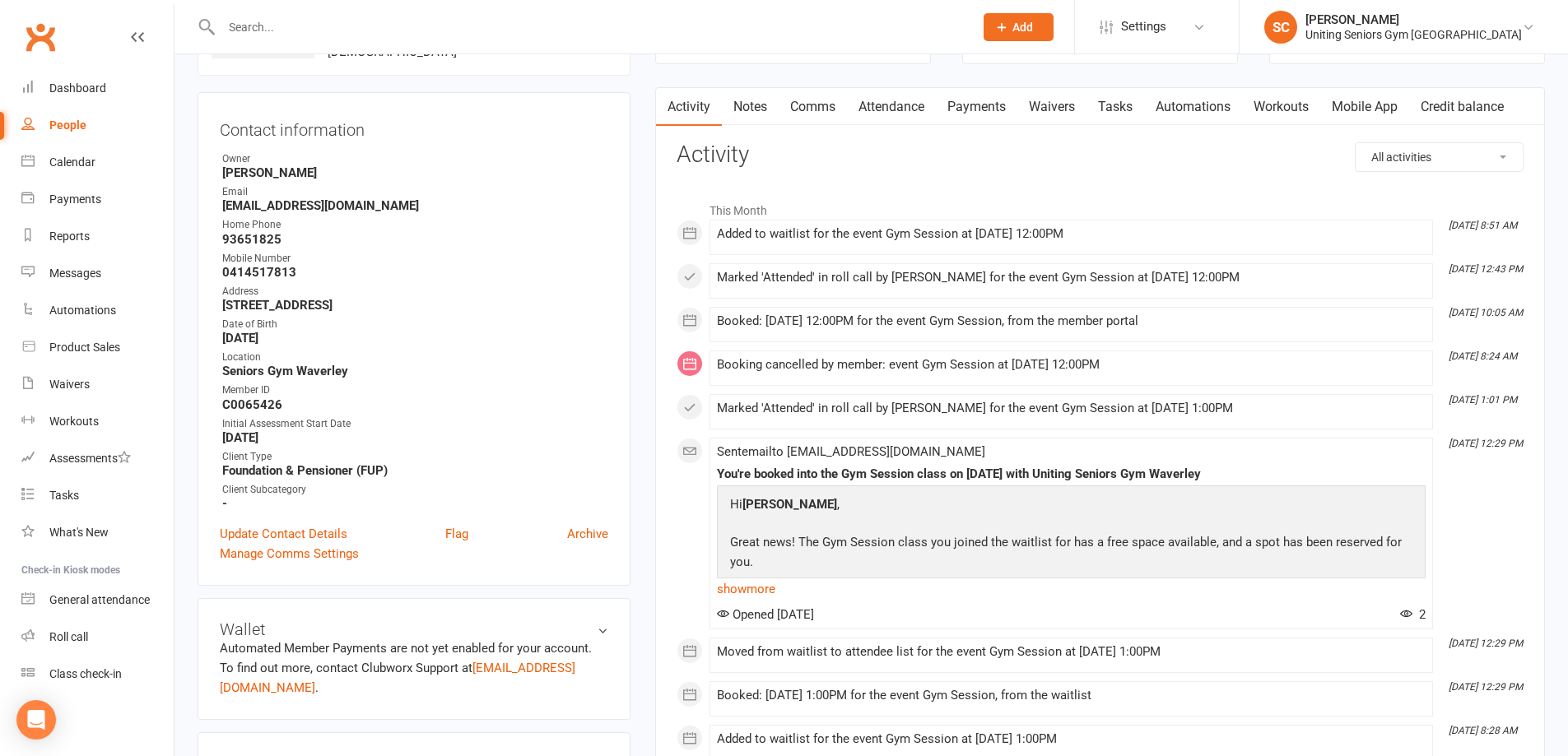
scroll to position [164, 0]
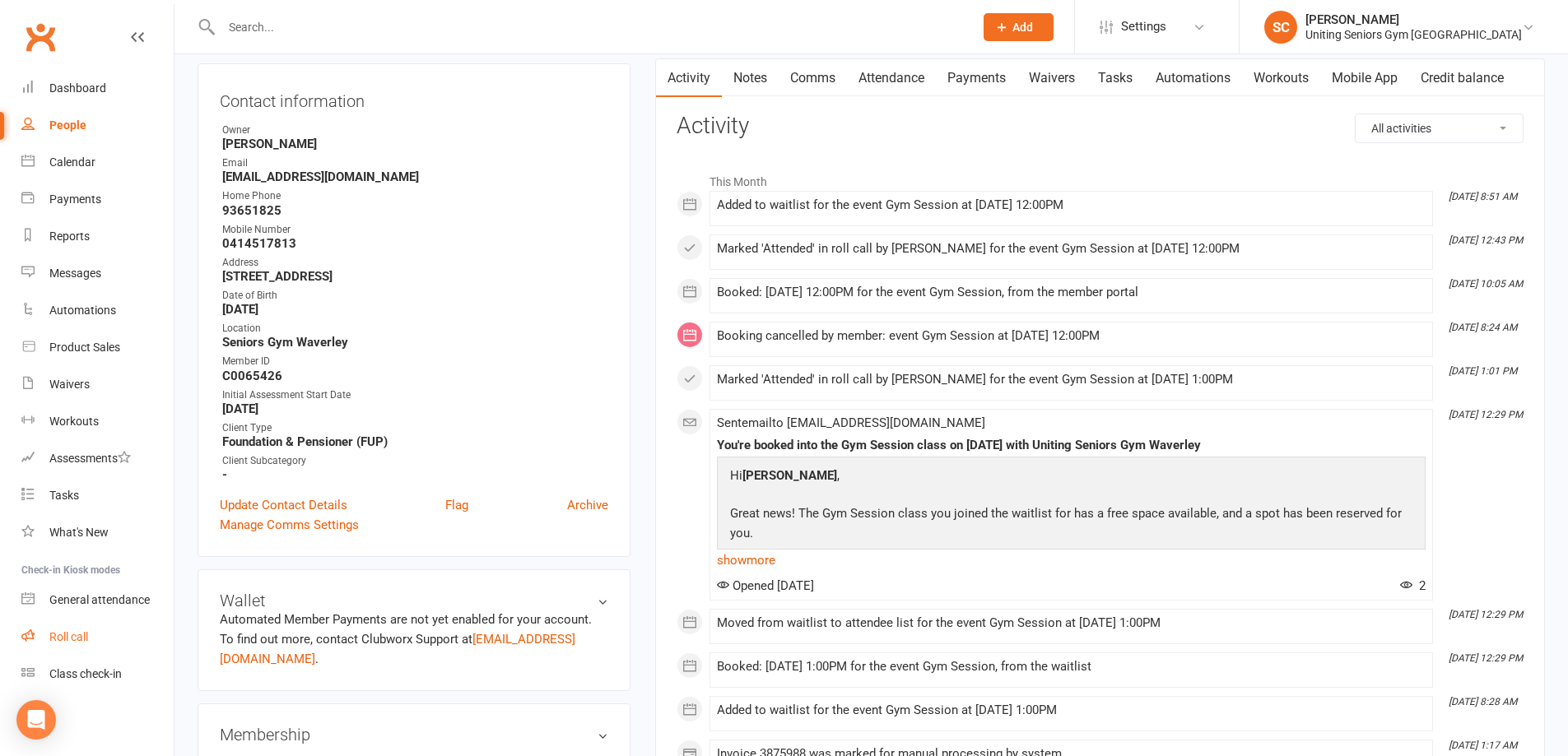
click at [76, 642] on div "Roll call" at bounding box center [68, 637] width 38 height 13
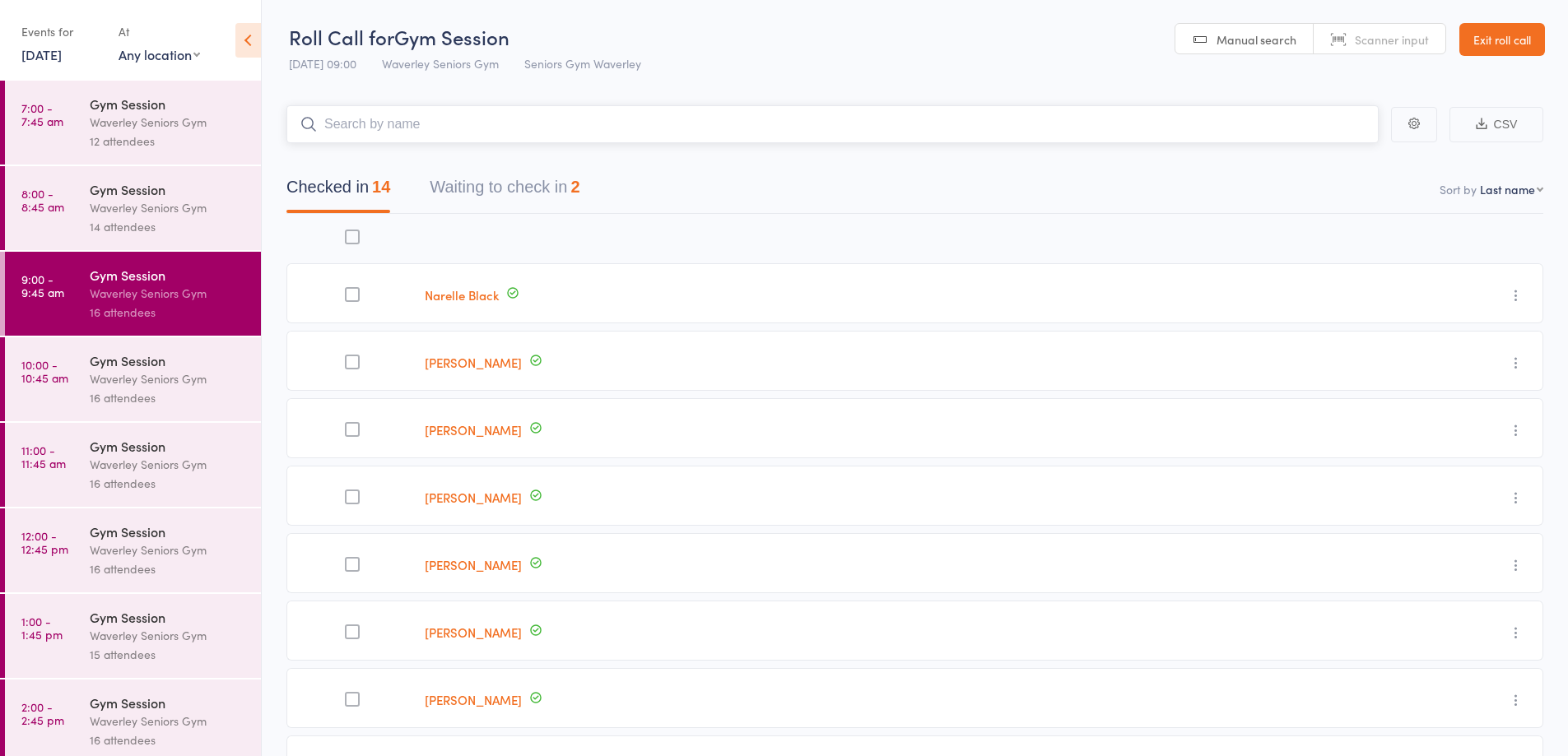
click at [1246, 171] on nav "Checked in 14 Waiting to check in 2" at bounding box center [914, 191] width 1296 height 44
click at [1537, 40] on link "Exit roll call" at bounding box center [1502, 39] width 86 height 33
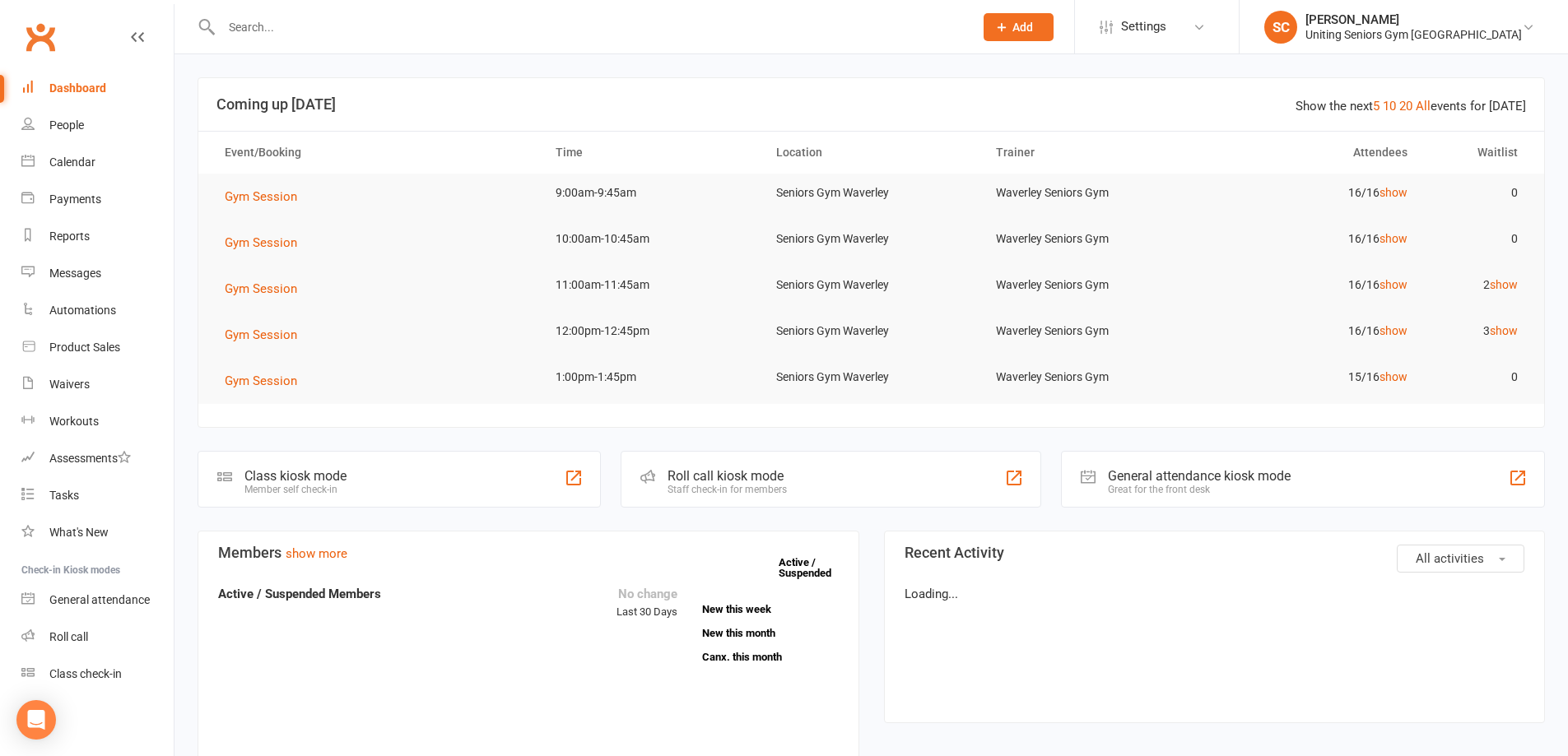
click at [266, 26] on input "text" at bounding box center [589, 28] width 745 height 23
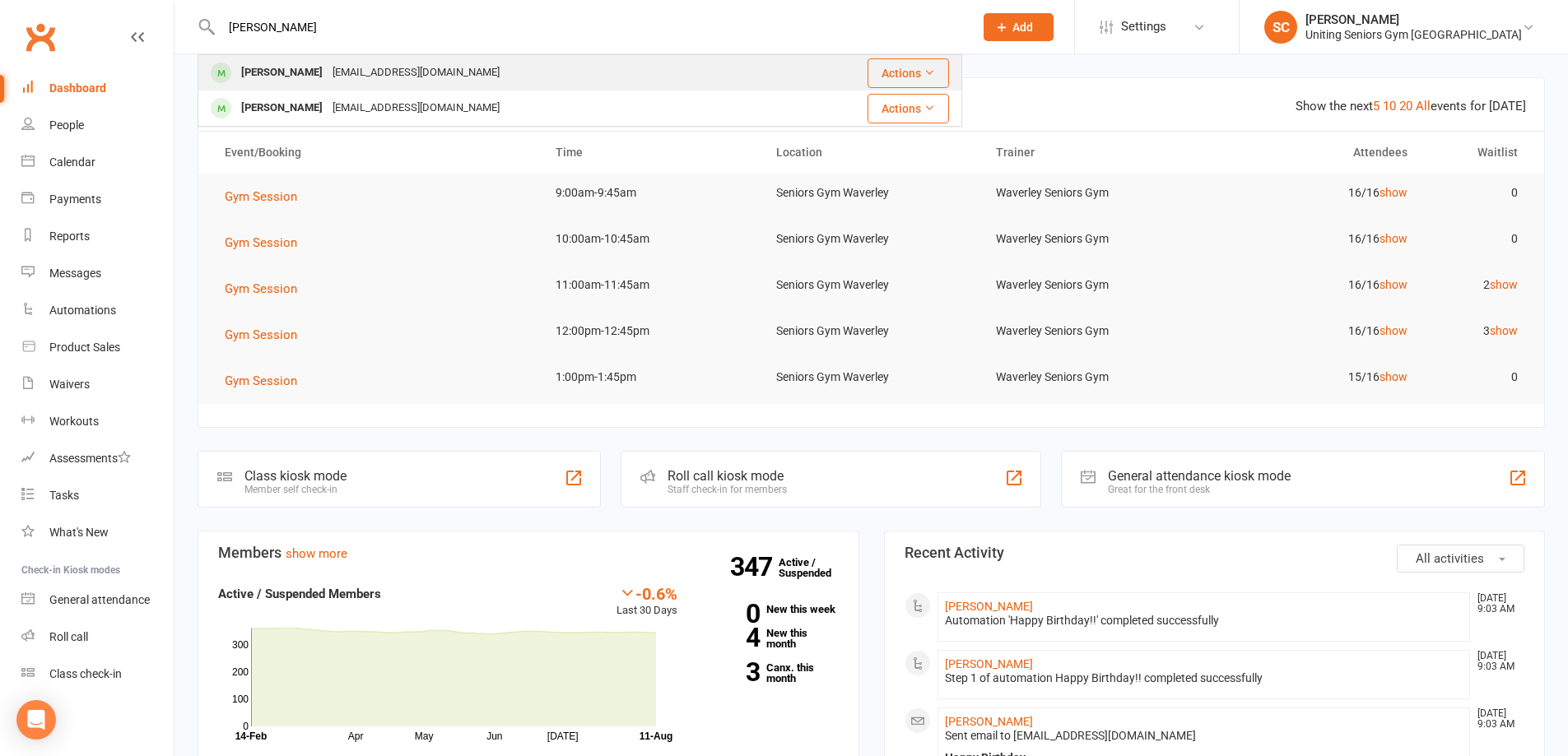
type input "renee"
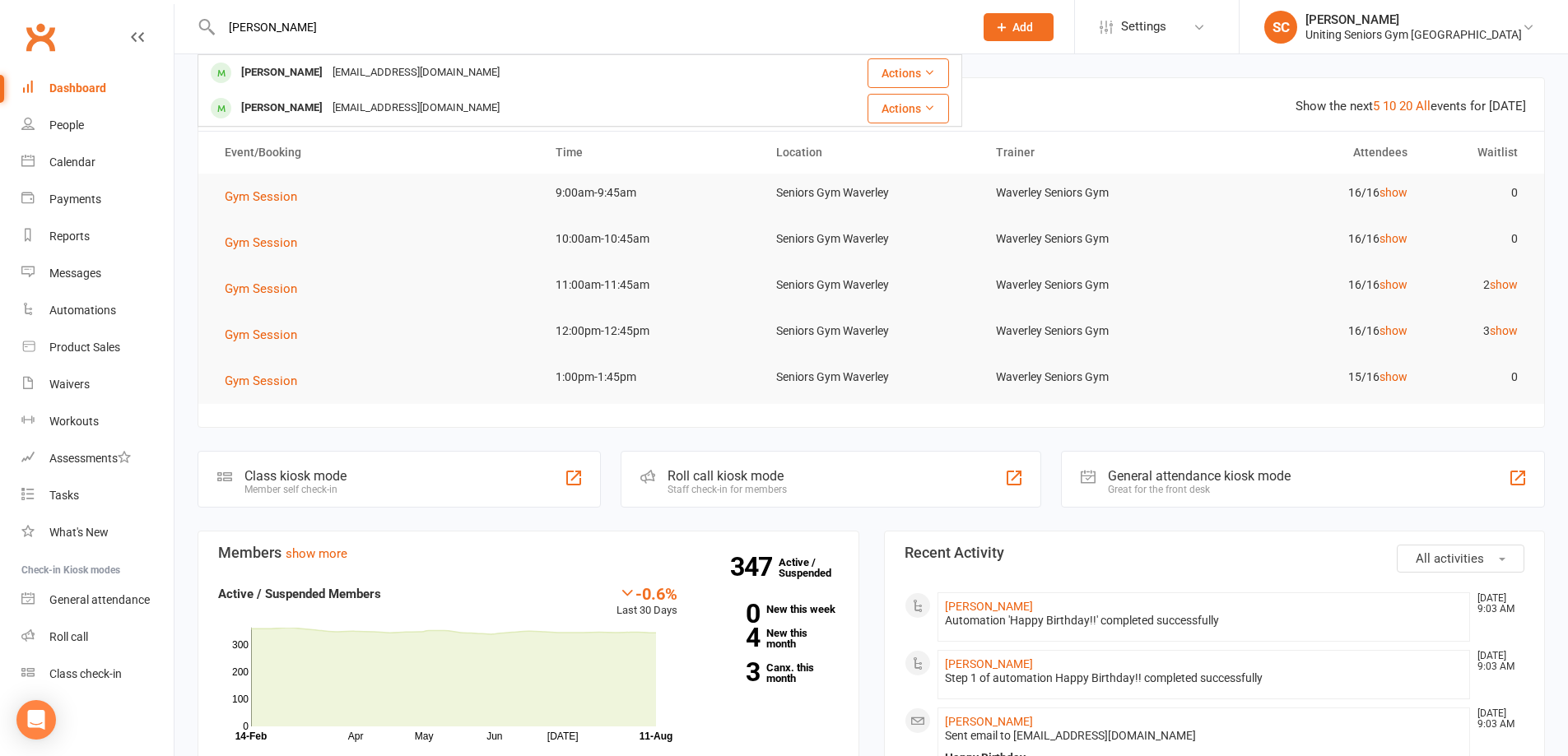
click at [292, 76] on div "[PERSON_NAME]" at bounding box center [281, 72] width 91 height 24
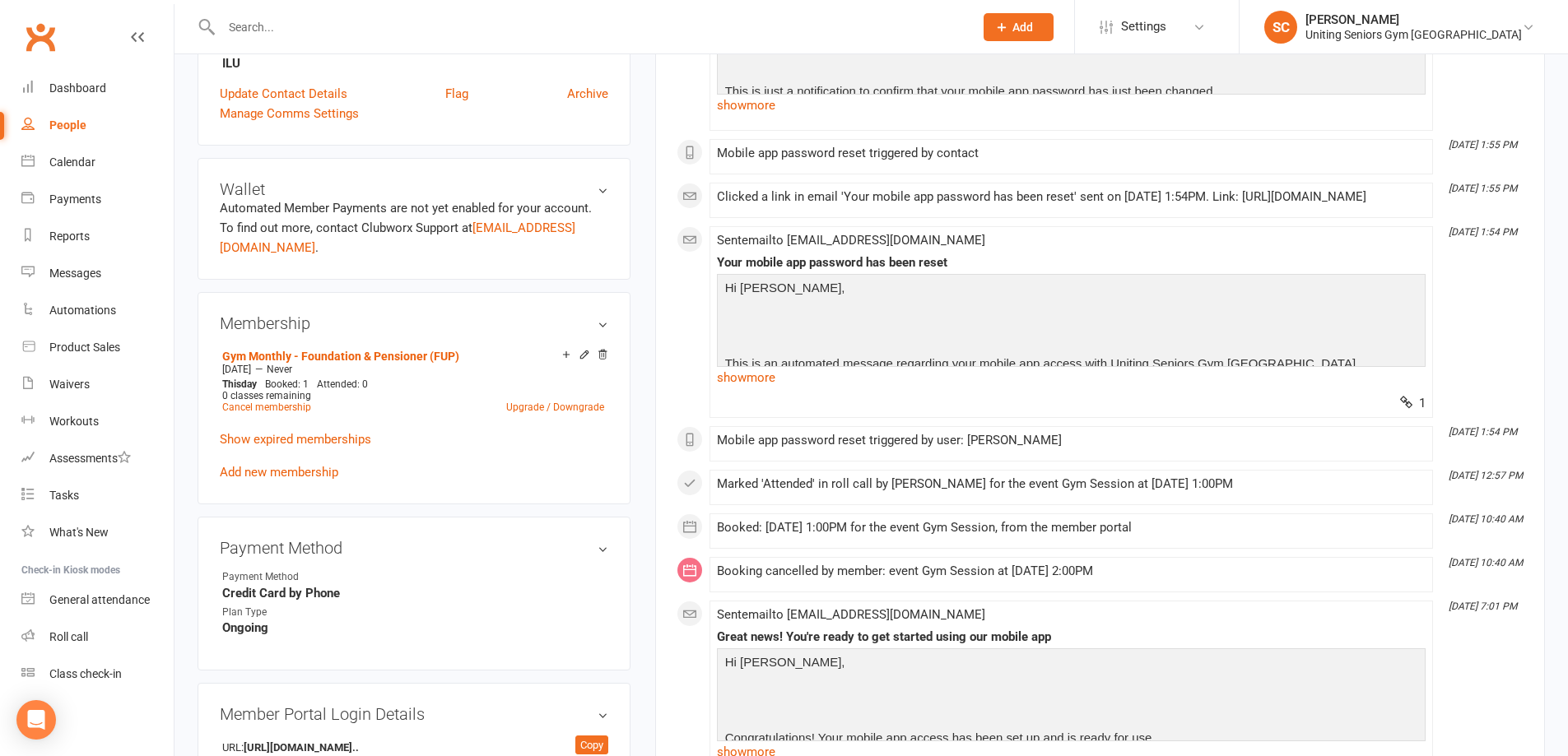
scroll to position [823, 0]
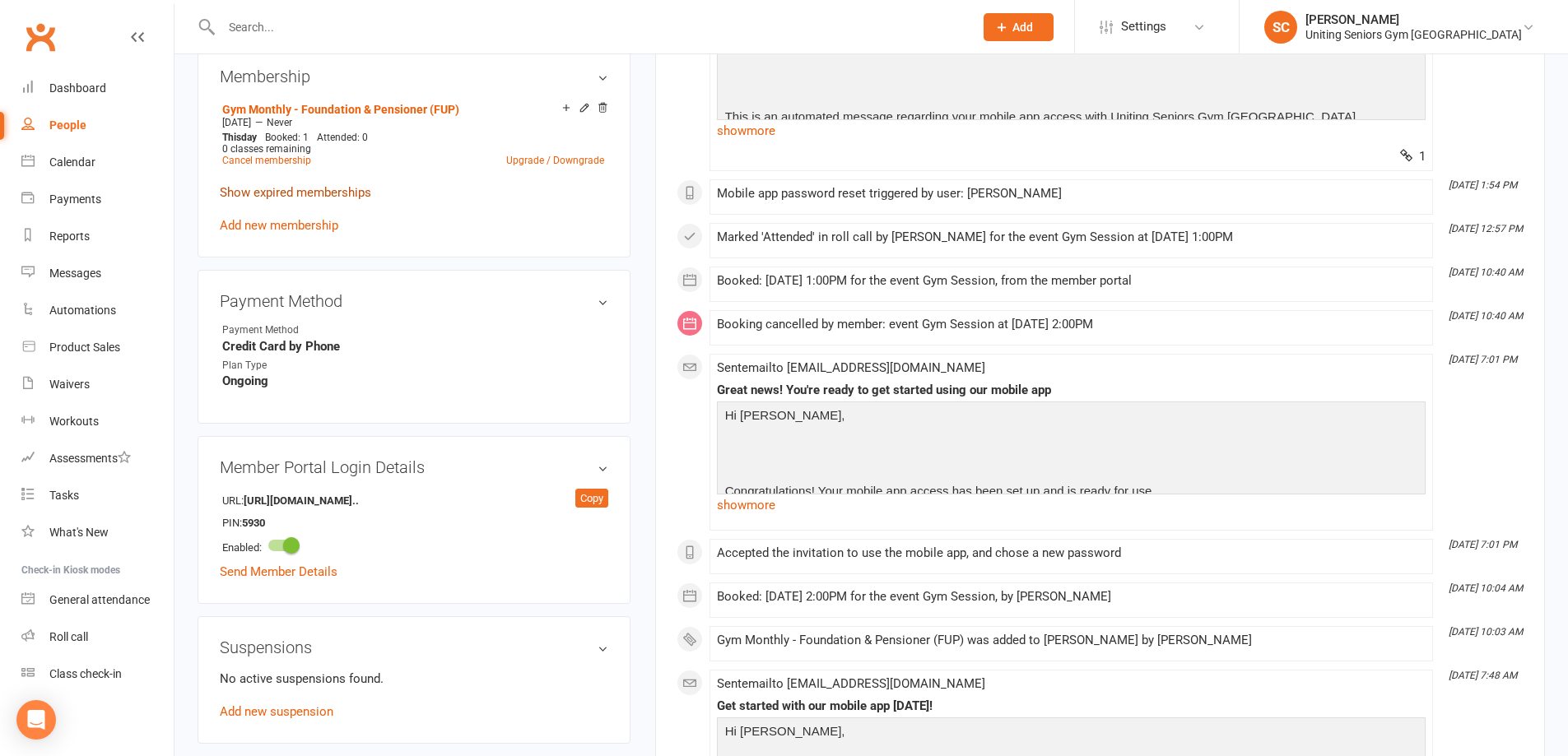
click at [298, 185] on link "Show expired memberships" at bounding box center [295, 192] width 151 height 15
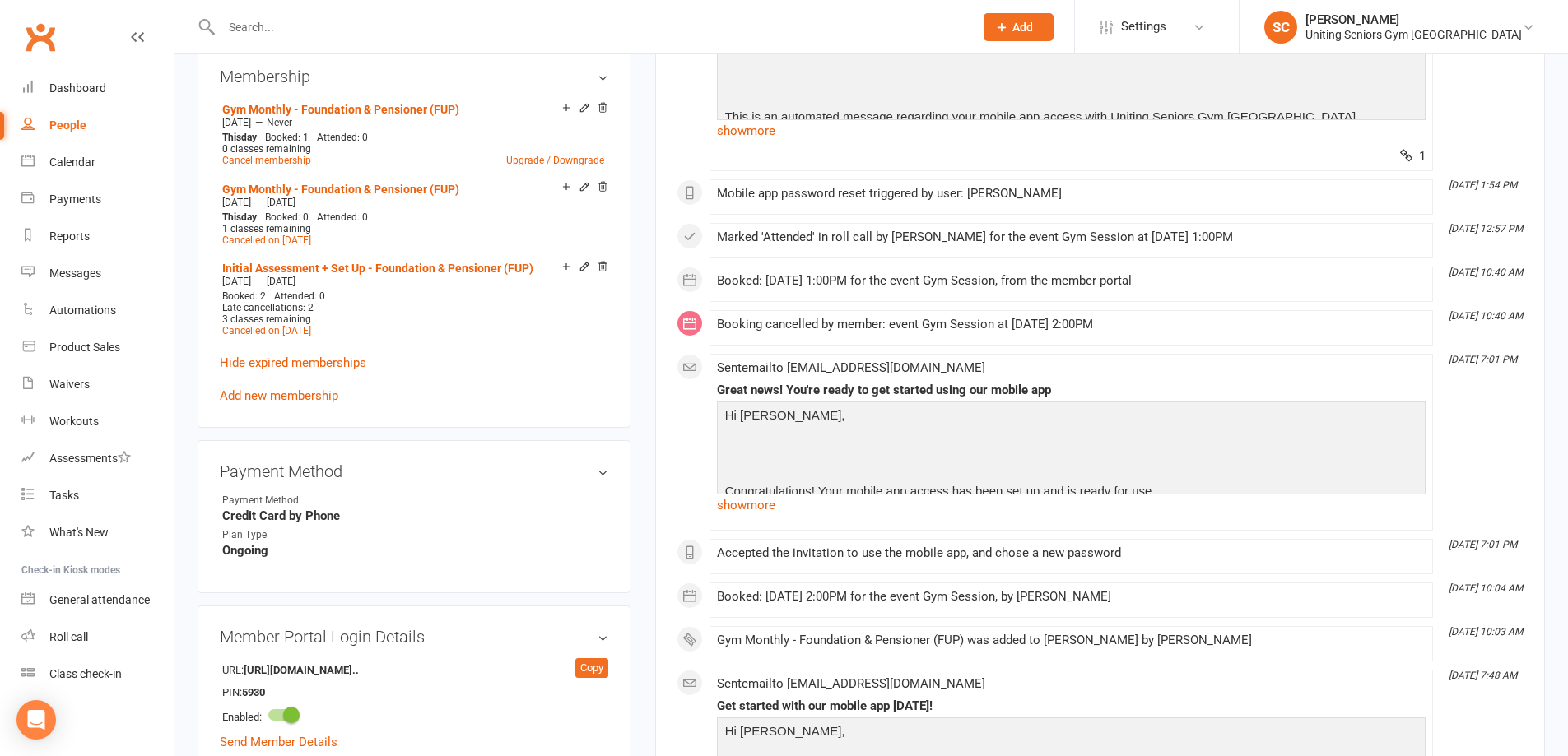
scroll to position [741, 0]
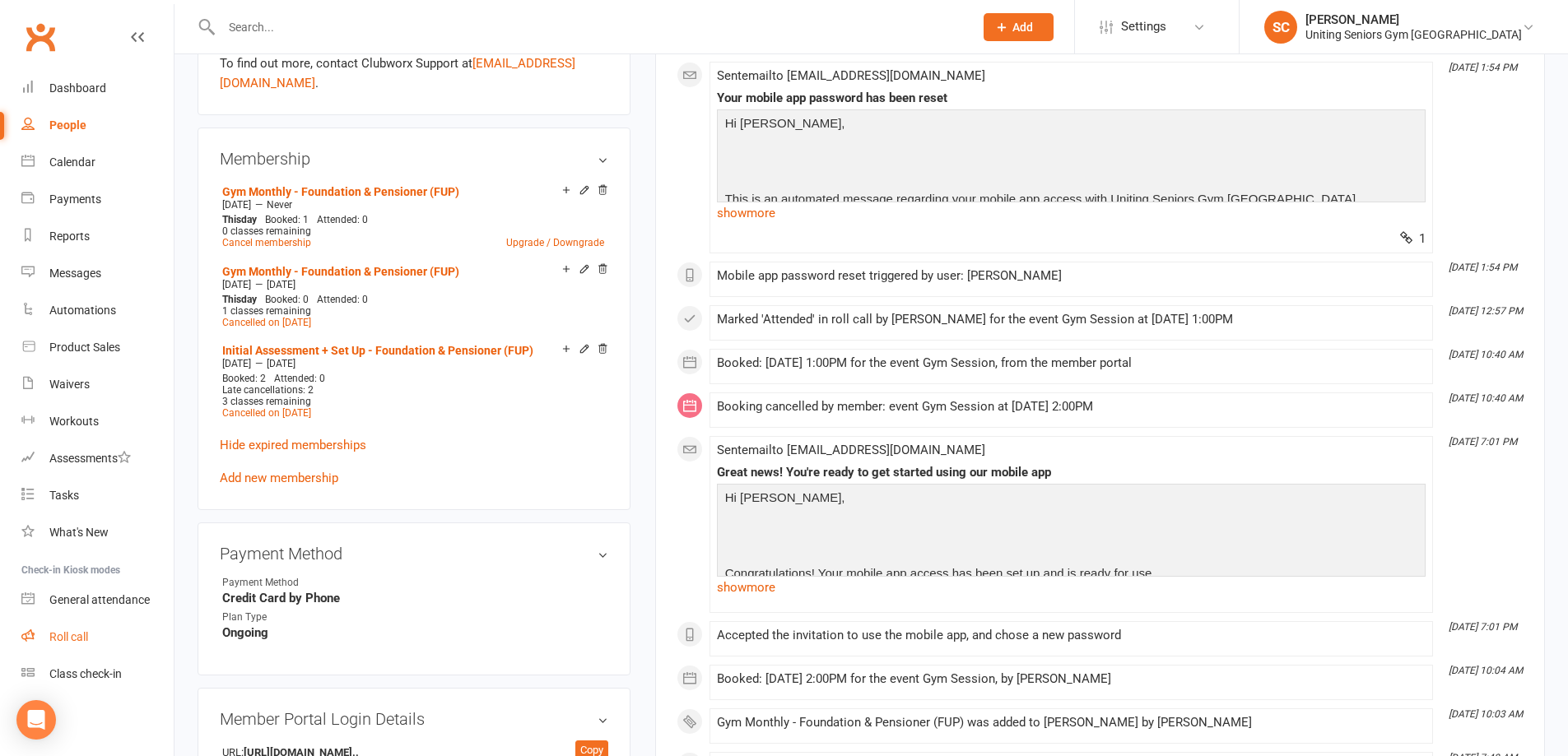
click at [78, 639] on div "Roll call" at bounding box center [68, 637] width 38 height 13
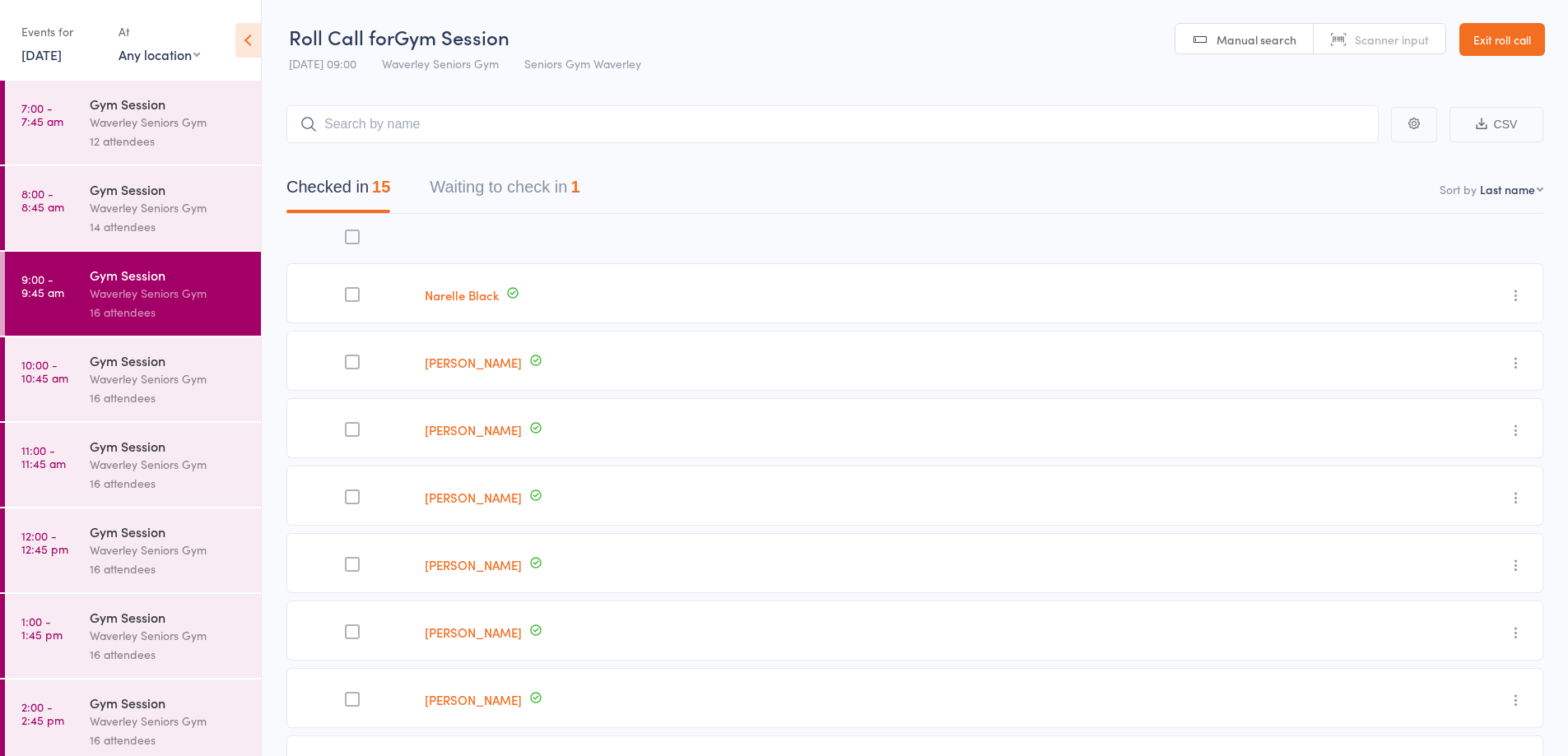
click at [1519, 22] on header "Roll Call for Gym Session 11 Aug 09:00 Waverley Seniors Gym Seniors Gym Waverle…" at bounding box center [915, 40] width 1306 height 80
click at [1519, 37] on link "Exit roll call" at bounding box center [1502, 39] width 86 height 33
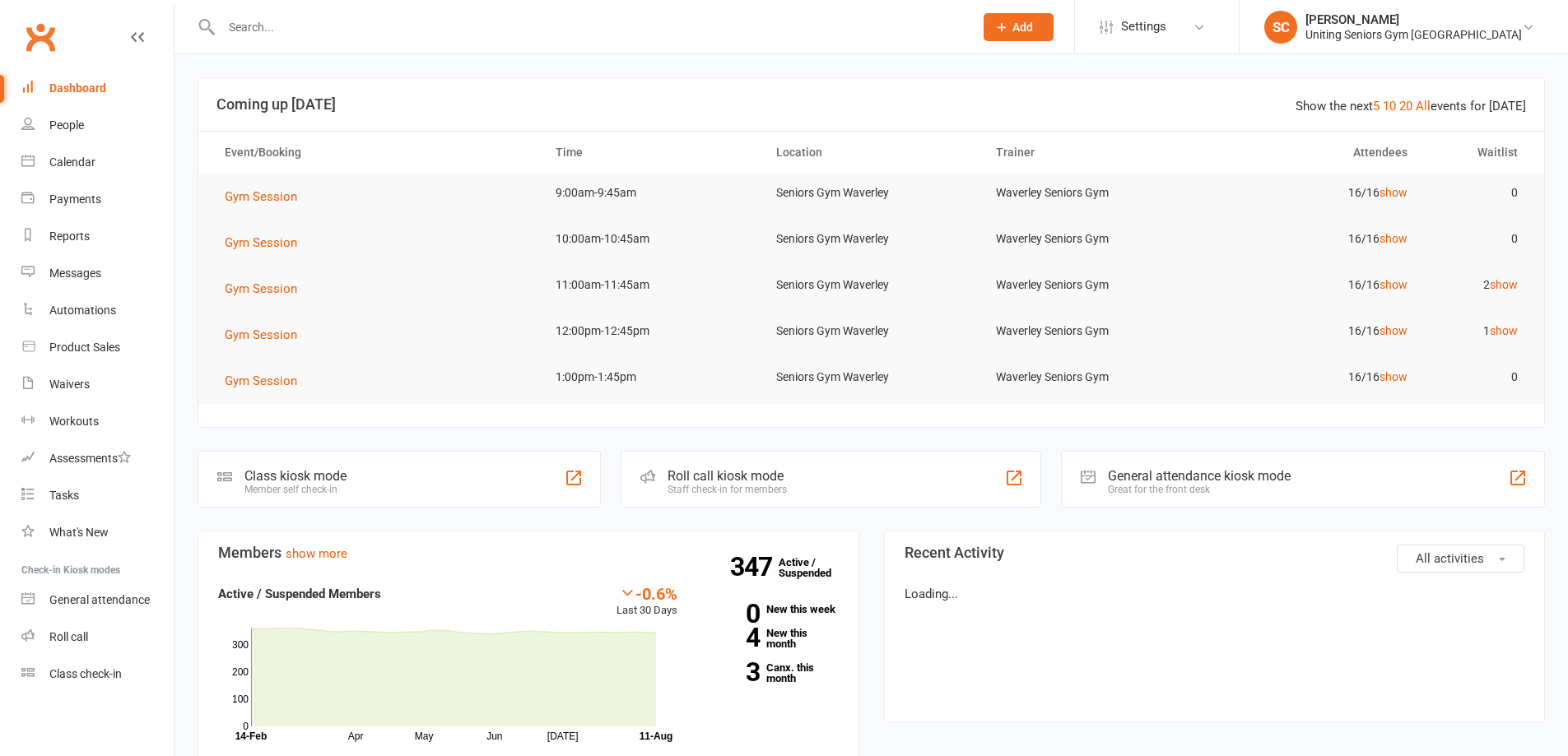
click at [366, 14] on div at bounding box center [580, 27] width 765 height 54
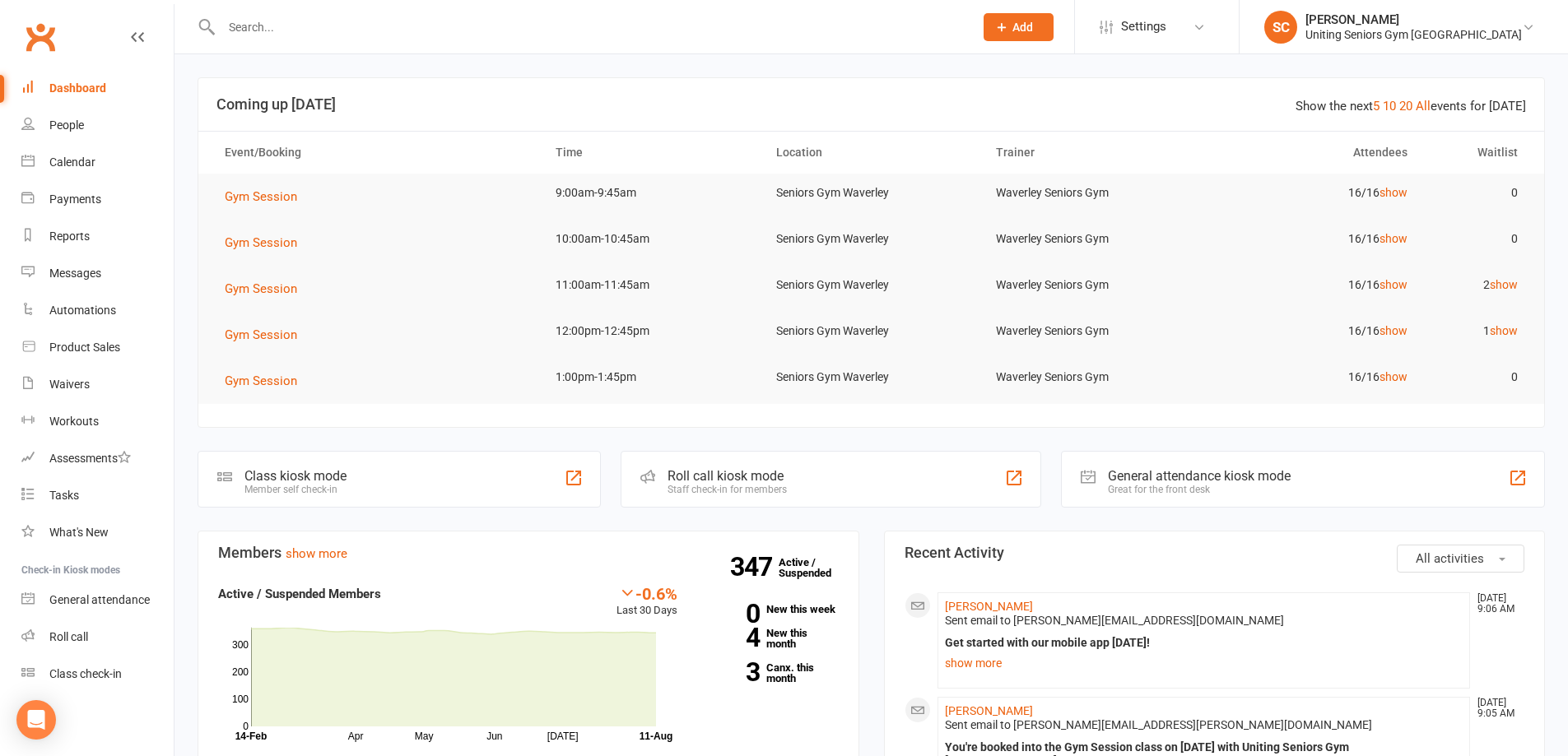
click at [350, 24] on input "text" at bounding box center [589, 28] width 745 height 23
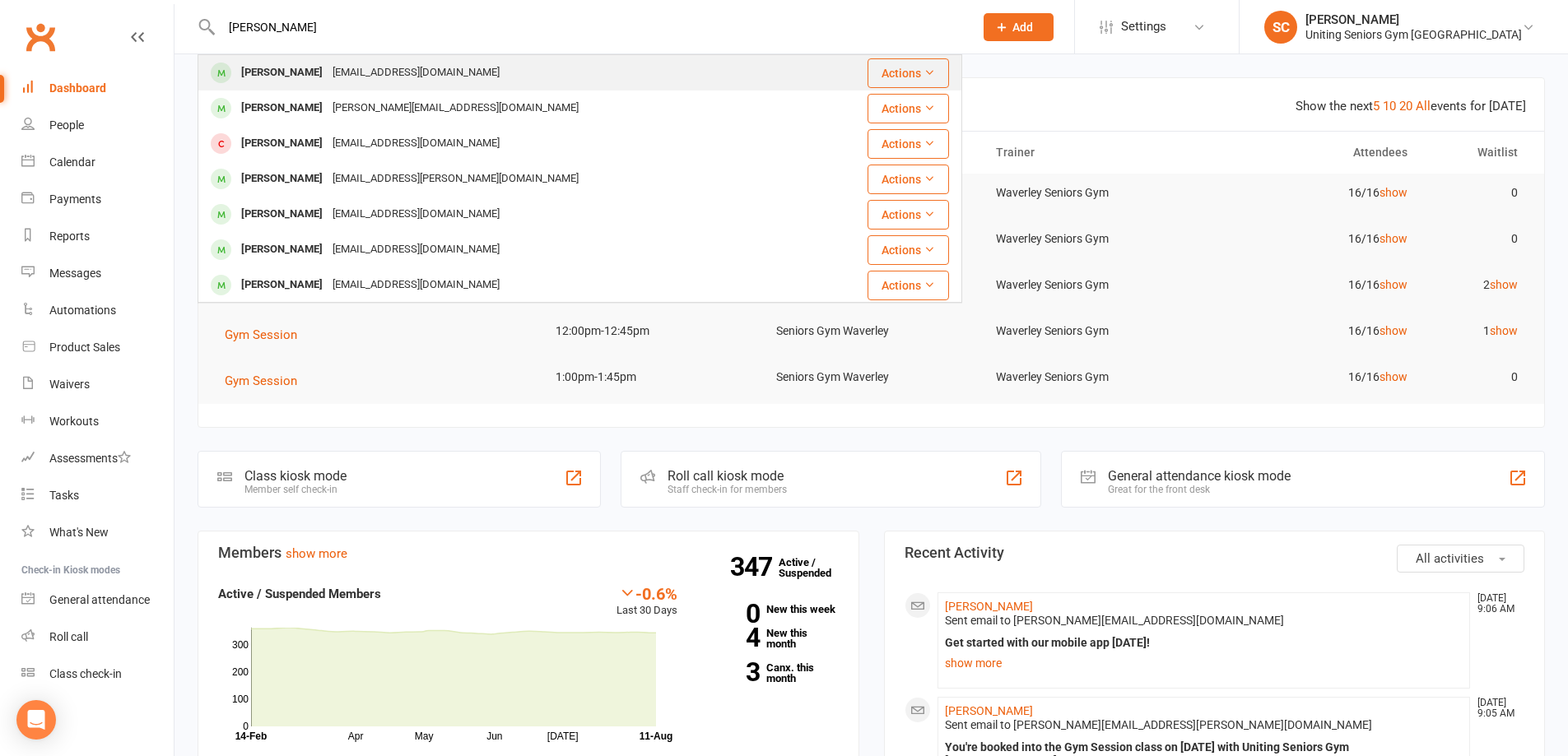
type input "[PERSON_NAME]"
click at [418, 67] on div "[EMAIL_ADDRESS][DOMAIN_NAME]" at bounding box center [416, 72] width 177 height 24
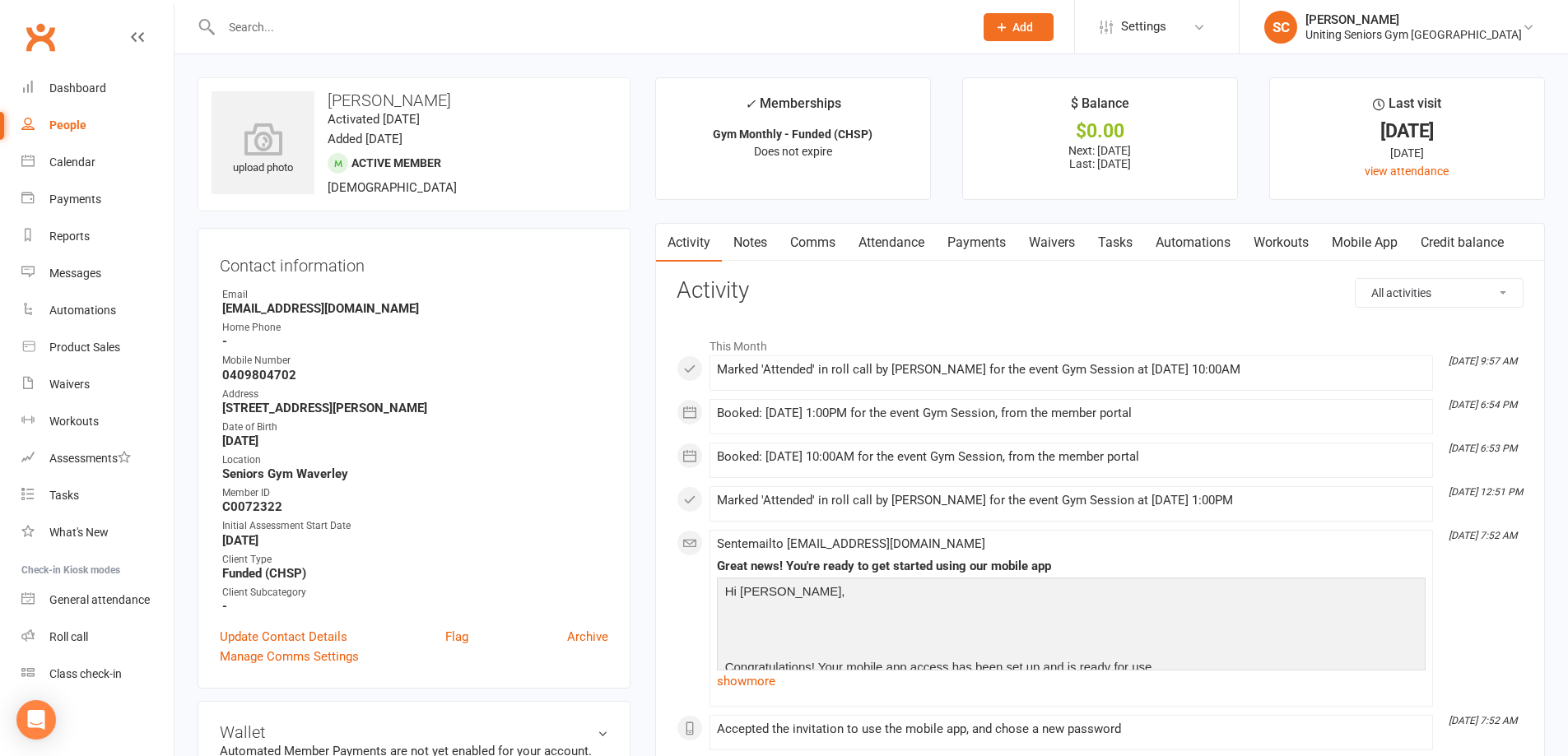
click at [902, 236] on link "Attendance" at bounding box center [891, 243] width 88 height 38
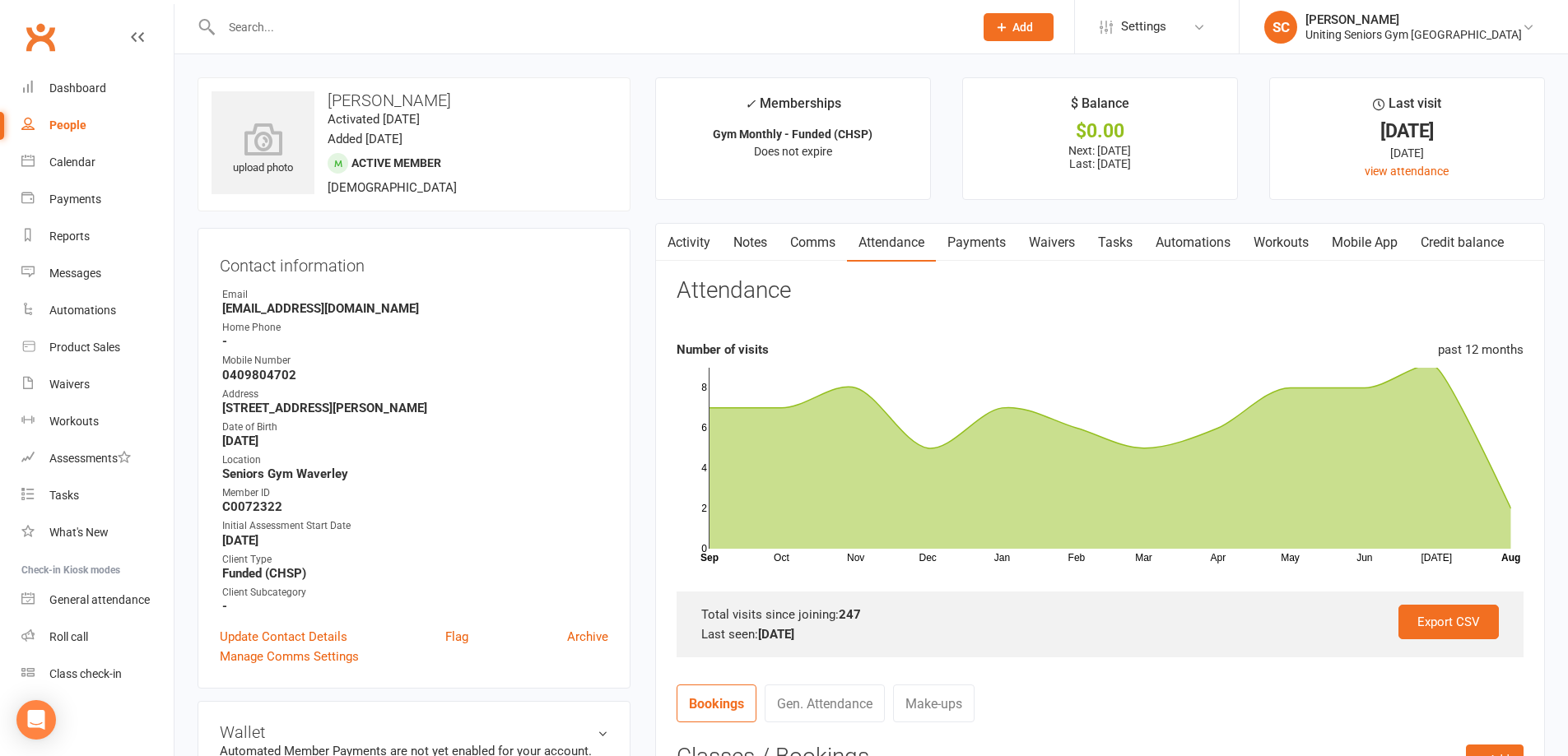
click at [1371, 233] on link "Mobile App" at bounding box center [1363, 243] width 88 height 38
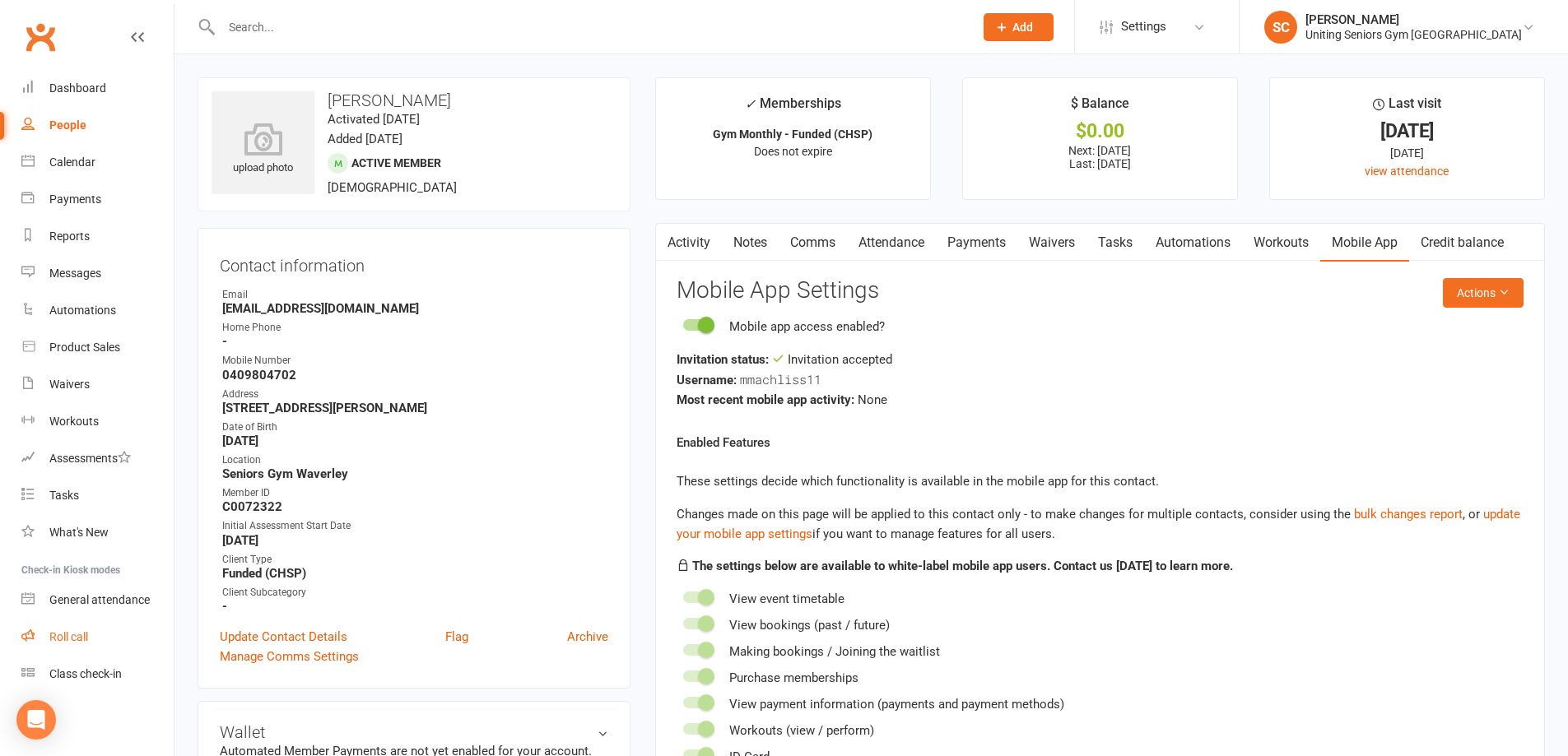
click at [99, 633] on link "Roll call" at bounding box center [97, 637] width 152 height 37
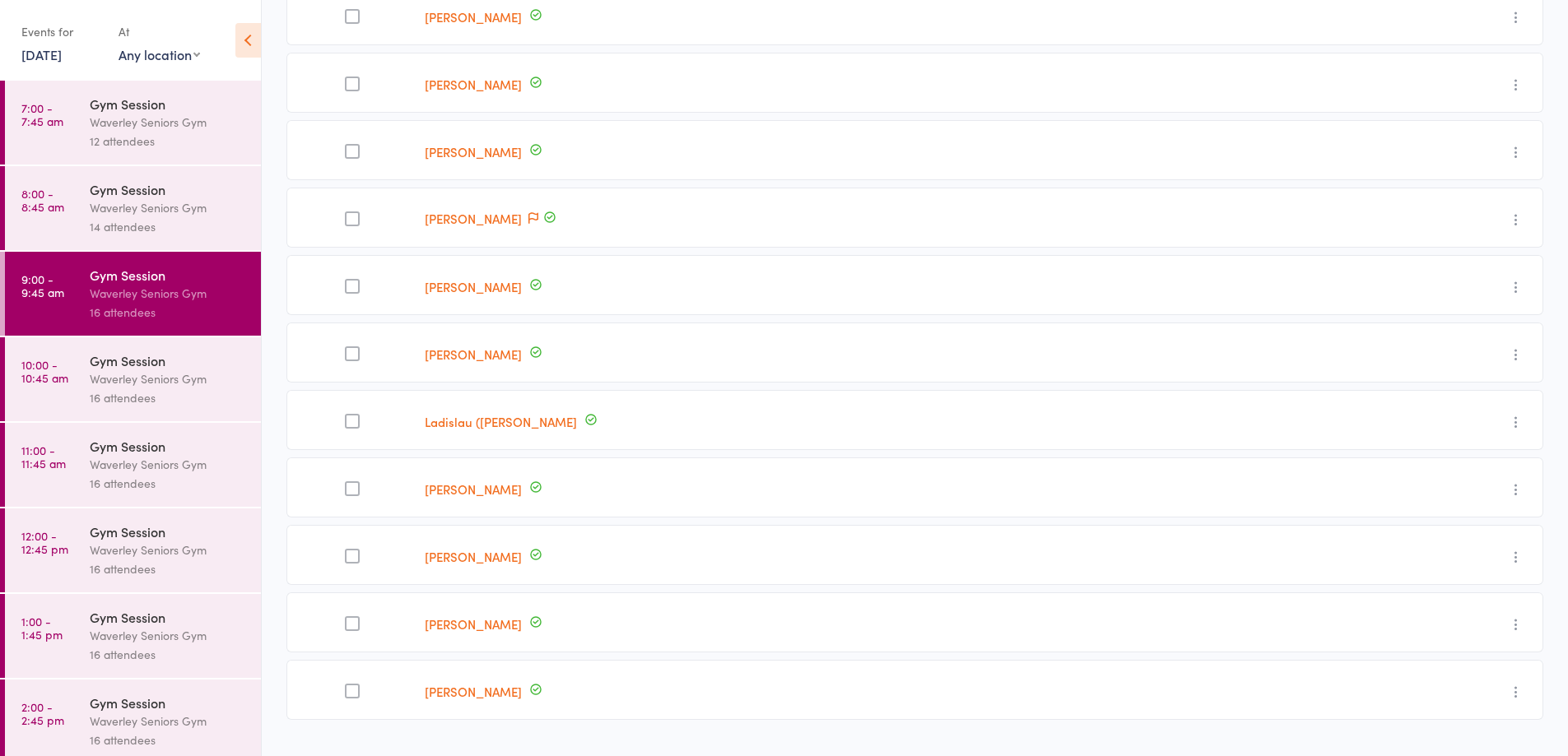
scroll to position [576, 0]
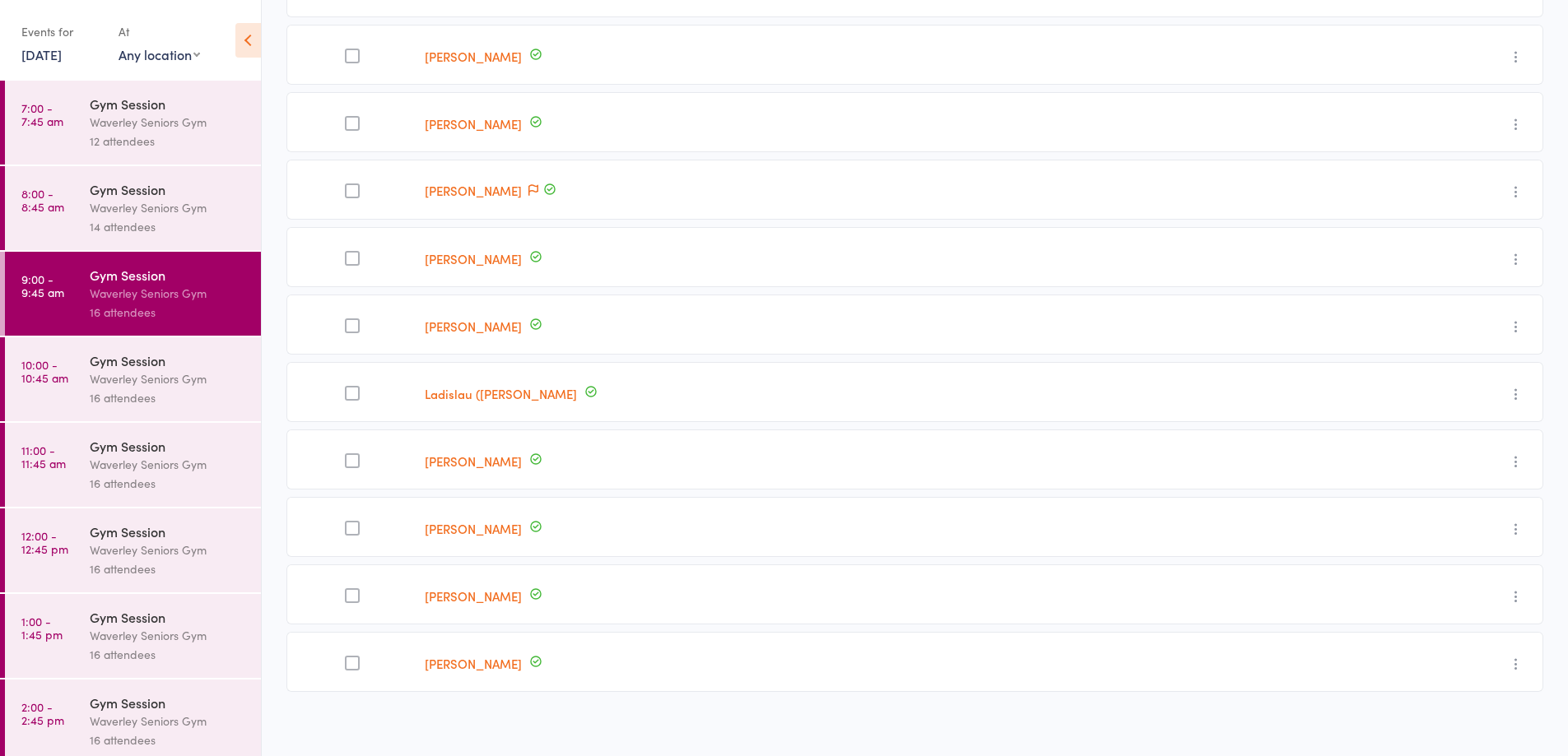
click at [167, 380] on div "Waverley Seniors Gym" at bounding box center [168, 379] width 157 height 19
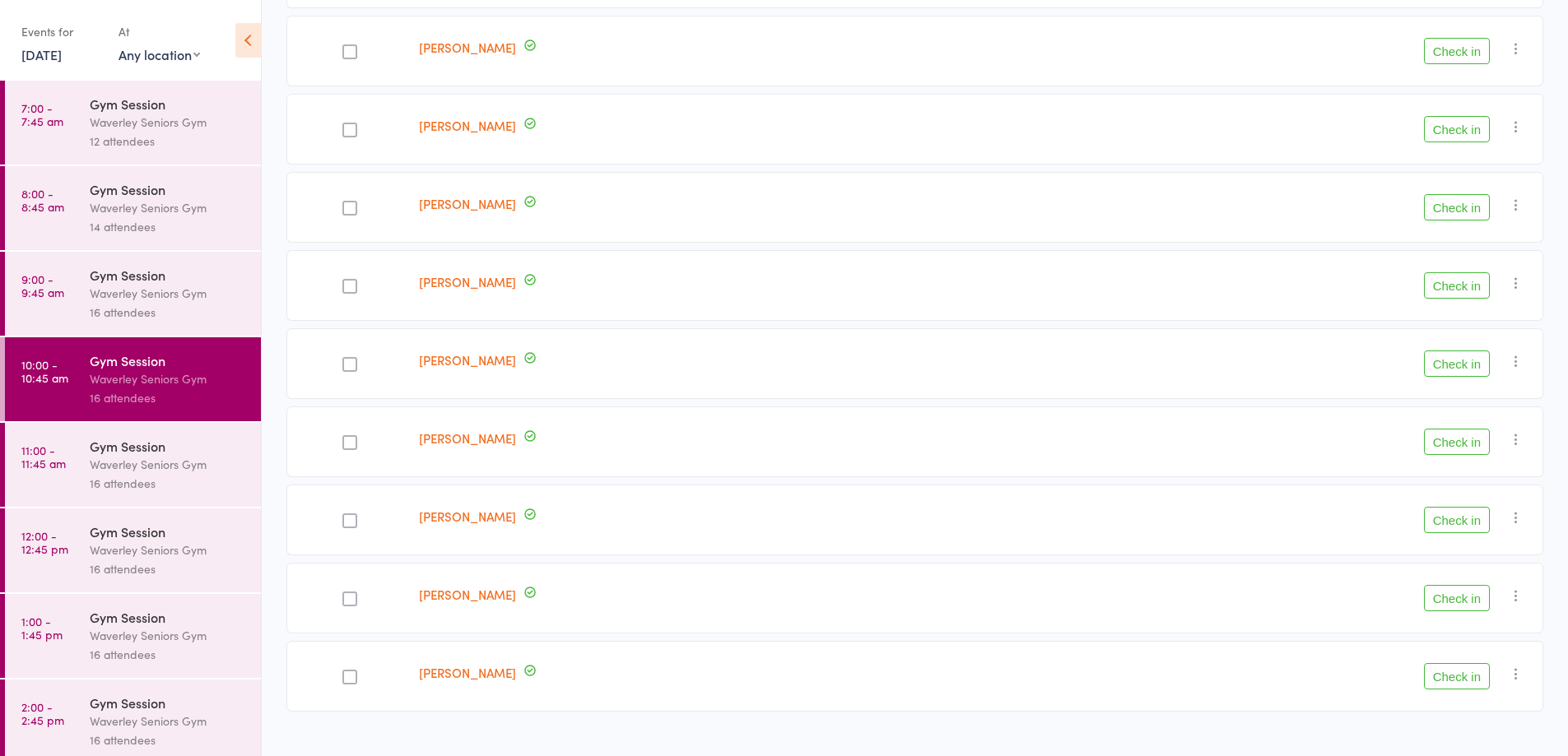
scroll to position [824, 0]
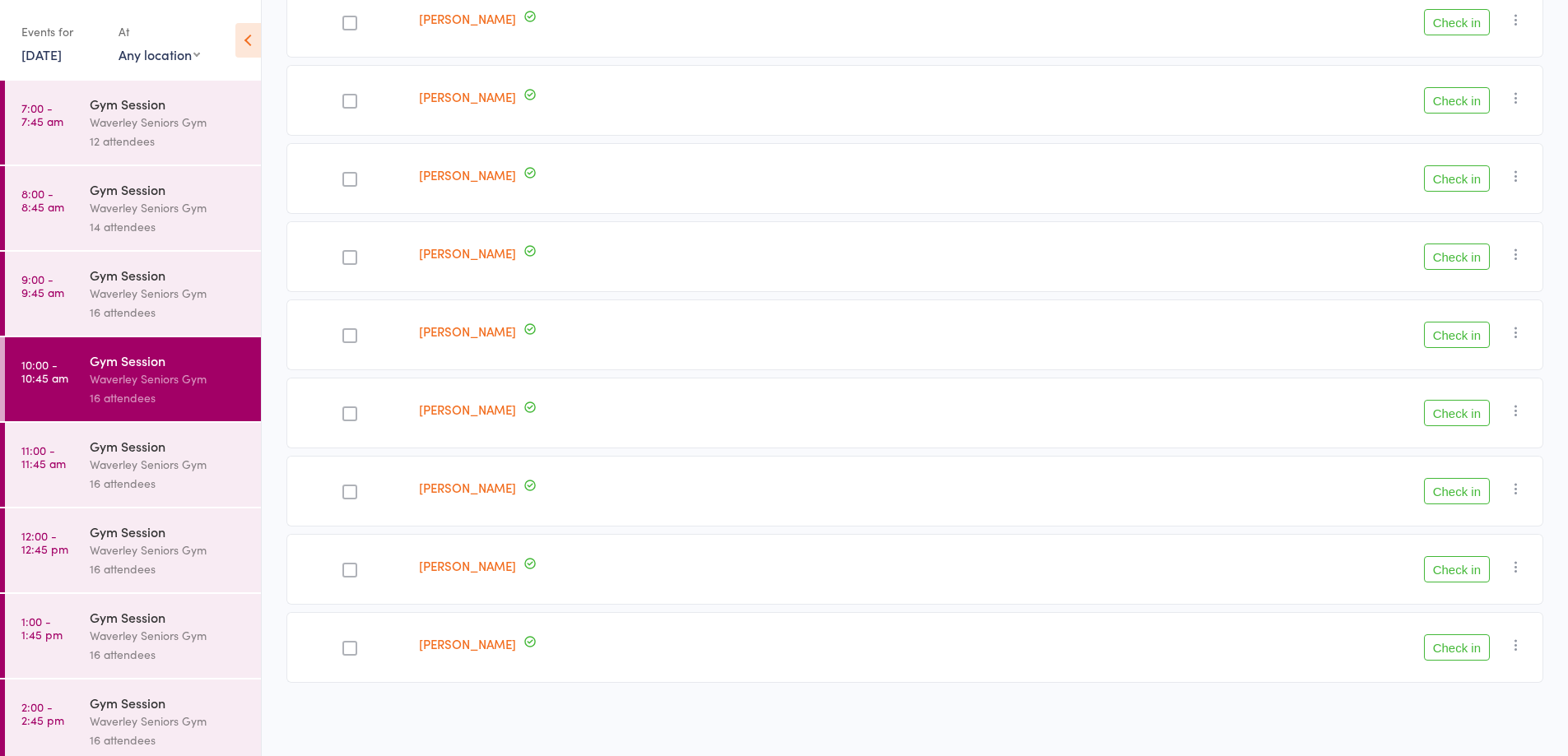
click at [157, 457] on div "Waverley Seniors Gym" at bounding box center [168, 464] width 157 height 19
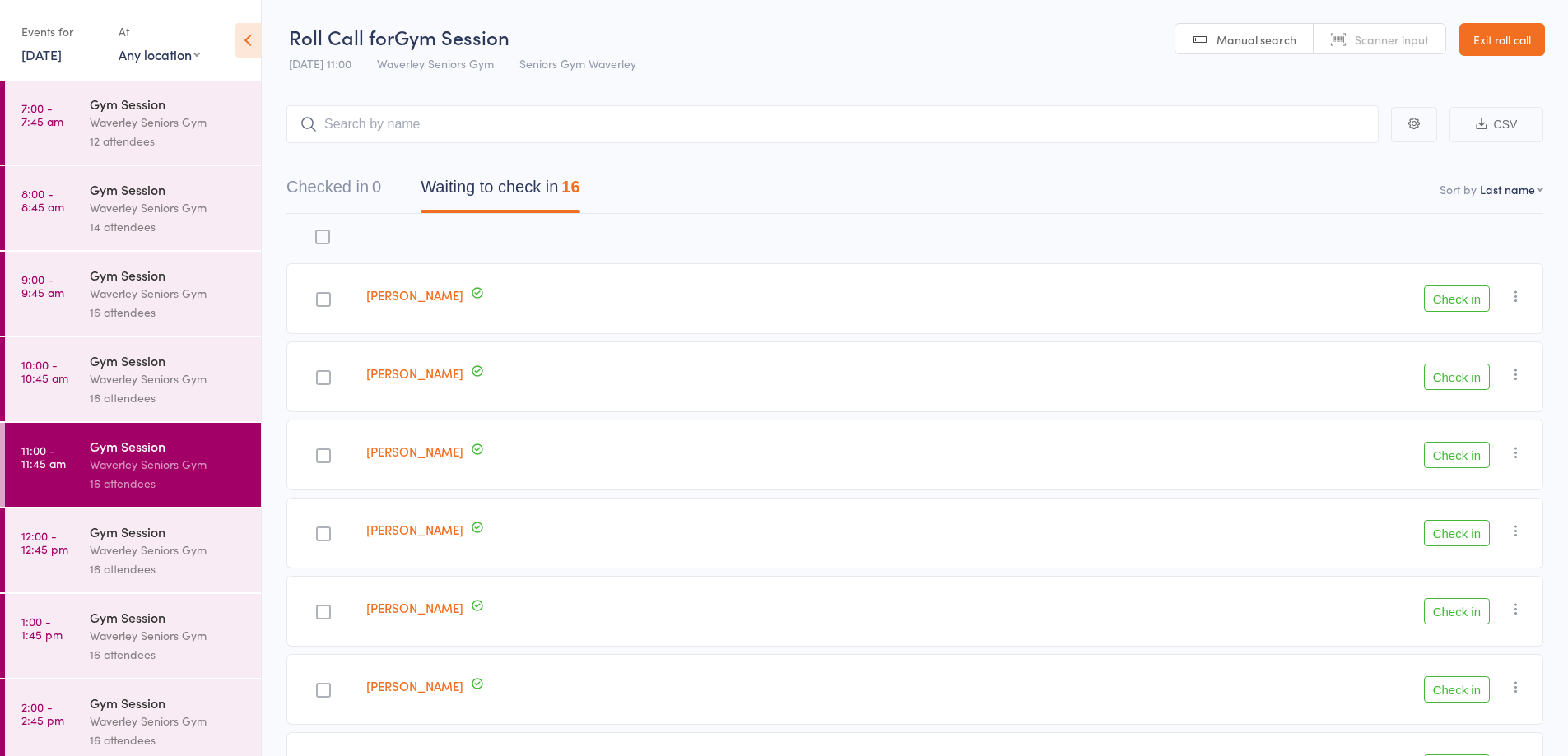
click at [1517, 36] on link "Exit roll call" at bounding box center [1502, 39] width 86 height 33
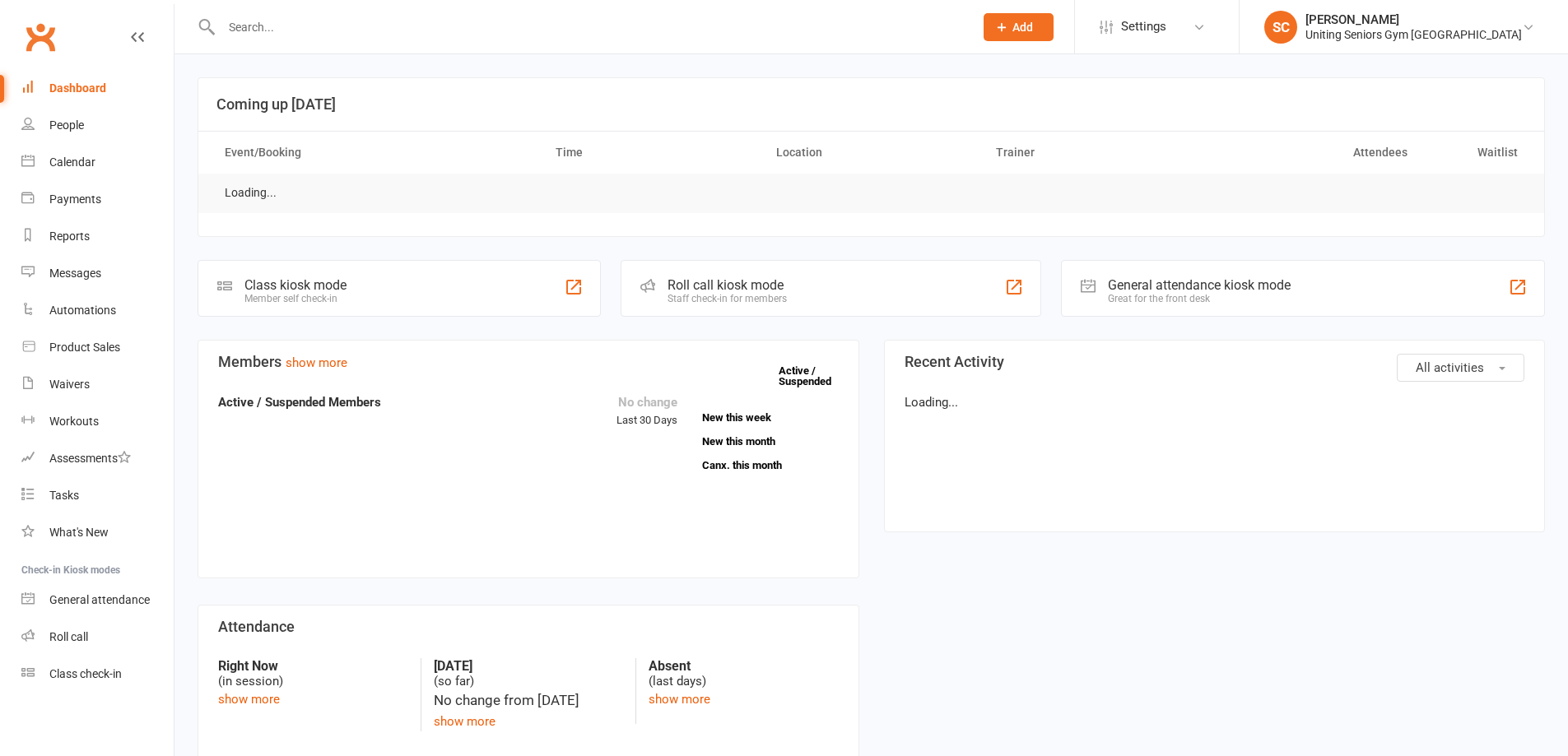
click at [286, 30] on input "text" at bounding box center [589, 28] width 745 height 23
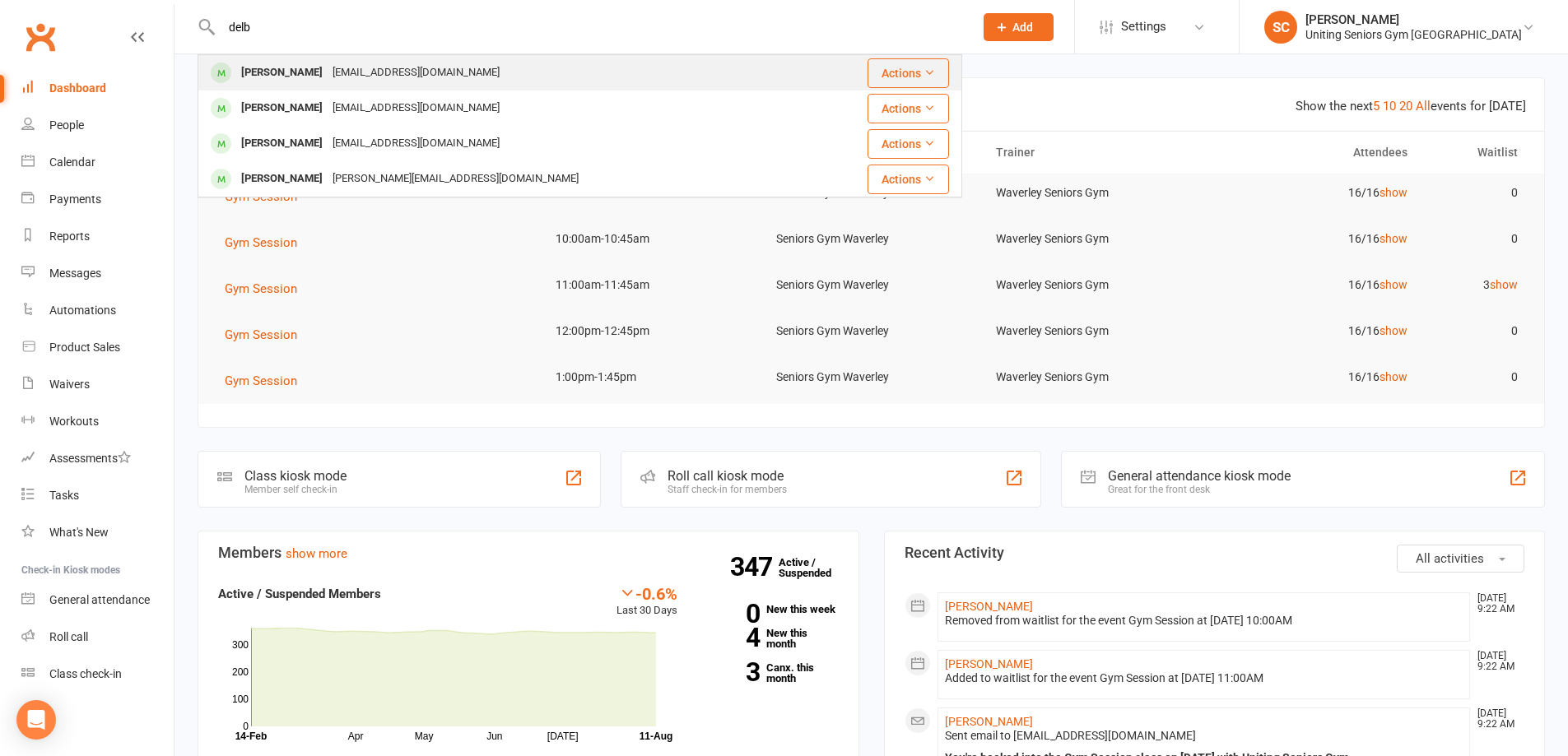
type input "delb"
click at [297, 68] on div "[PERSON_NAME]" at bounding box center [281, 72] width 91 height 24
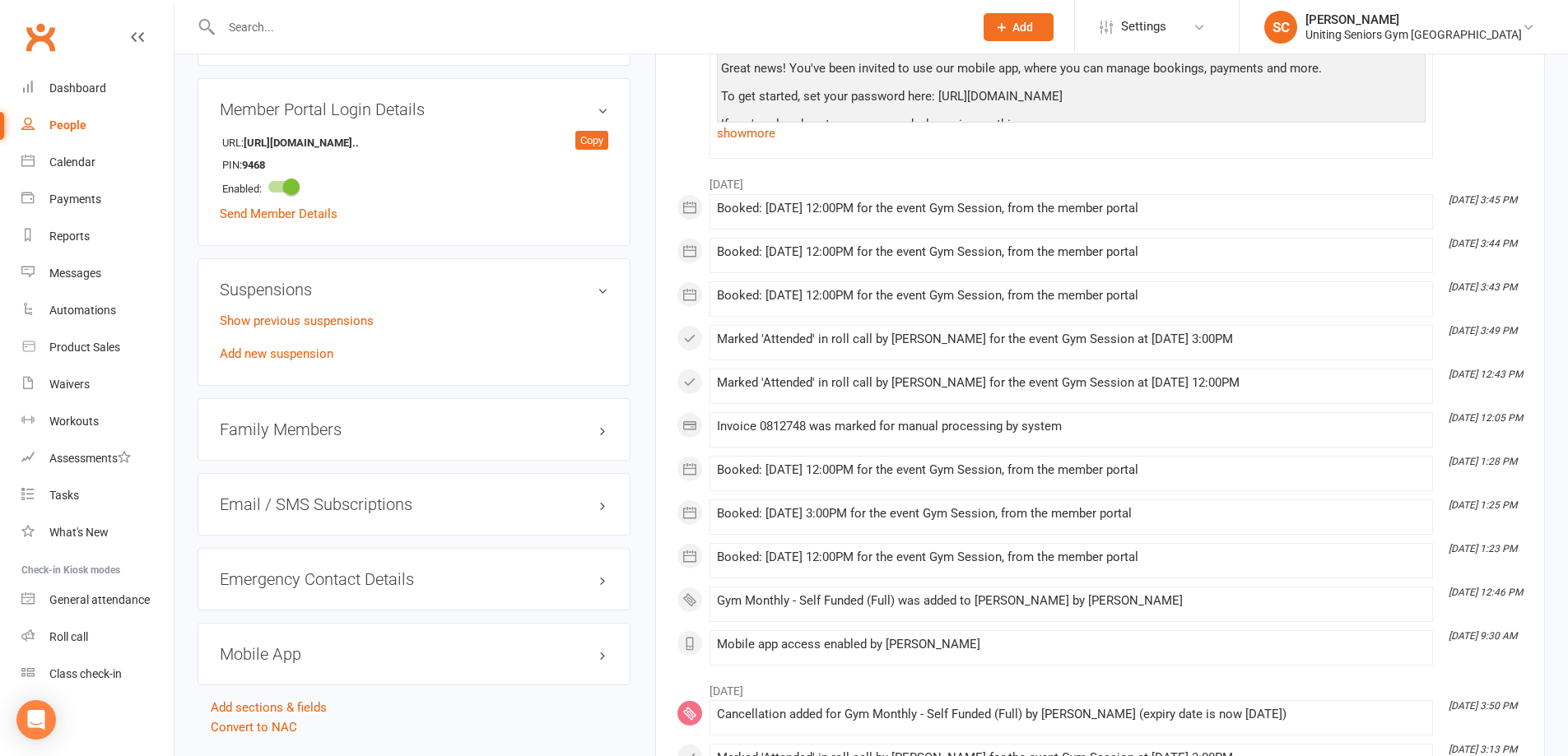
scroll to position [1153, 0]
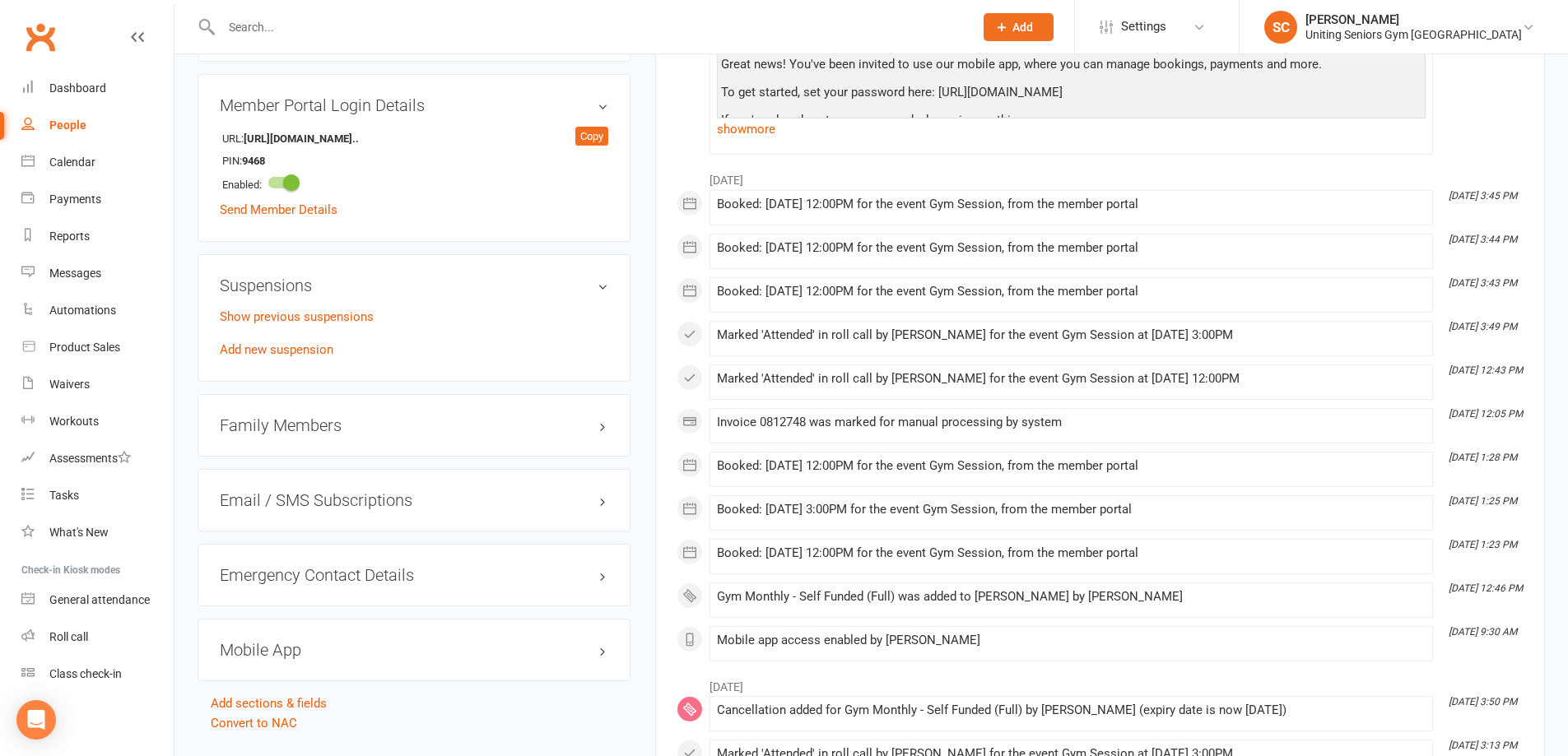
click at [603, 416] on h3 "Family Members" at bounding box center [414, 425] width 389 height 18
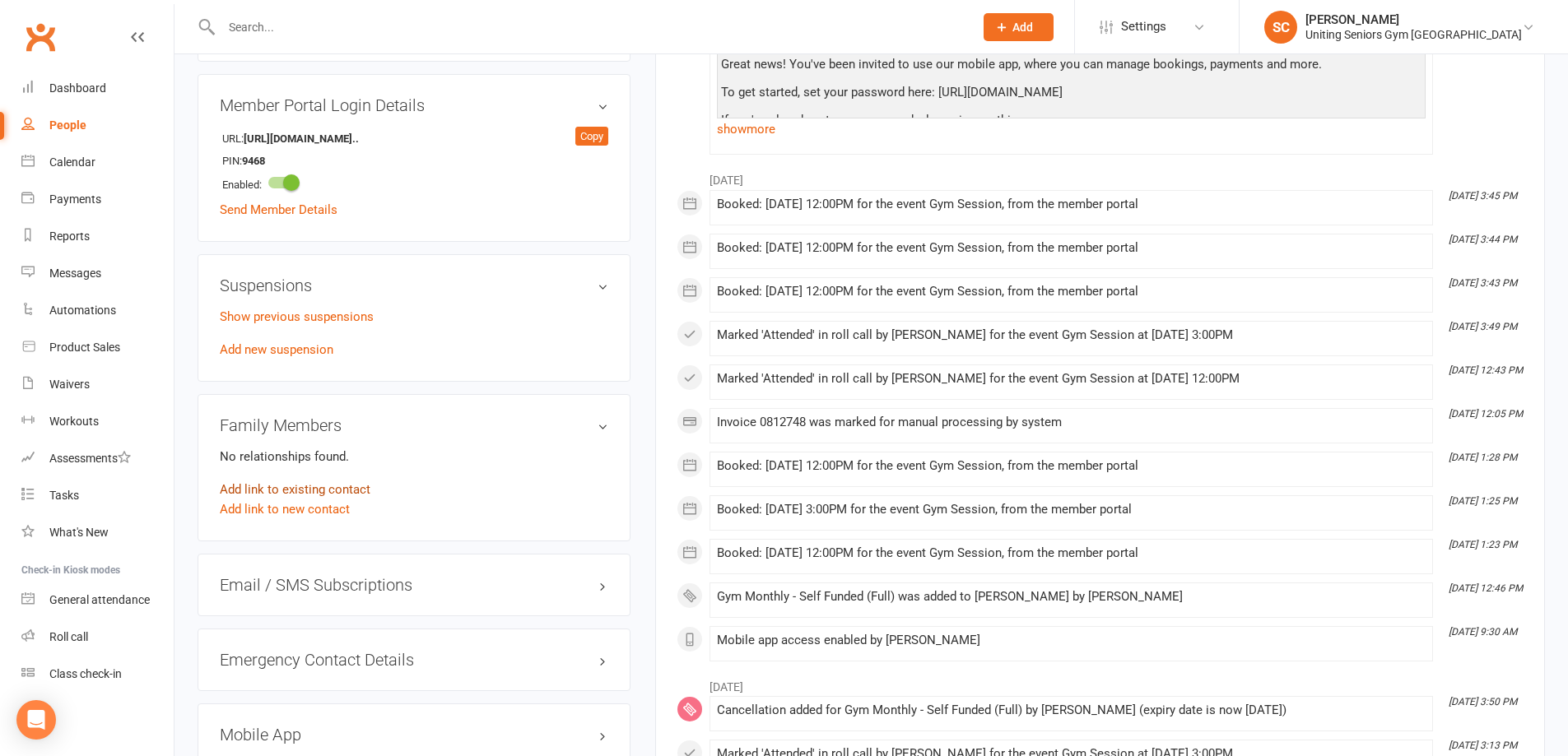
click at [286, 480] on link "Add link to existing contact" at bounding box center [295, 490] width 151 height 20
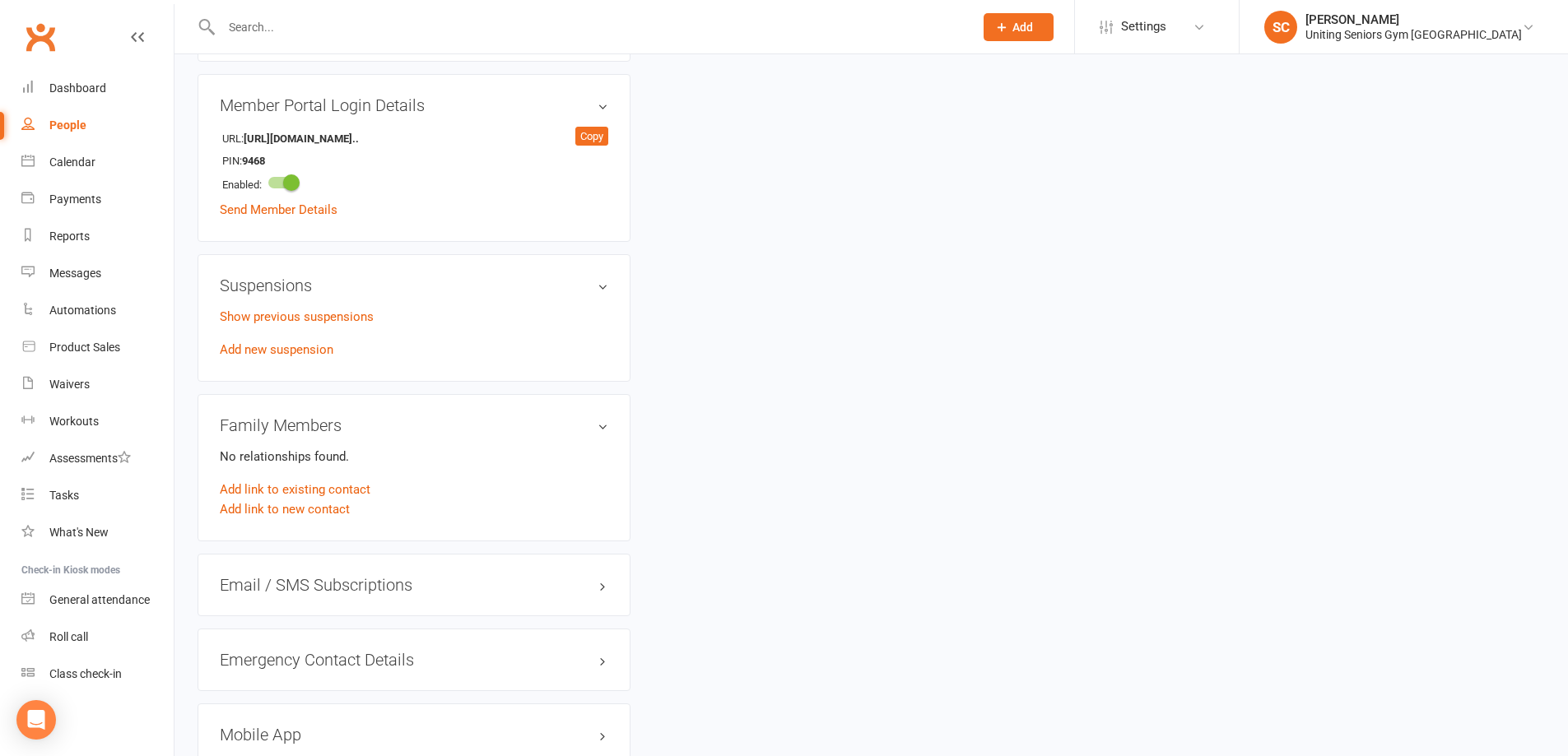
scroll to position [0, 0]
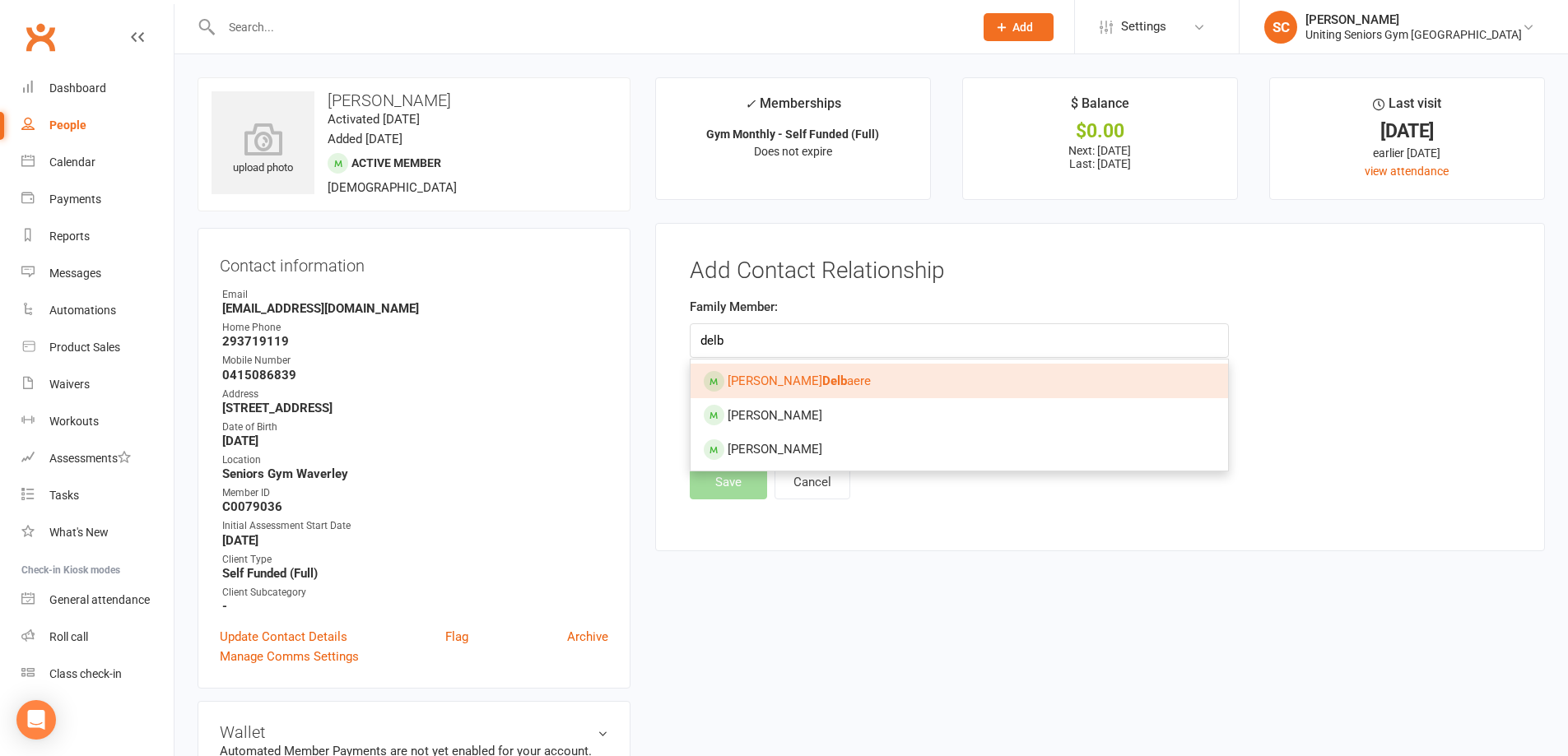
type input "delb"
click at [809, 373] on link "[PERSON_NAME] aere" at bounding box center [959, 381] width 537 height 35
type input "[PERSON_NAME]"
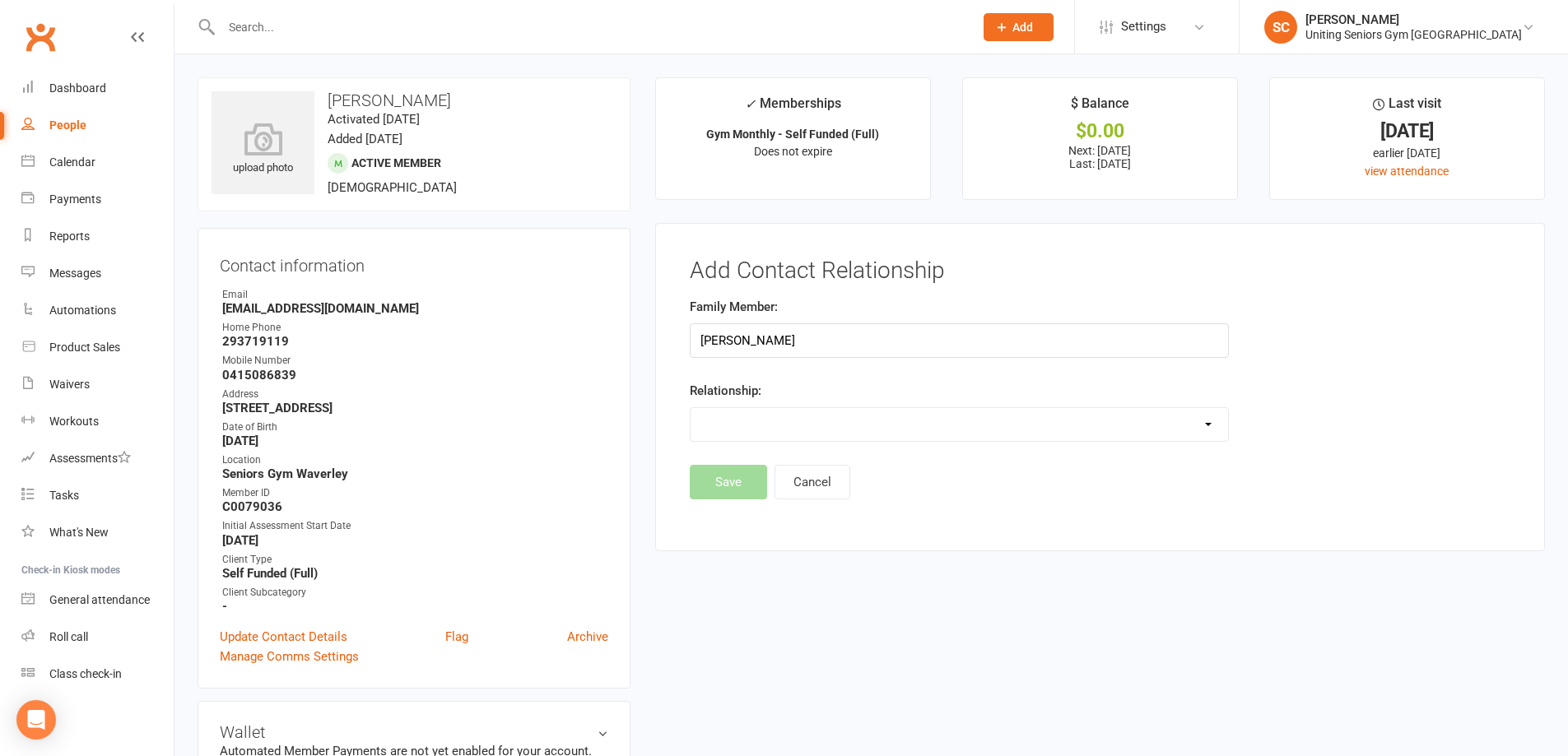
click at [732, 420] on select "Parent / Guardian Child Sibling (parent not in system) Spouse / Partner Cousin …" at bounding box center [959, 424] width 537 height 33
select select "3"
click at [691, 408] on select "Parent / Guardian Child Sibling (parent not in system) Spouse / Partner Cousin …" at bounding box center [959, 424] width 537 height 33
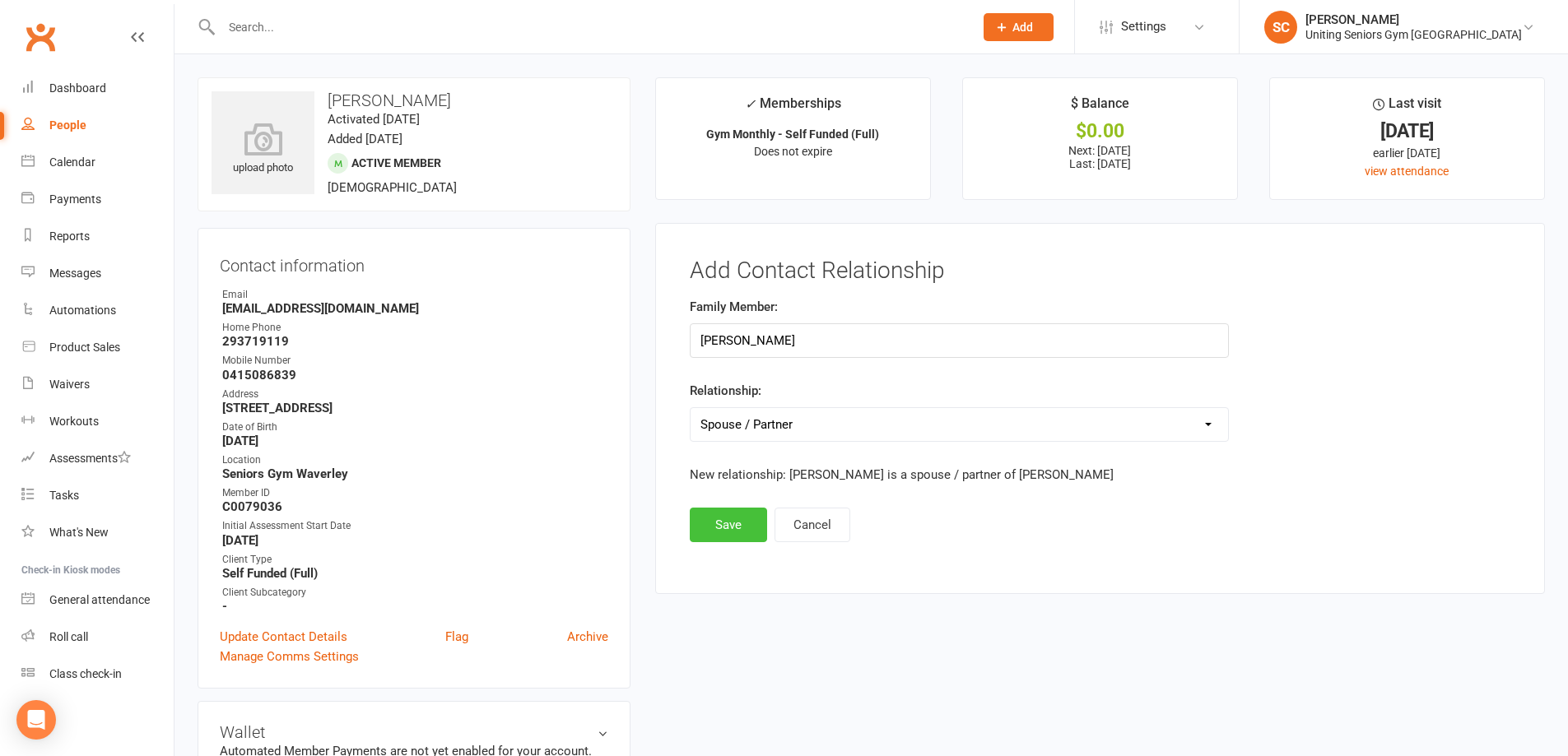
click at [745, 520] on button "Save" at bounding box center [728, 525] width 78 height 35
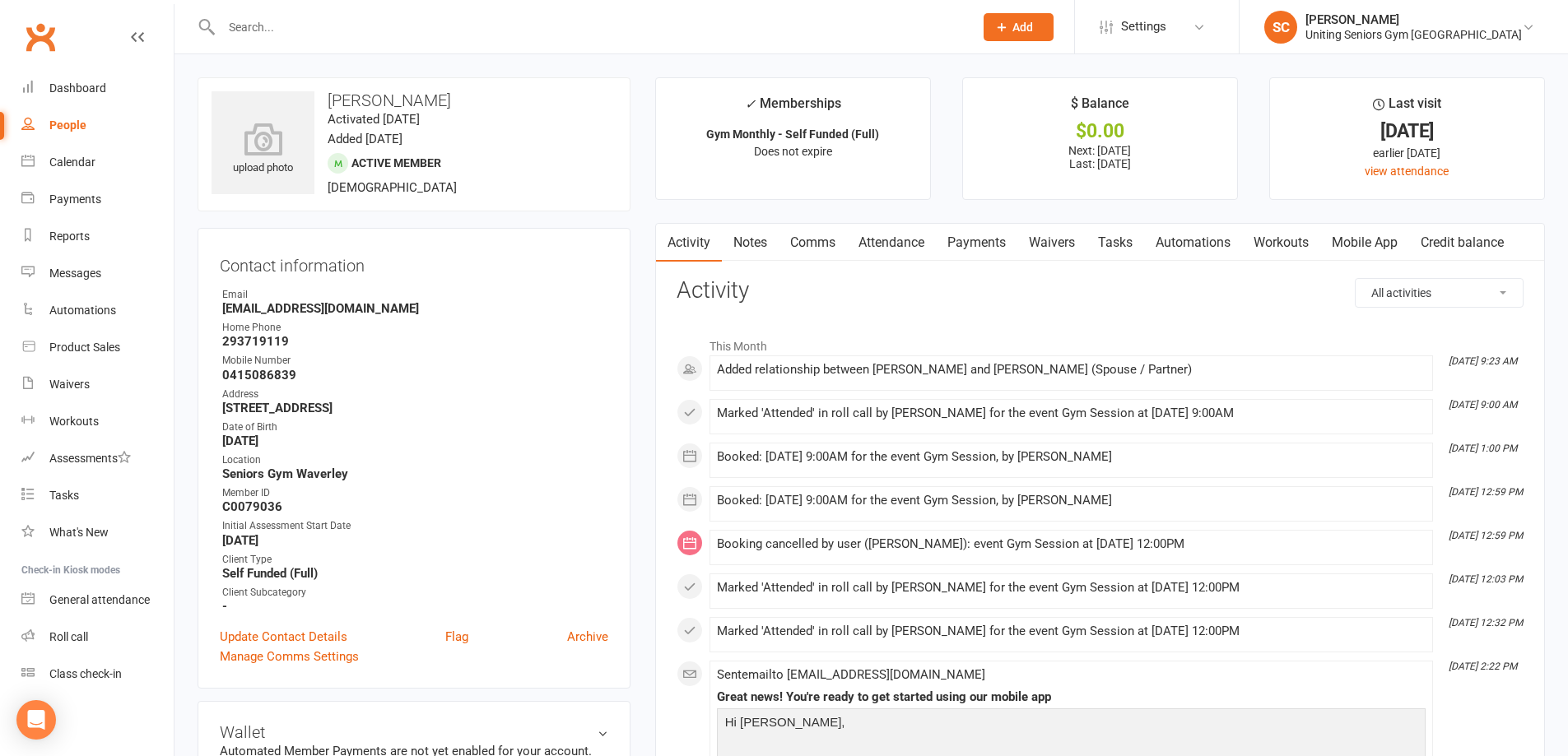
click at [359, 29] on input "text" at bounding box center [589, 28] width 745 height 23
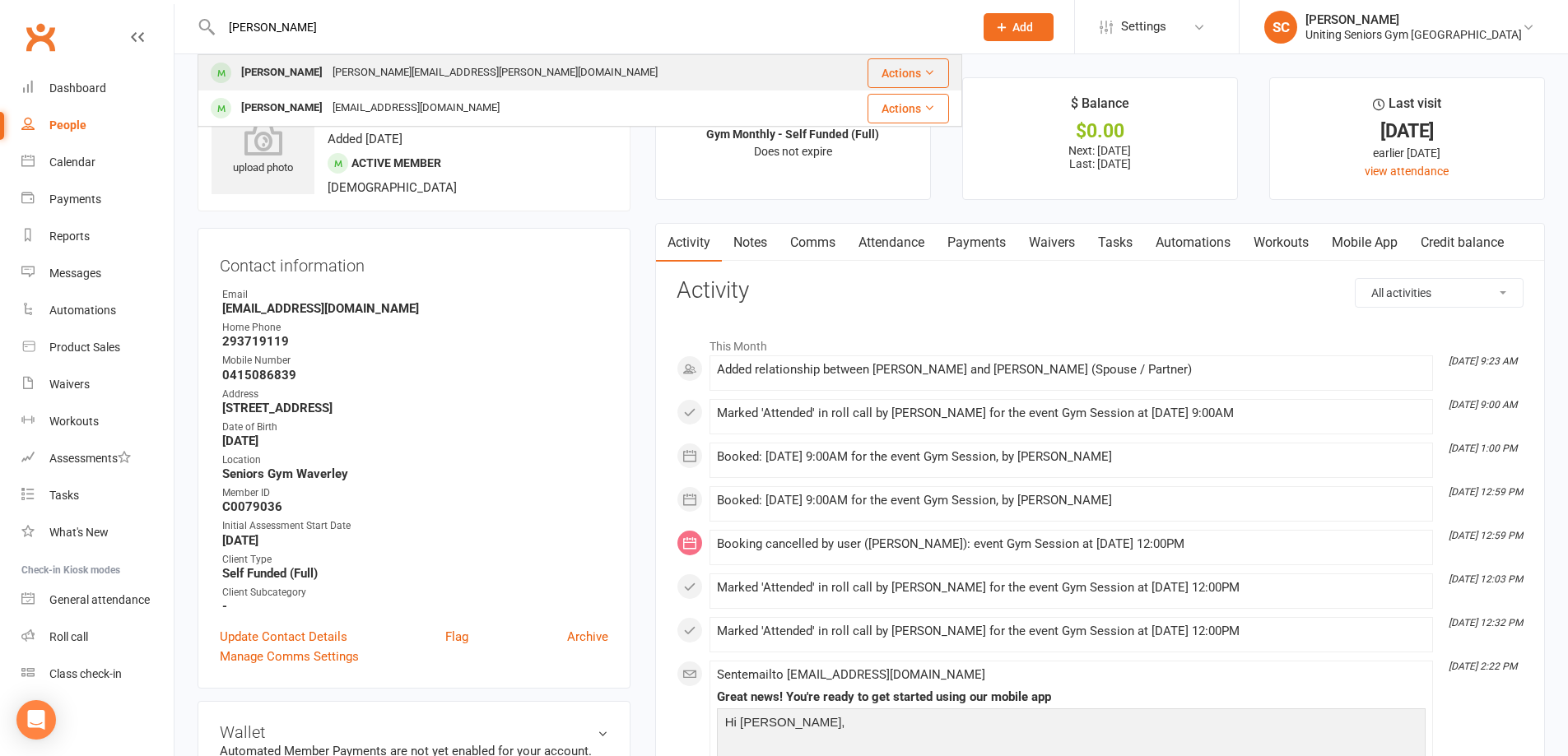
type input "[PERSON_NAME]"
click at [376, 76] on div "[PERSON_NAME][EMAIL_ADDRESS][PERSON_NAME][DOMAIN_NAME]" at bounding box center [495, 72] width 335 height 24
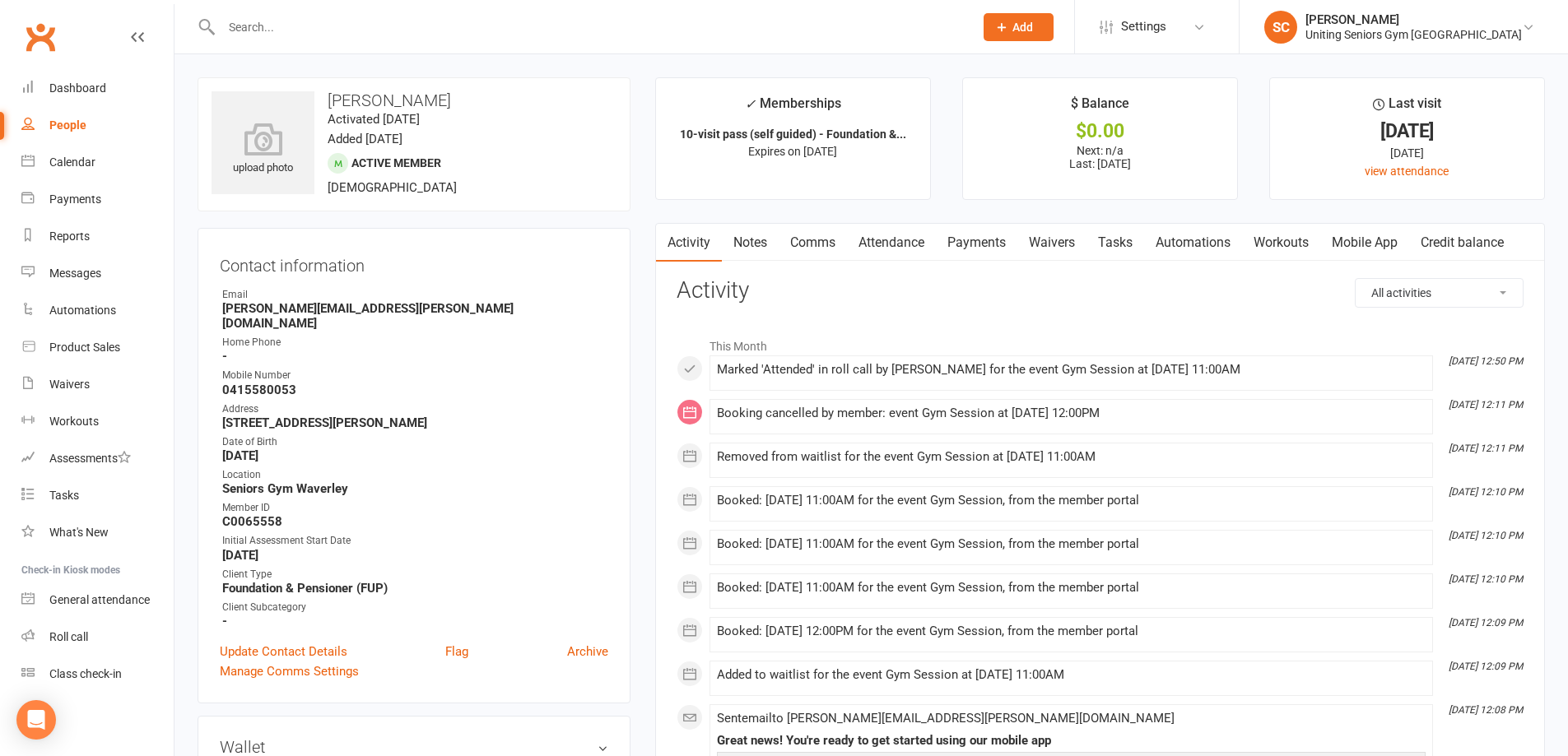
drag, startPoint x: 904, startPoint y: 238, endPoint x: 945, endPoint y: 273, distance: 53.9
click at [905, 238] on link "Attendance" at bounding box center [891, 243] width 88 height 38
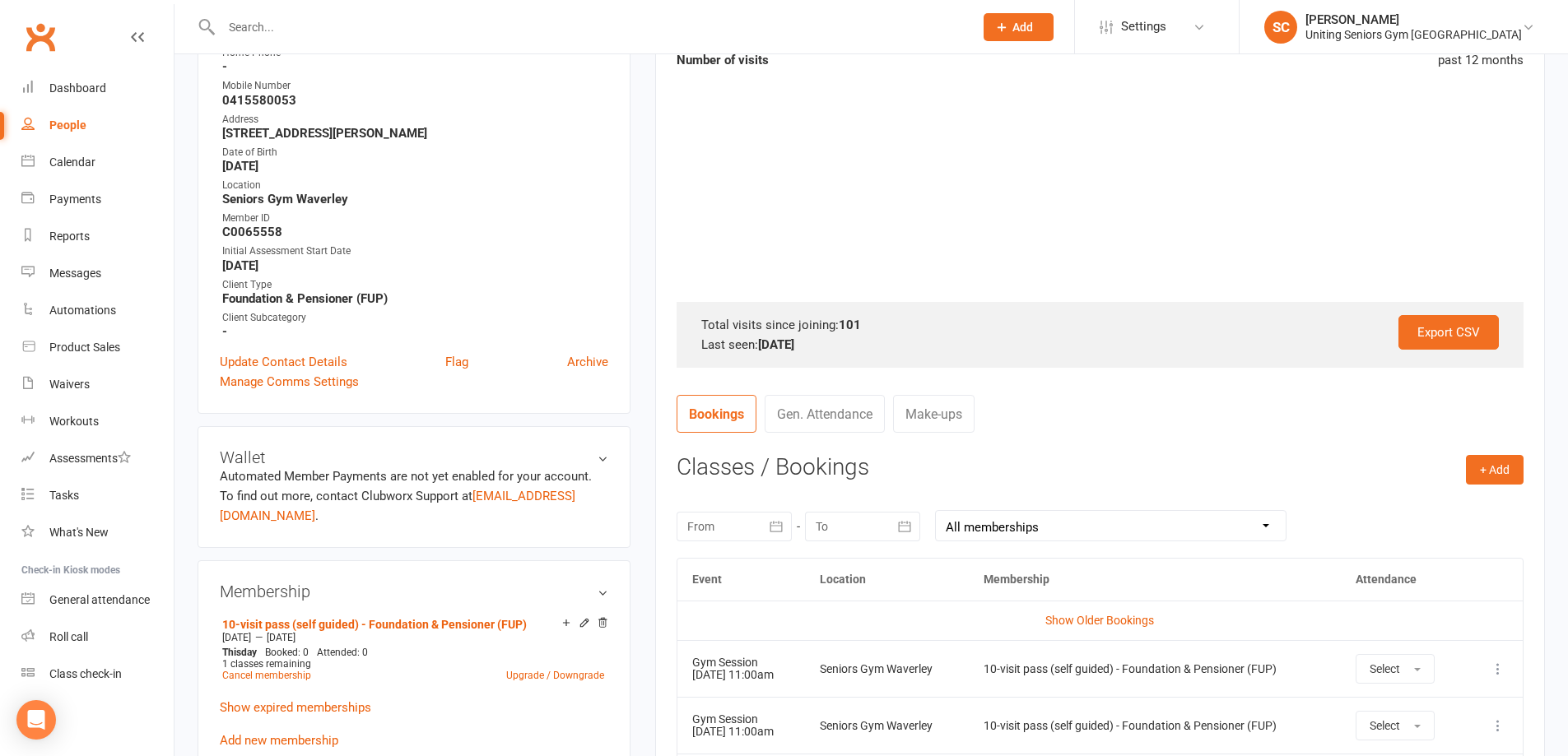
scroll to position [659, 0]
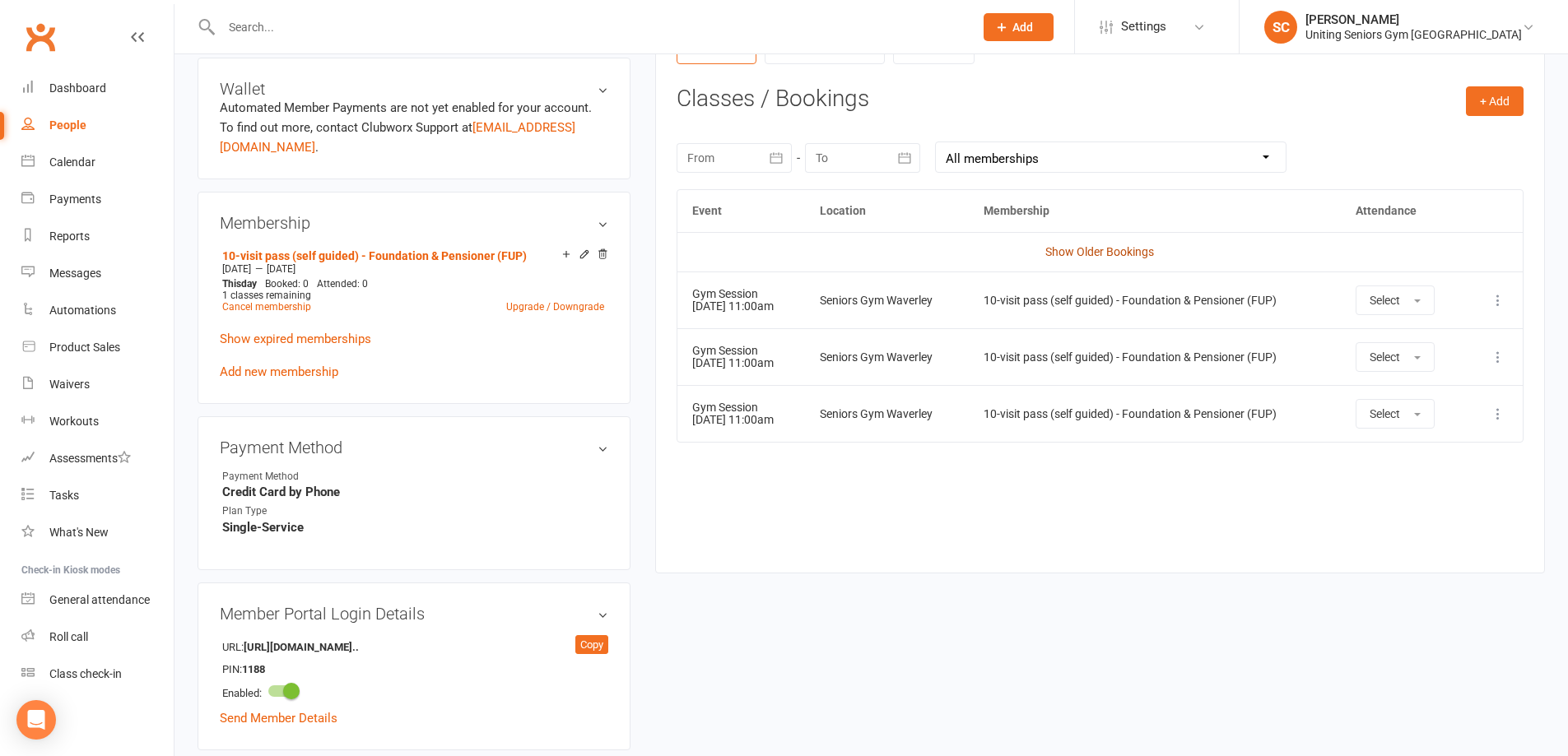
click at [1082, 245] on link "Show Older Bookings" at bounding box center [1100, 251] width 109 height 13
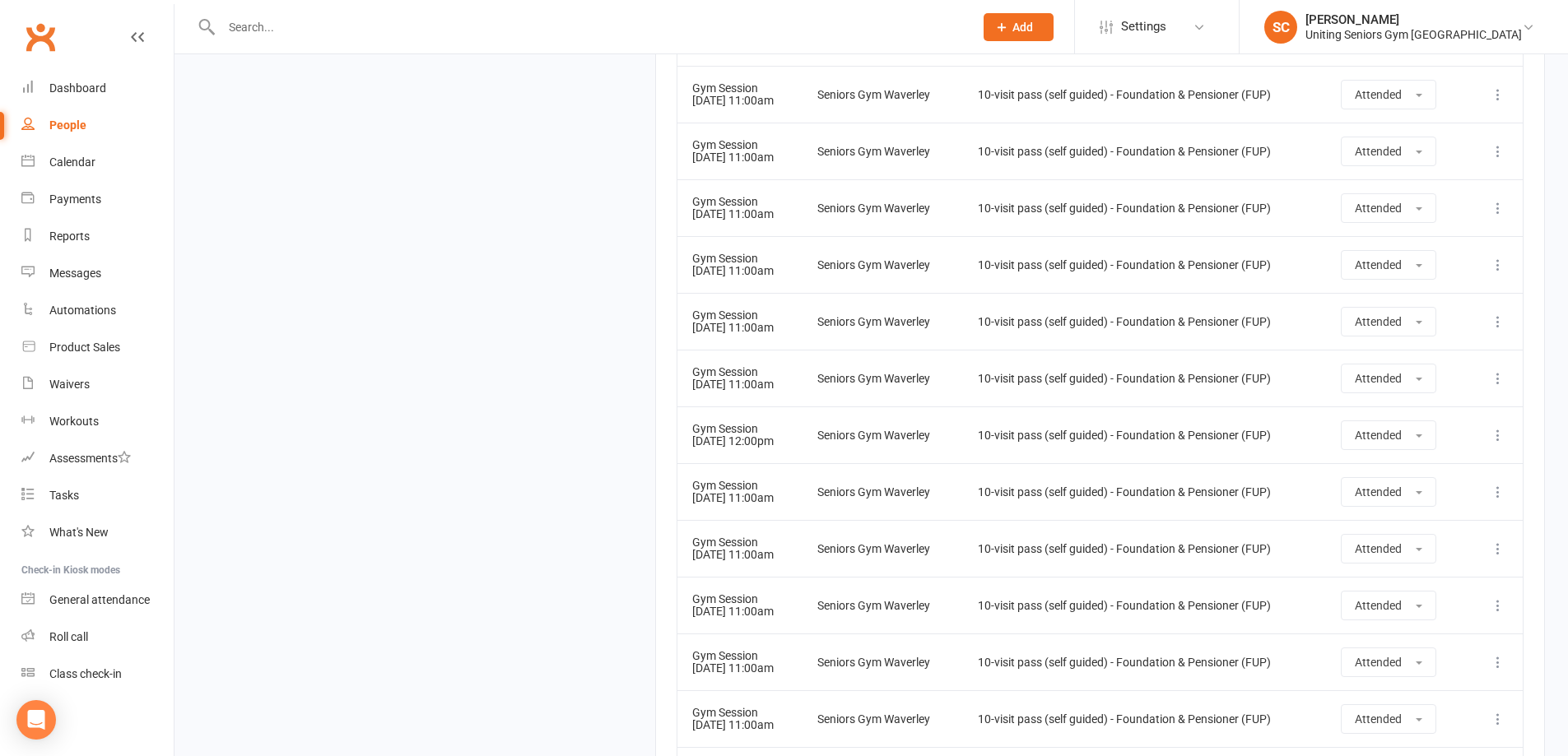
scroll to position [6161, 0]
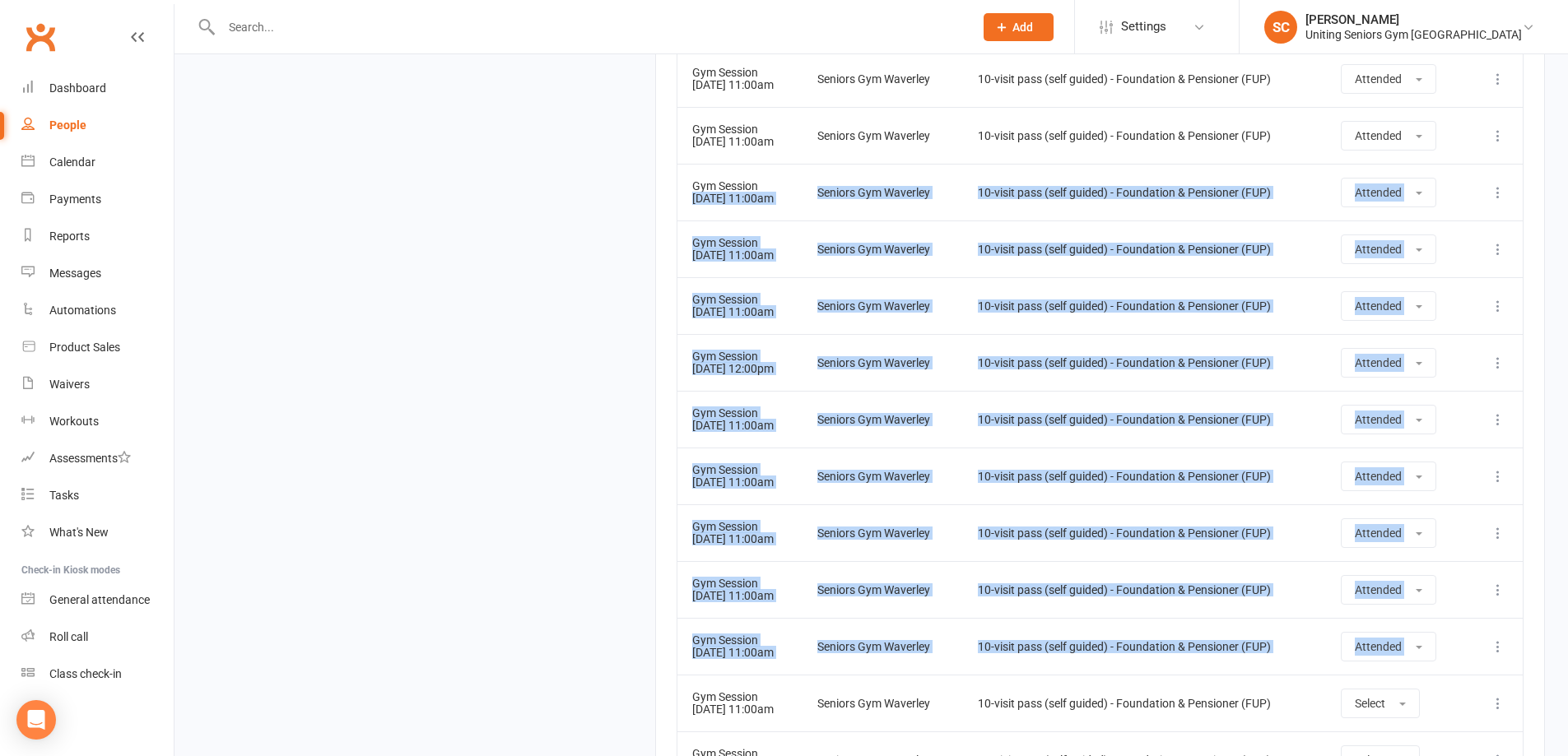
drag, startPoint x: 690, startPoint y: 196, endPoint x: 1517, endPoint y: 628, distance: 933.0
click at [1327, 589] on td "10-visit pass (self guided) - Foundation & Pensioner (FUP)" at bounding box center [1145, 590] width 364 height 57
click at [1297, 514] on td "10-visit pass (self guided) - Foundation & Pensioner (FUP)" at bounding box center [1145, 533] width 364 height 57
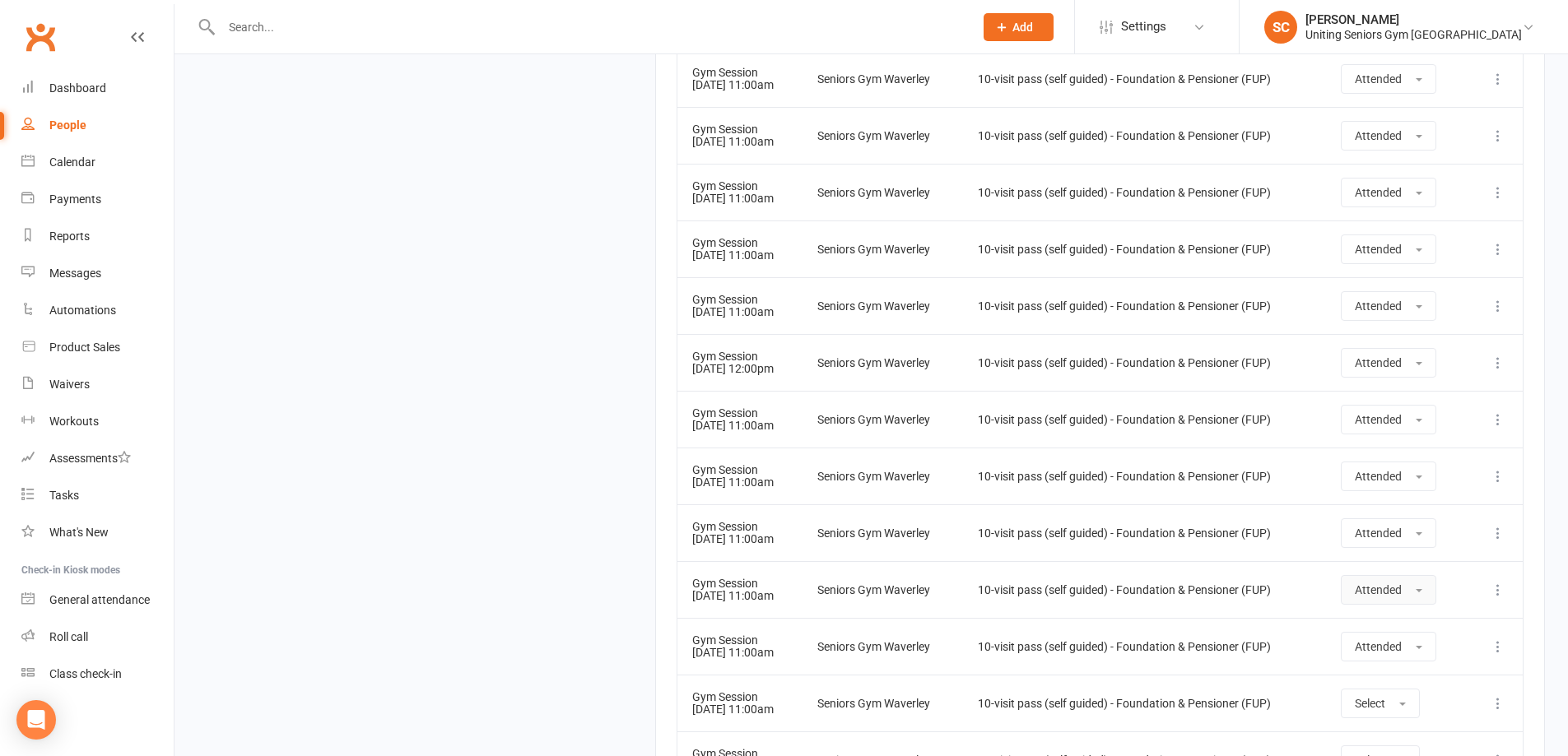
click at [1422, 590] on span "button" at bounding box center [1418, 591] width 6 height 4
click at [1393, 656] on span "Absent" at bounding box center [1373, 659] width 38 height 15
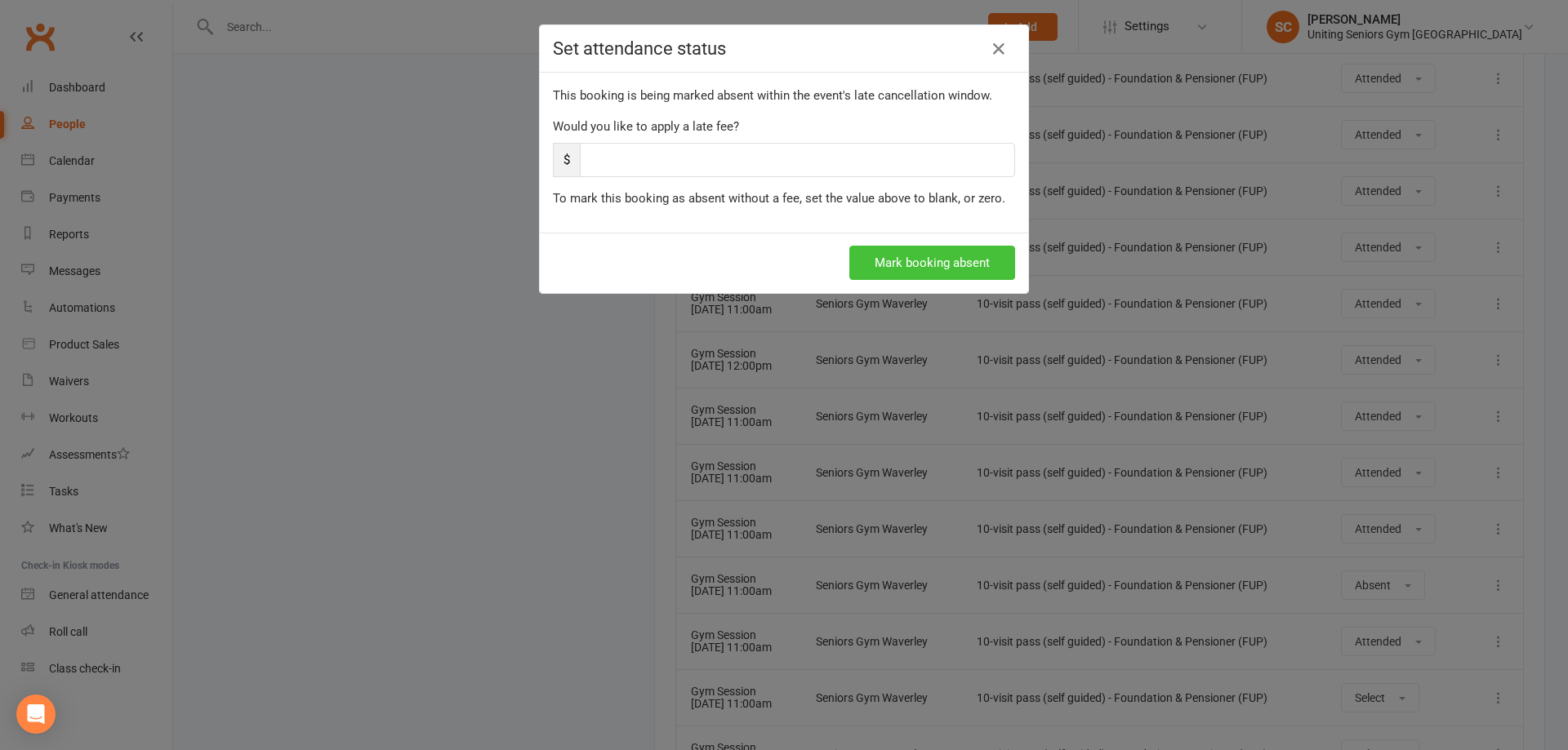
click at [938, 260] on button "Mark booking absent" at bounding box center [932, 262] width 166 height 35
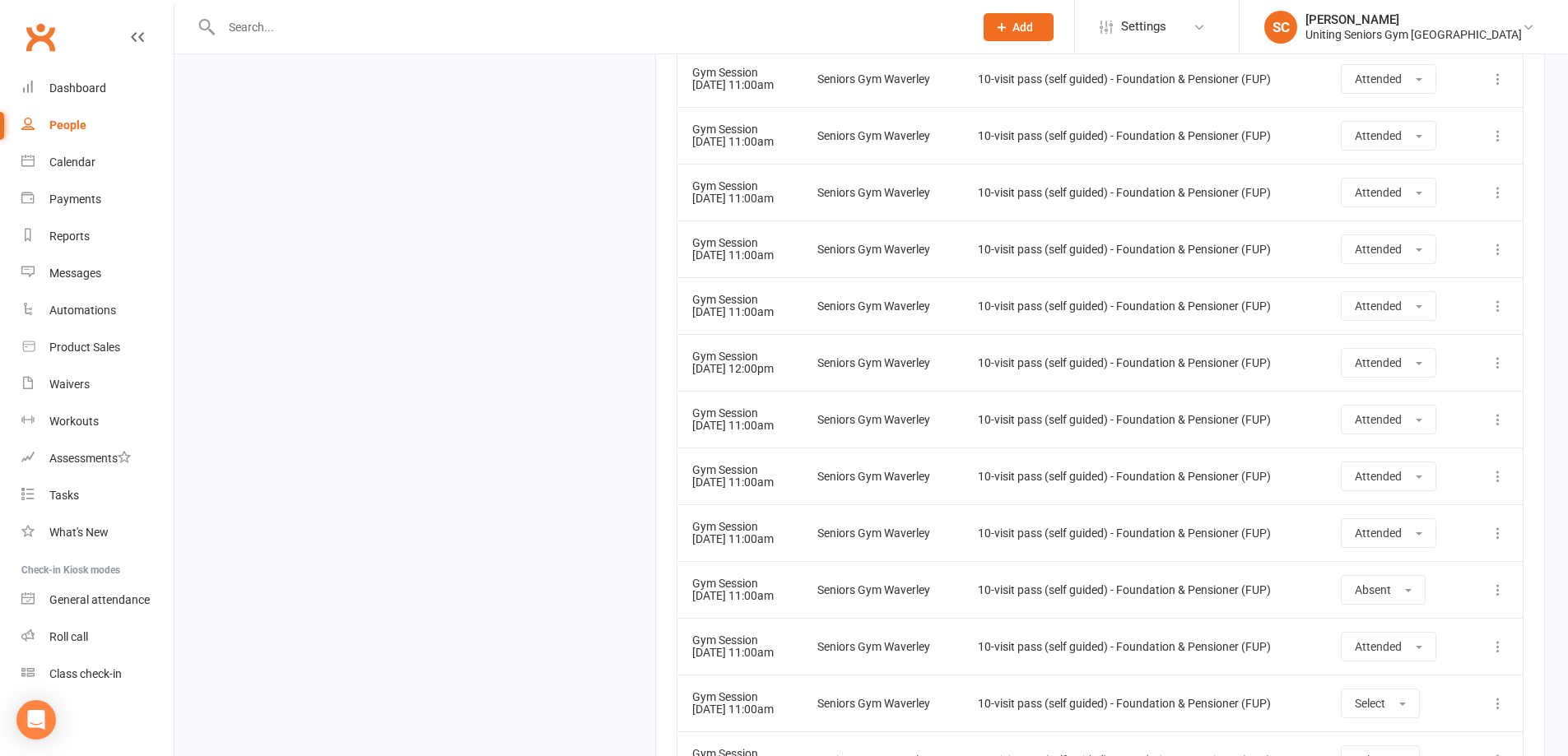
click at [1256, 592] on div "10-visit pass (self guided) - Foundation & Pensioner (FUP)" at bounding box center [1145, 591] width 334 height 13
click at [336, 32] on input "text" at bounding box center [589, 28] width 745 height 23
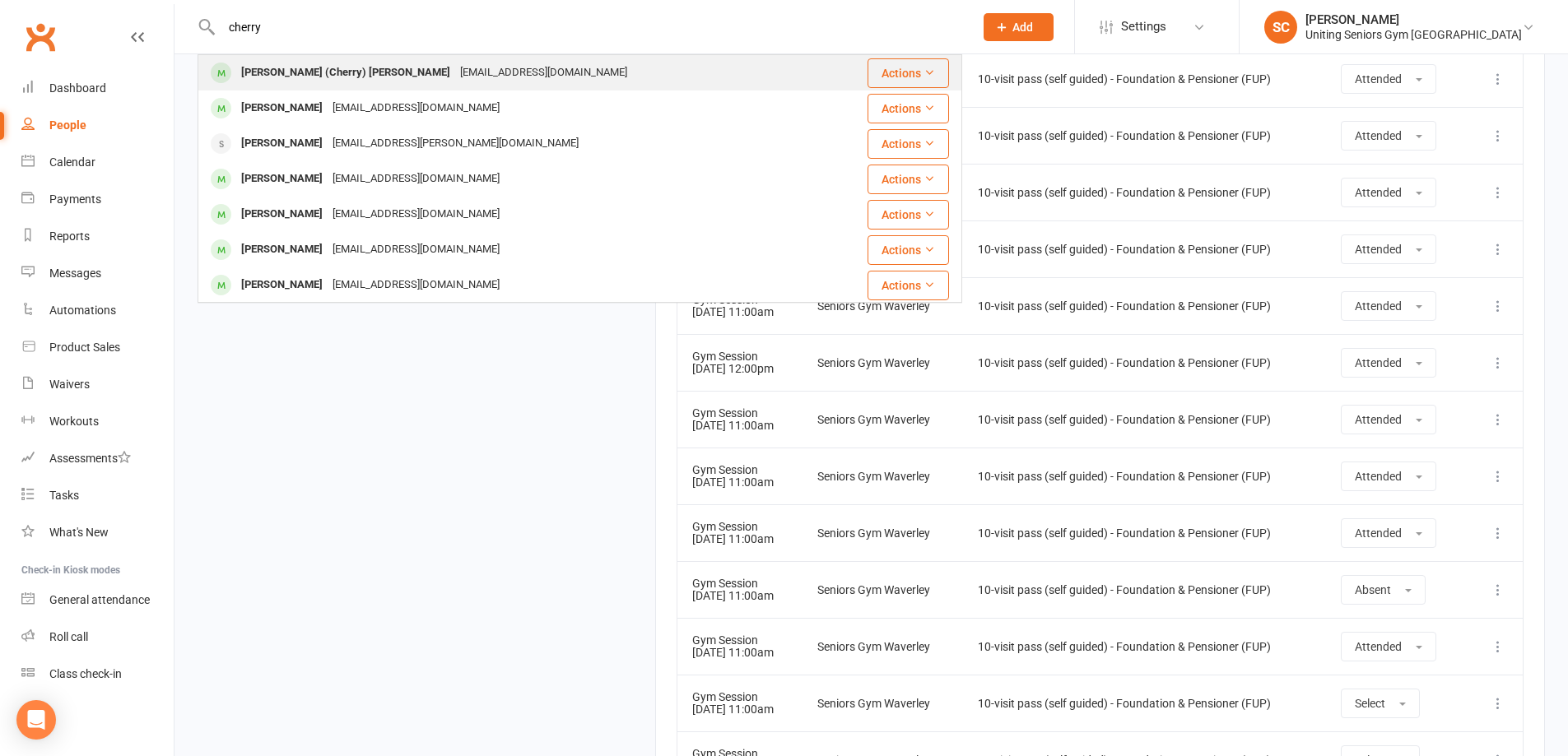
type input "cherry"
click at [352, 71] on div "[PERSON_NAME] (Cherry) [PERSON_NAME]" at bounding box center [345, 72] width 219 height 24
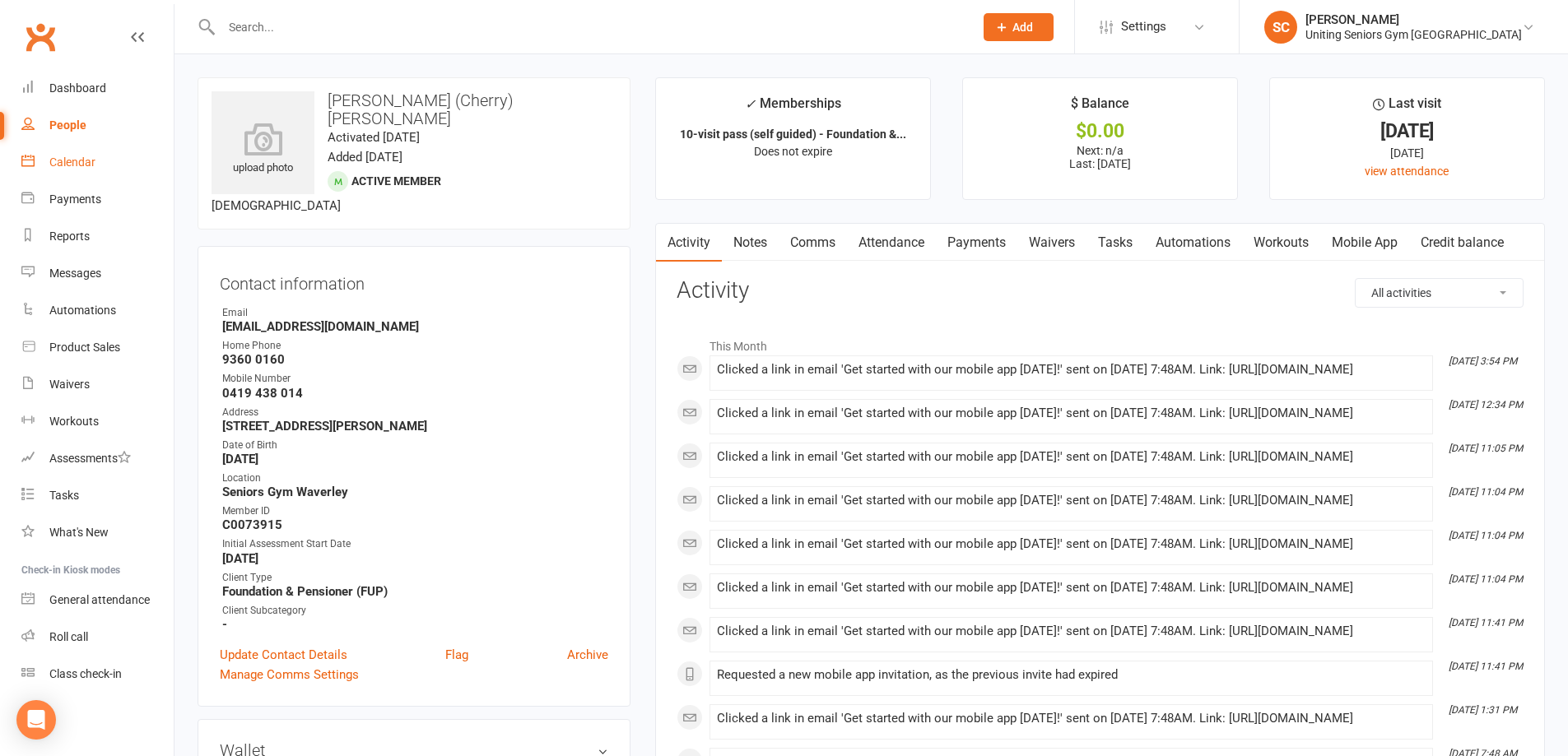
click at [56, 164] on div "Calendar" at bounding box center [72, 162] width 46 height 13
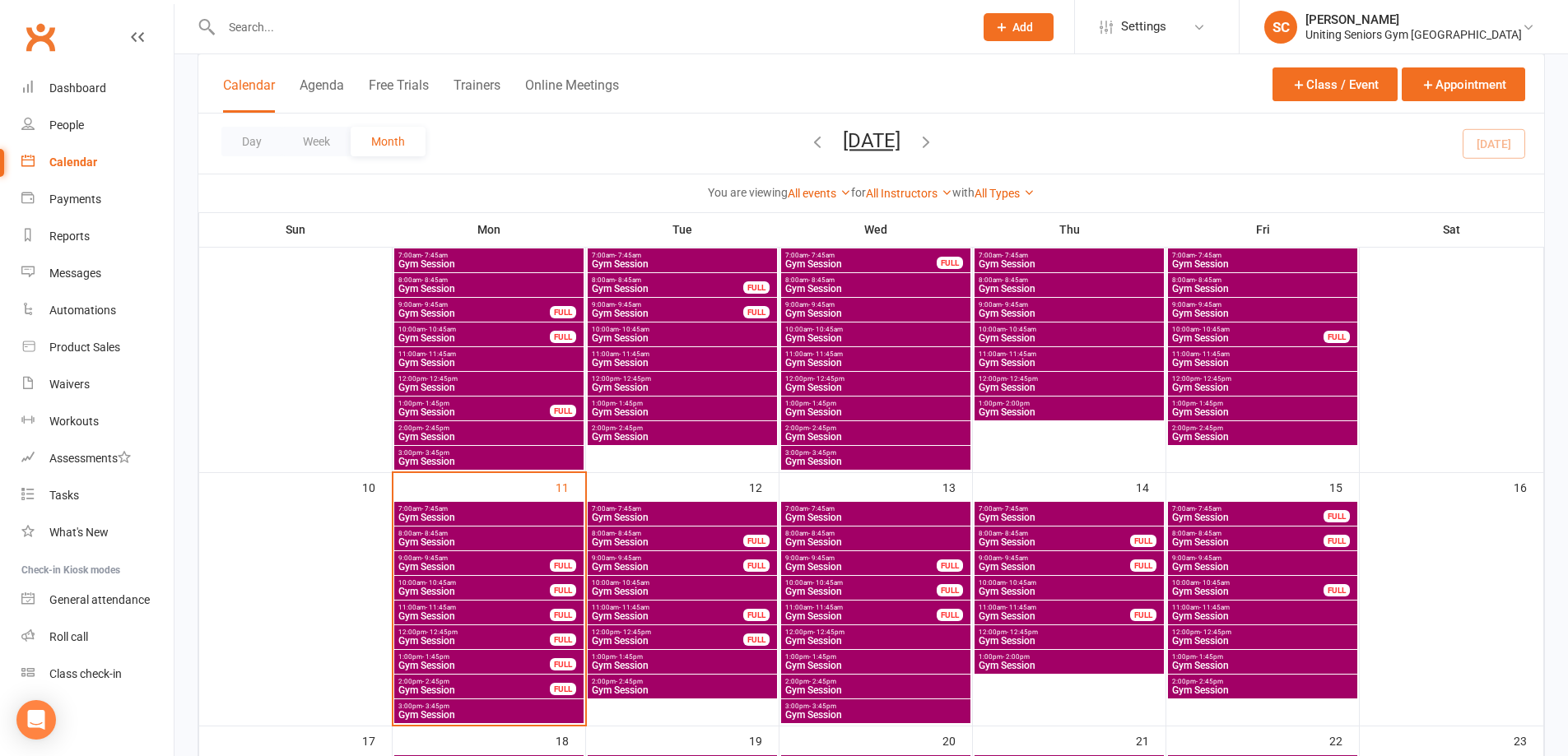
scroll to position [576, 0]
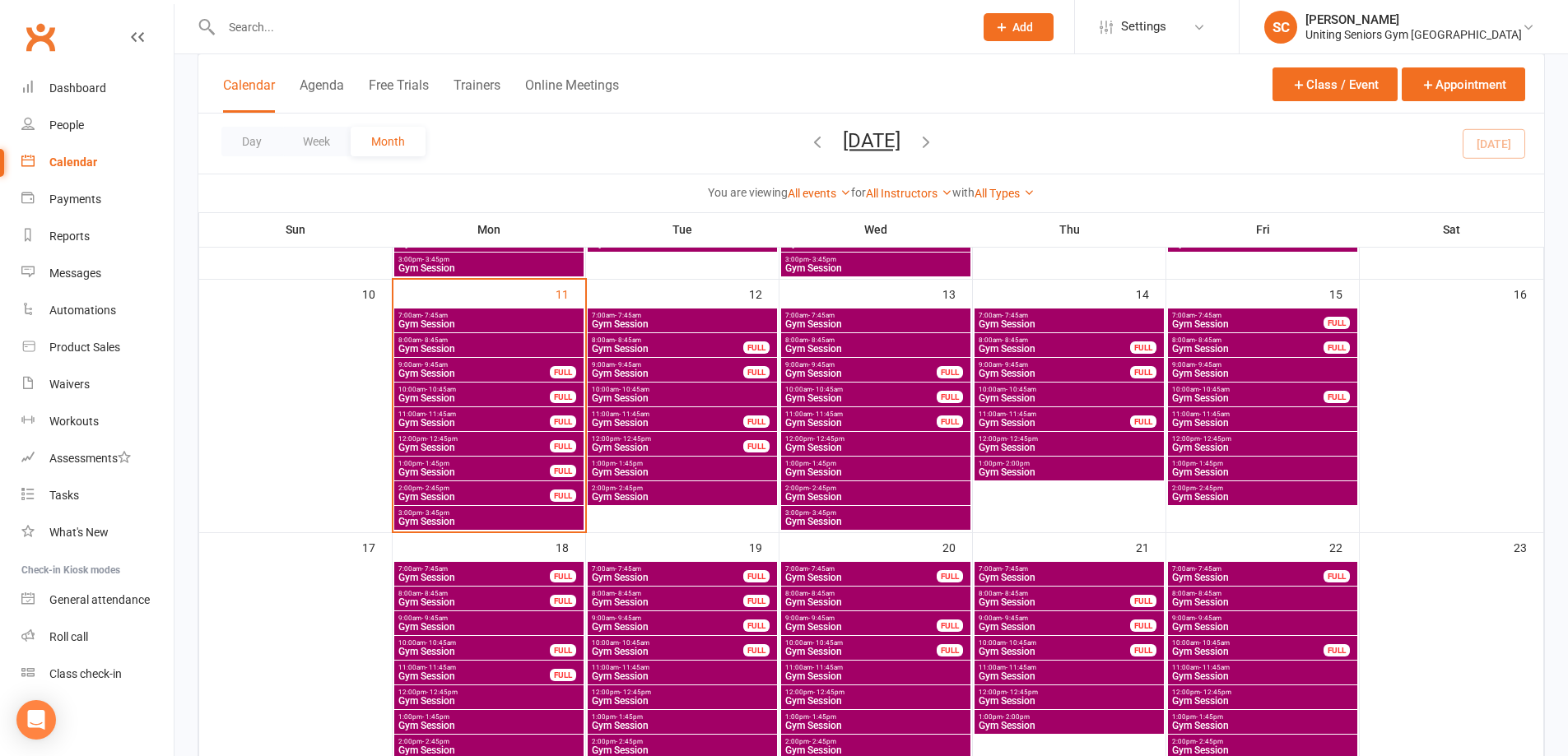
click at [442, 493] on span "Gym Session" at bounding box center [474, 497] width 153 height 10
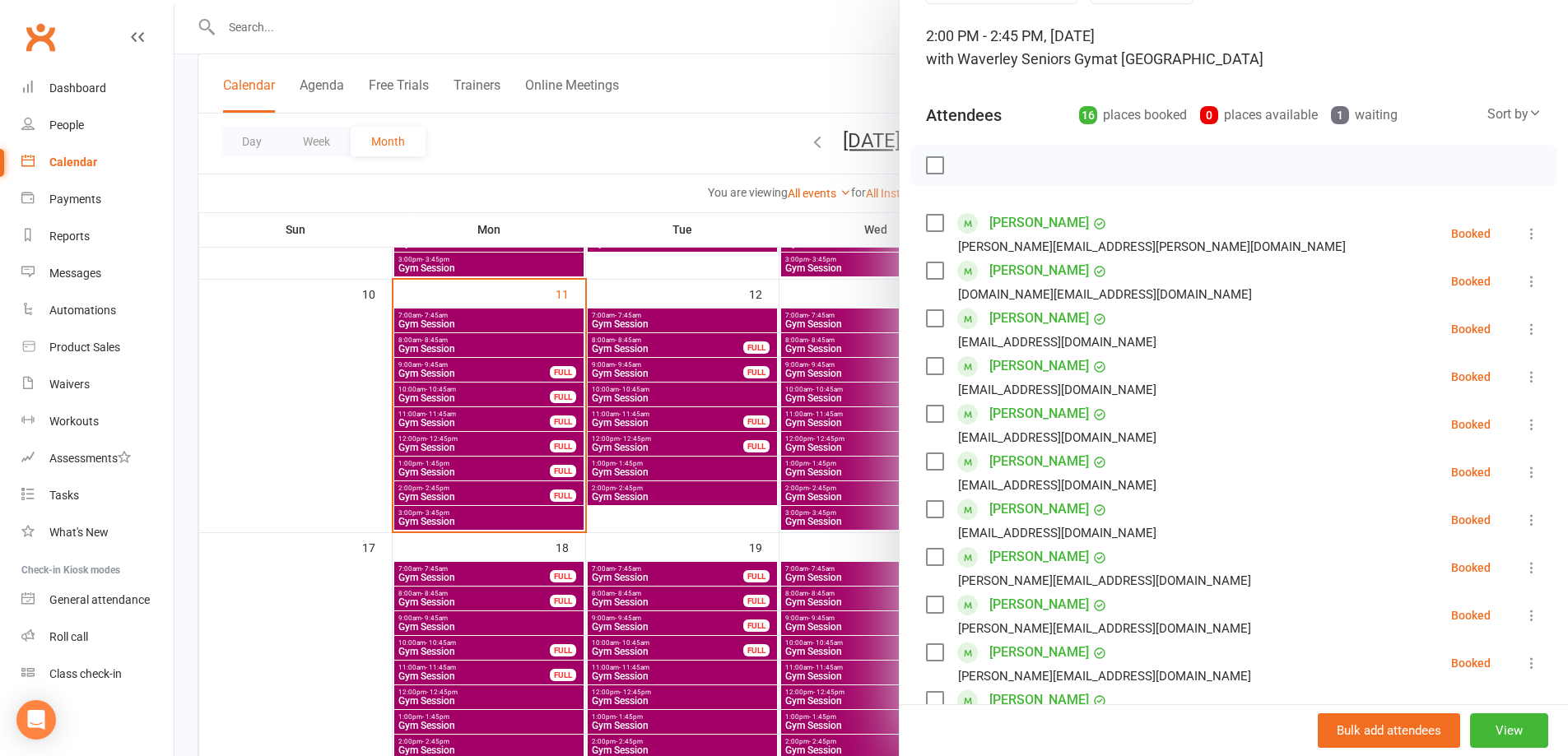
scroll to position [0, 0]
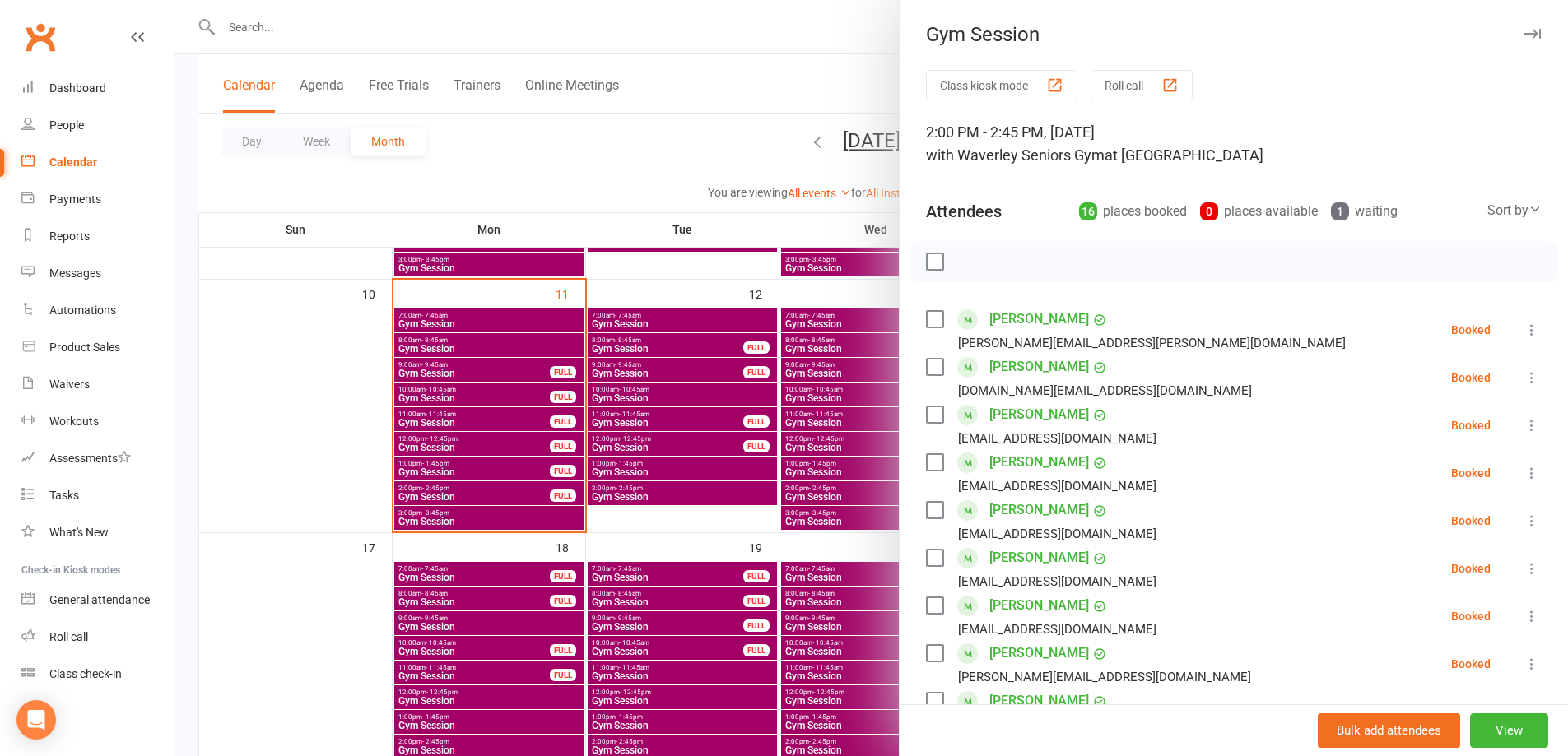
click at [593, 173] on div at bounding box center [870, 378] width 1393 height 756
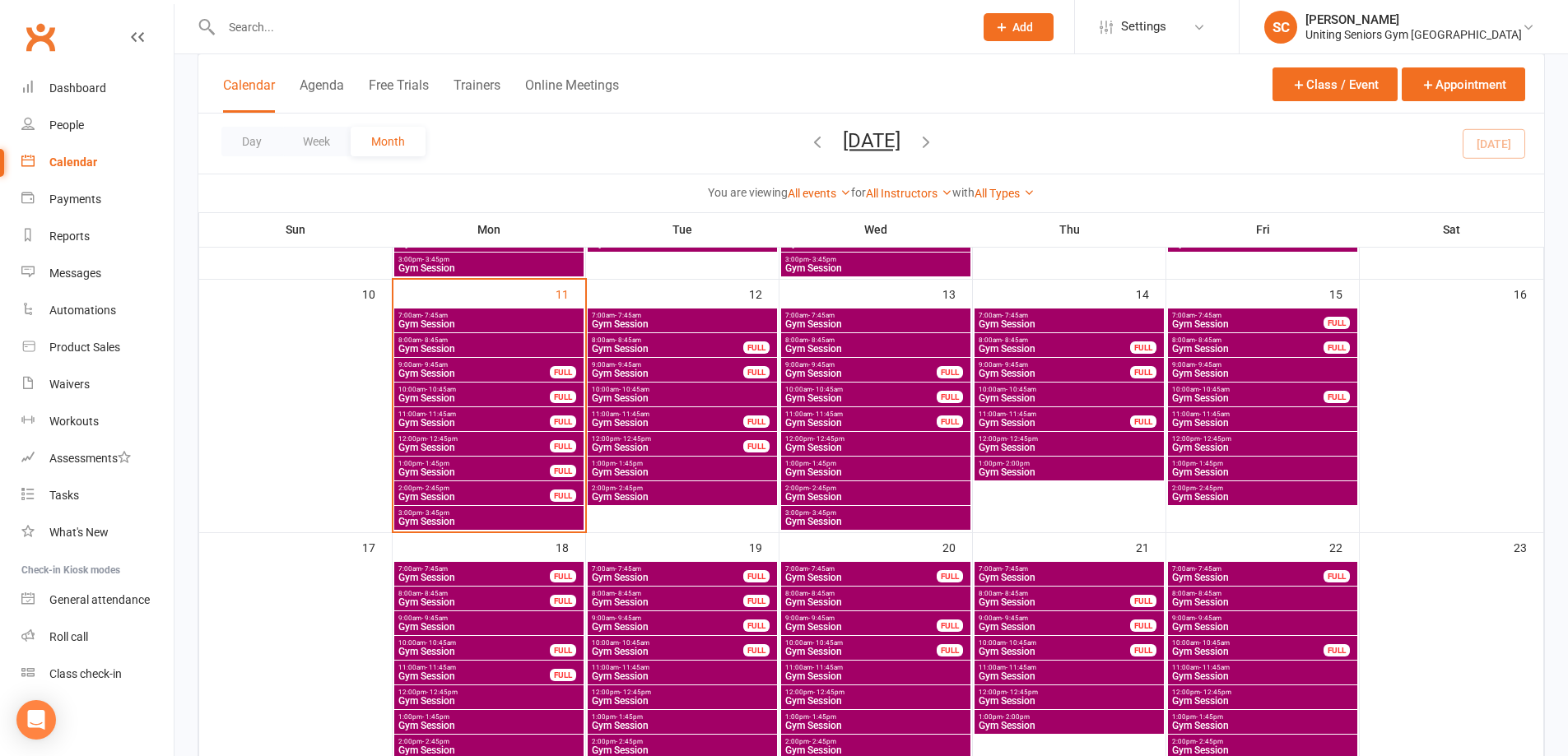
click at [454, 517] on span "Gym Session" at bounding box center [489, 521] width 182 height 10
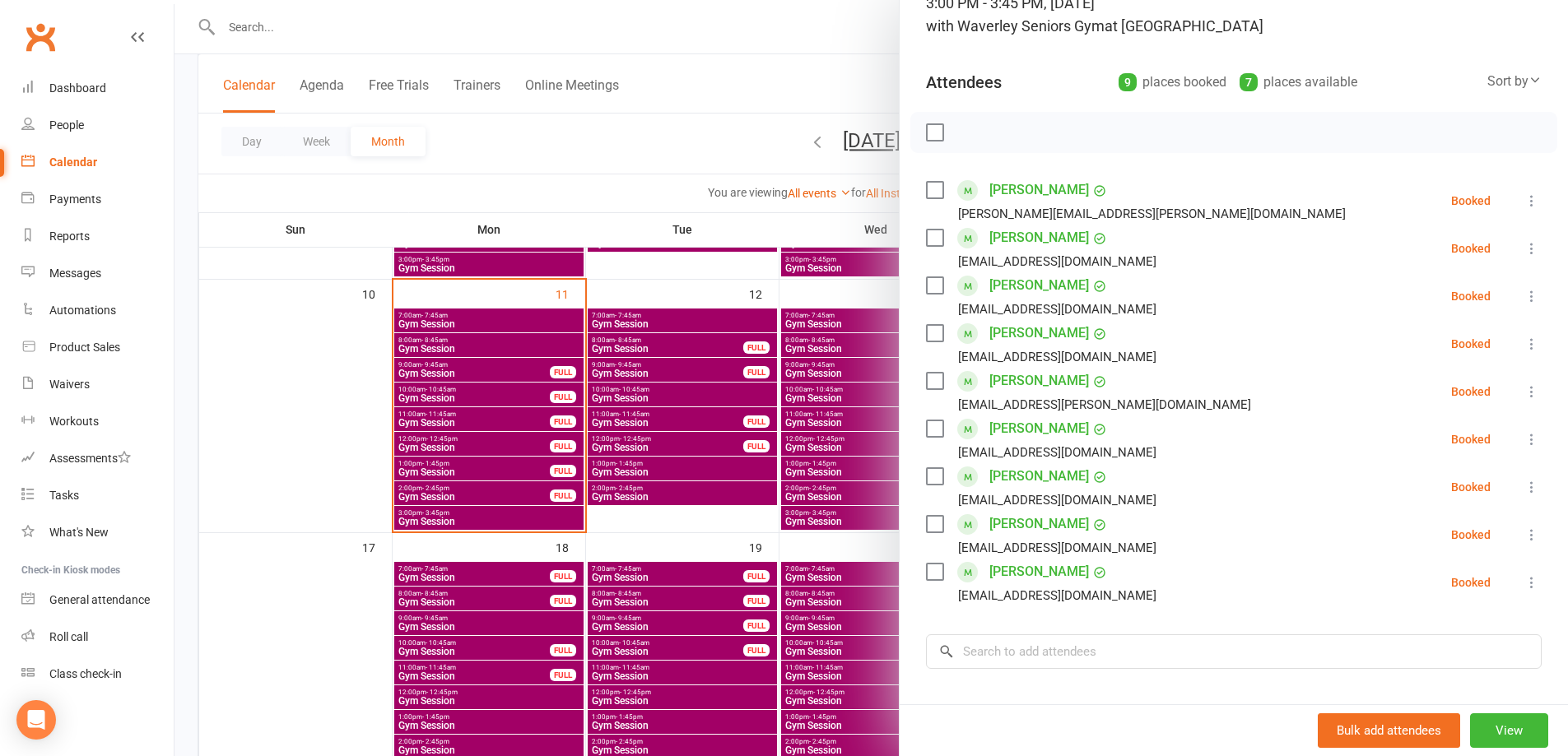
scroll to position [327, 0]
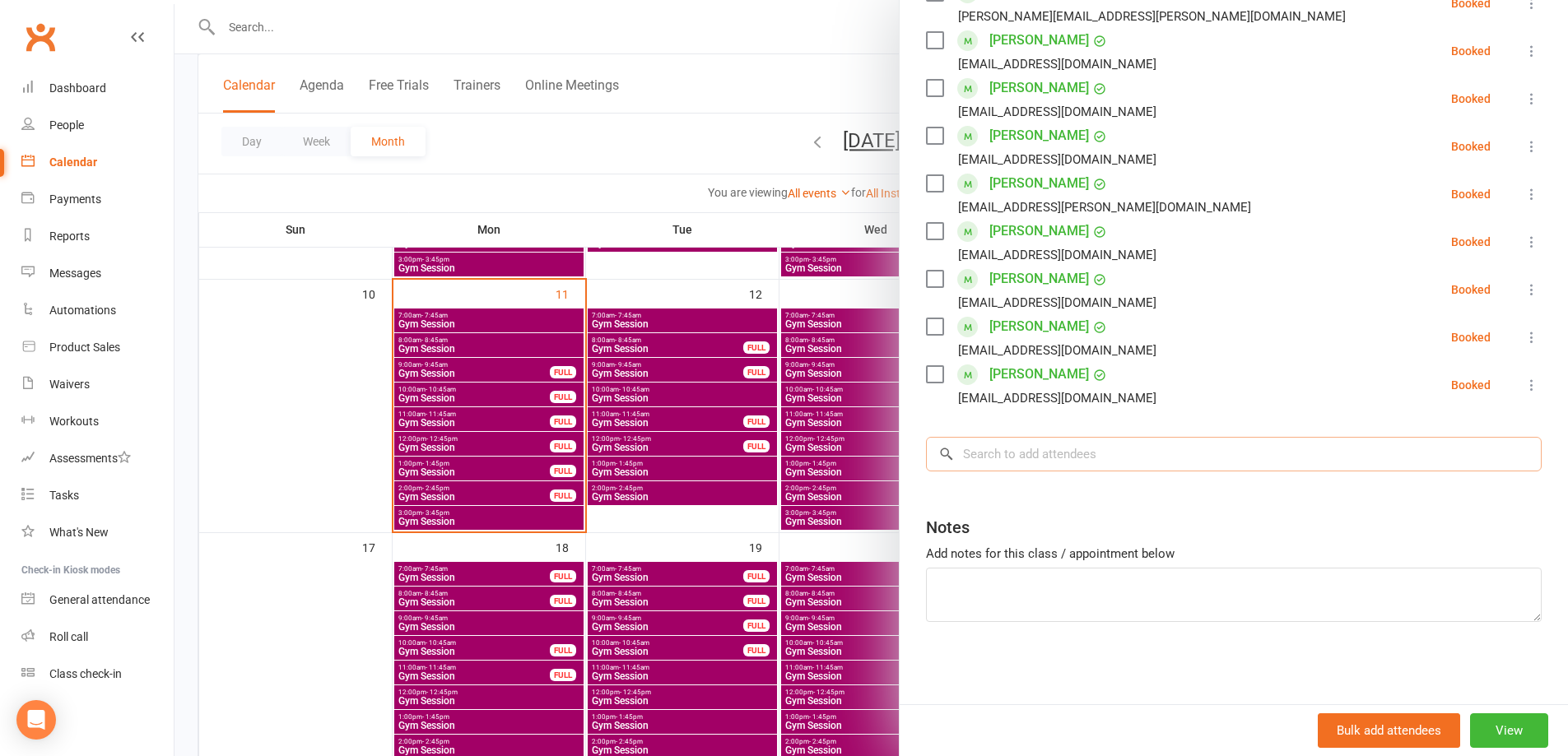
click at [1034, 455] on input "search" at bounding box center [1233, 454] width 616 height 35
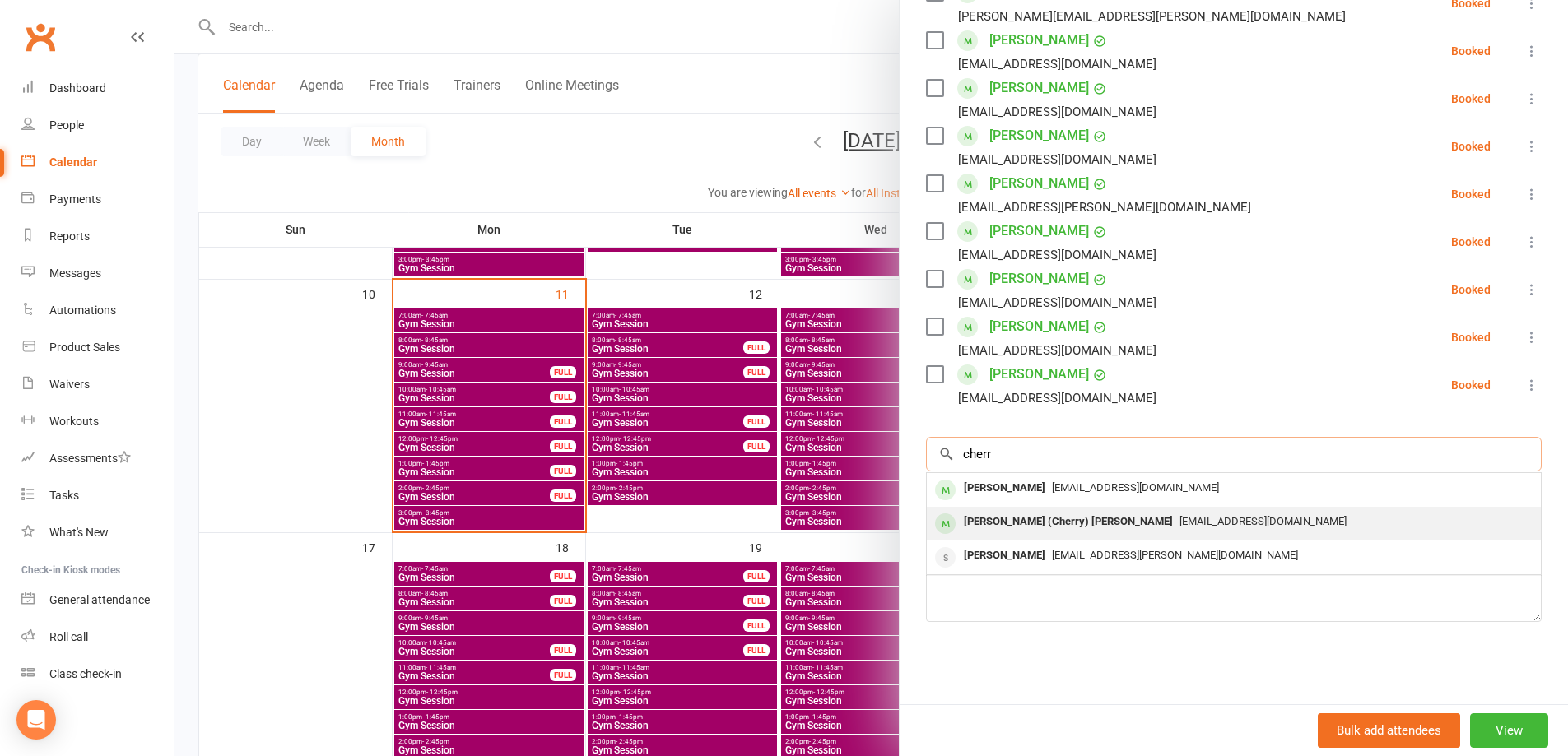
type input "cherr"
click at [1035, 515] on div "[PERSON_NAME] (Cherry) [PERSON_NAME]" at bounding box center [1068, 522] width 222 height 24
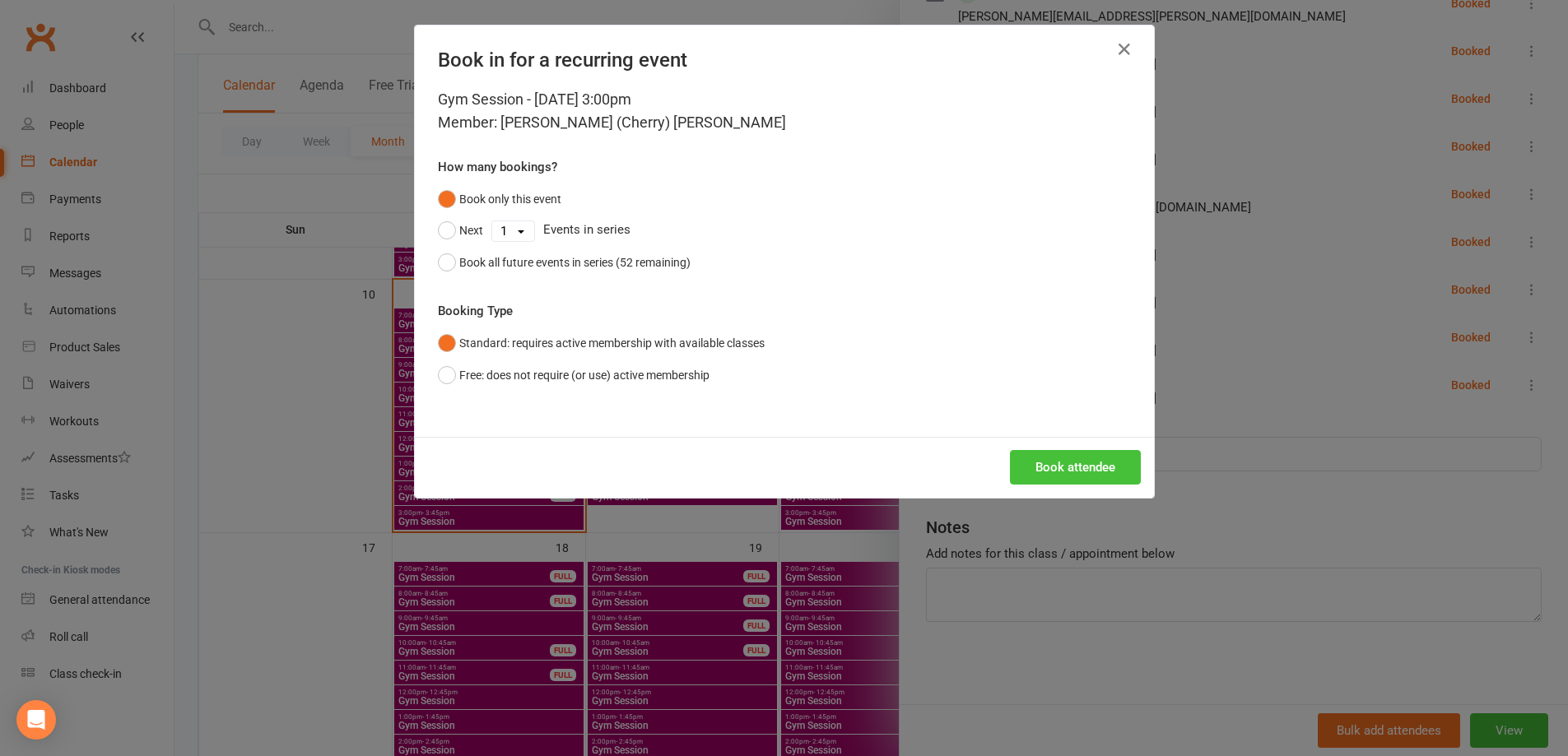
click at [1048, 467] on button "Book attendee" at bounding box center [1075, 467] width 130 height 35
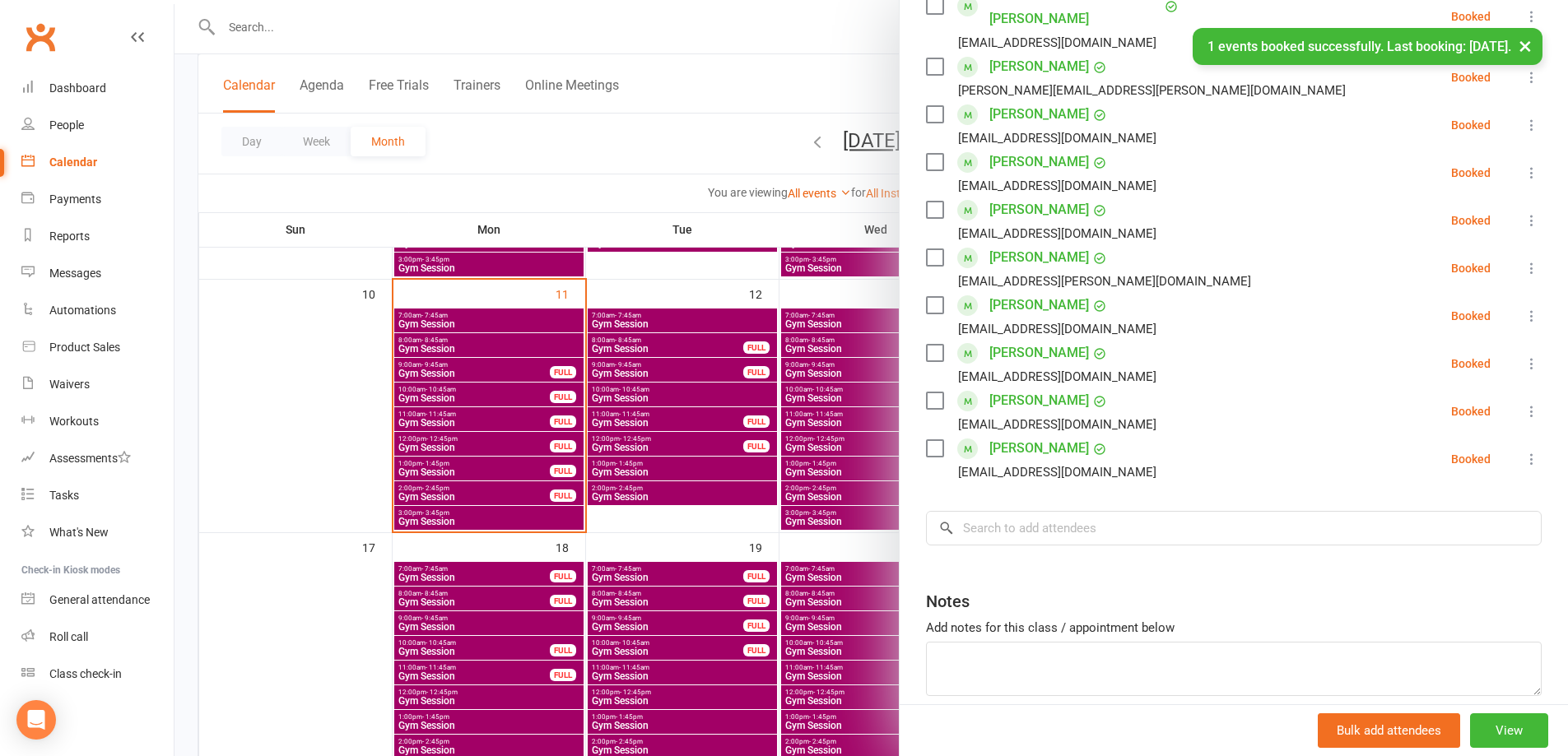
scroll to position [374, 0]
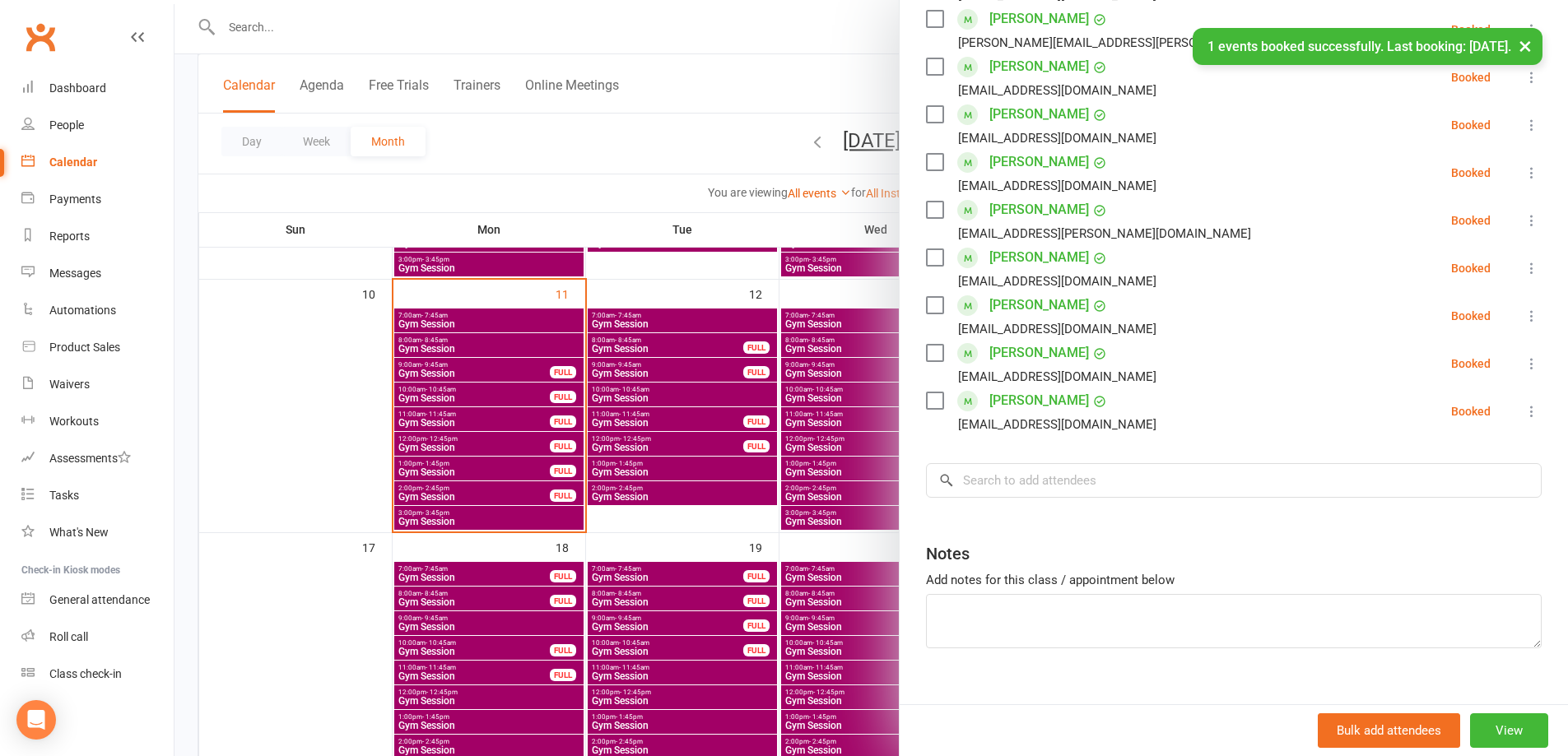
click at [394, 185] on div at bounding box center [870, 378] width 1393 height 756
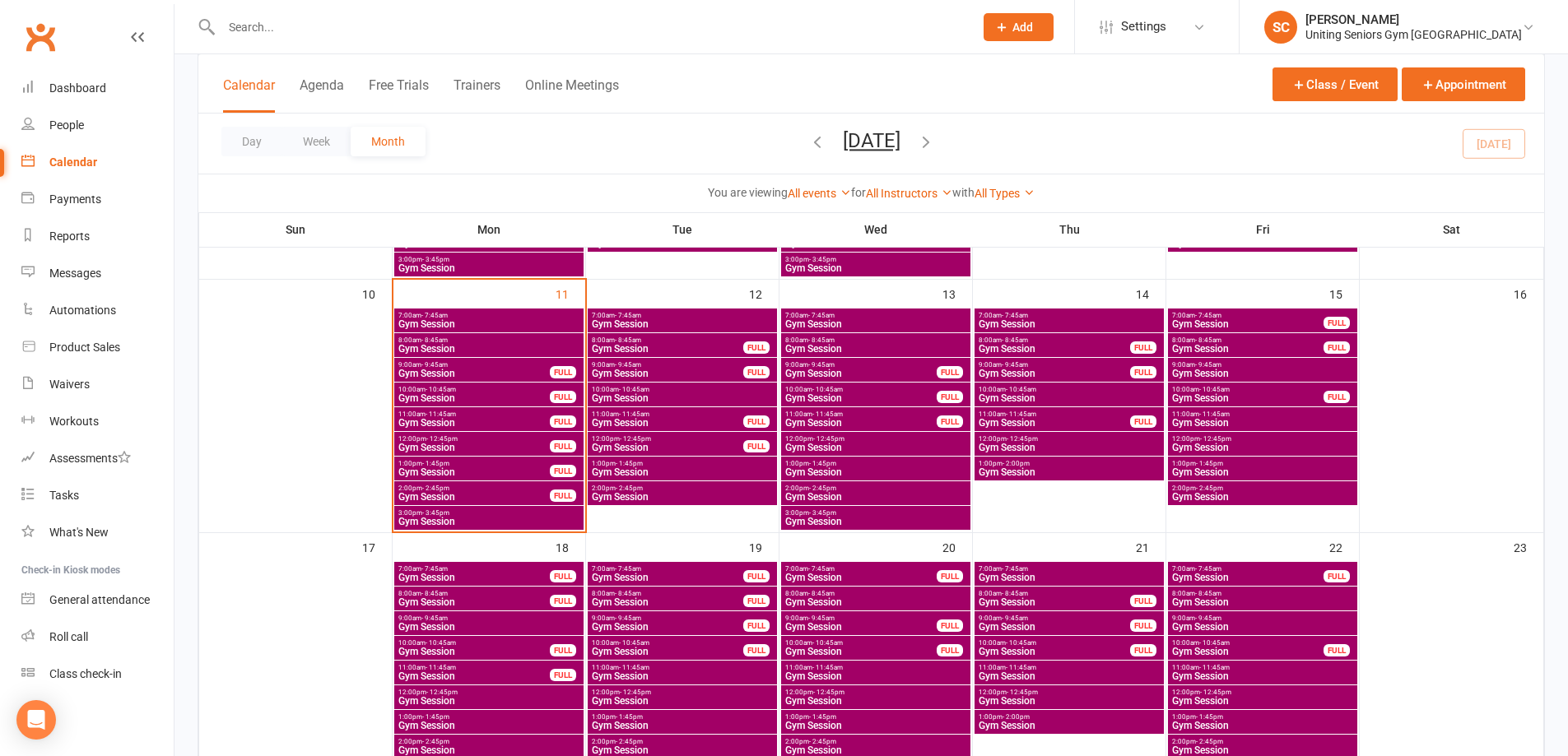
click at [935, 137] on icon "button" at bounding box center [926, 141] width 18 height 18
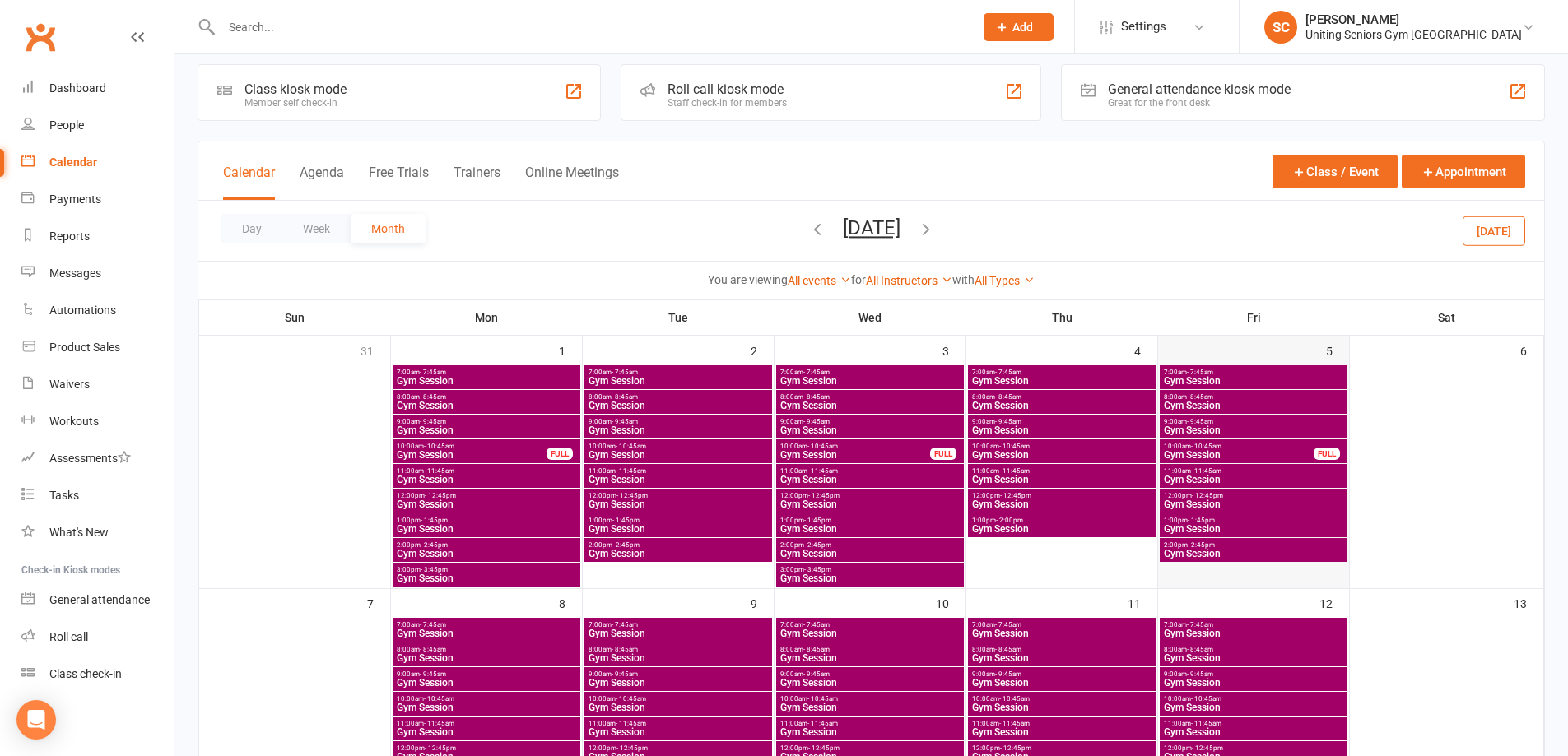
scroll to position [0, 0]
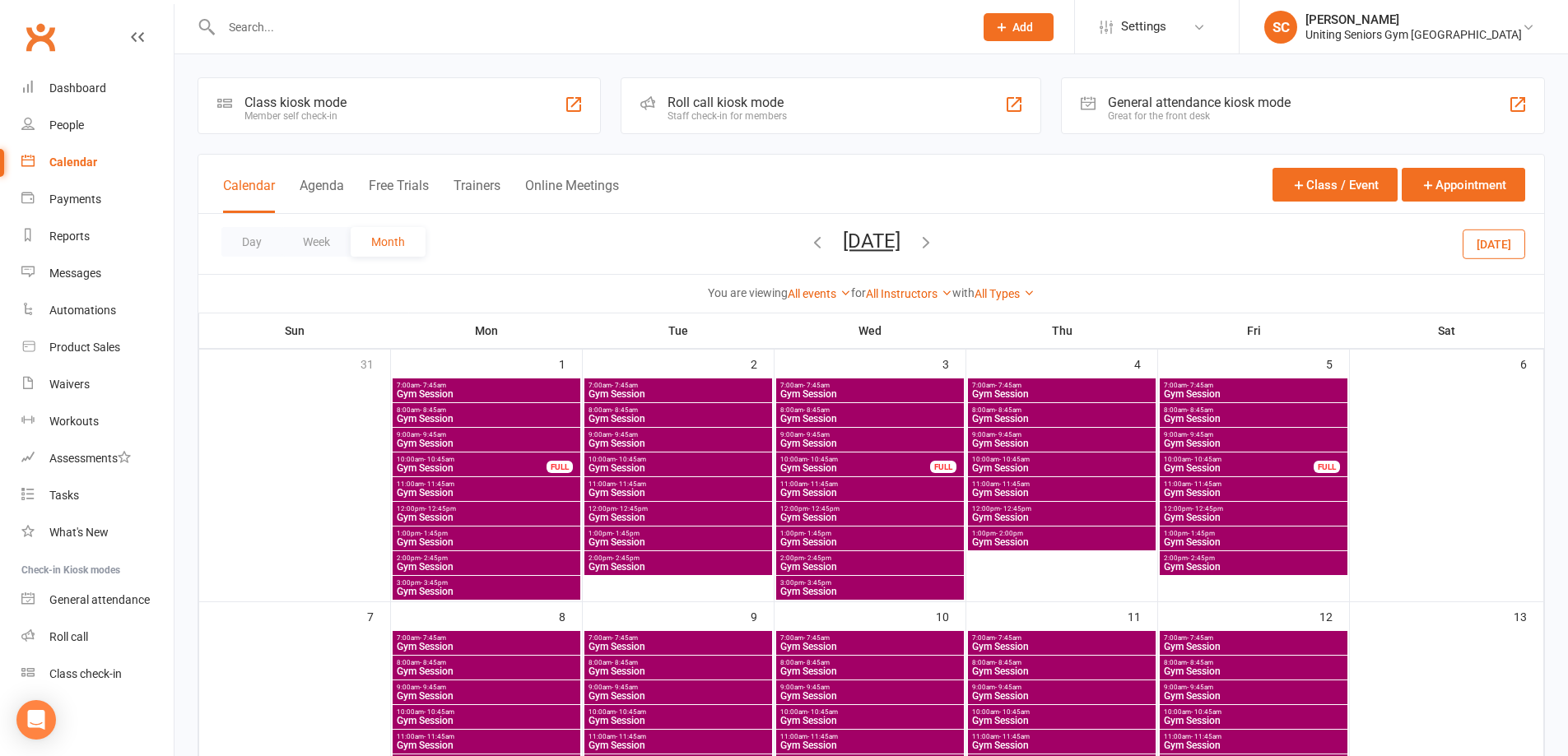
click at [1194, 464] on span "Gym Session" at bounding box center [1237, 468] width 151 height 10
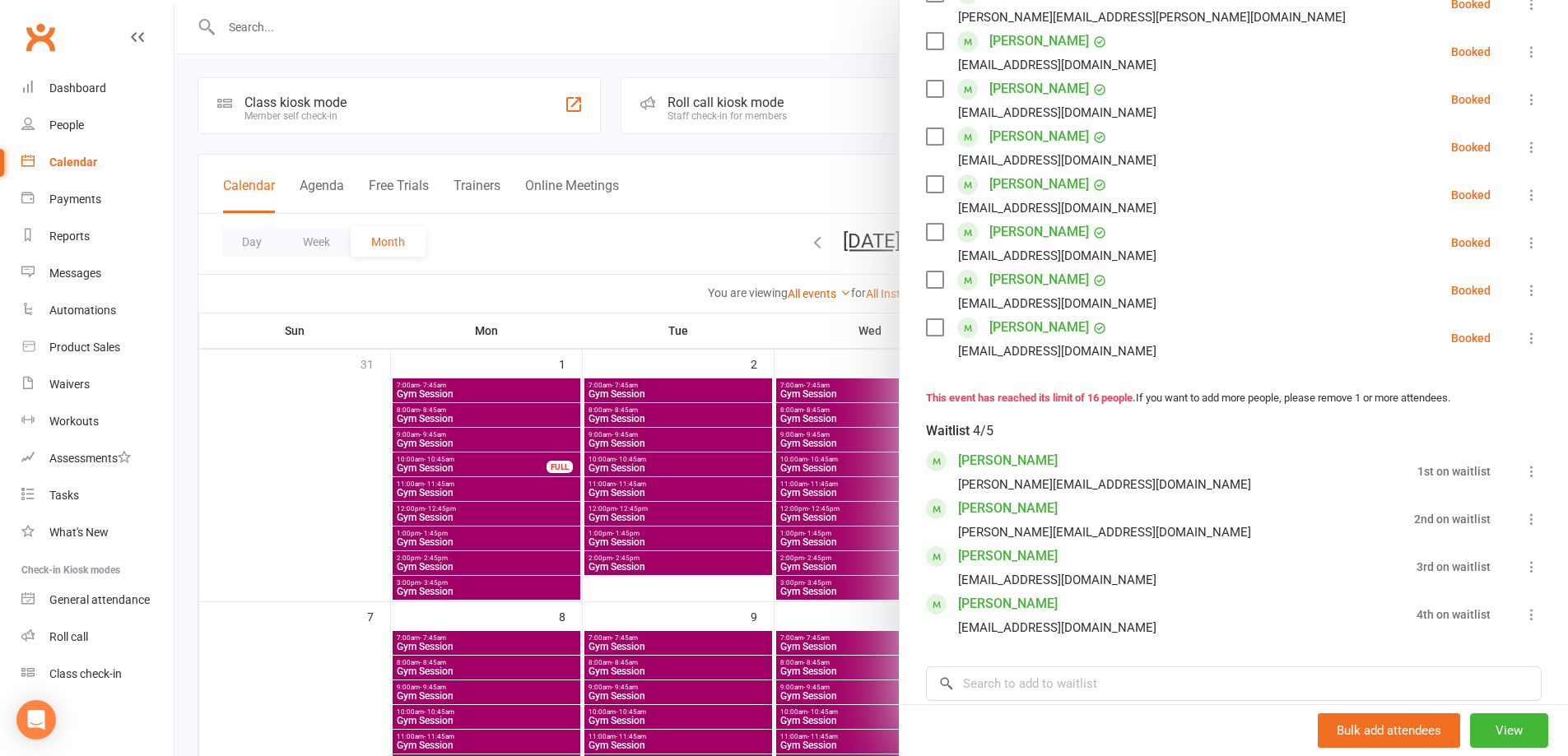
scroll to position [741, 0]
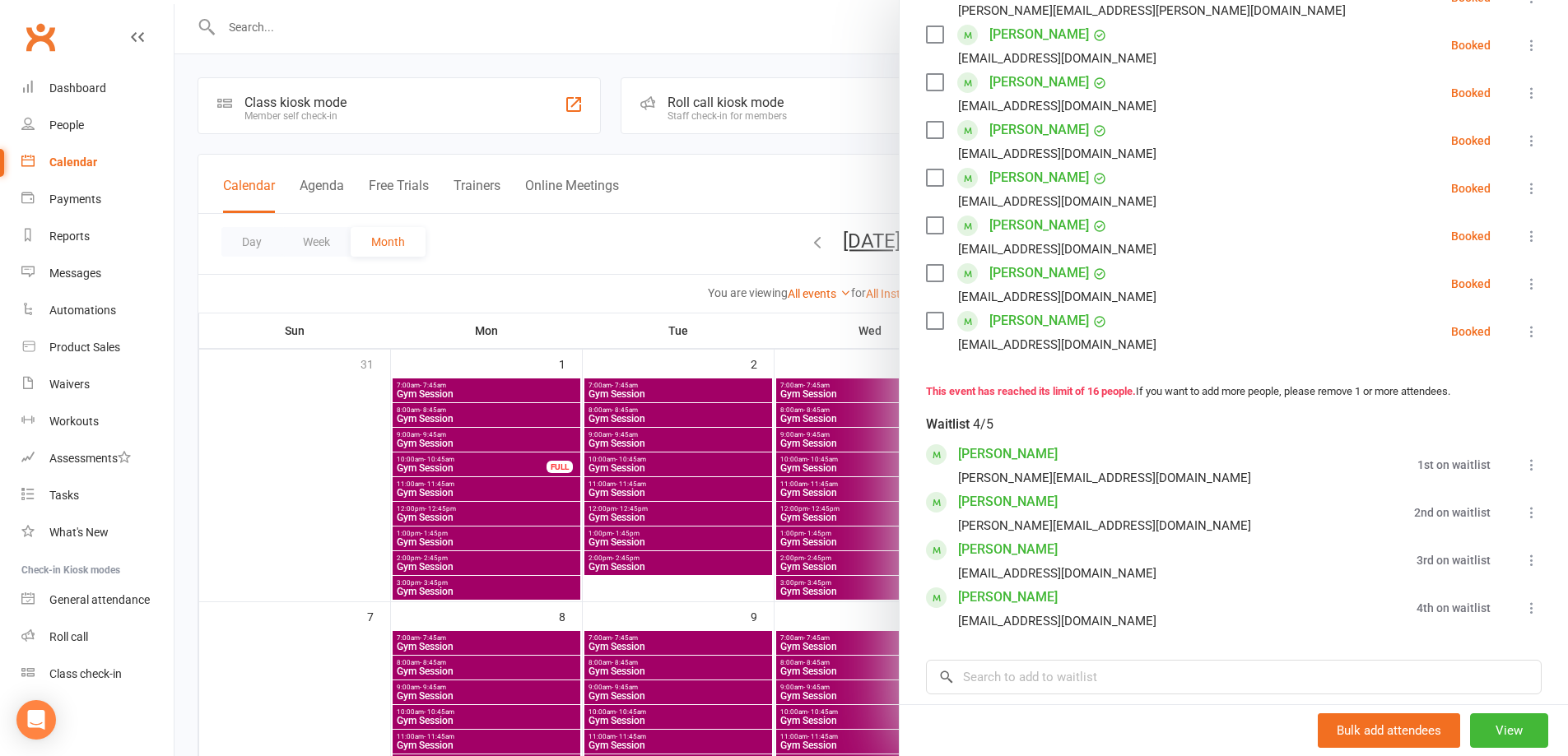
click at [767, 337] on div at bounding box center [870, 378] width 1393 height 756
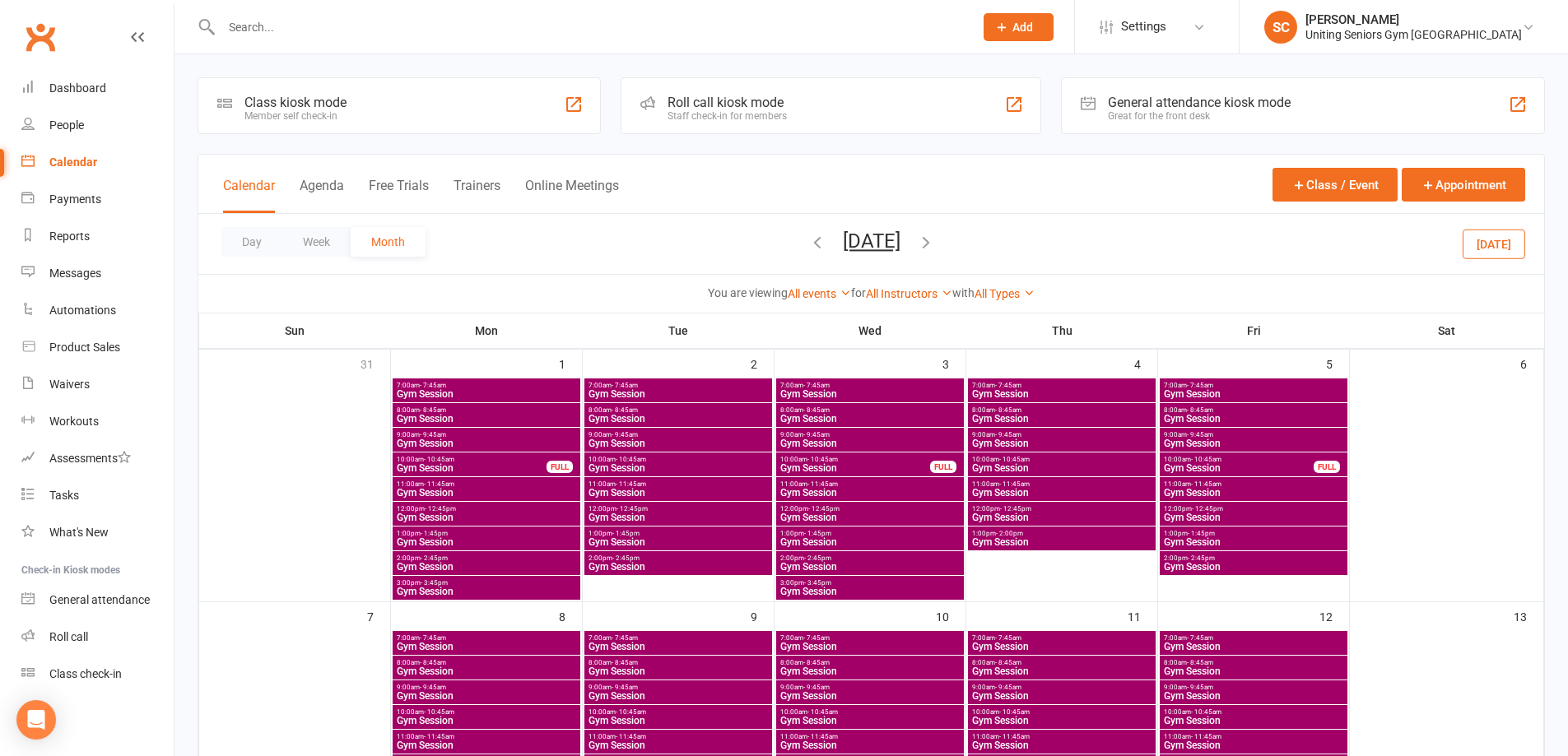
click at [457, 32] on input "text" at bounding box center [589, 28] width 745 height 23
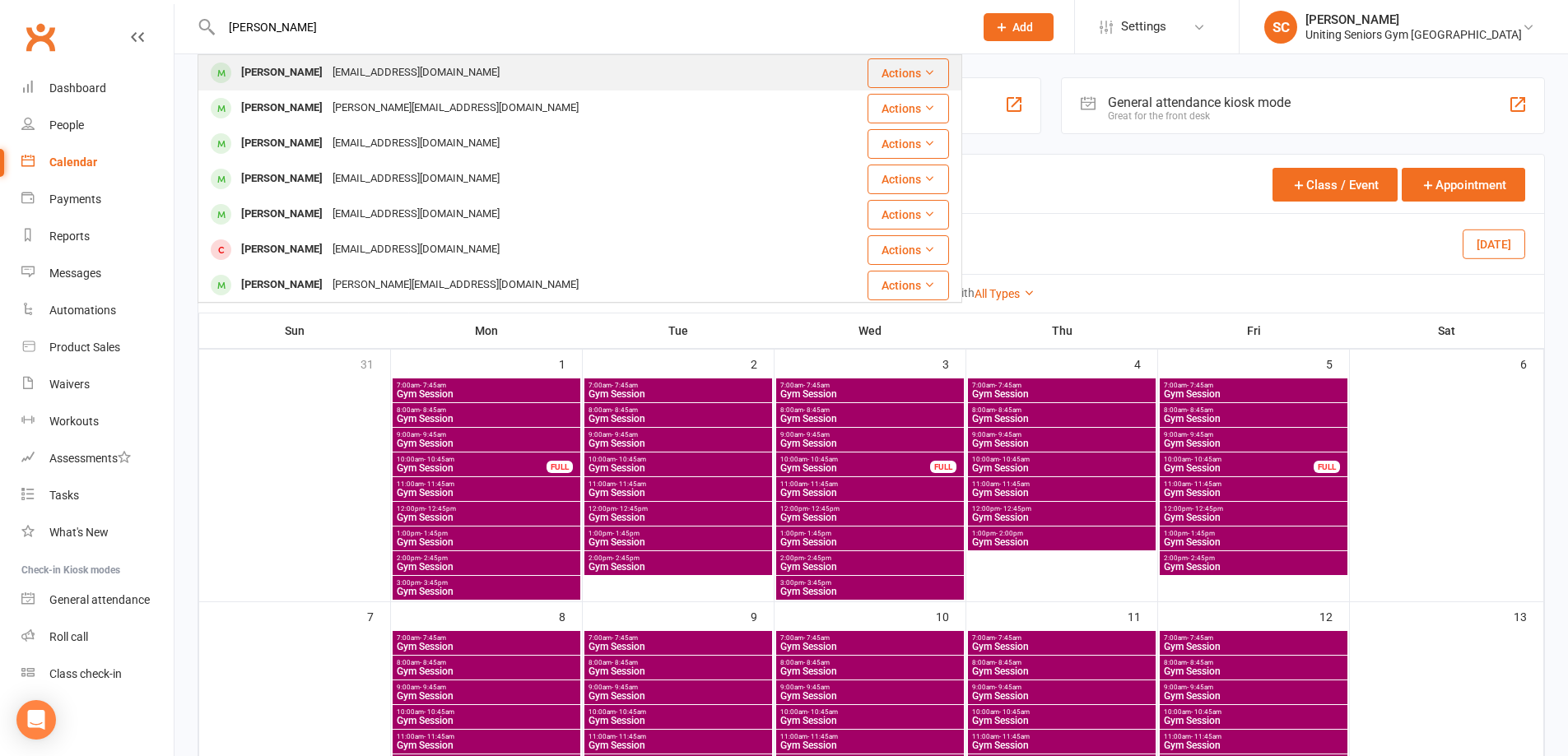
type input "[PERSON_NAME]"
click at [447, 71] on div "[PERSON_NAME] [EMAIL_ADDRESS][DOMAIN_NAME]" at bounding box center [506, 73] width 613 height 34
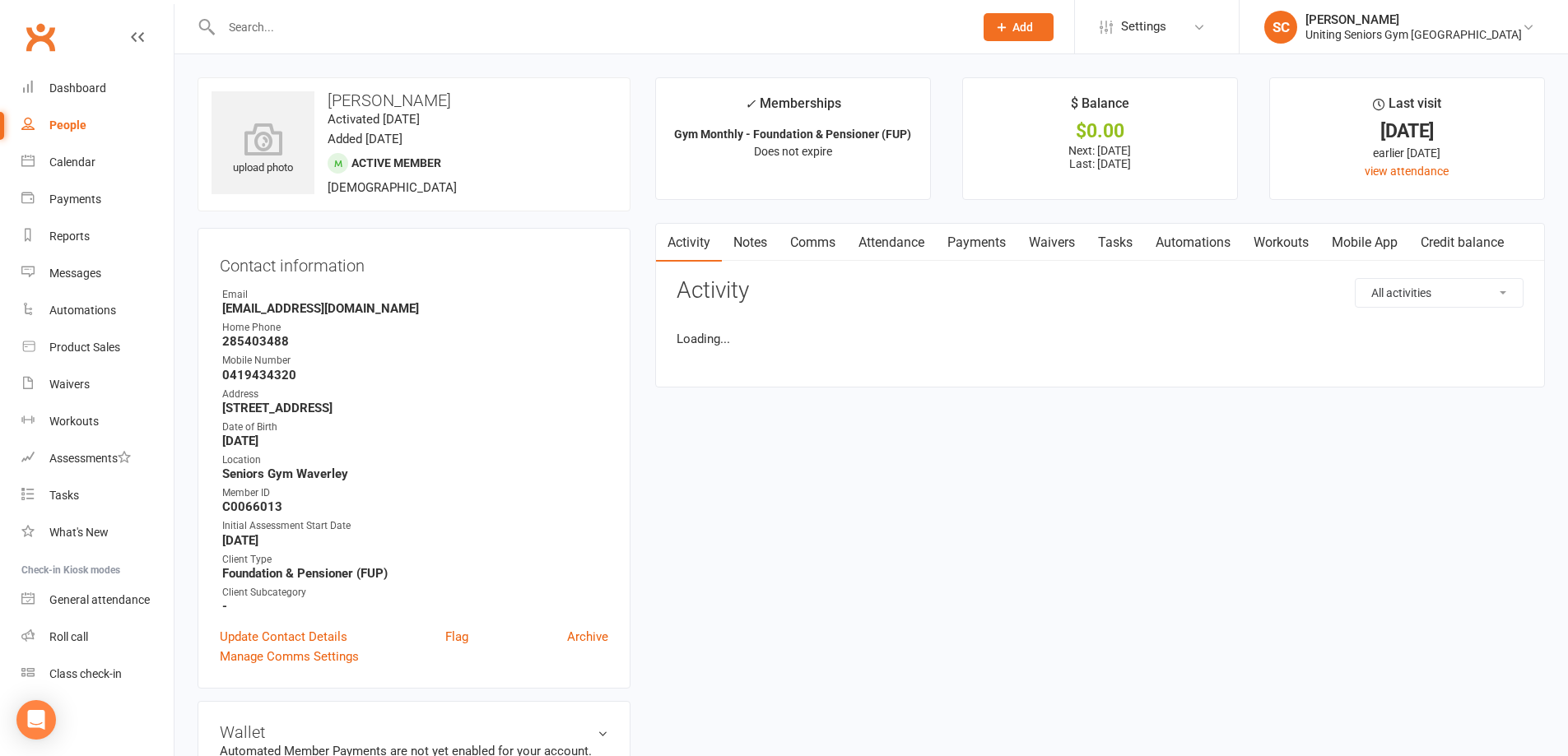
click at [900, 243] on link "Attendance" at bounding box center [891, 243] width 88 height 38
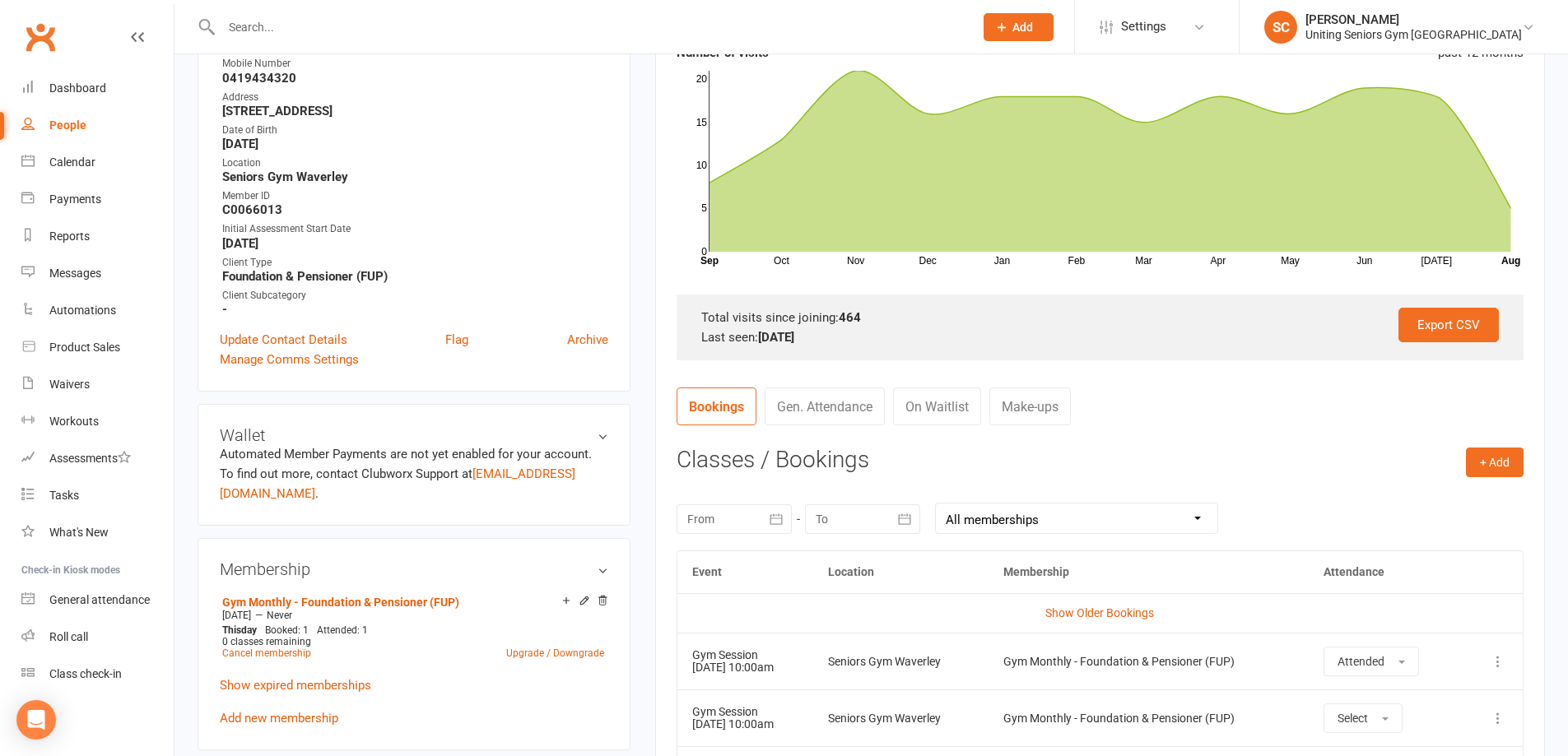
scroll to position [329, 0]
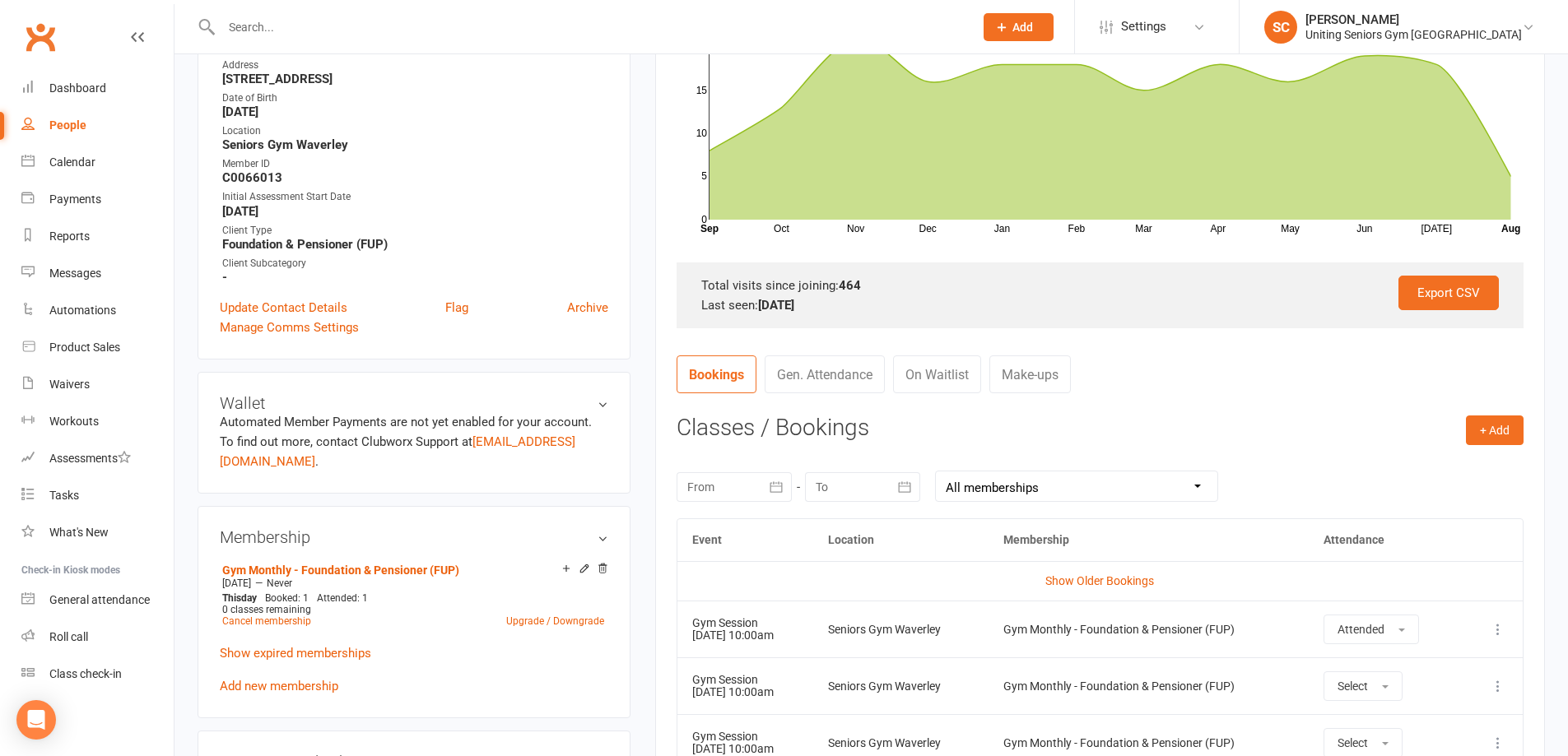
click at [936, 370] on link "On Waitlist" at bounding box center [936, 374] width 88 height 38
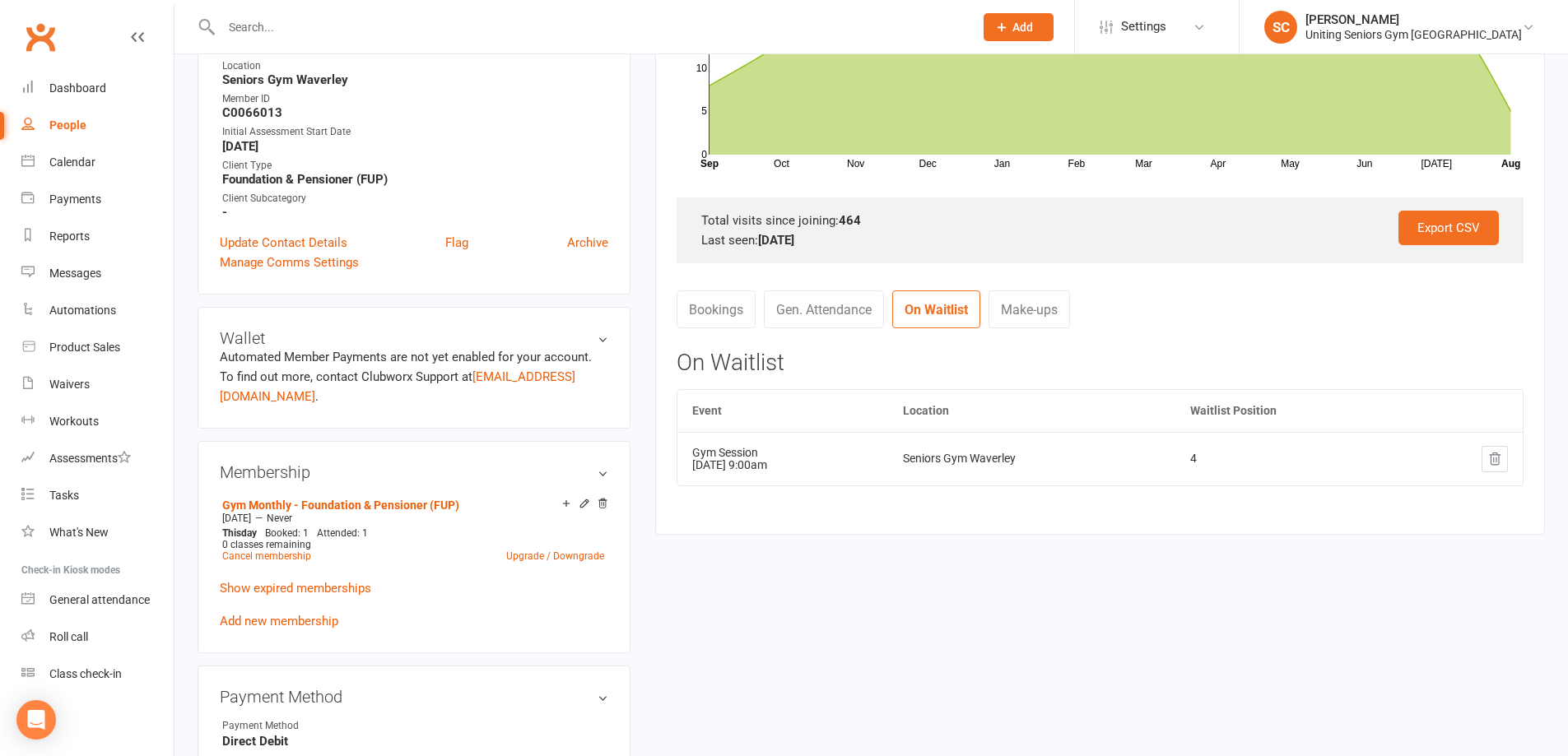
scroll to position [494, 0]
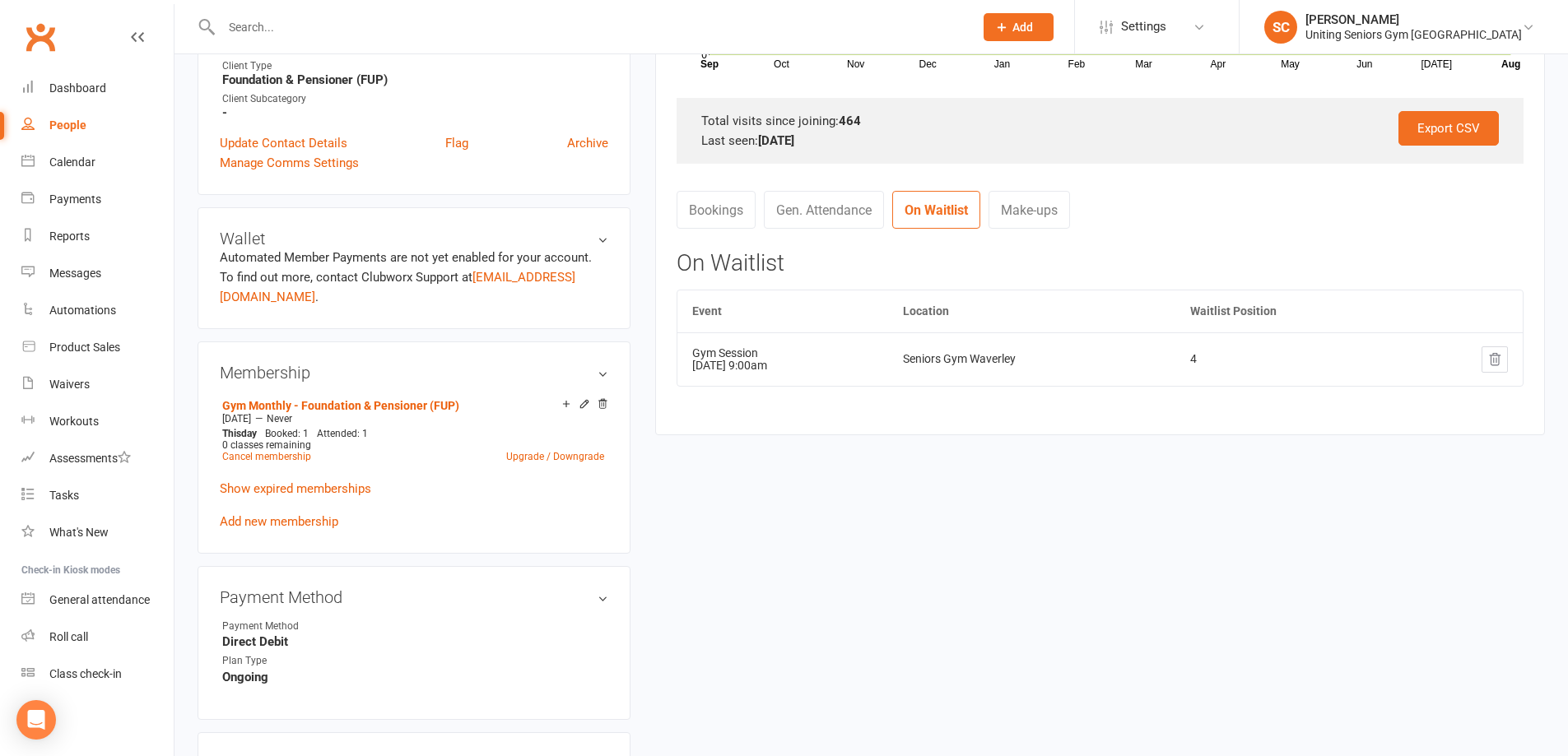
click at [735, 212] on link "Bookings" at bounding box center [716, 210] width 79 height 38
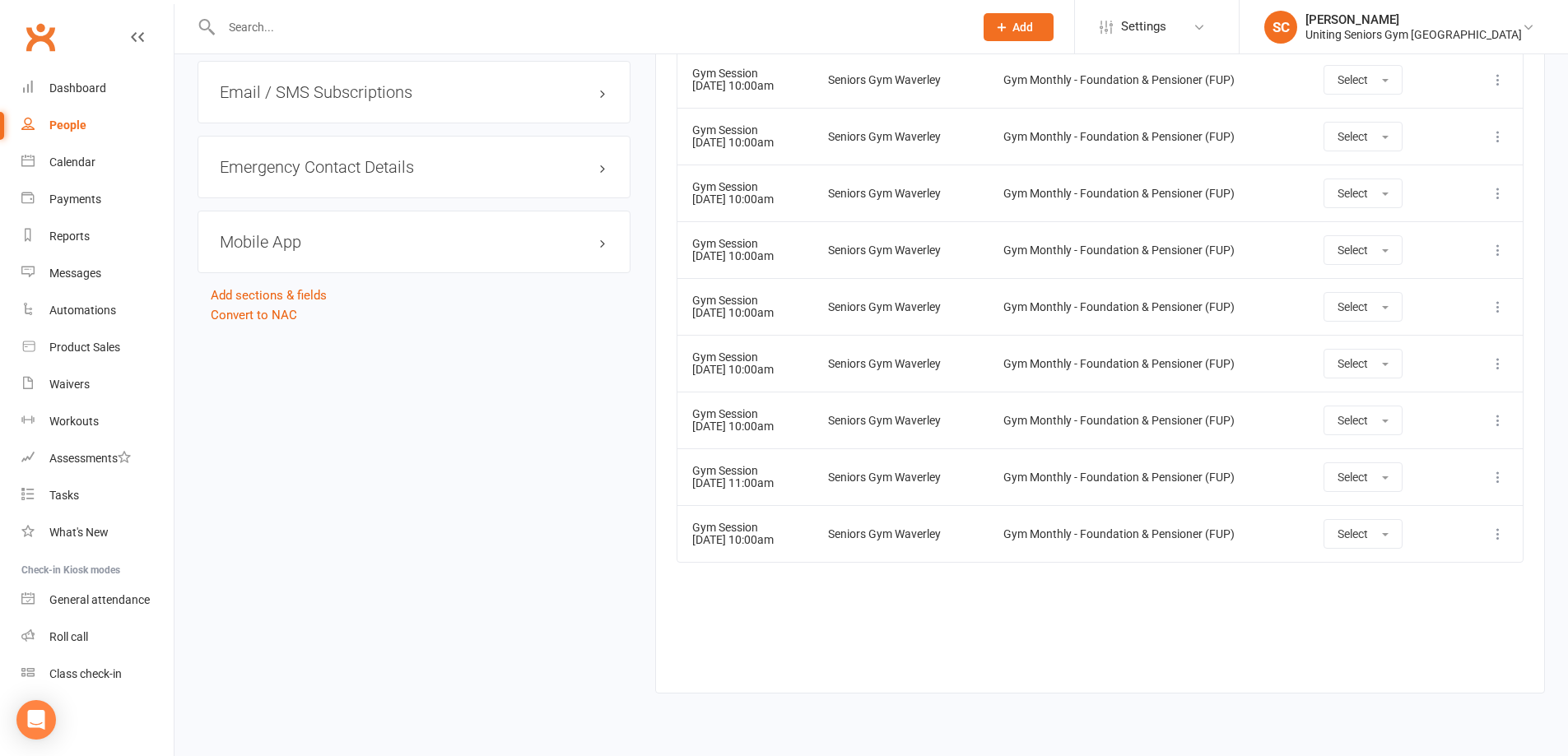
scroll to position [1564, 0]
click at [473, 29] on input "text" at bounding box center [589, 28] width 745 height 23
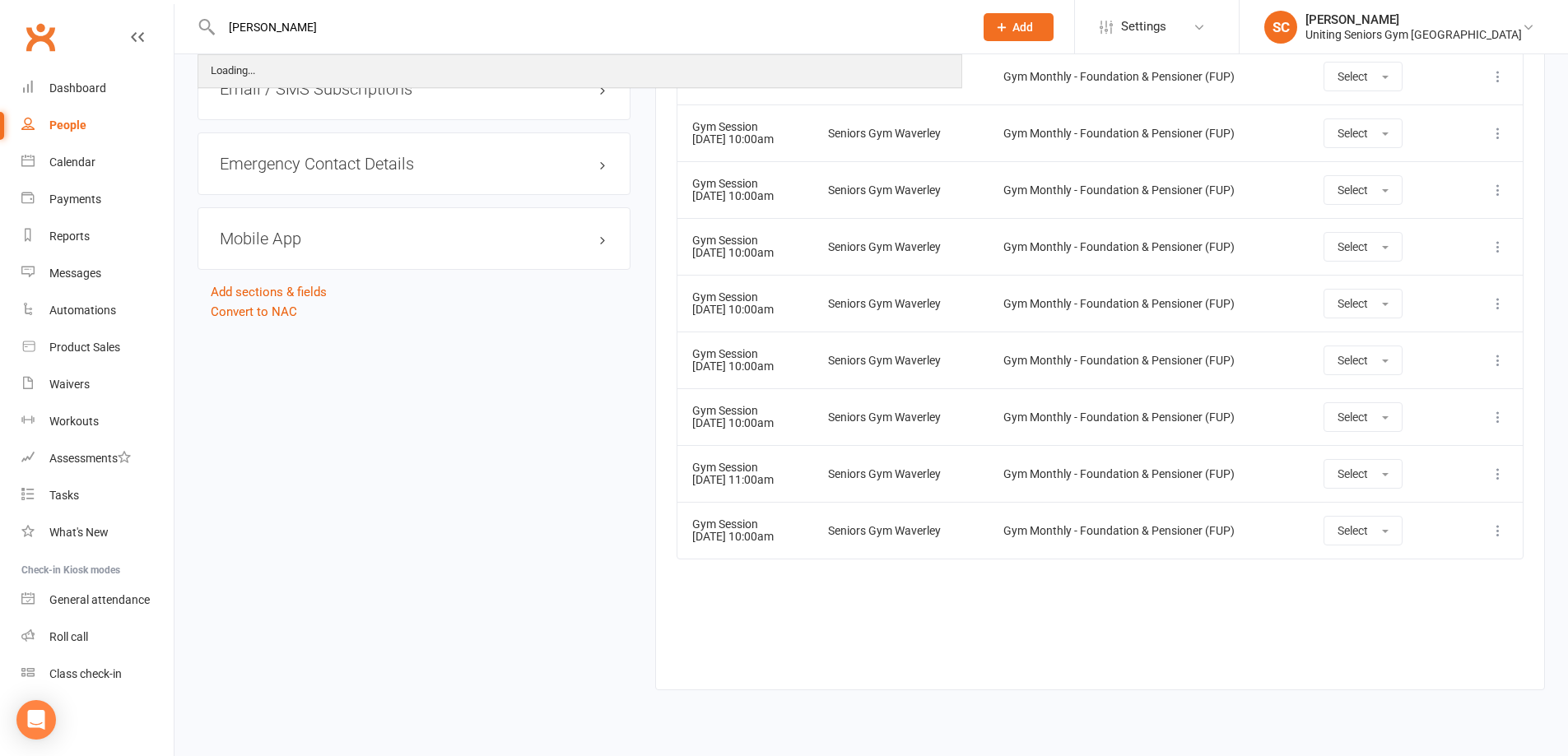
type input "[PERSON_NAME]"
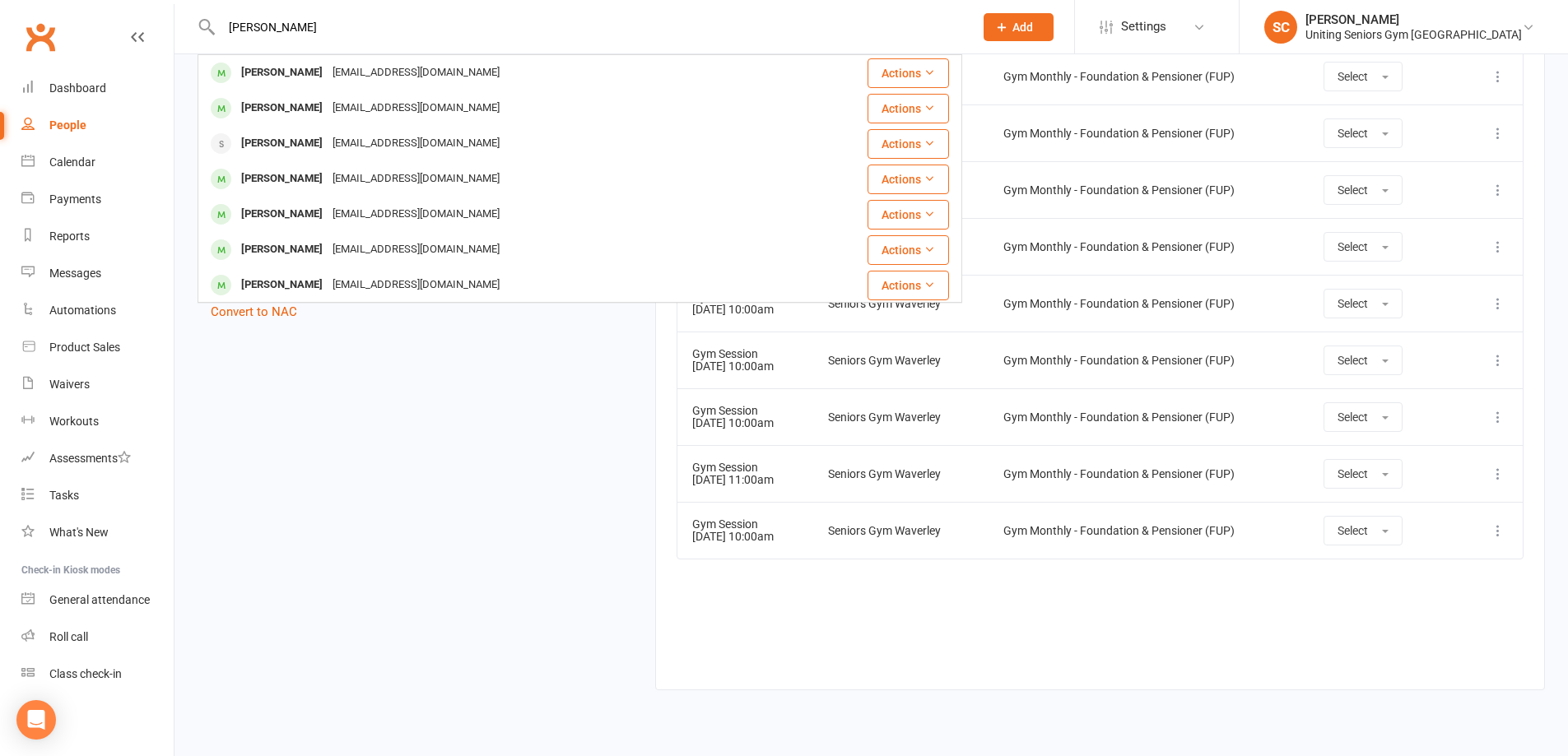
click at [479, 74] on div "[PERSON_NAME] [EMAIL_ADDRESS][DOMAIN_NAME]" at bounding box center [518, 73] width 638 height 34
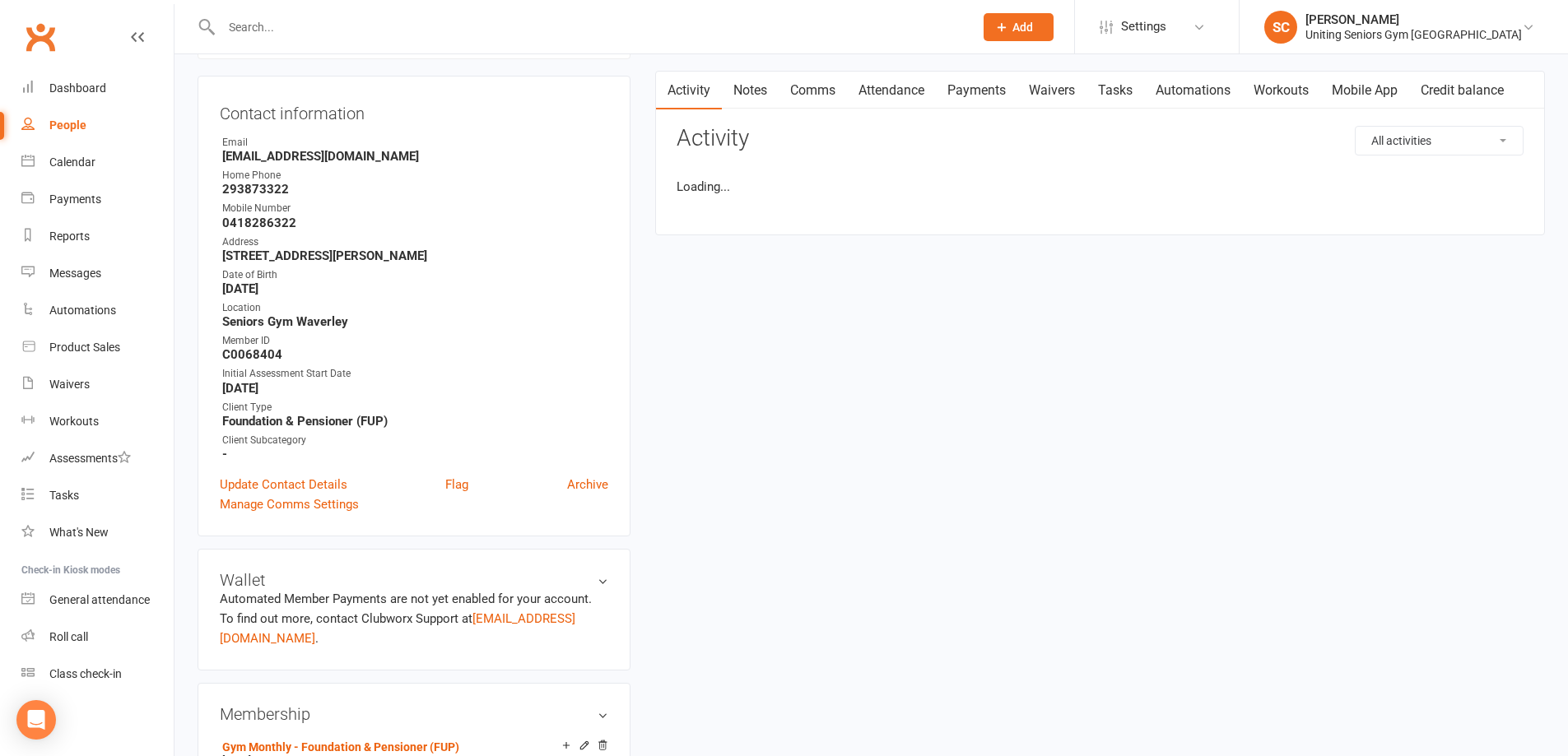
scroll to position [494, 0]
